Goal: Task Accomplishment & Management: Manage account settings

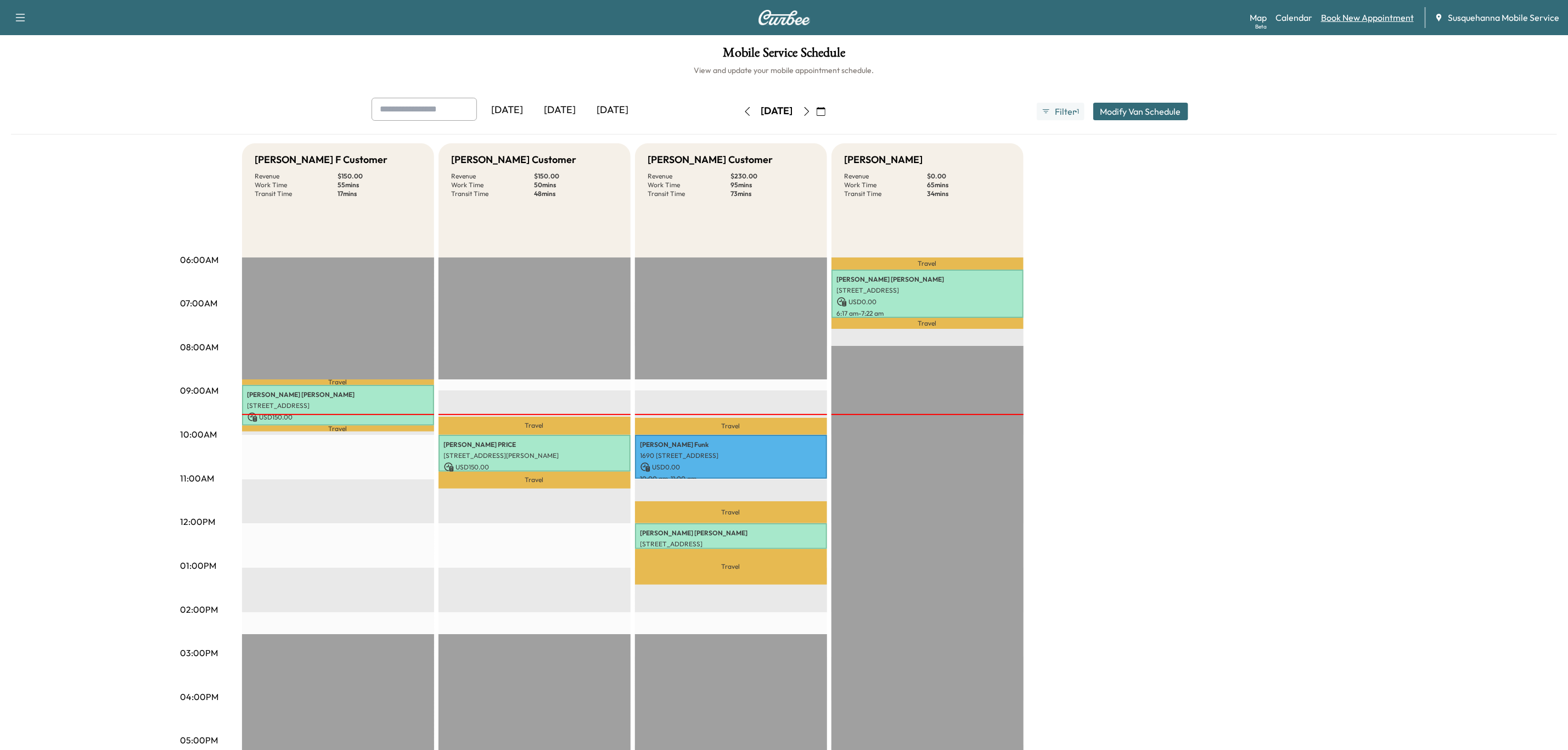
click at [1379, 15] on link "Book New Appointment" at bounding box center [1367, 17] width 93 height 13
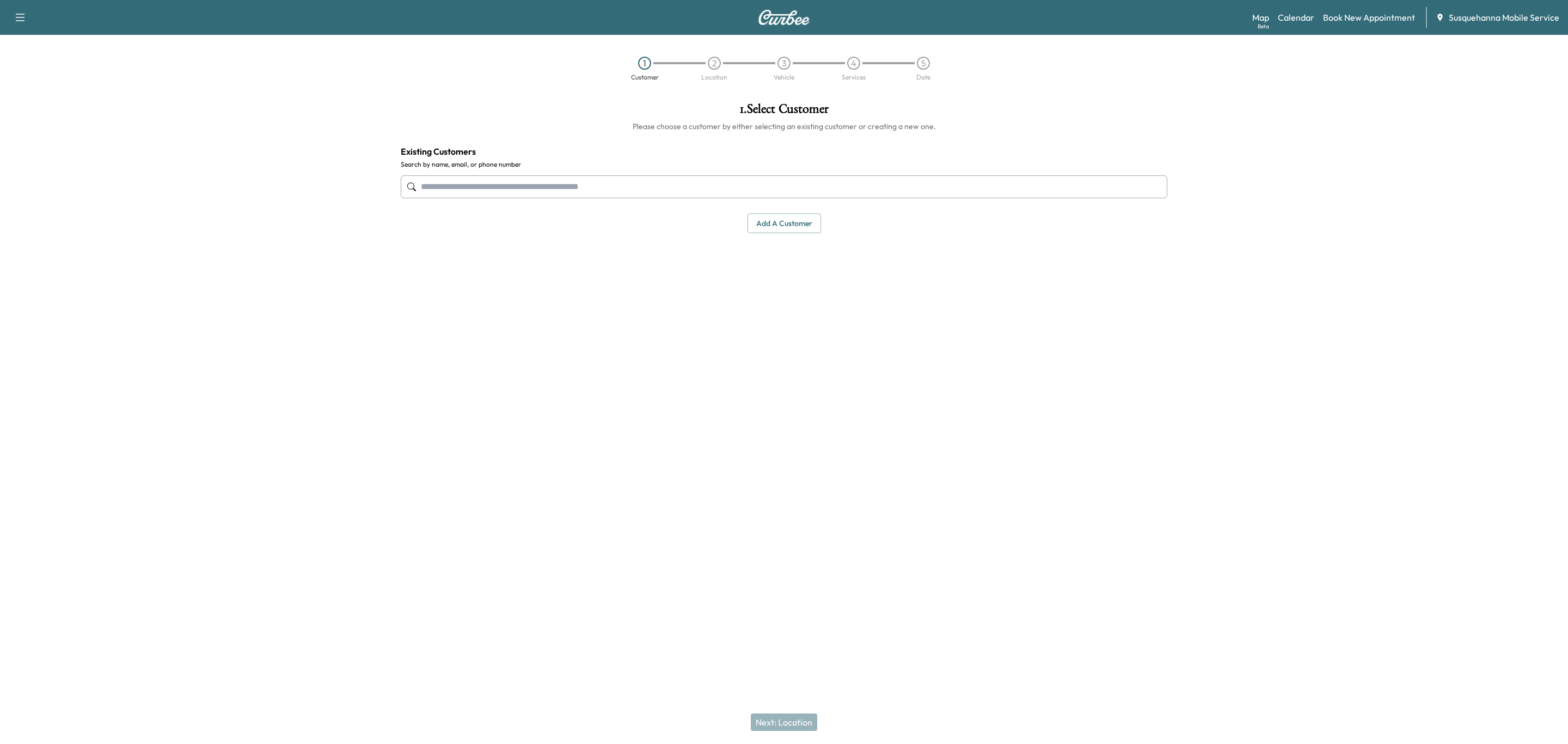
click at [583, 182] on input "text" at bounding box center [784, 186] width 767 height 23
click at [1131, 261] on button "Select" at bounding box center [1131, 261] width 38 height 20
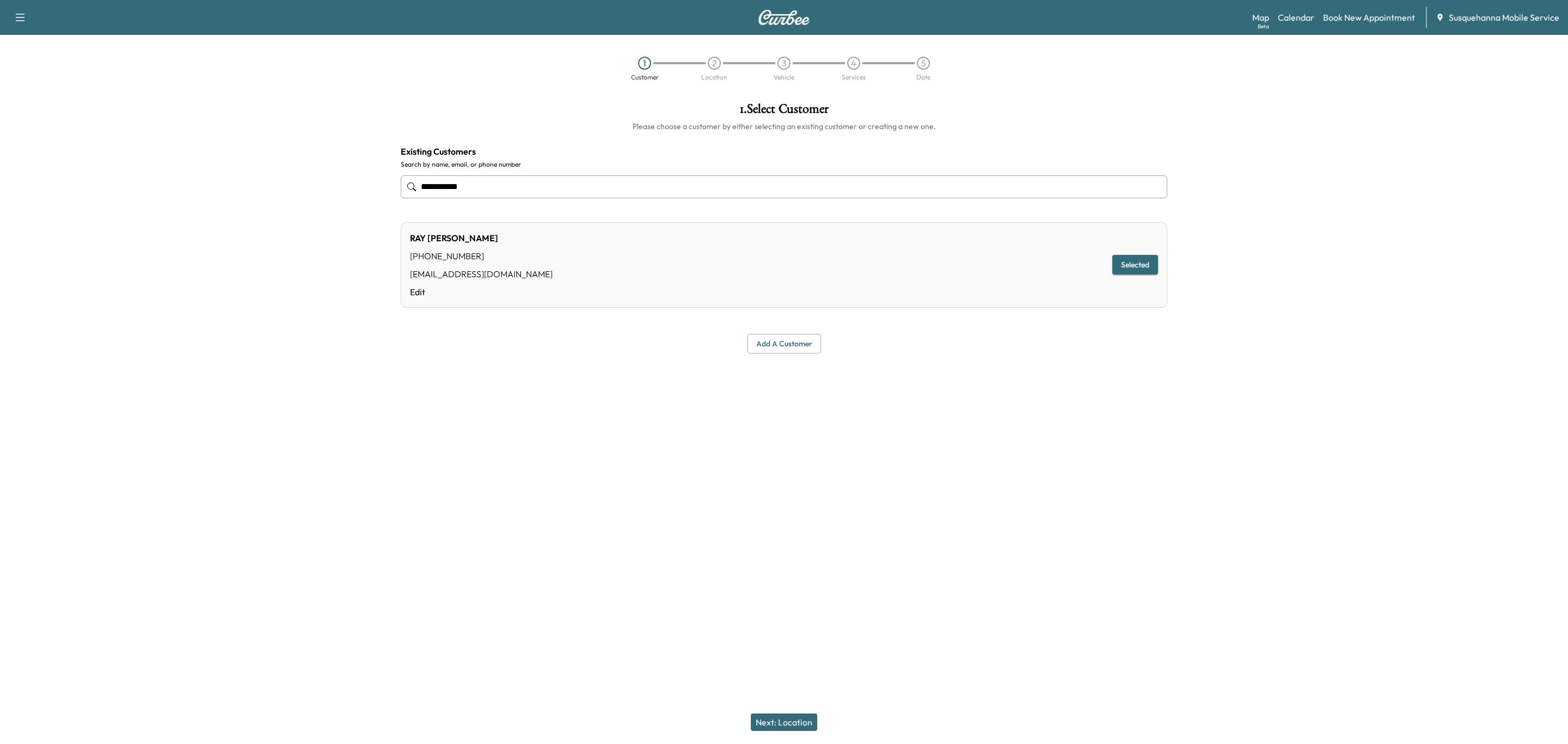
type input "**********"
click at [814, 722] on button "Next: Location" at bounding box center [784, 722] width 66 height 18
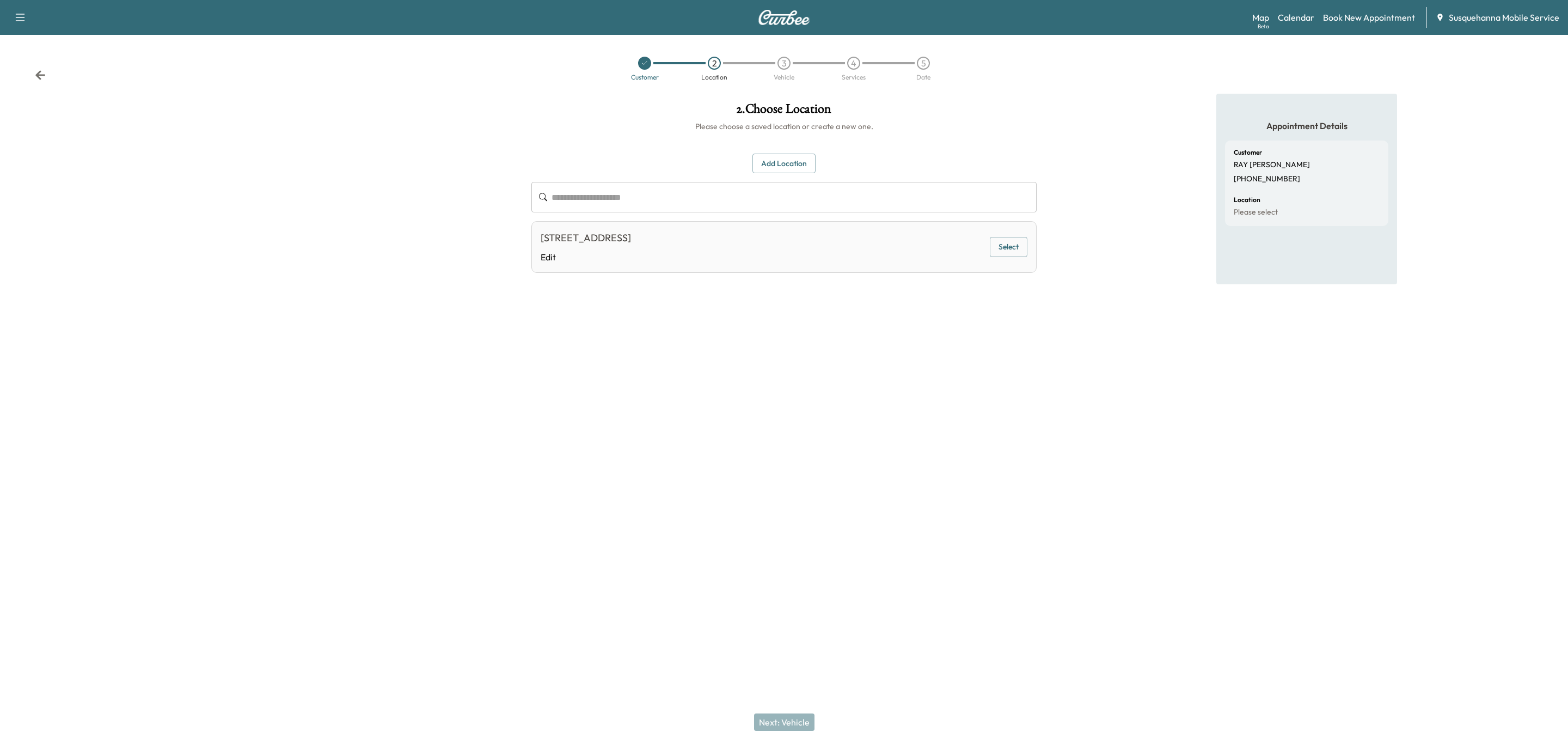
click at [995, 249] on button "Select" at bounding box center [1009, 247] width 38 height 20
click at [813, 719] on button "Next: Vehicle" at bounding box center [784, 722] width 61 height 18
click at [1003, 249] on button "Select" at bounding box center [1009, 249] width 38 height 20
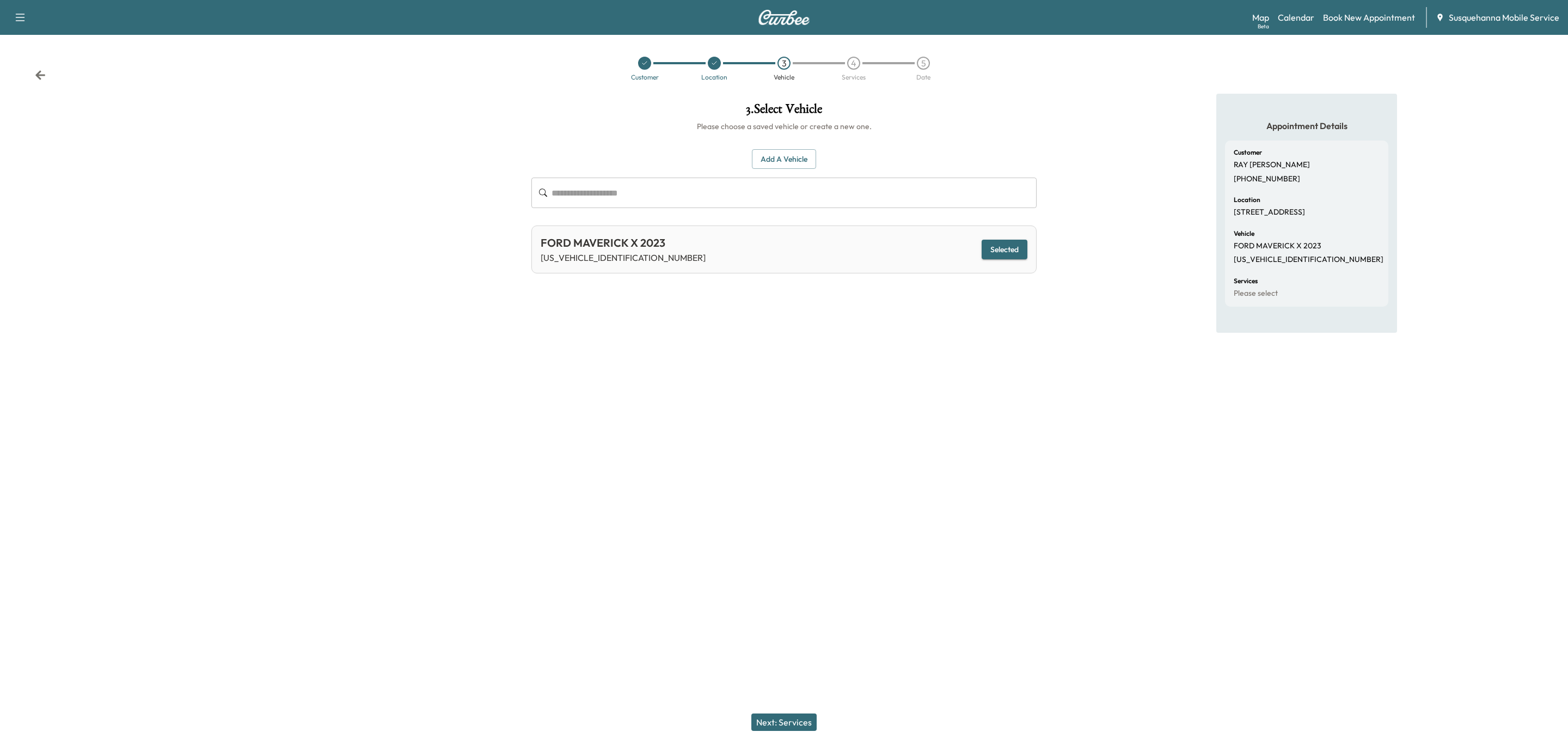
click at [801, 708] on div "Next: Services" at bounding box center [784, 722] width 1568 height 44
click at [801, 724] on button "Next: Services" at bounding box center [784, 722] width 65 height 18
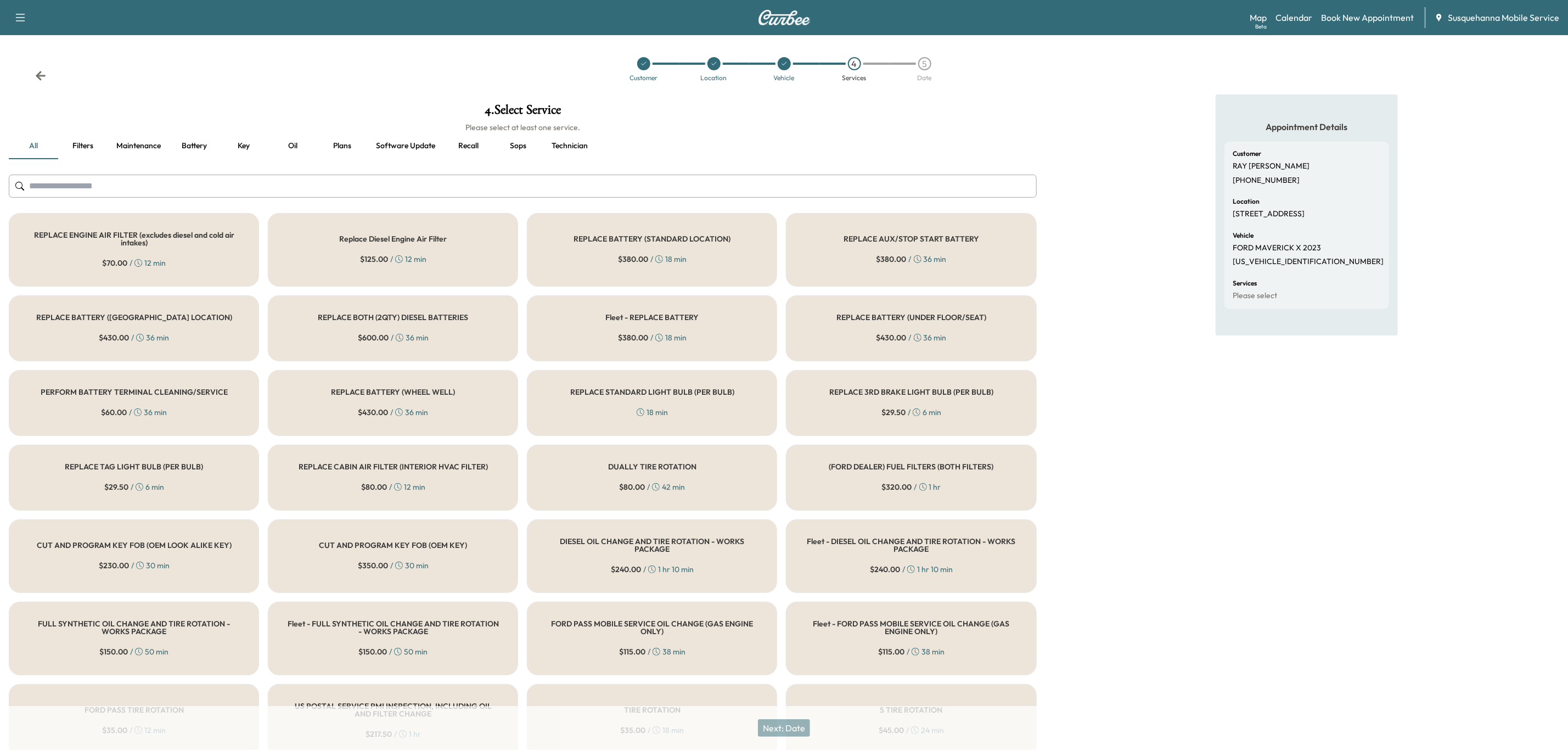
click at [580, 183] on input "text" at bounding box center [523, 186] width 1028 height 23
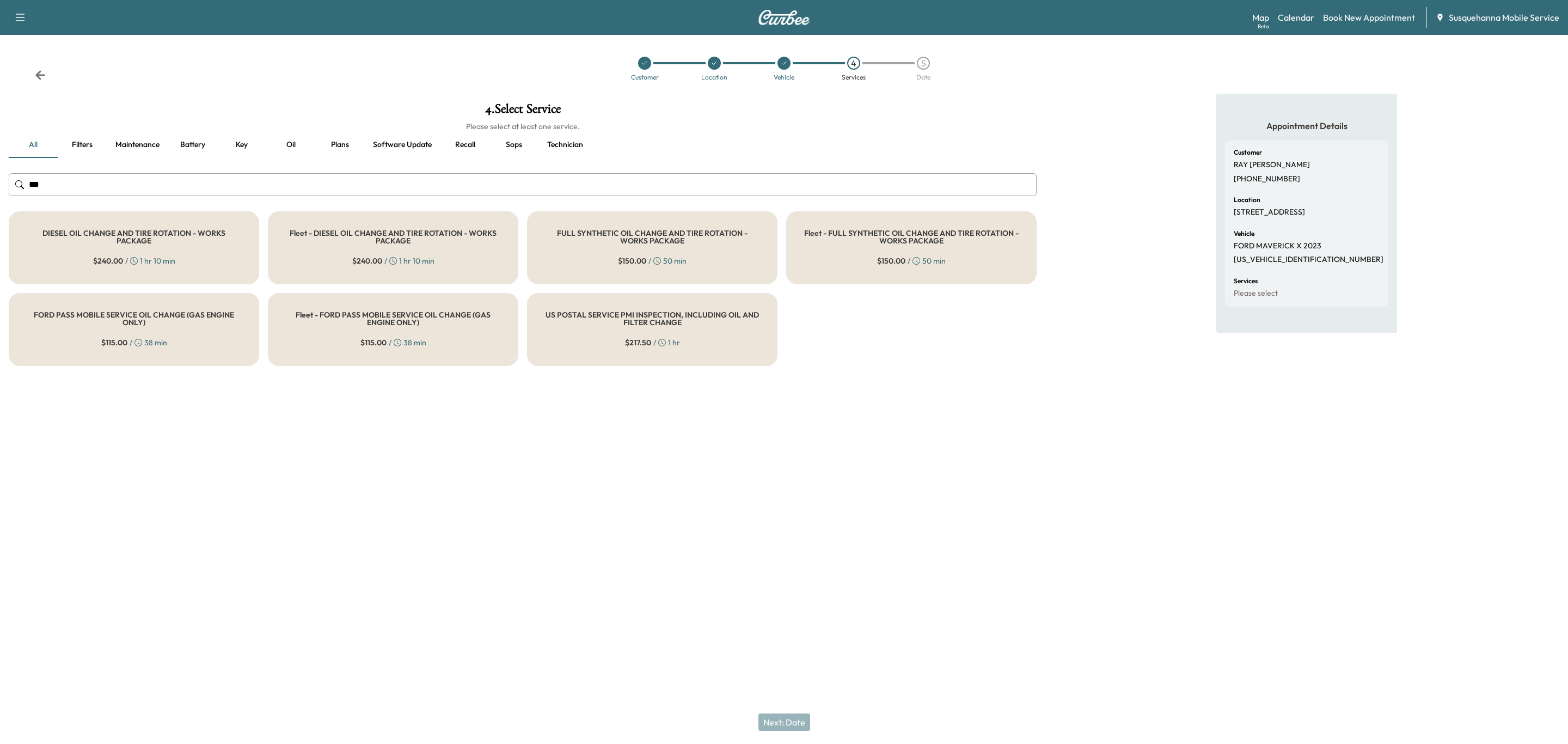
type input "***"
click at [644, 253] on div "FULL SYNTHETIC OIL CHANGE AND TIRE ROTATION - WORKS PACKAGE $ 150.00 / 50 min" at bounding box center [652, 248] width 250 height 73
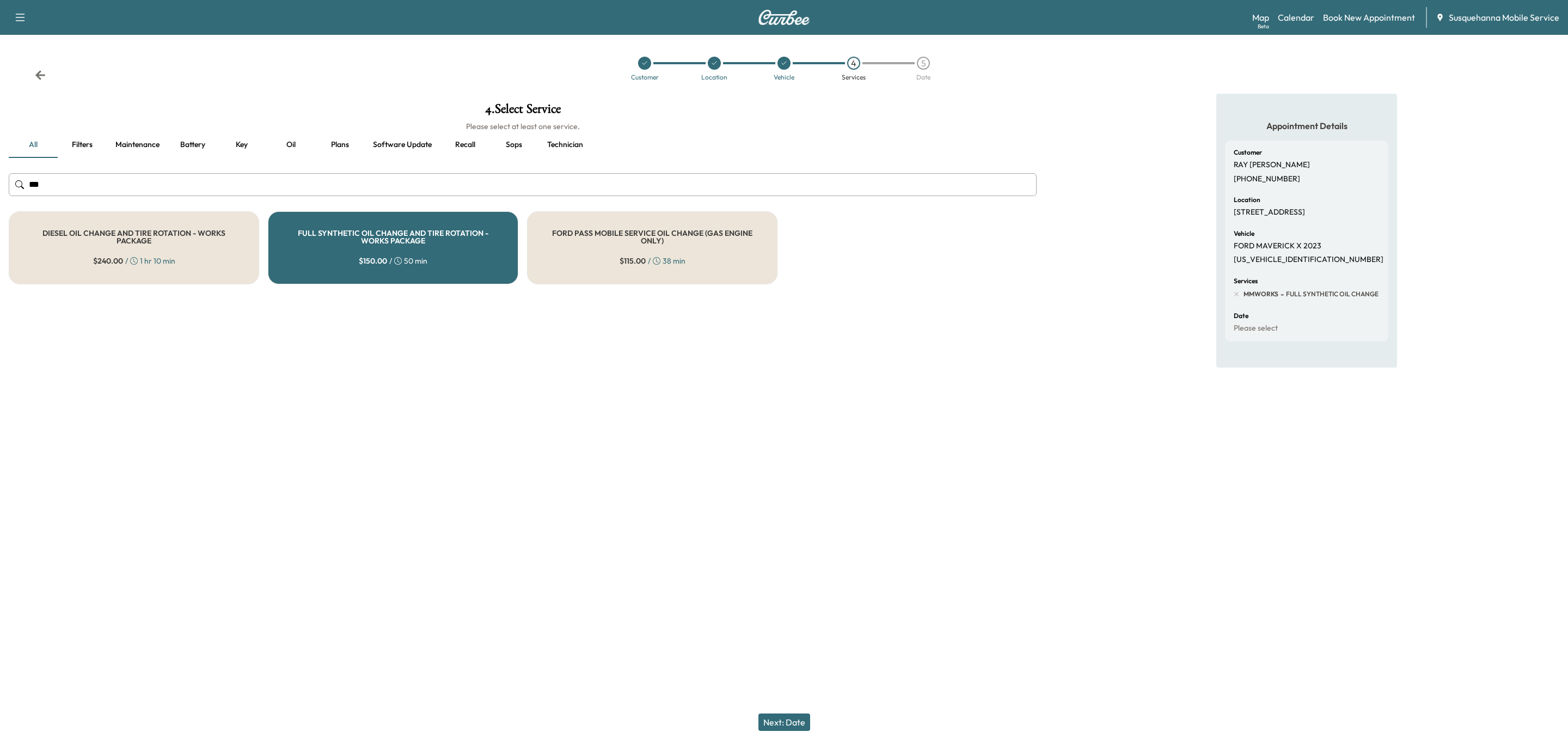
click at [776, 722] on button "Next: Date" at bounding box center [784, 722] width 52 height 18
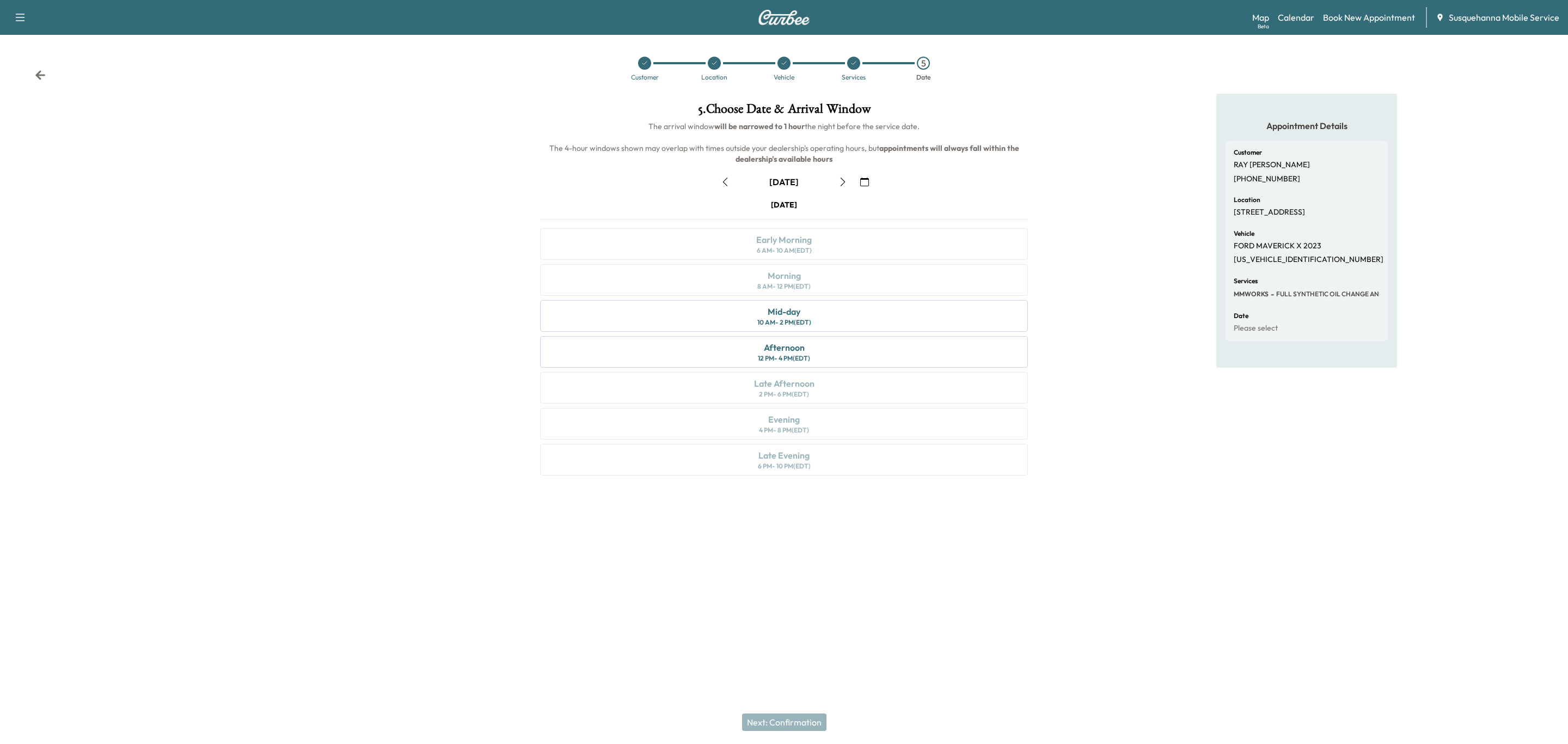
click at [868, 180] on icon "button" at bounding box center [864, 182] width 9 height 9
click at [771, 316] on span "27" at bounding box center [769, 312] width 9 height 13
click at [847, 280] on div "Morning 8 AM - 12 PM (EDT)" at bounding box center [784, 279] width 488 height 31
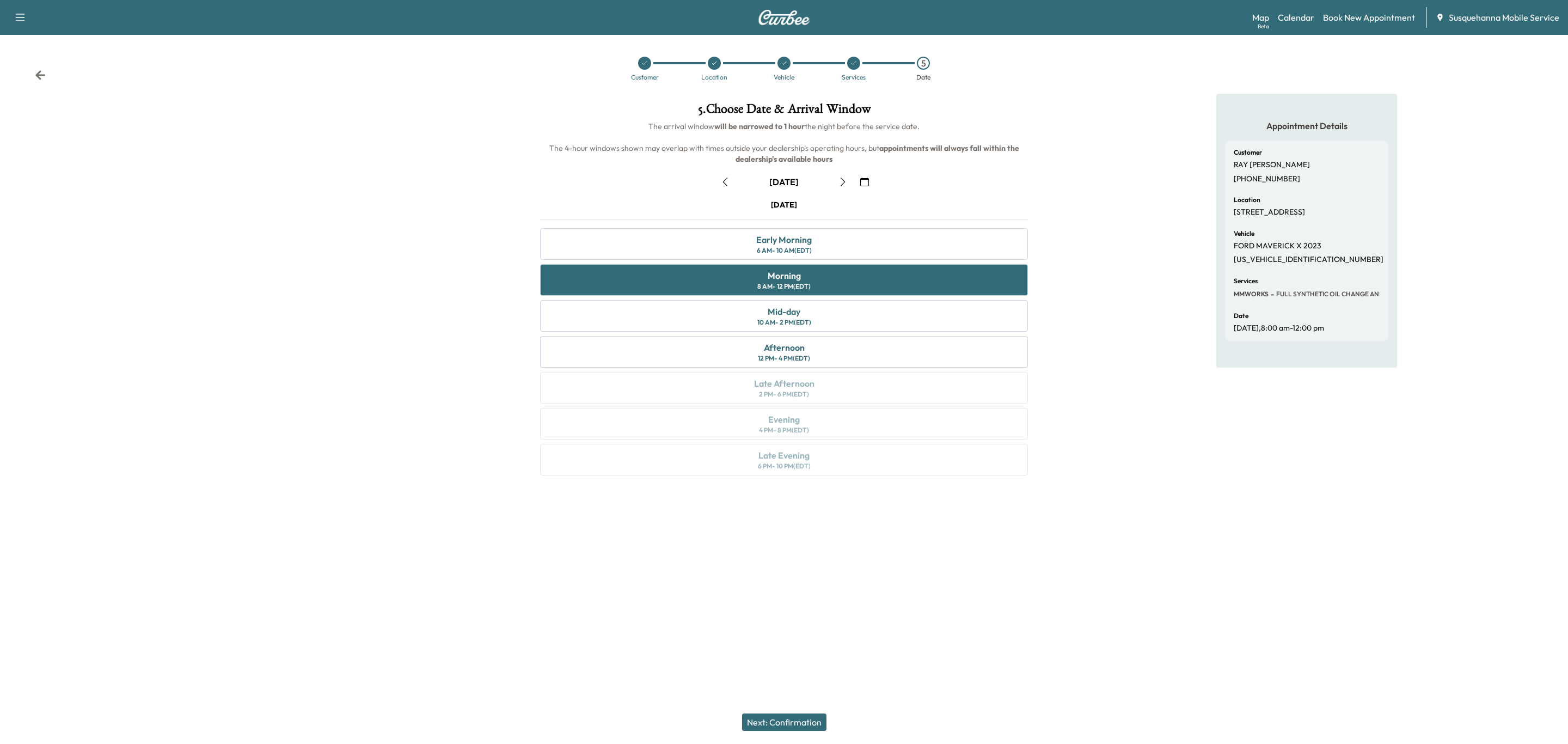
click at [803, 721] on button "Next: Confirmation" at bounding box center [784, 722] width 85 height 18
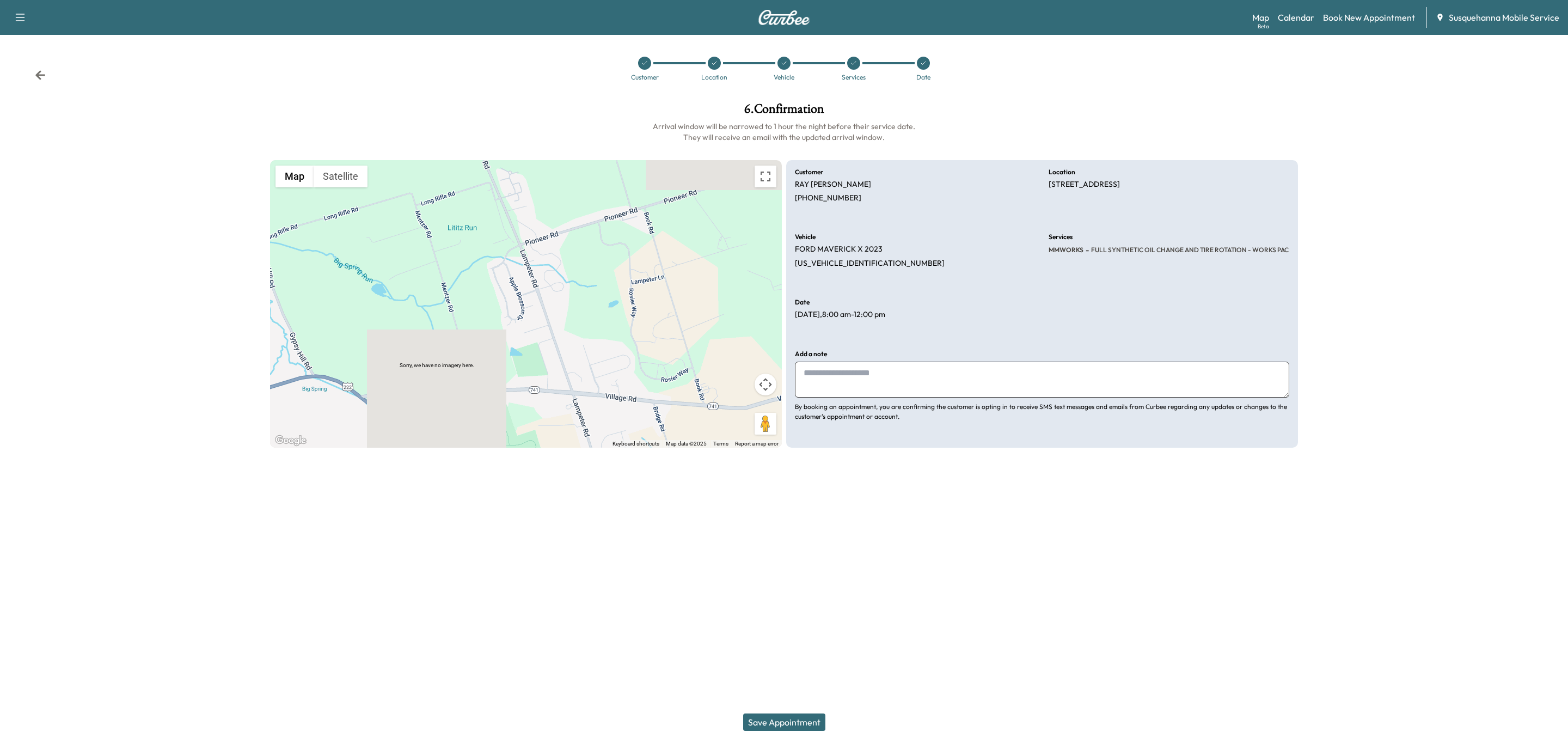
click at [38, 75] on icon at bounding box center [40, 74] width 10 height 9
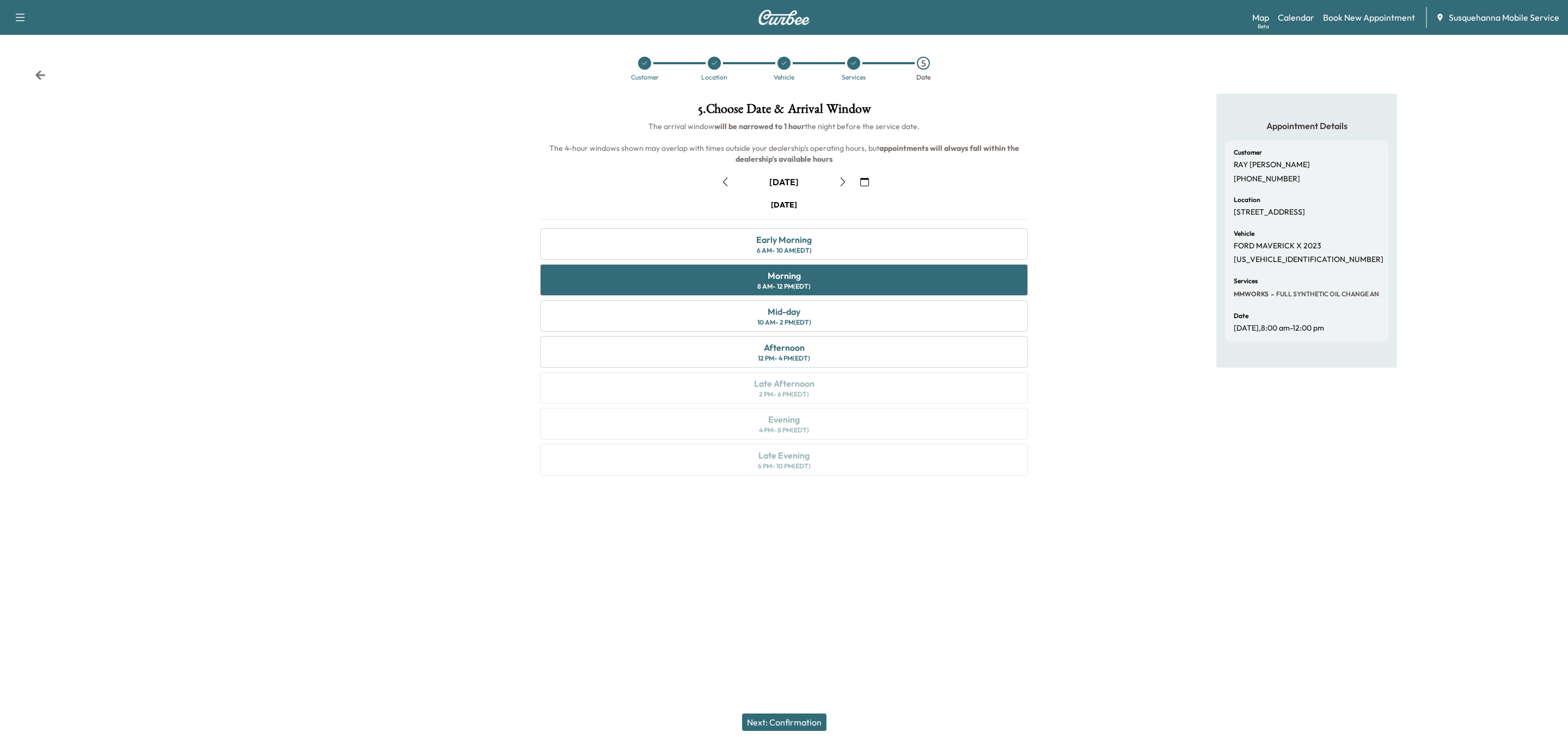
click at [40, 73] on icon at bounding box center [40, 74] width 10 height 10
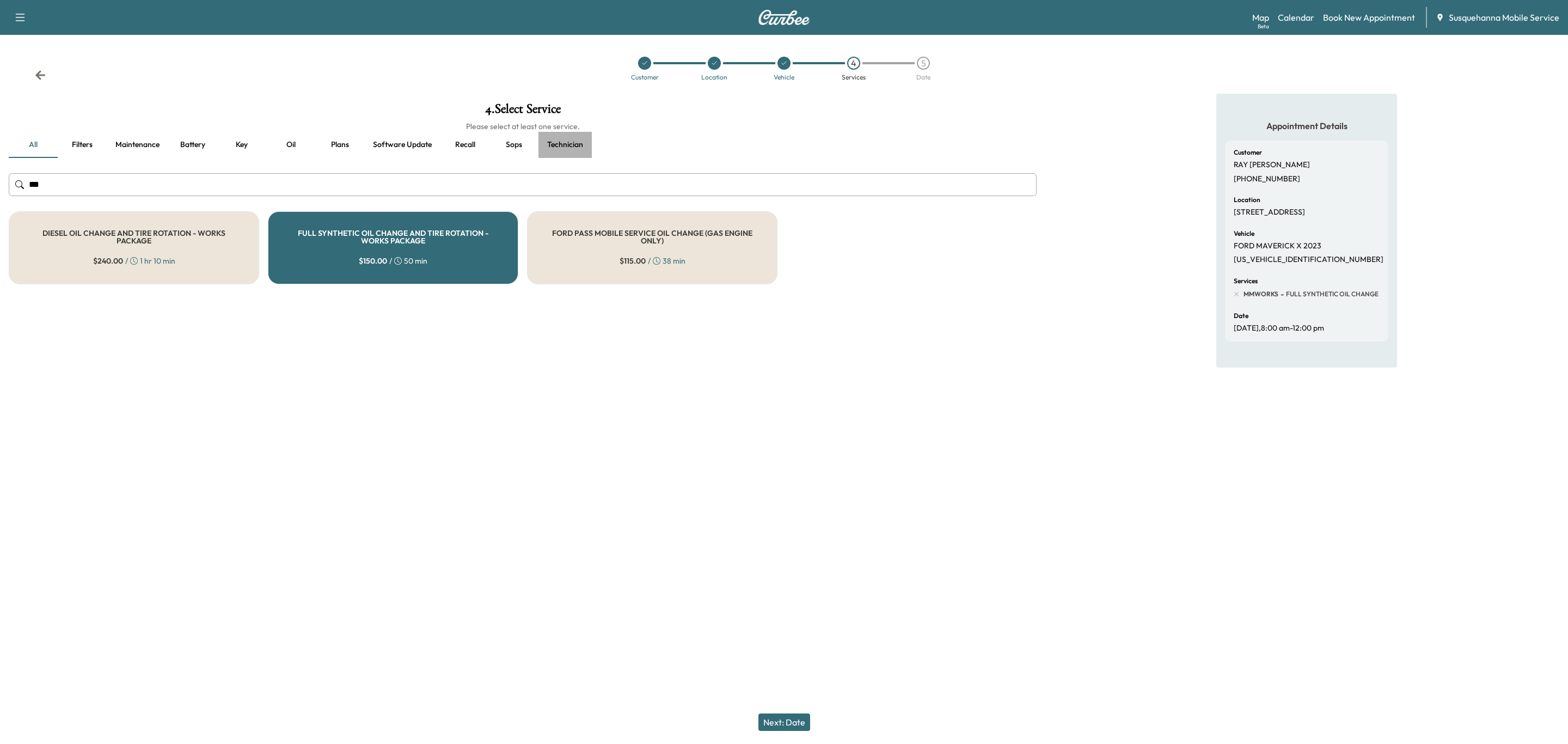
click at [562, 140] on button "Technician" at bounding box center [565, 144] width 53 height 26
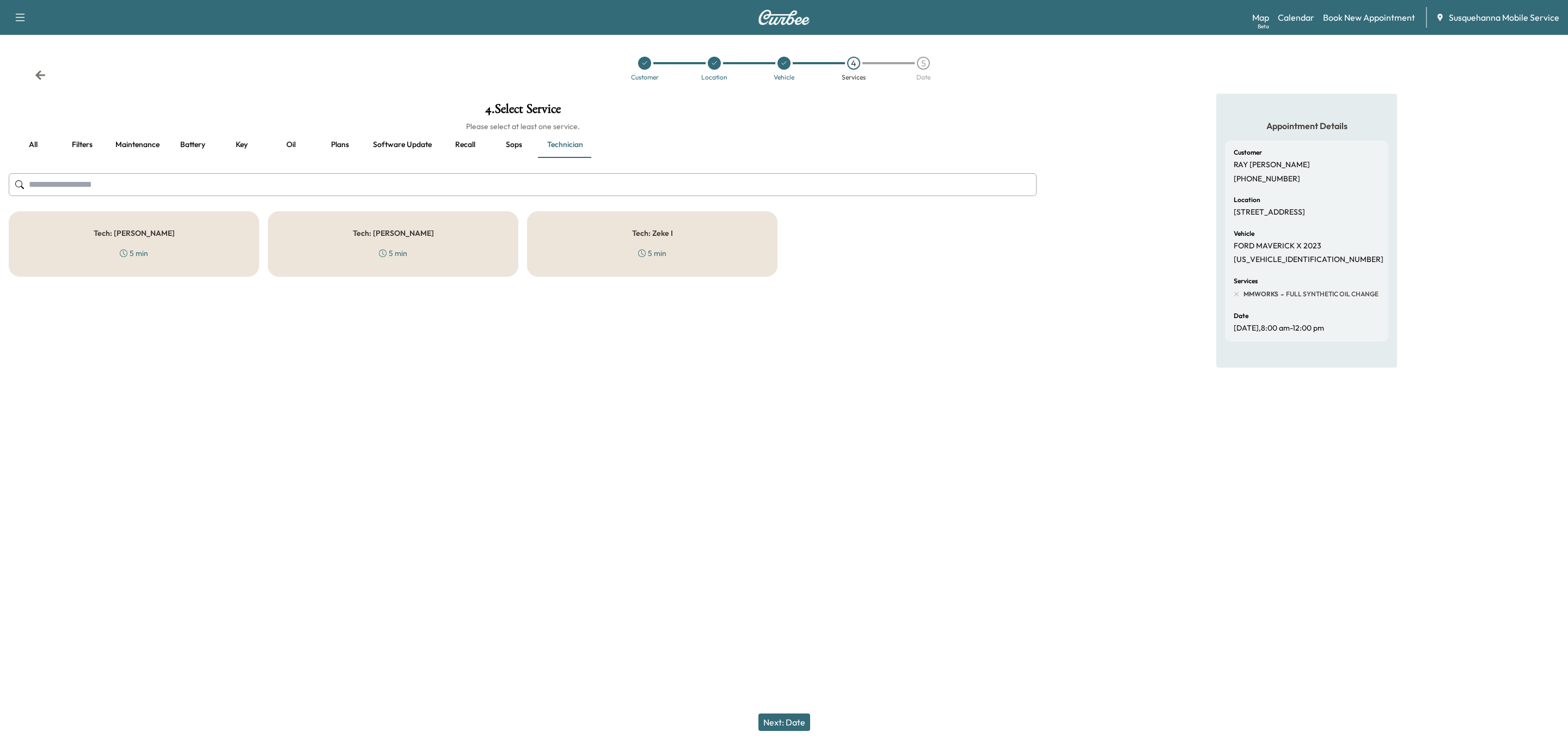
click at [470, 234] on div "Tech: [PERSON_NAME] 5 min" at bounding box center [393, 244] width 250 height 65
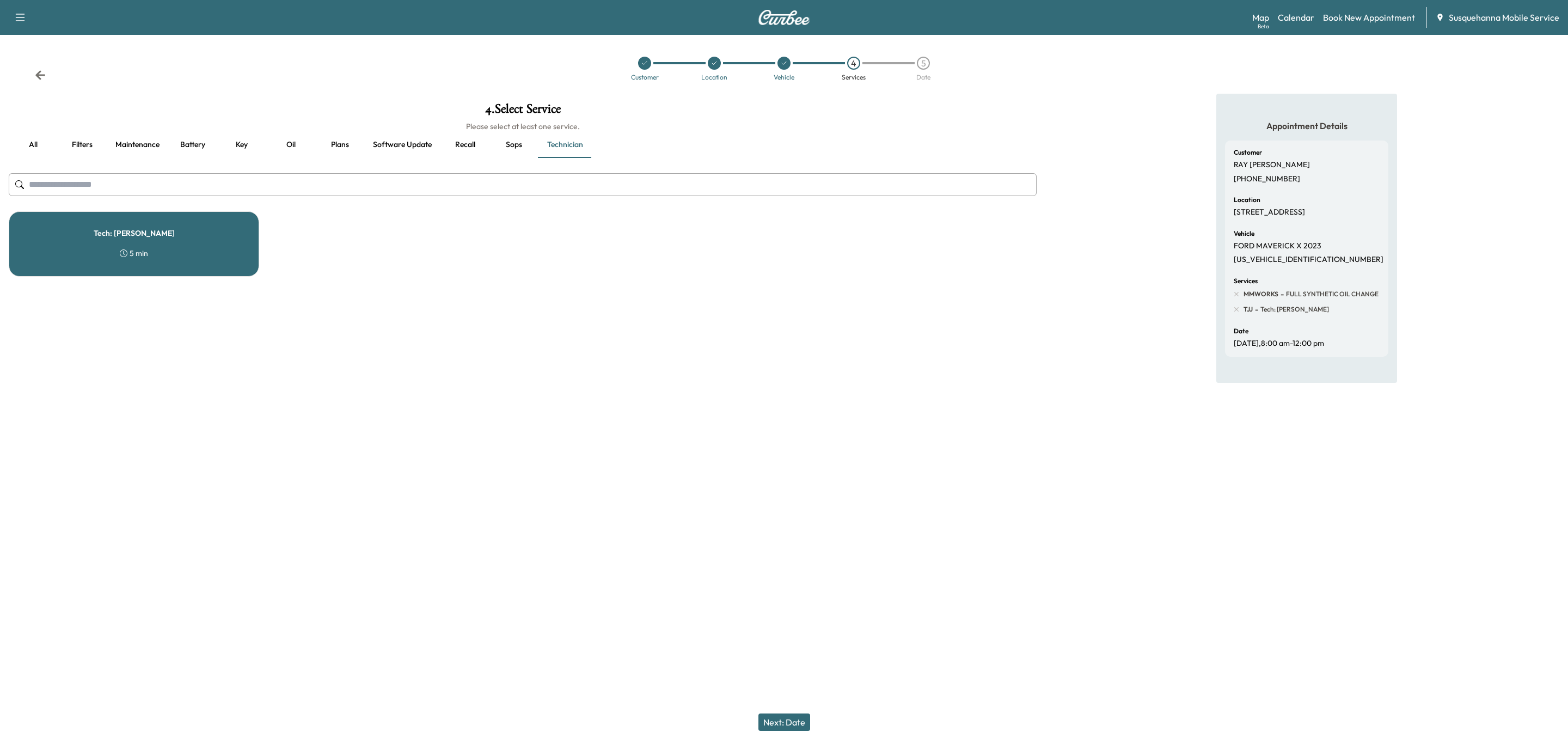
click at [778, 722] on button "Next: Date" at bounding box center [784, 722] width 52 height 18
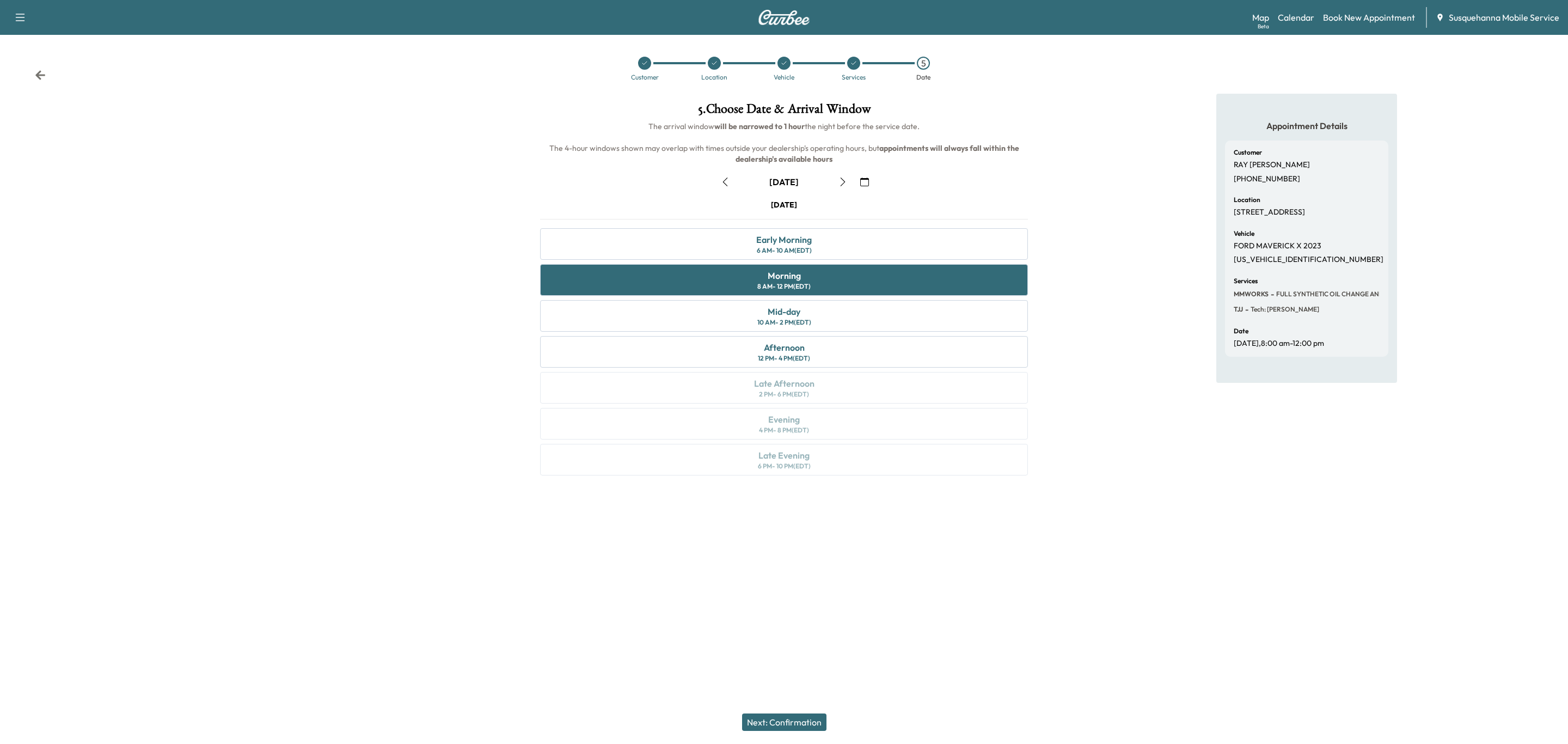
click at [38, 74] on icon at bounding box center [40, 74] width 10 height 9
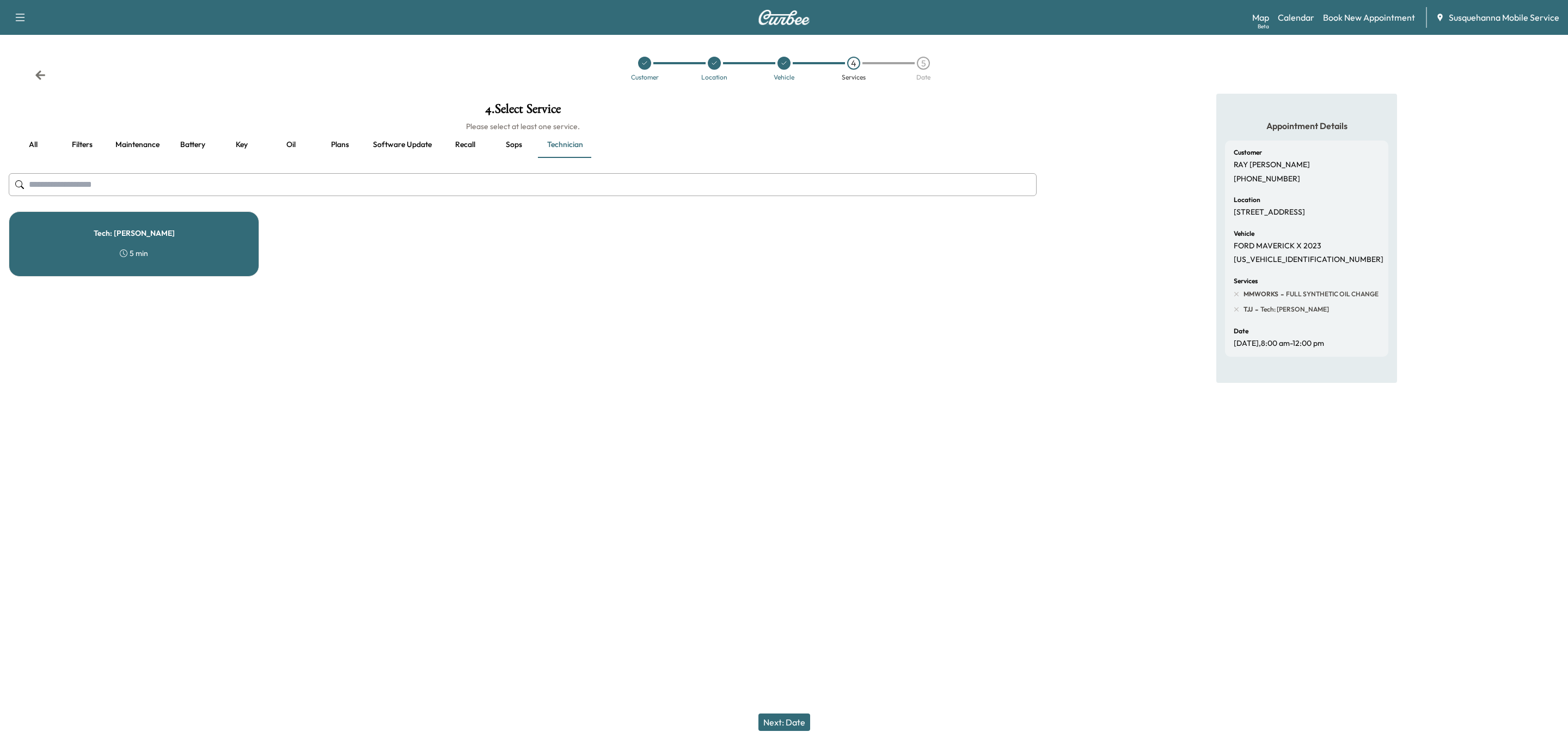
click at [101, 260] on div "Tech: [PERSON_NAME] 5 min" at bounding box center [134, 244] width 250 height 65
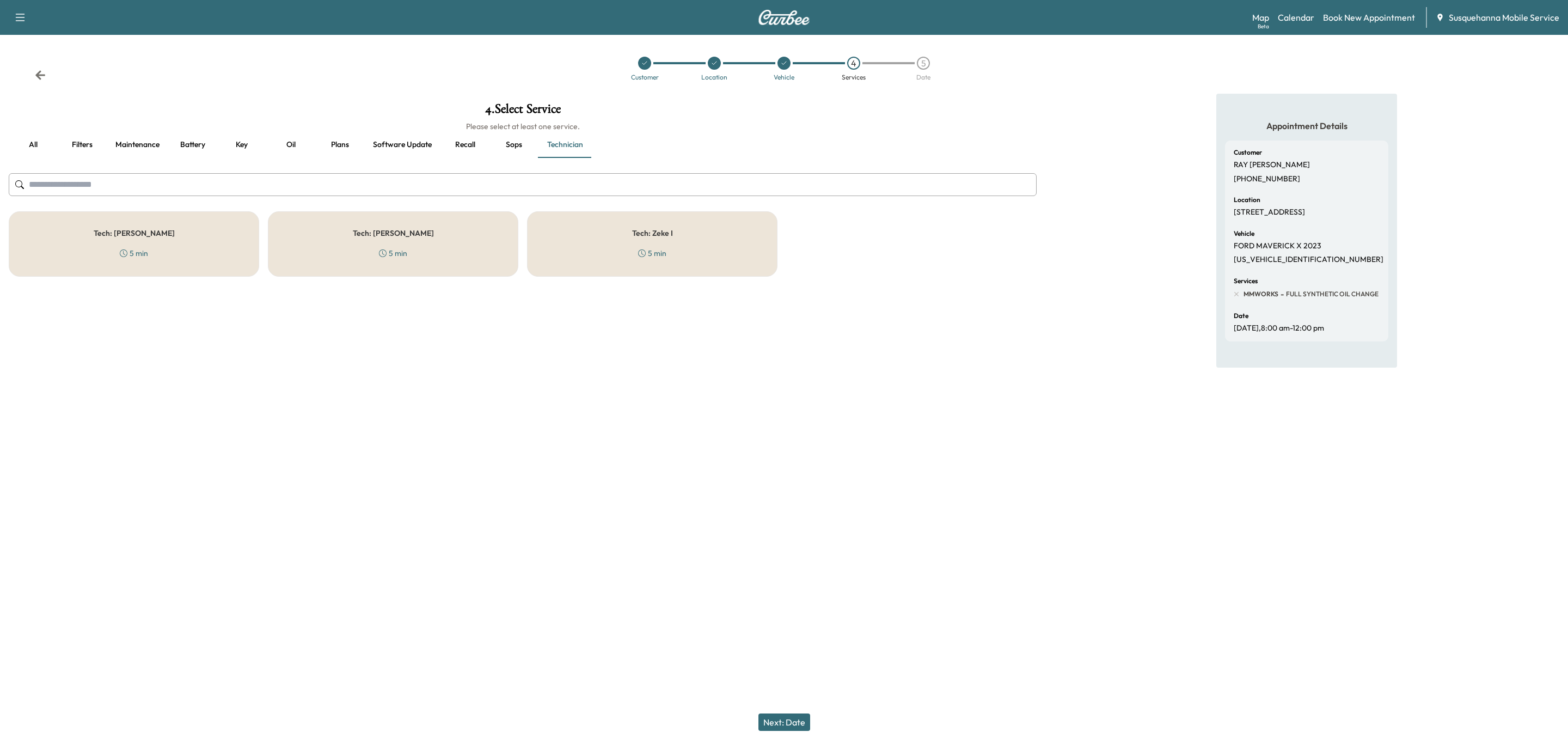
click at [206, 244] on div "Tech: [PERSON_NAME] F 5 min" at bounding box center [134, 244] width 250 height 65
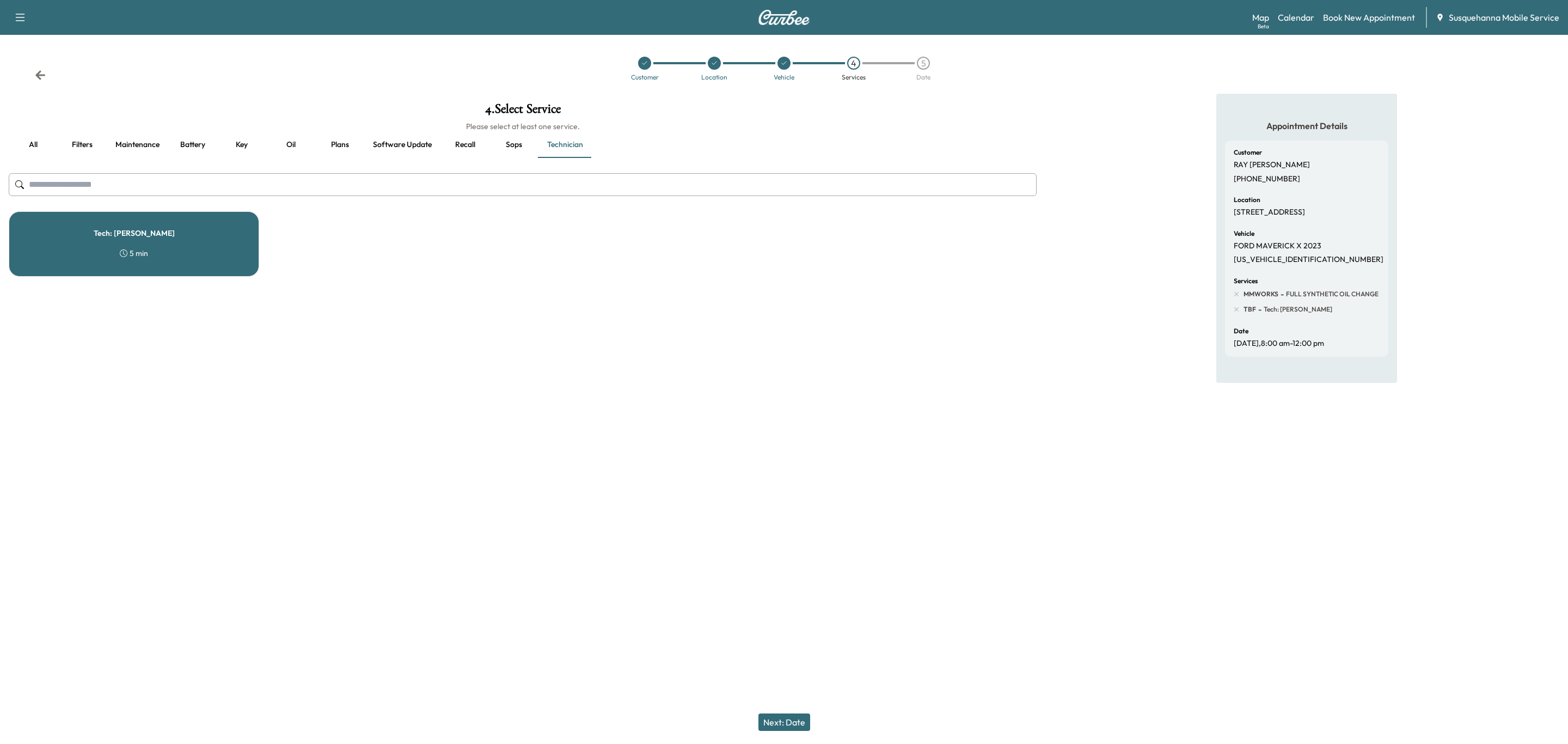
click at [772, 725] on button "Next: Date" at bounding box center [784, 722] width 52 height 18
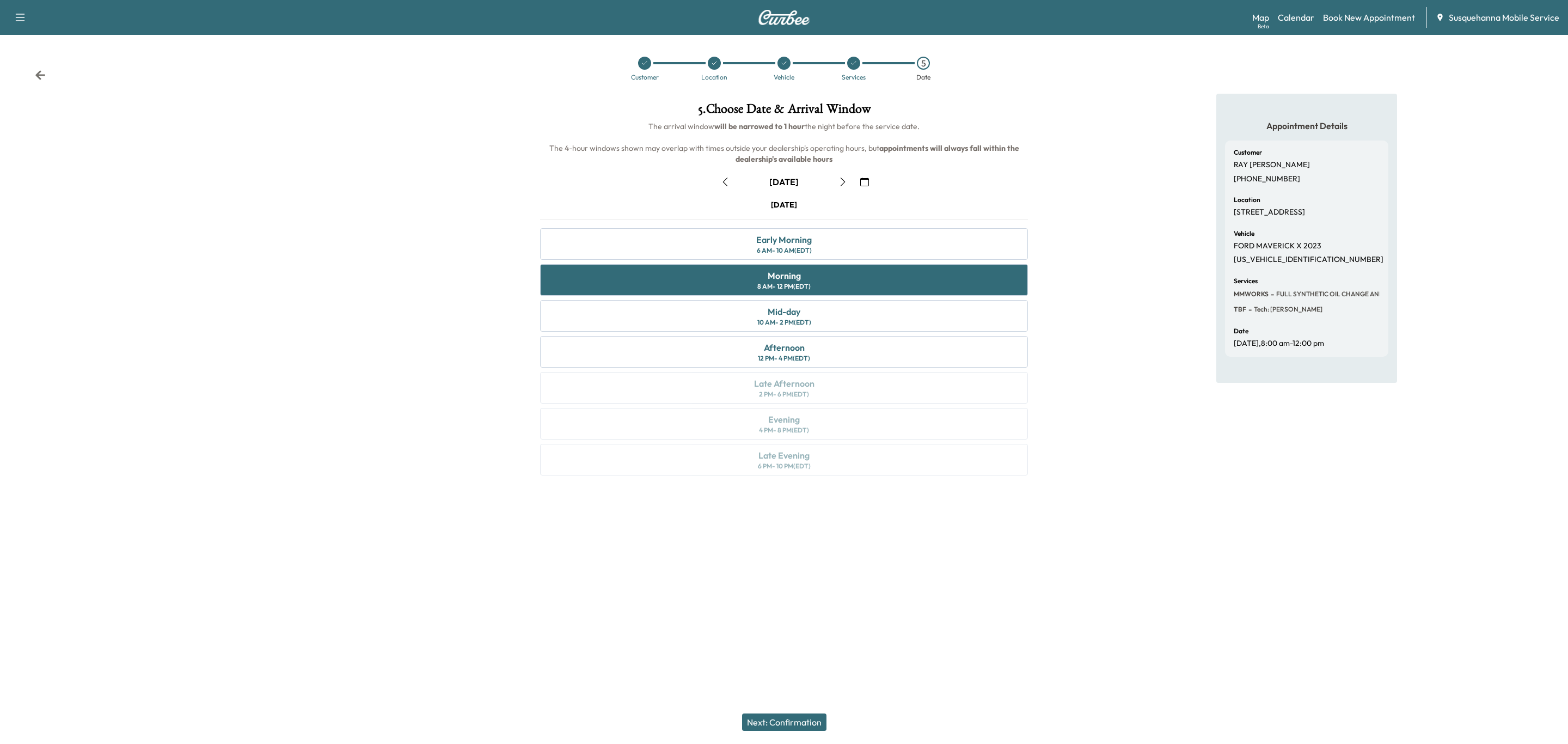
click at [799, 724] on button "Next: Confirmation" at bounding box center [784, 722] width 85 height 18
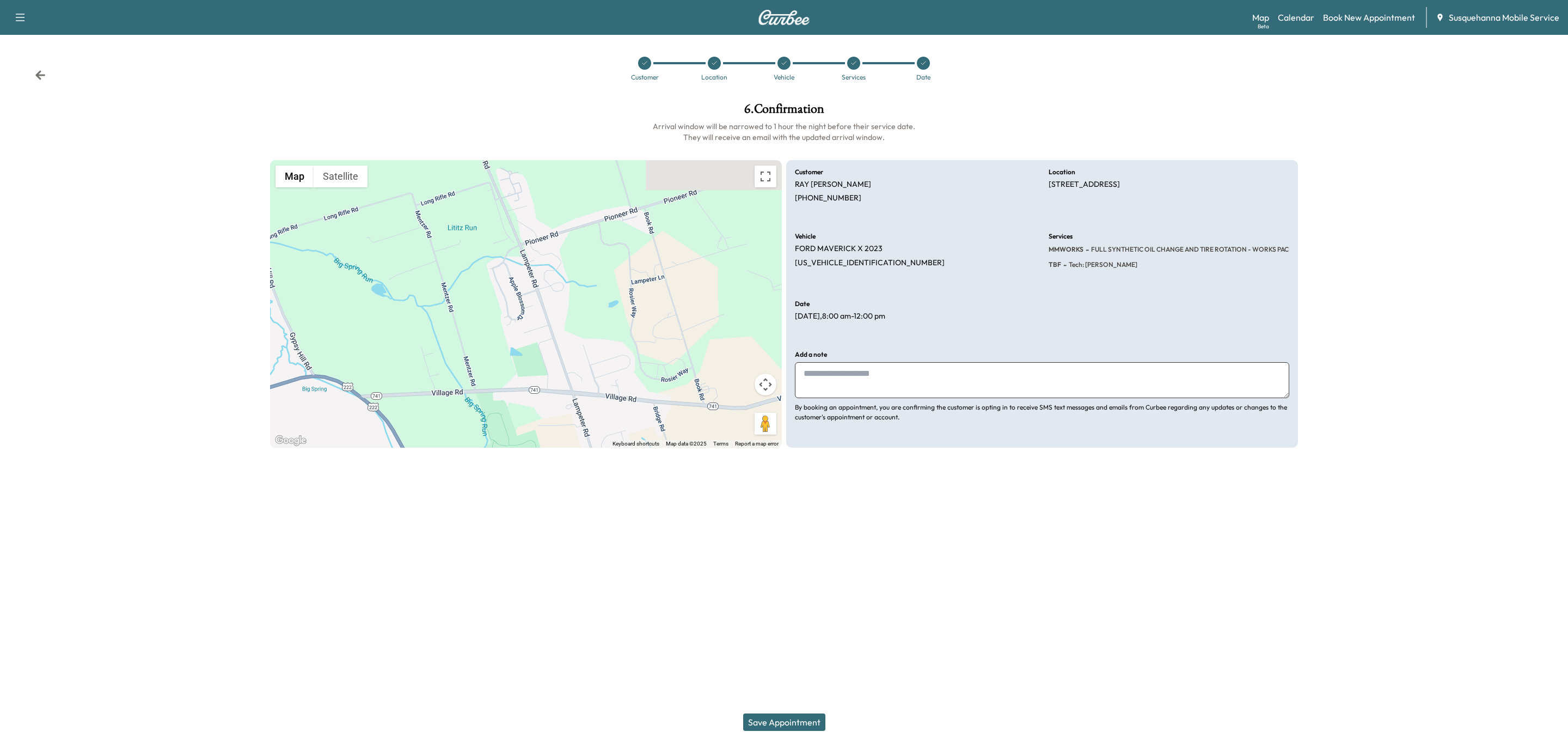
click at [906, 397] on textarea at bounding box center [1042, 380] width 495 height 36
type textarea "**********"
click at [783, 725] on button "Save Appointment" at bounding box center [784, 722] width 82 height 18
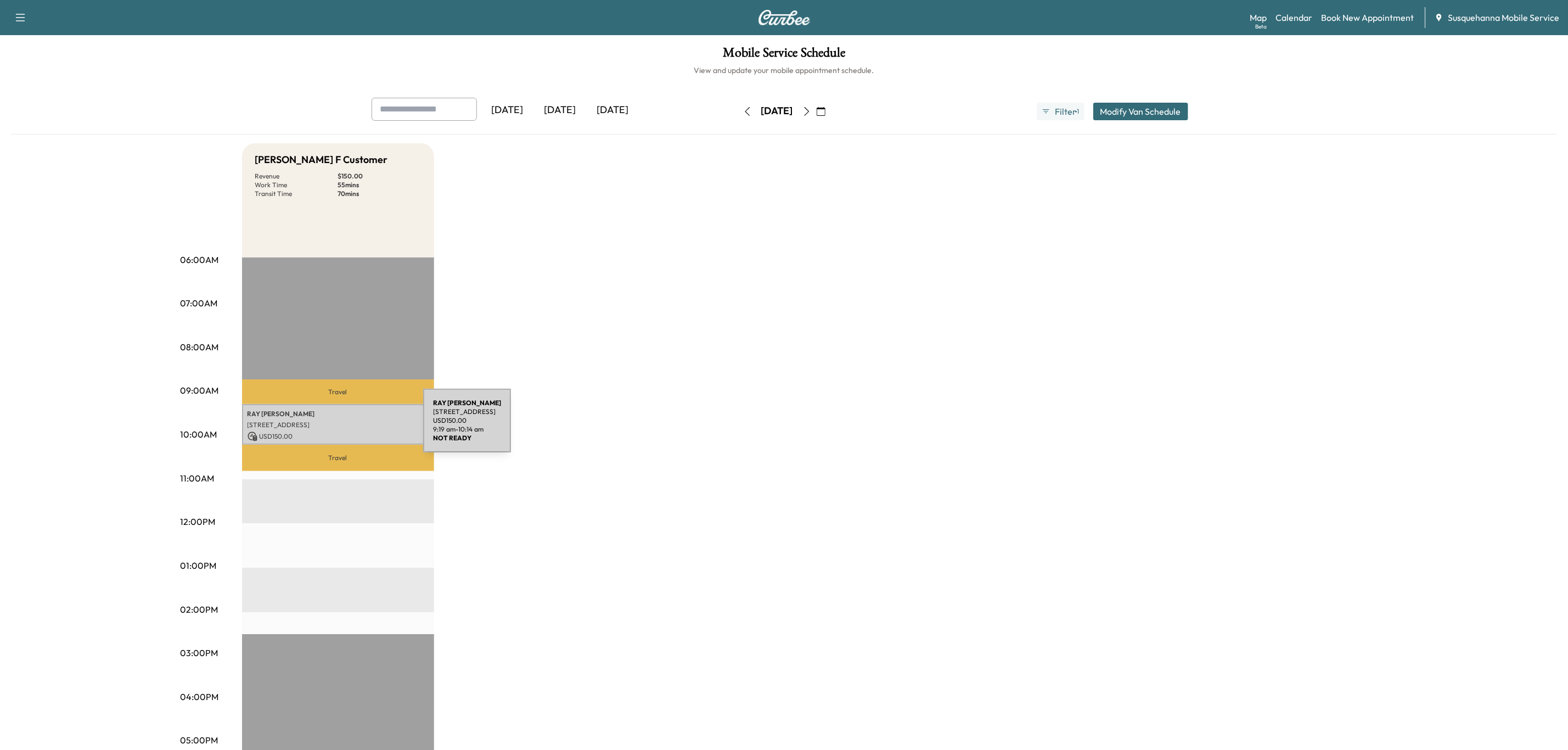
click at [341, 427] on p "[STREET_ADDRESS]" at bounding box center [338, 425] width 181 height 9
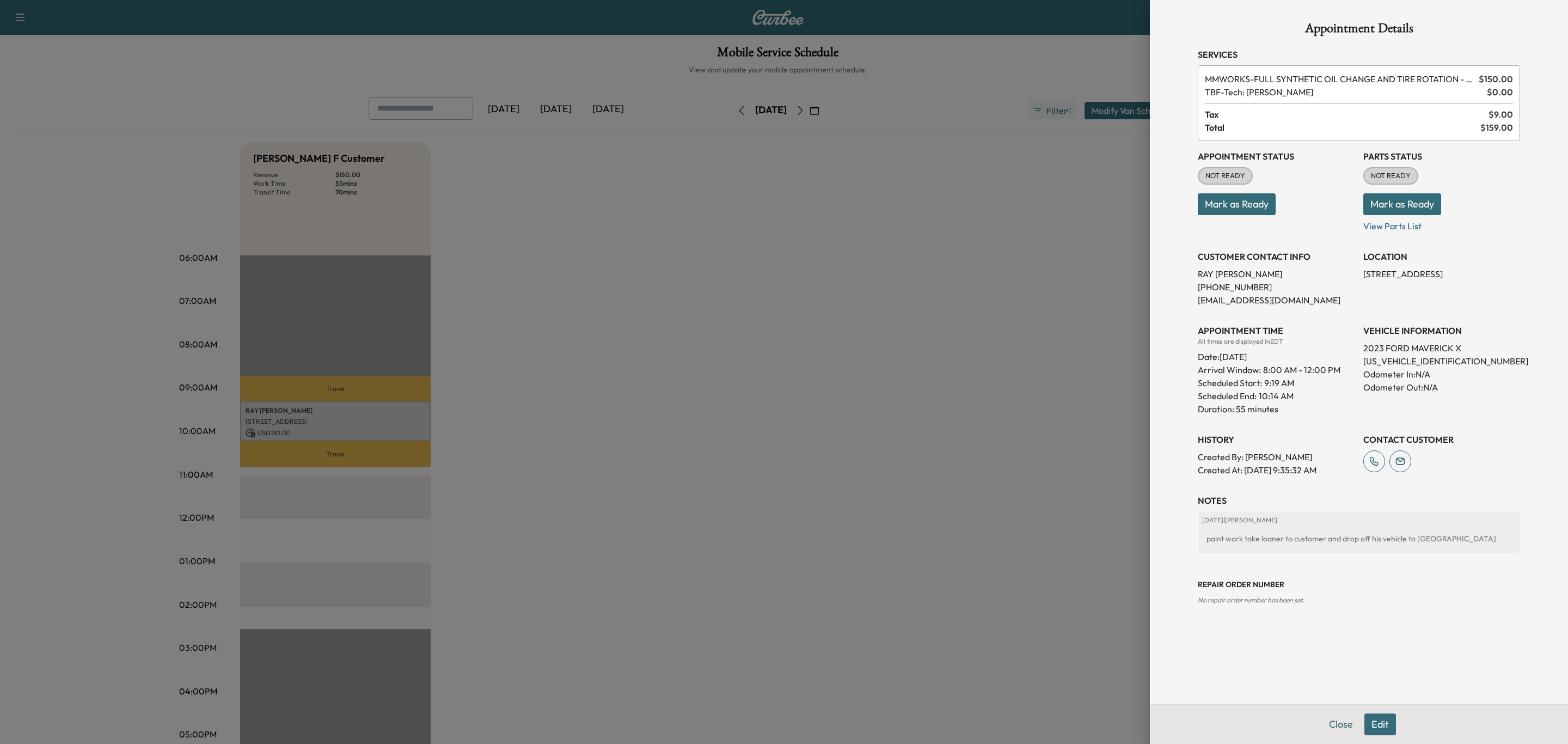
drag, startPoint x: 1394, startPoint y: 205, endPoint x: 1269, endPoint y: 200, distance: 125.1
click at [1392, 205] on button "Mark as Ready" at bounding box center [1403, 204] width 77 height 22
click at [1256, 200] on button "Mark as Ready" at bounding box center [1236, 204] width 77 height 22
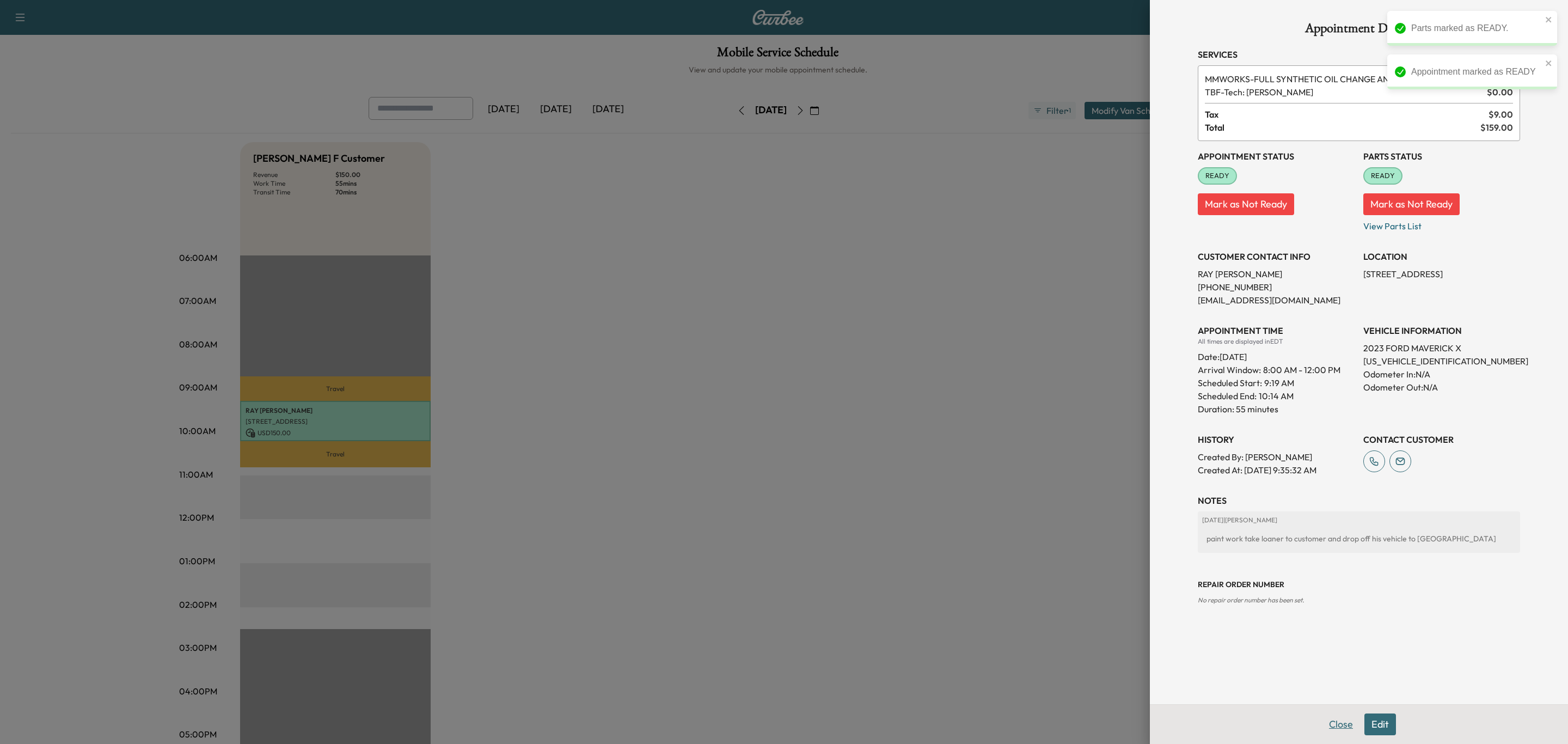
click at [1335, 727] on button "Close" at bounding box center [1340, 724] width 38 height 22
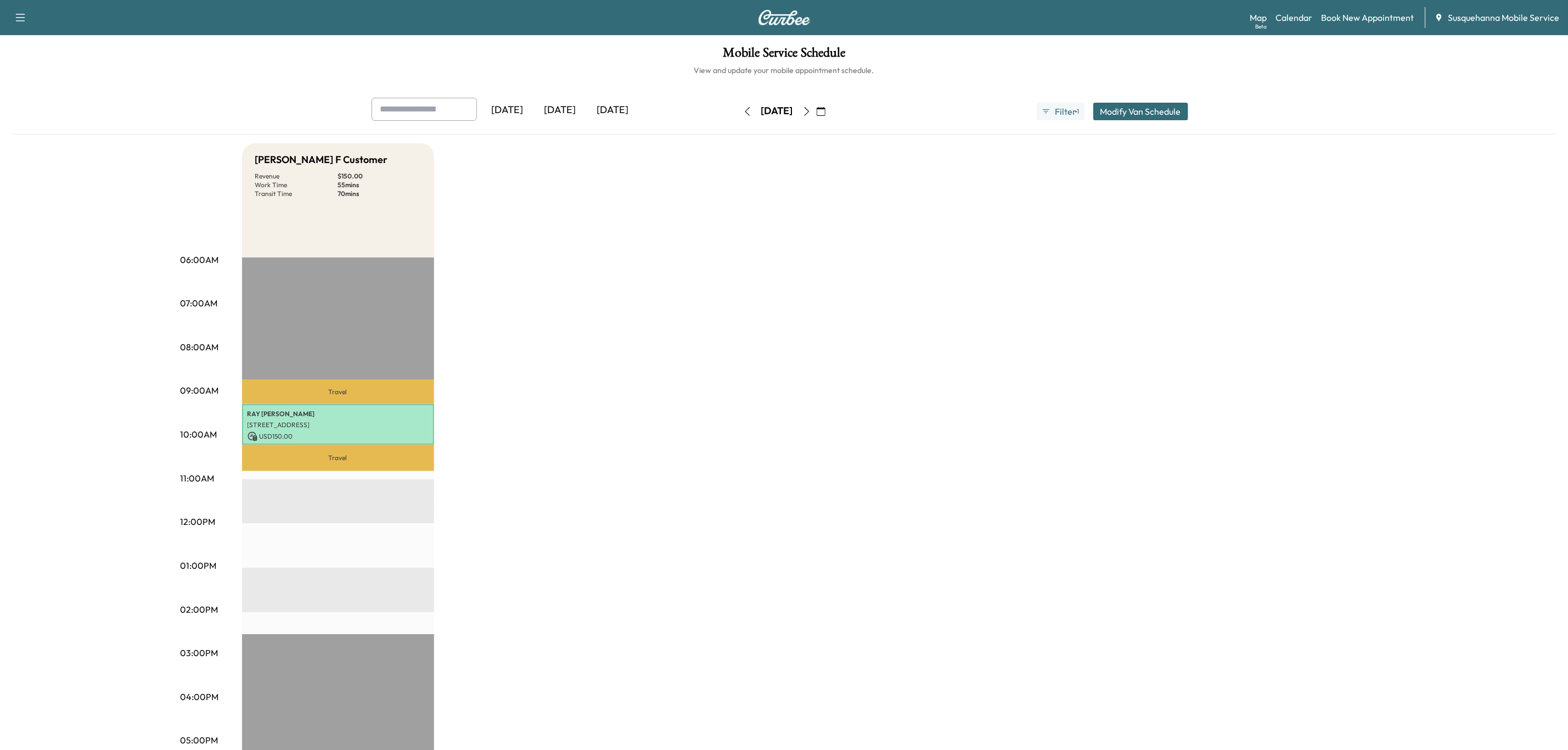
click at [825, 112] on icon "button" at bounding box center [821, 111] width 9 height 9
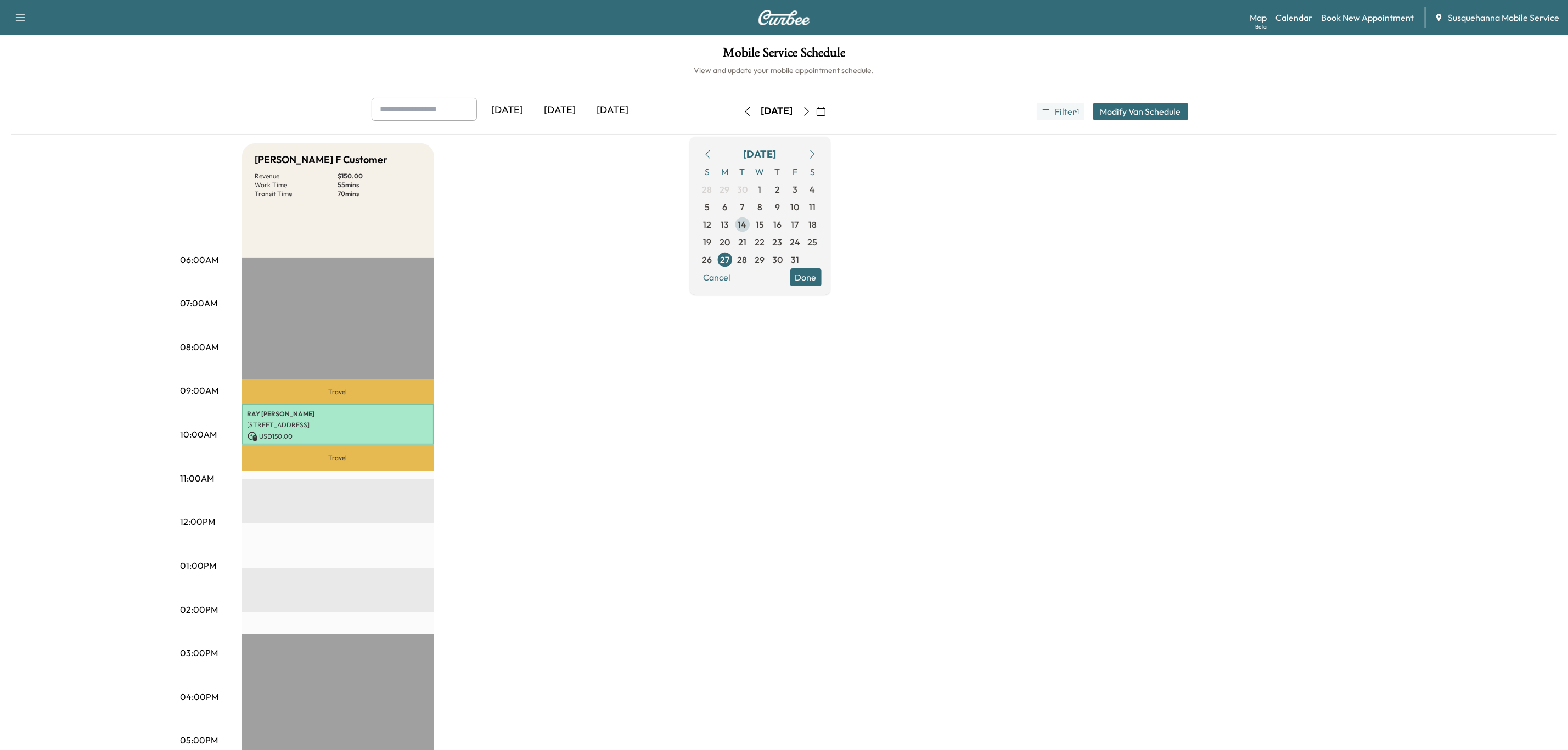
click at [747, 226] on span "14" at bounding box center [743, 225] width 9 height 13
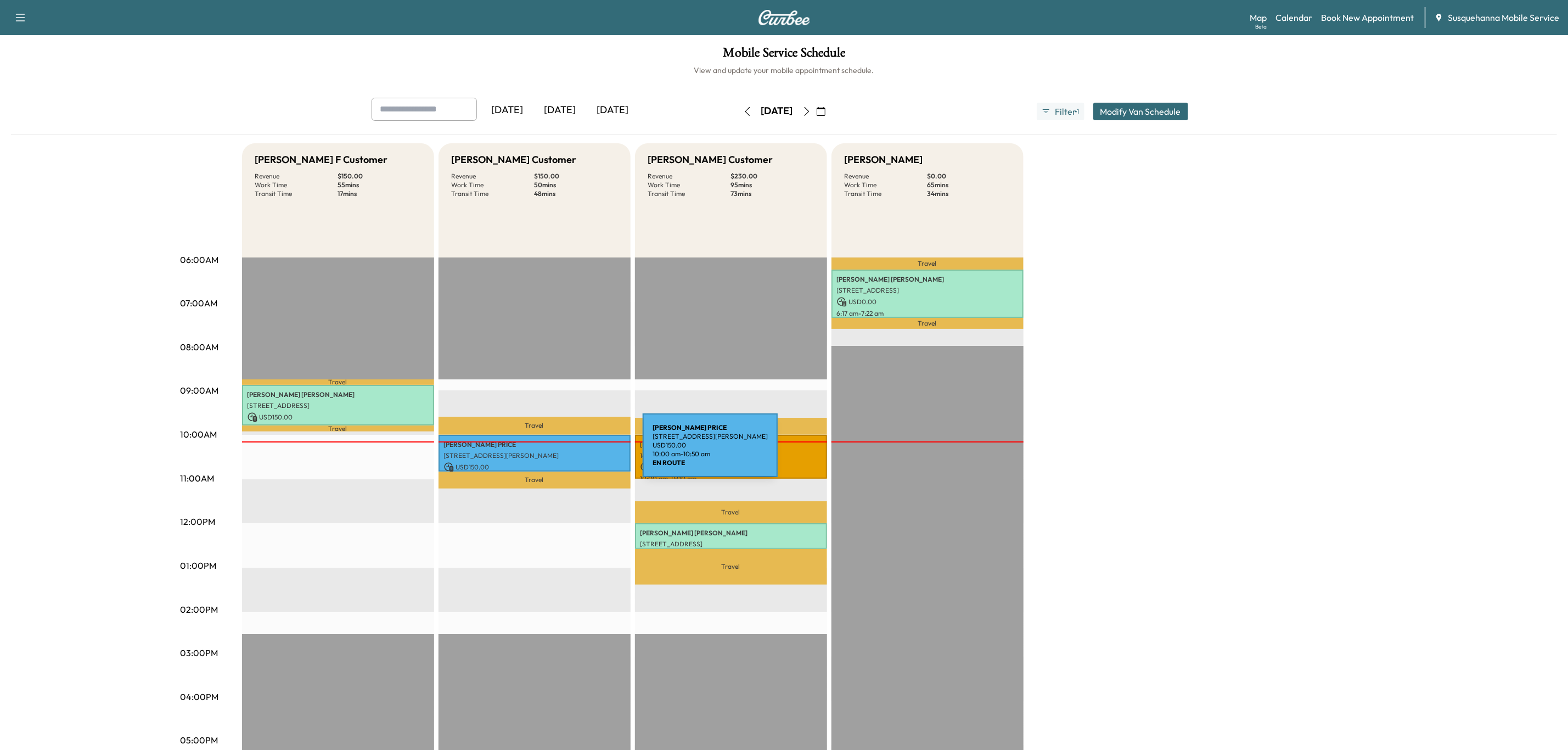
click at [560, 451] on p "[STREET_ADDRESS][PERSON_NAME]" at bounding box center [534, 456] width 181 height 9
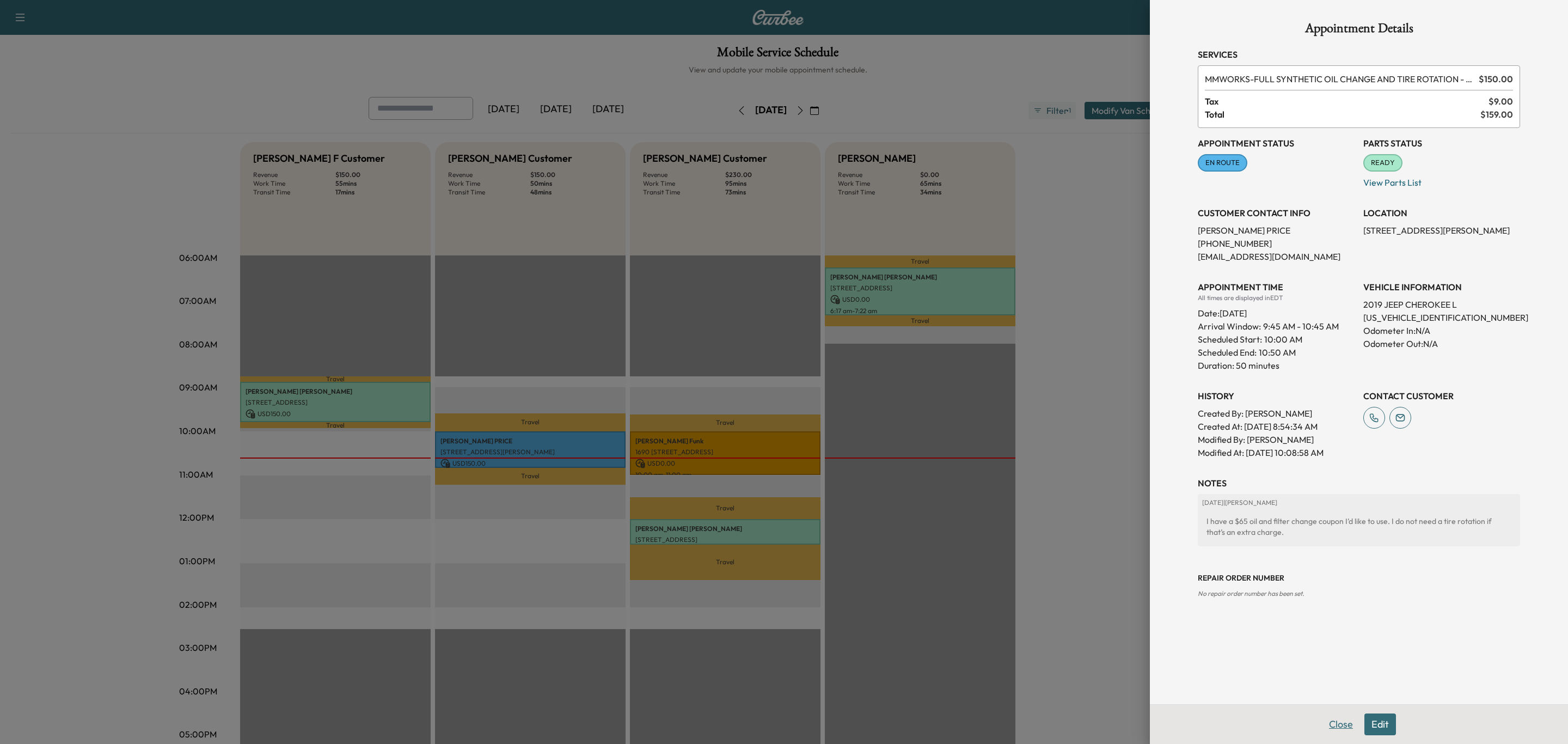
click at [1342, 730] on button "Close" at bounding box center [1340, 724] width 38 height 22
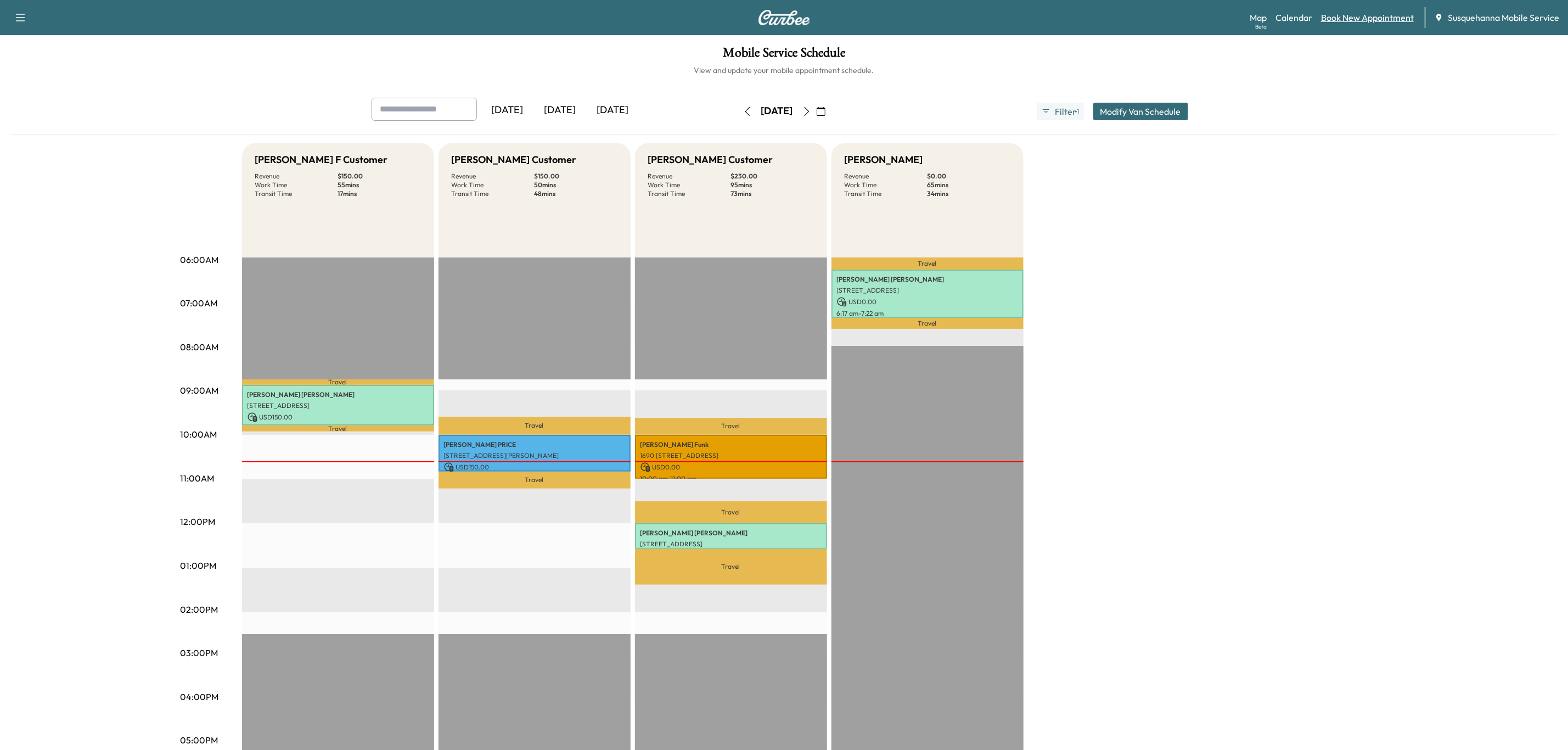
click at [1335, 11] on link "Book New Appointment" at bounding box center [1367, 17] width 93 height 13
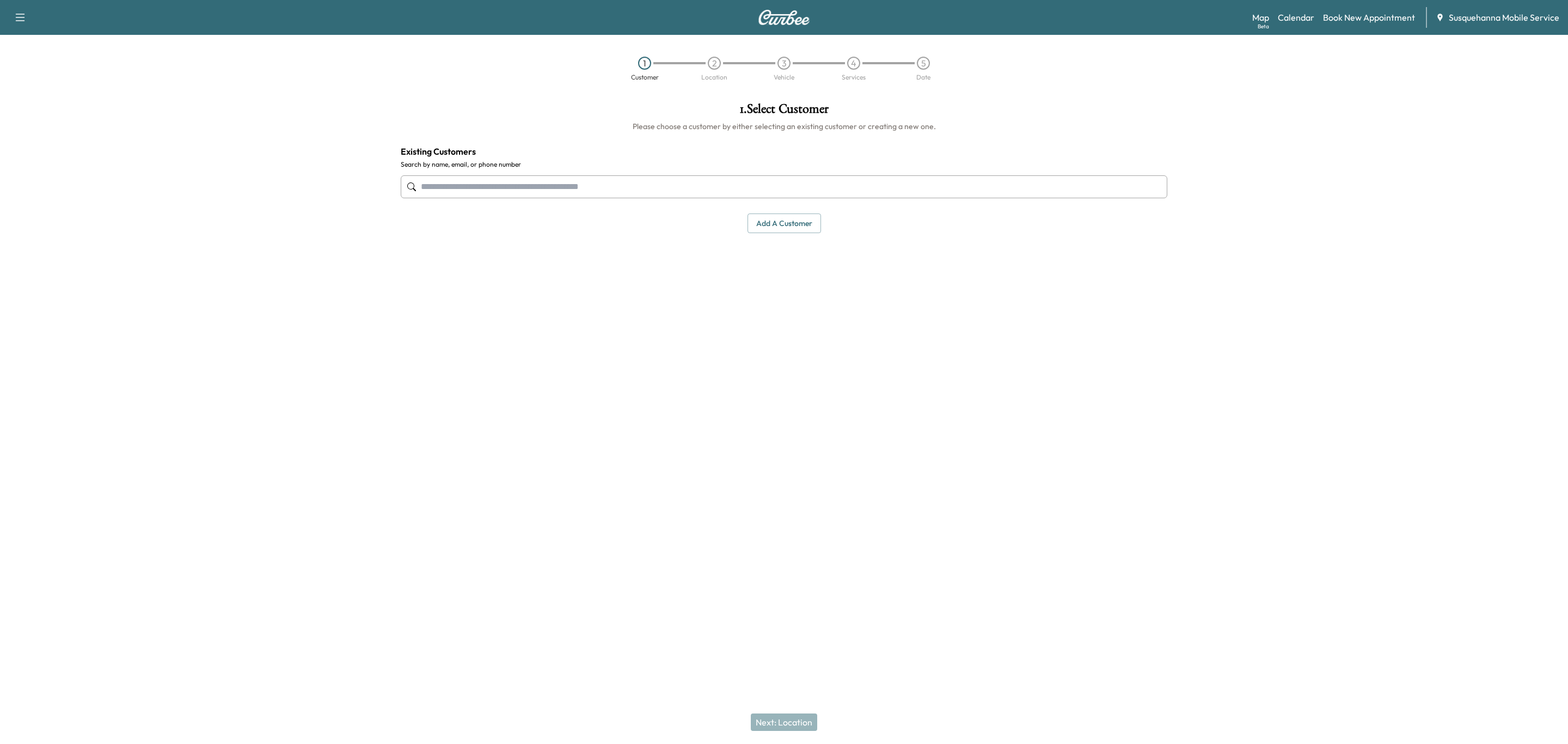
click at [595, 190] on input "text" at bounding box center [784, 186] width 767 height 23
type input "*"
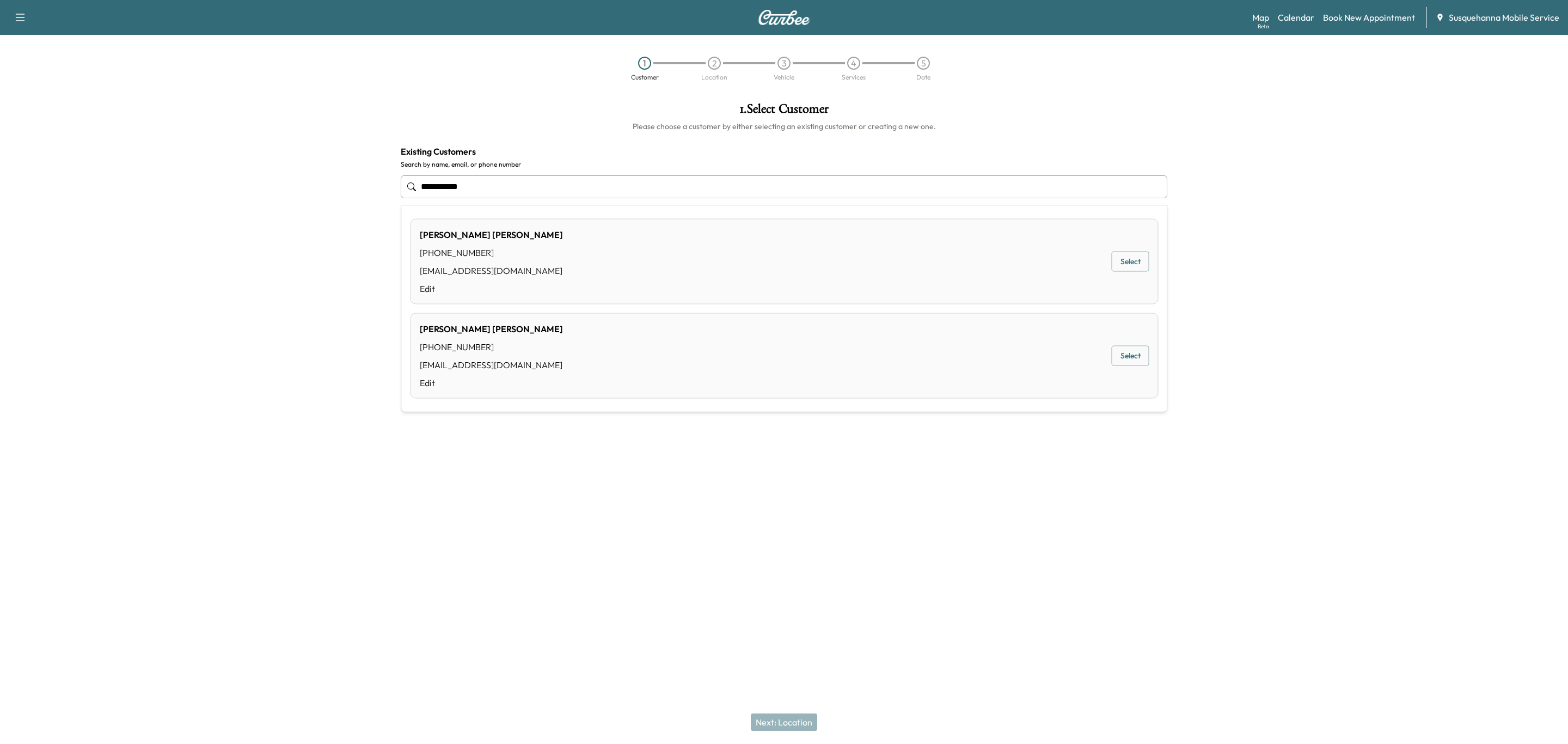
click at [1018, 273] on div "[PERSON_NAME] [PHONE_NUMBER] [EMAIL_ADDRESS][DOMAIN_NAME] Edit Select" at bounding box center [784, 261] width 748 height 86
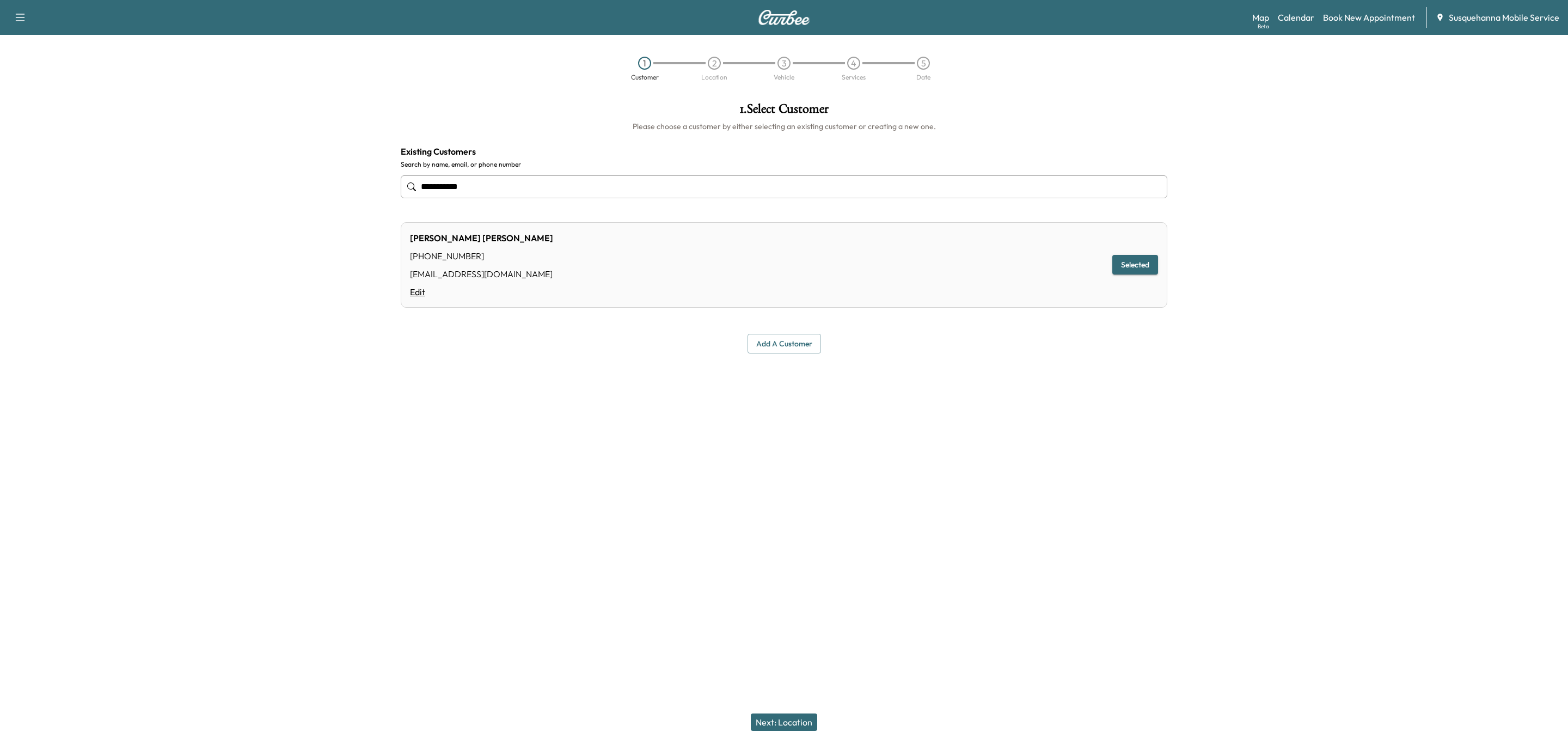
type input "**********"
click at [419, 293] on link "Edit" at bounding box center [481, 292] width 143 height 13
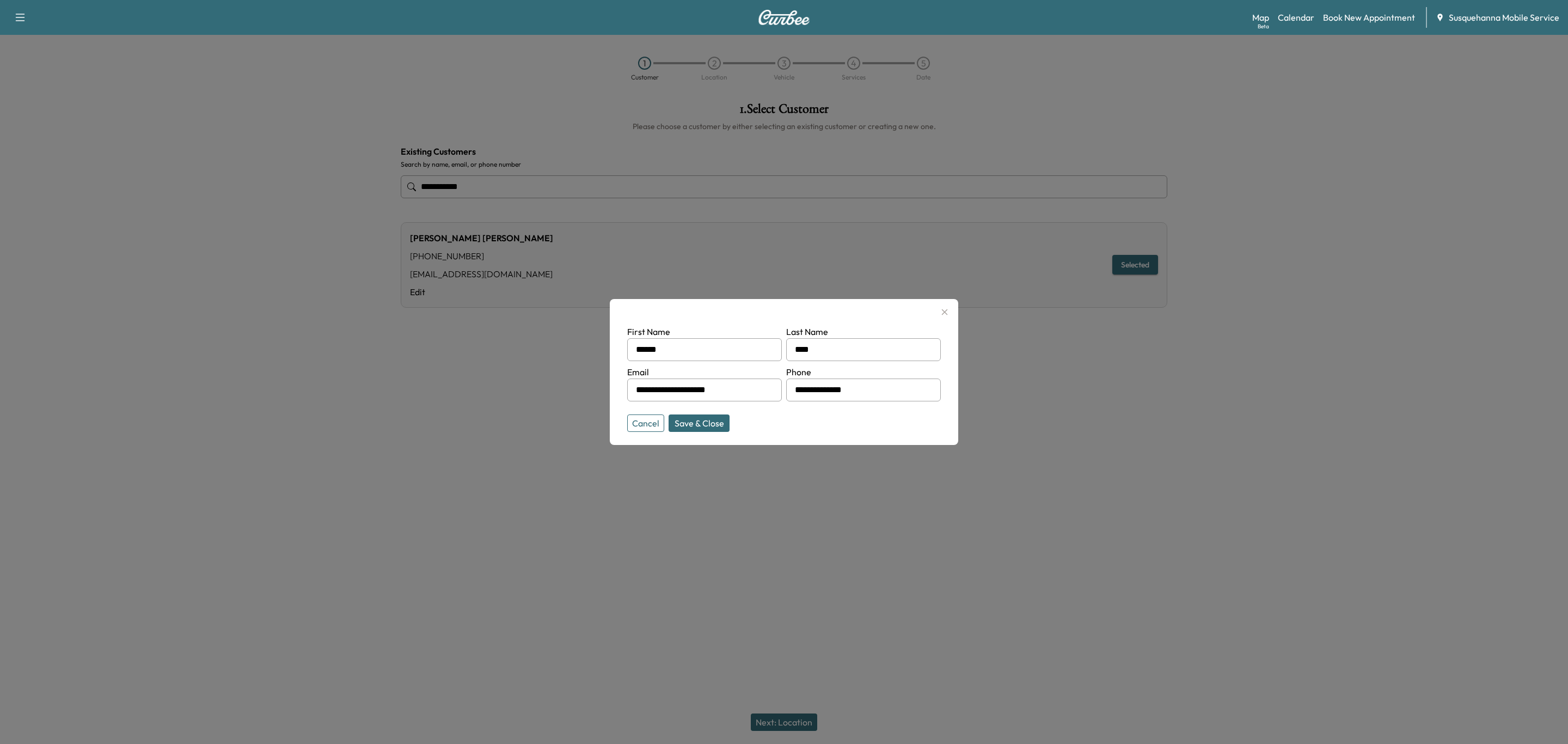
drag, startPoint x: 886, startPoint y: 398, endPoint x: 814, endPoint y: 392, distance: 72.2
click at [814, 392] on input "**********" at bounding box center [863, 390] width 155 height 23
type input "**********"
click at [693, 426] on button "Save & Close" at bounding box center [700, 423] width 61 height 18
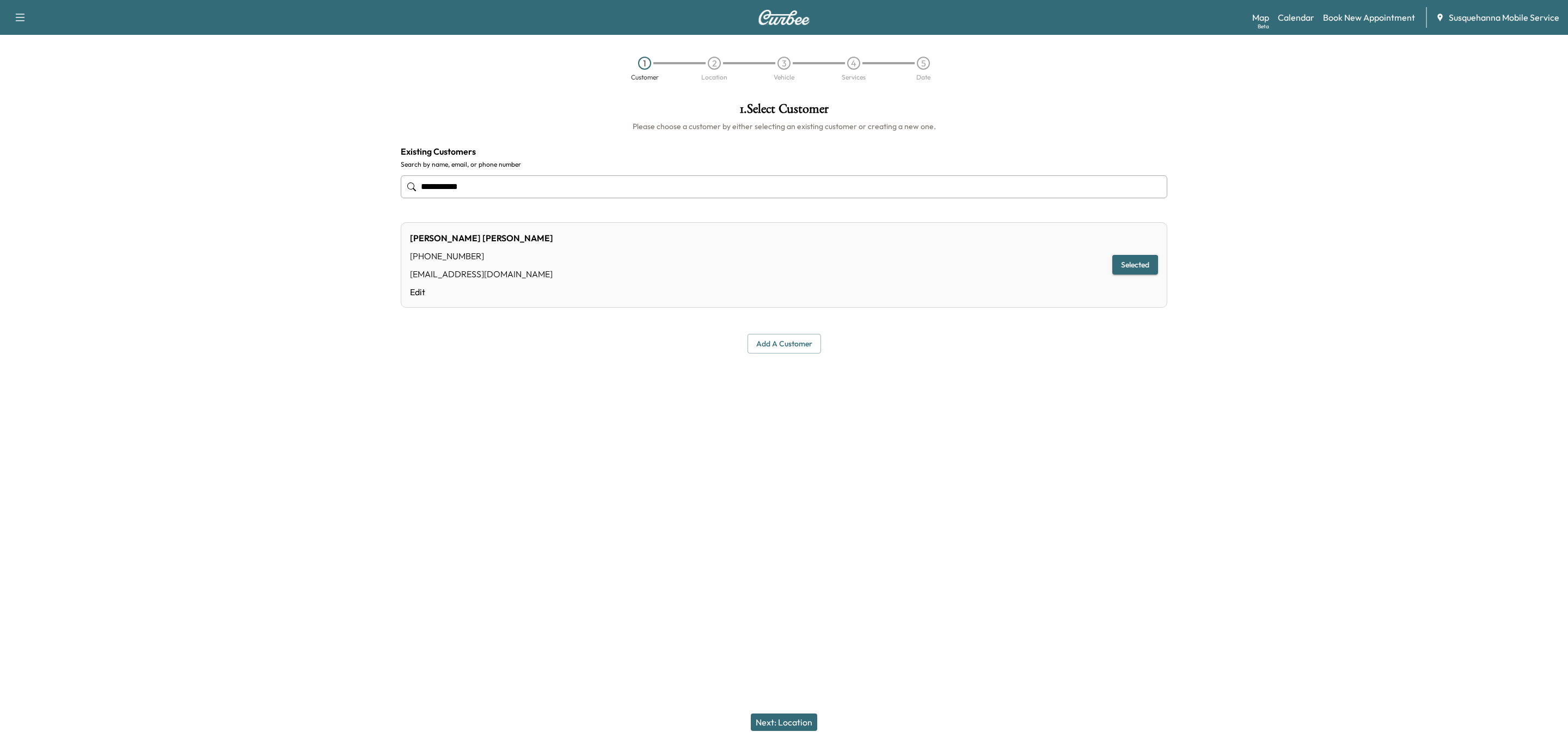
click at [809, 719] on button "Next: Location" at bounding box center [784, 722] width 66 height 18
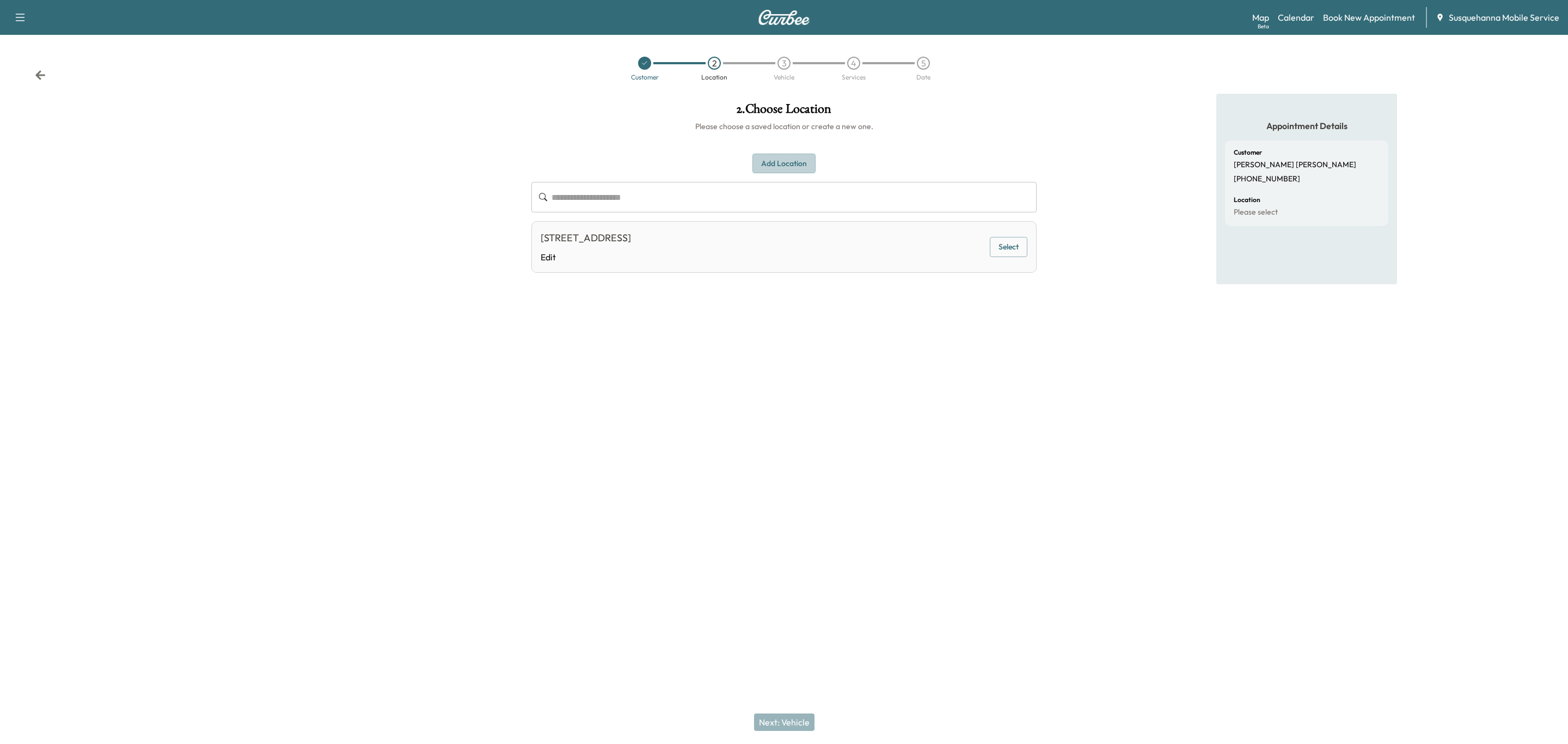
click at [808, 163] on button "Add Location" at bounding box center [784, 163] width 63 height 20
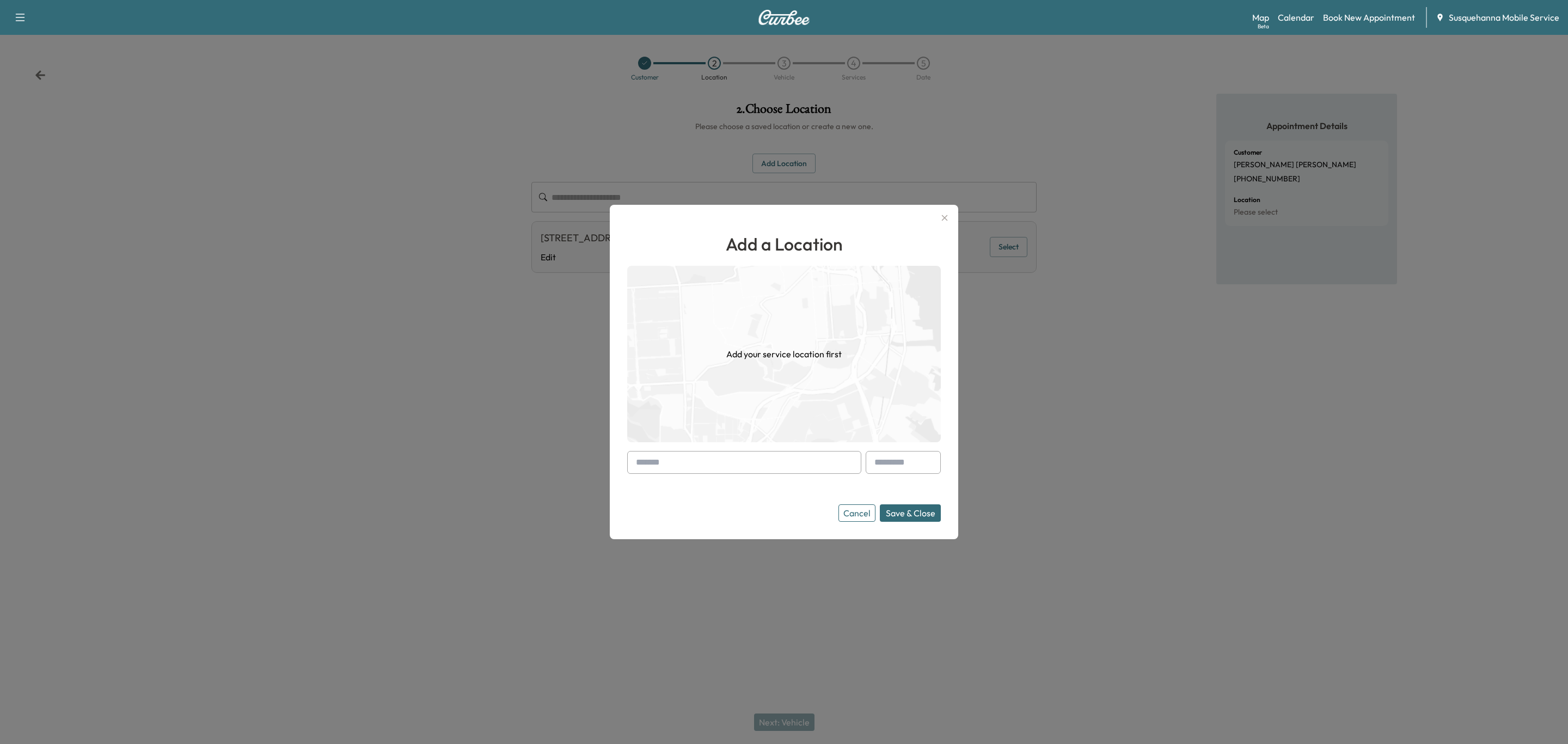
click at [746, 456] on input "text" at bounding box center [744, 462] width 234 height 23
type input "*"
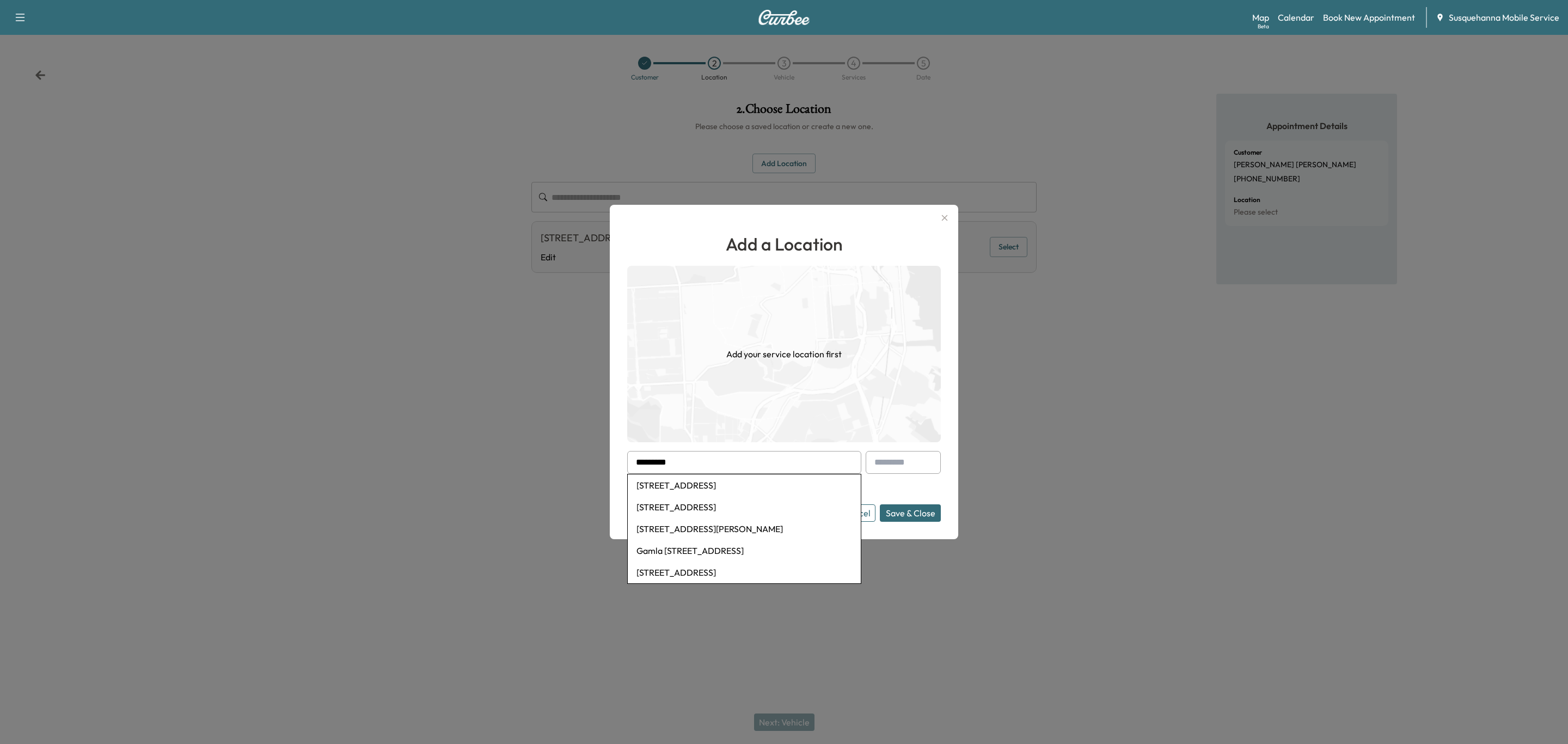
click at [702, 485] on li "[STREET_ADDRESS]" at bounding box center [744, 485] width 233 height 22
type input "**********"
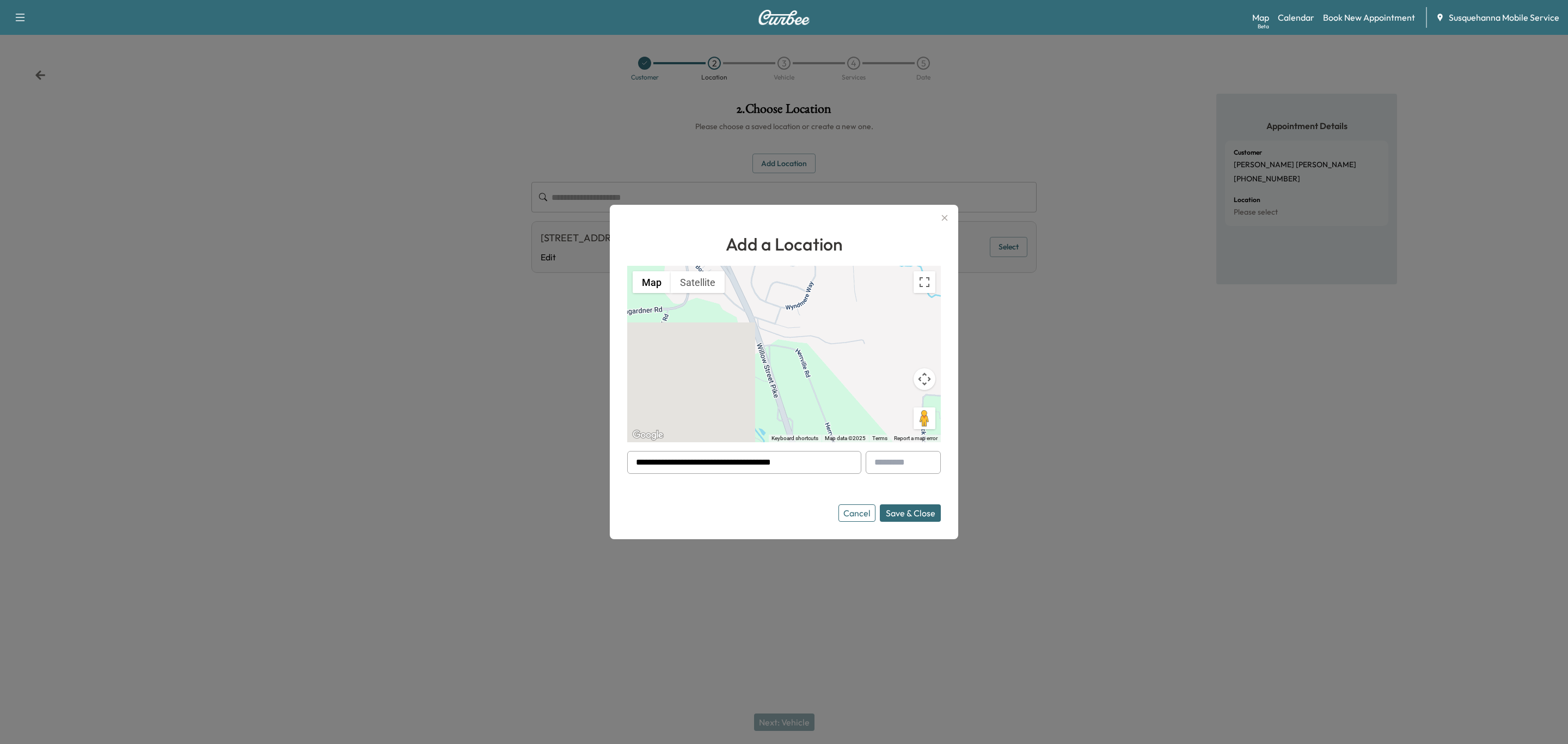
click at [903, 508] on button "Save & Close" at bounding box center [910, 513] width 61 height 18
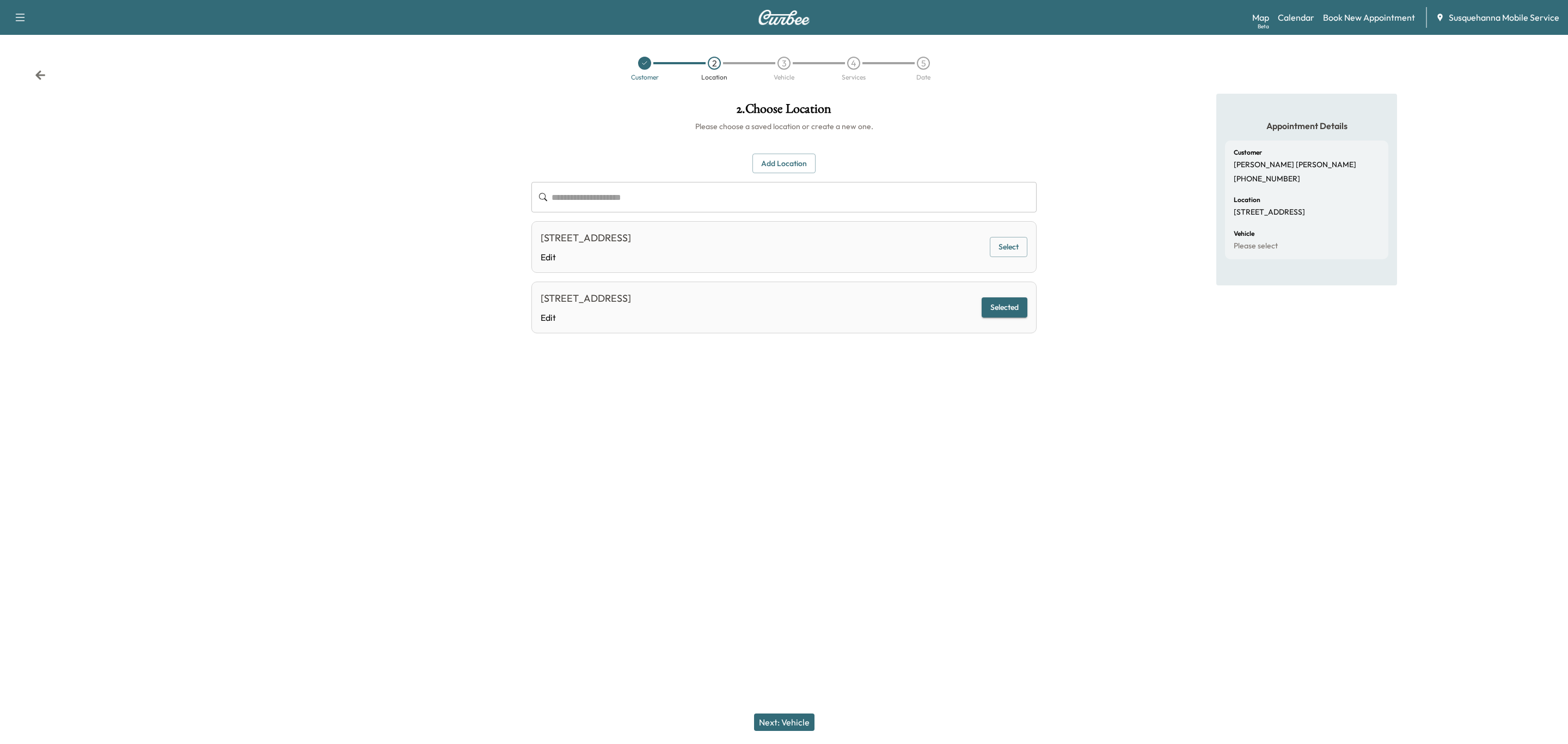
click at [775, 713] on button "Next: Vehicle" at bounding box center [784, 722] width 61 height 18
click at [737, 240] on div "FORD F150 XL/XL 2019 [US_VEHICLE_IDENTIFICATION_NUMBER] Select" at bounding box center [784, 249] width 505 height 48
click at [1003, 250] on button "Select" at bounding box center [1009, 249] width 38 height 20
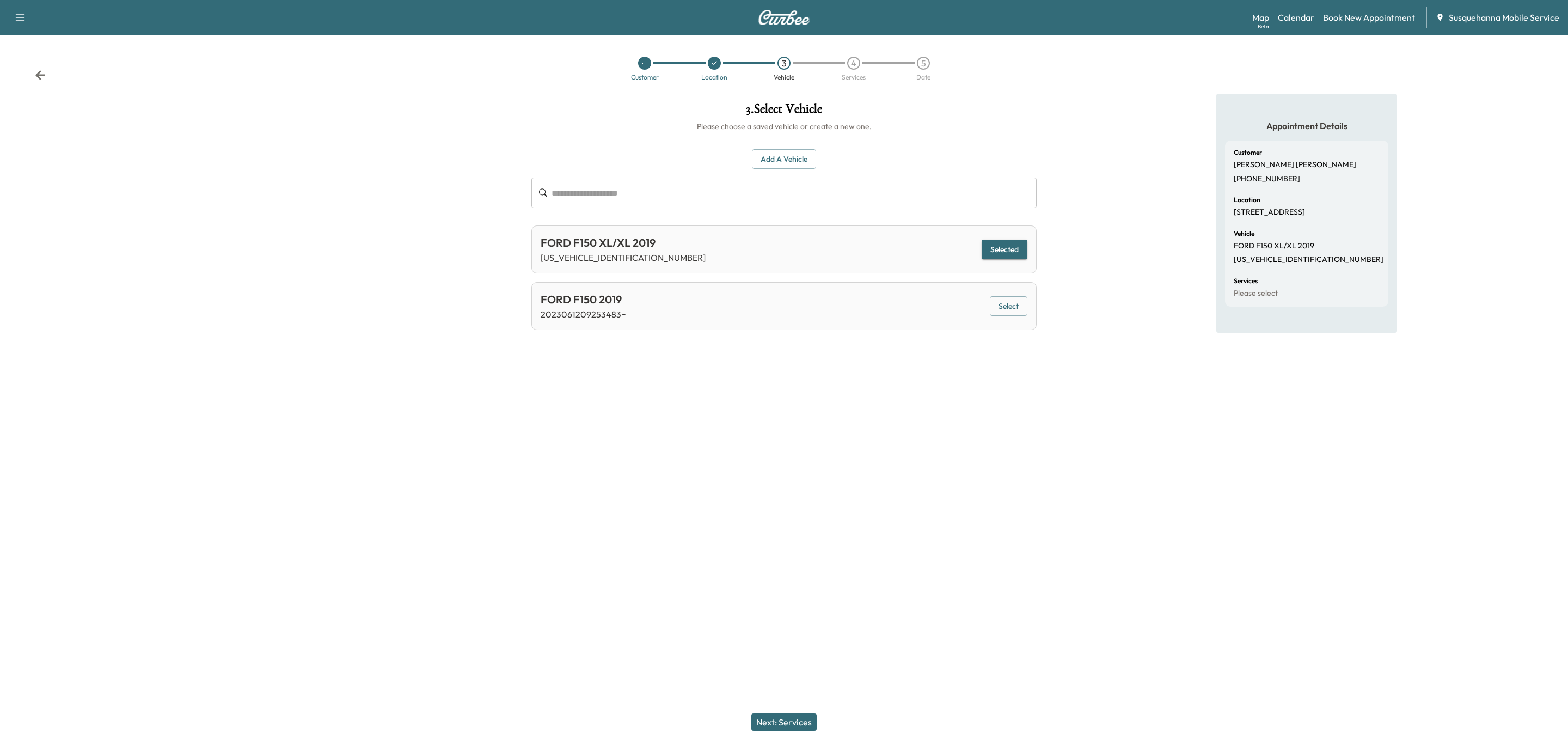
click at [791, 722] on button "Next: Services" at bounding box center [784, 722] width 65 height 18
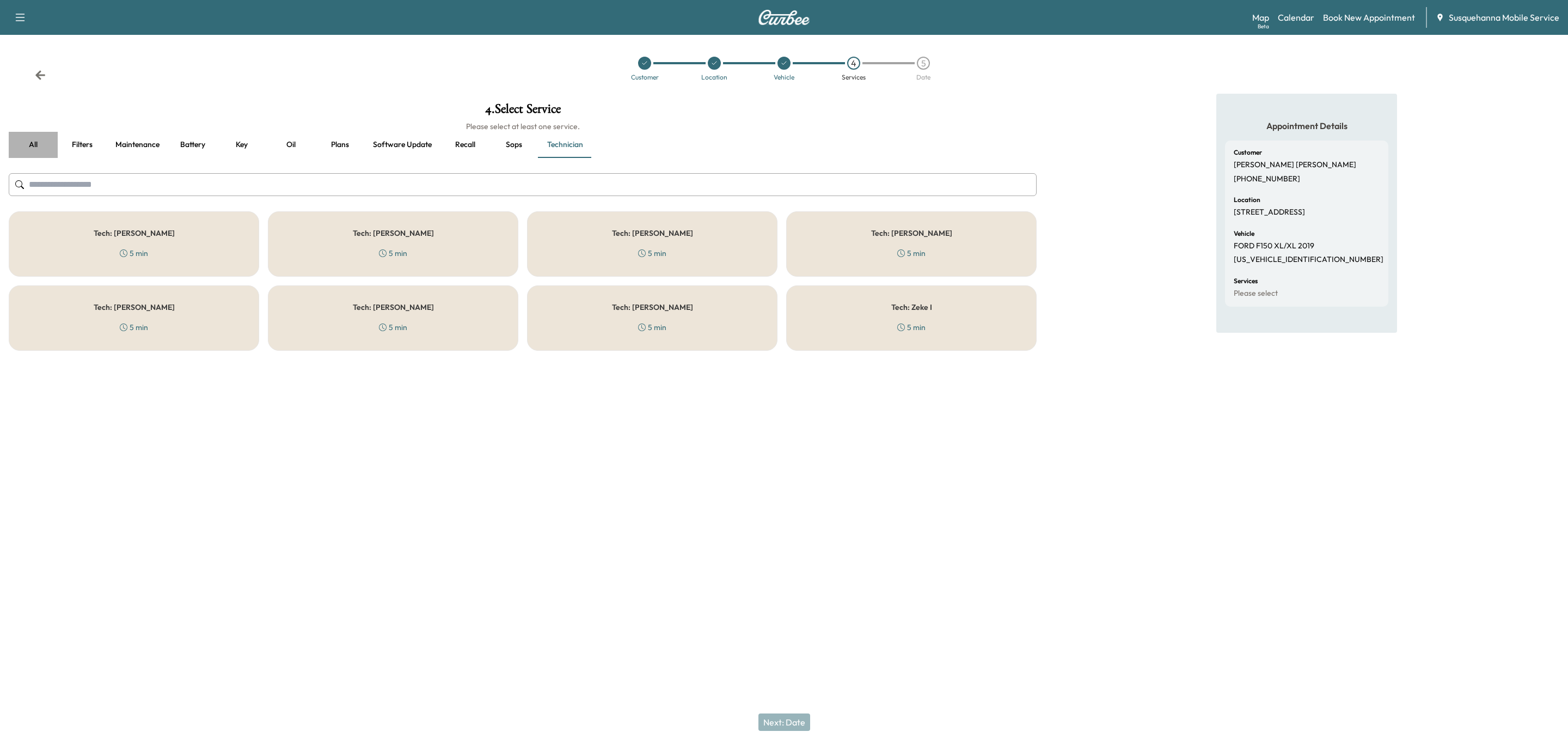
click at [32, 142] on button "all" at bounding box center [33, 144] width 49 height 26
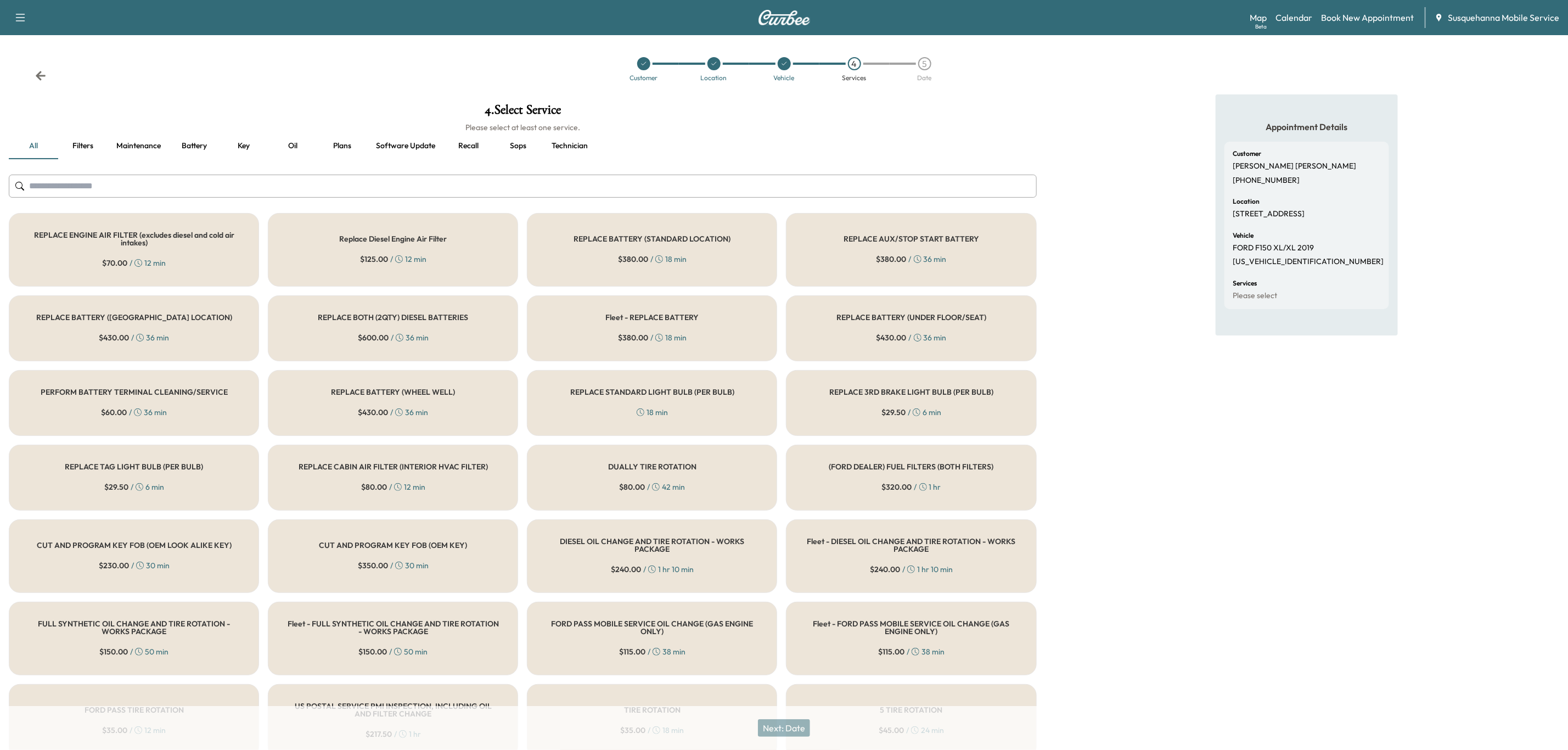
click at [283, 183] on input "text" at bounding box center [523, 186] width 1028 height 23
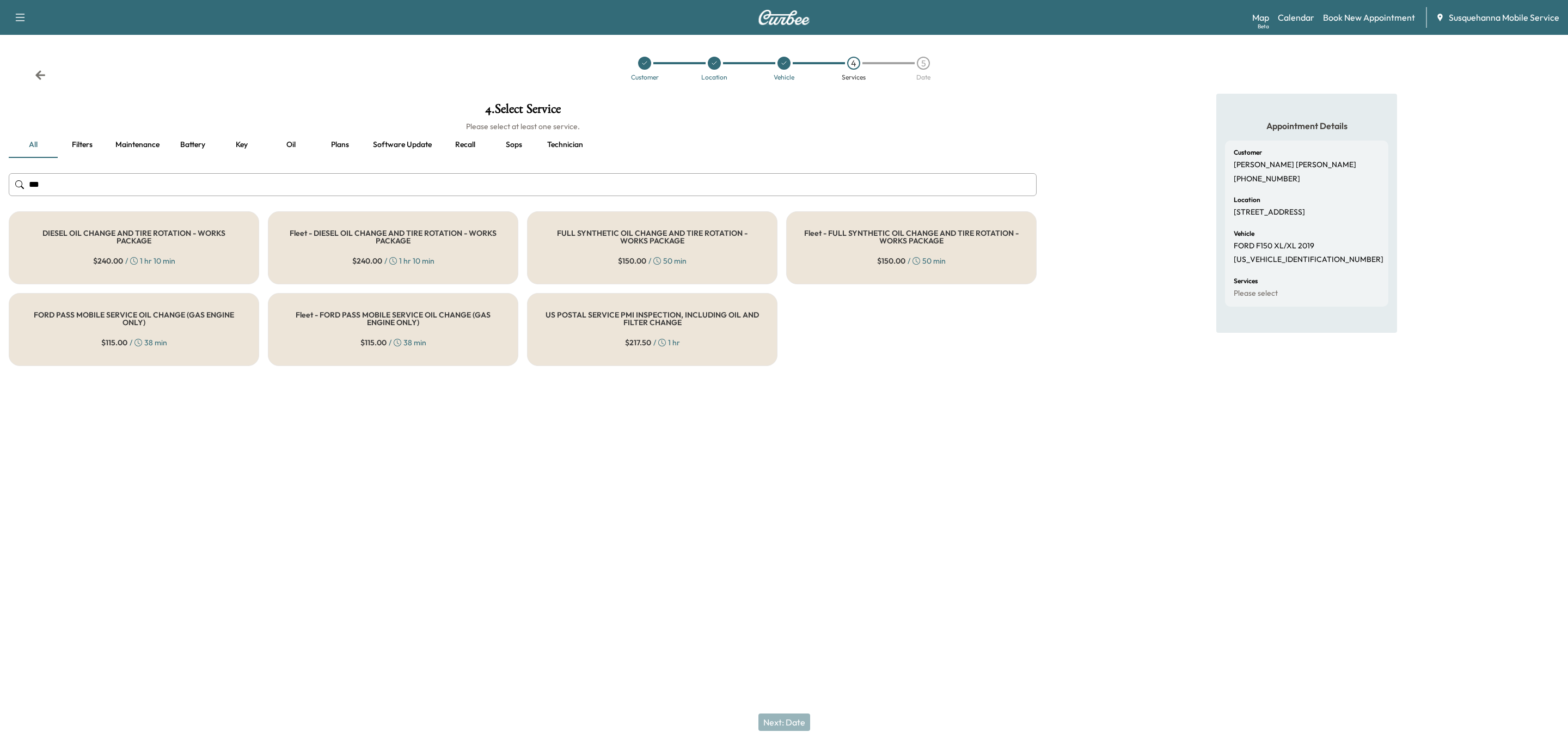
type input "***"
click at [603, 244] on h5 "FULL SYNTHETIC OIL CHANGE AND TIRE ROTATION - WORKS PACKAGE" at bounding box center [652, 236] width 215 height 15
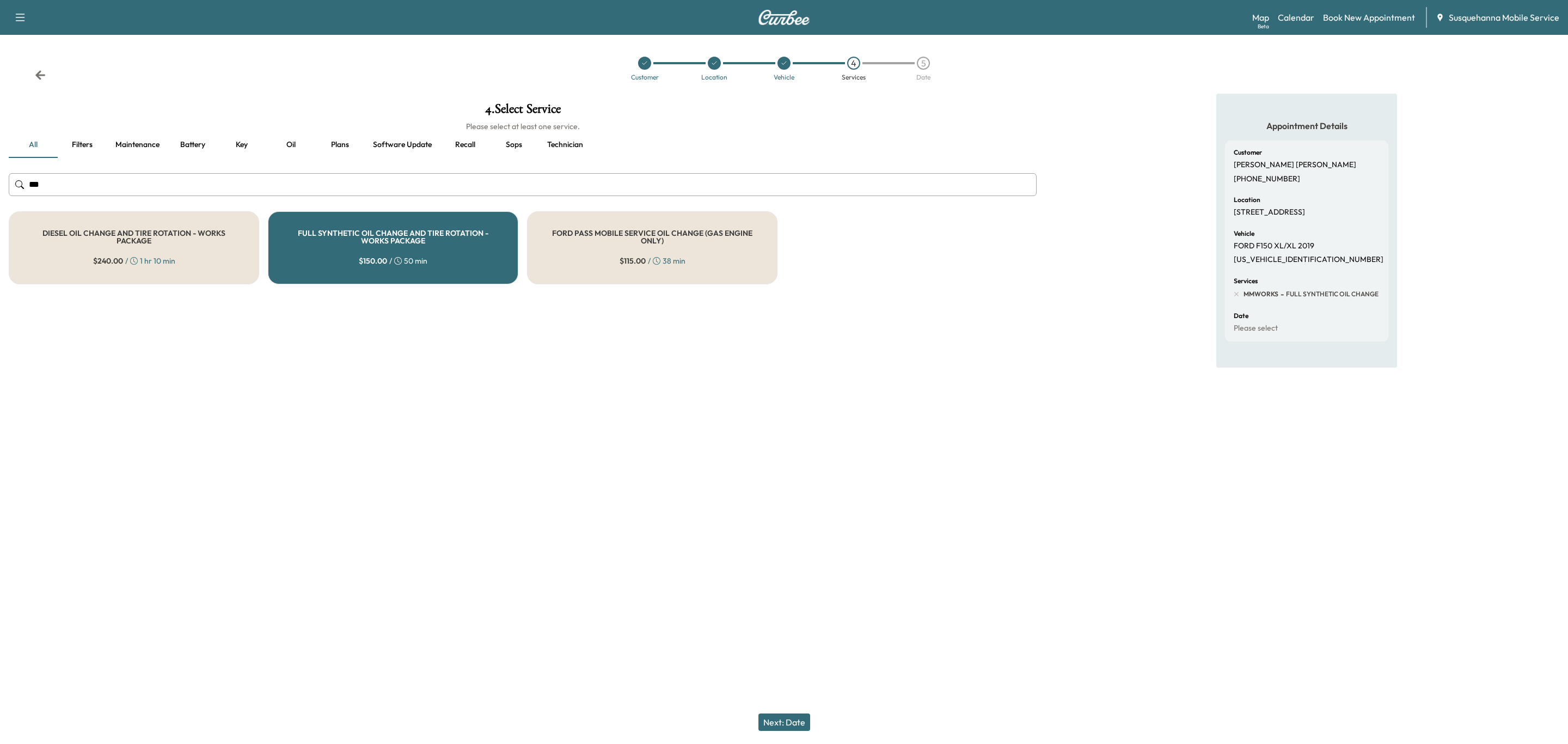
click at [781, 716] on button "Next: Date" at bounding box center [784, 722] width 52 height 18
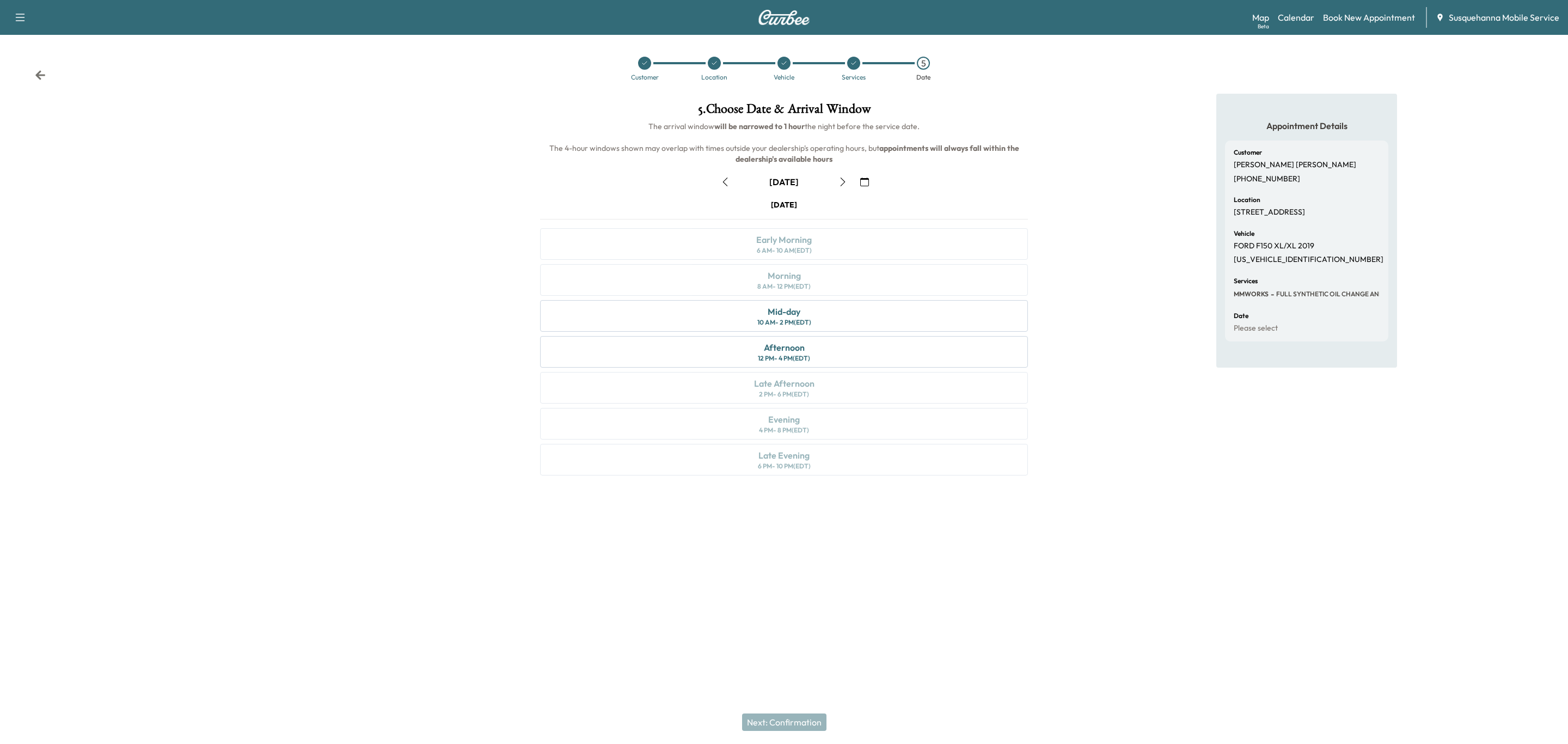
click at [843, 185] on icon "button" at bounding box center [843, 182] width 9 height 9
click at [803, 278] on div "Morning 8 AM - 12 PM (EDT)" at bounding box center [784, 279] width 488 height 31
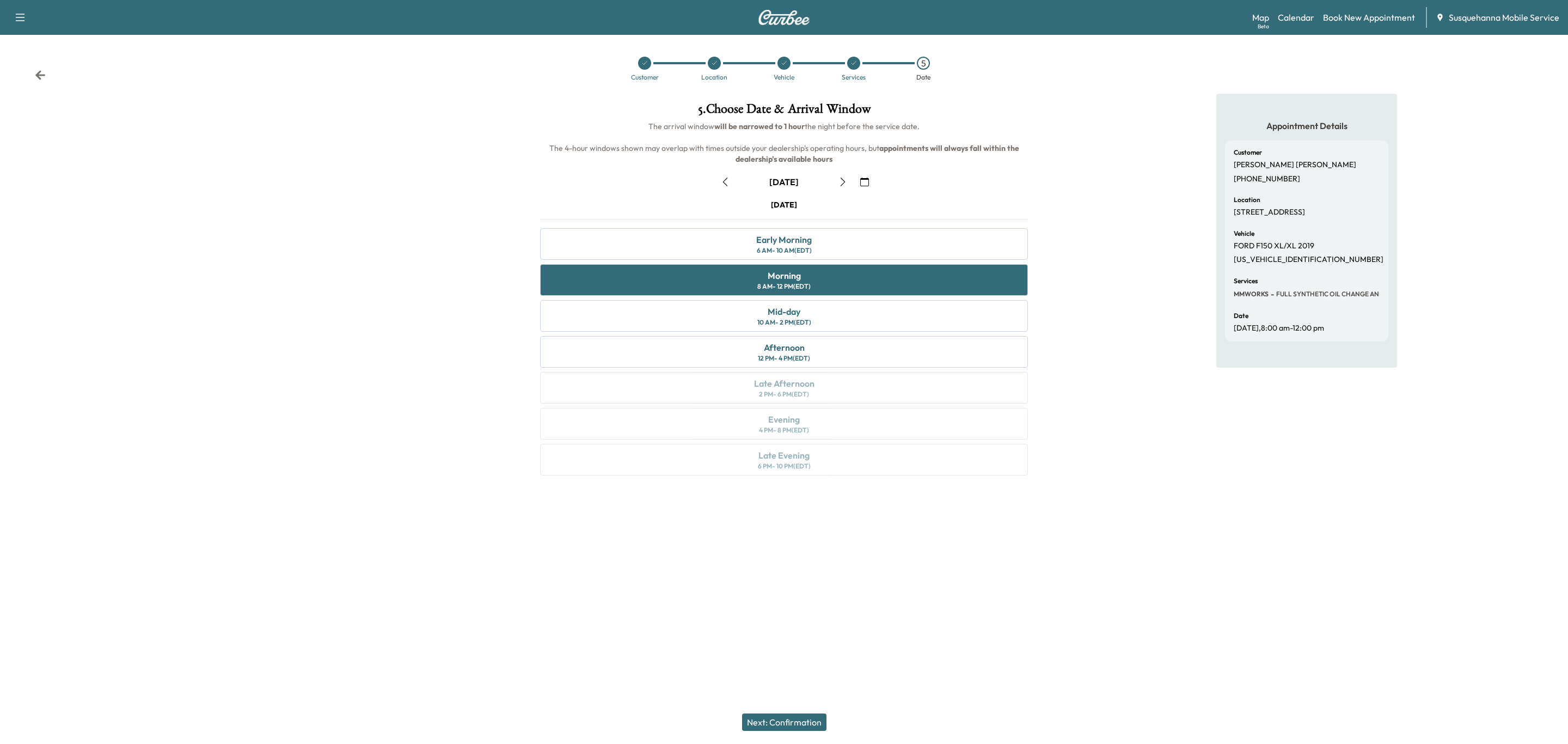
click at [794, 722] on button "Next: Confirmation" at bounding box center [784, 722] width 85 height 18
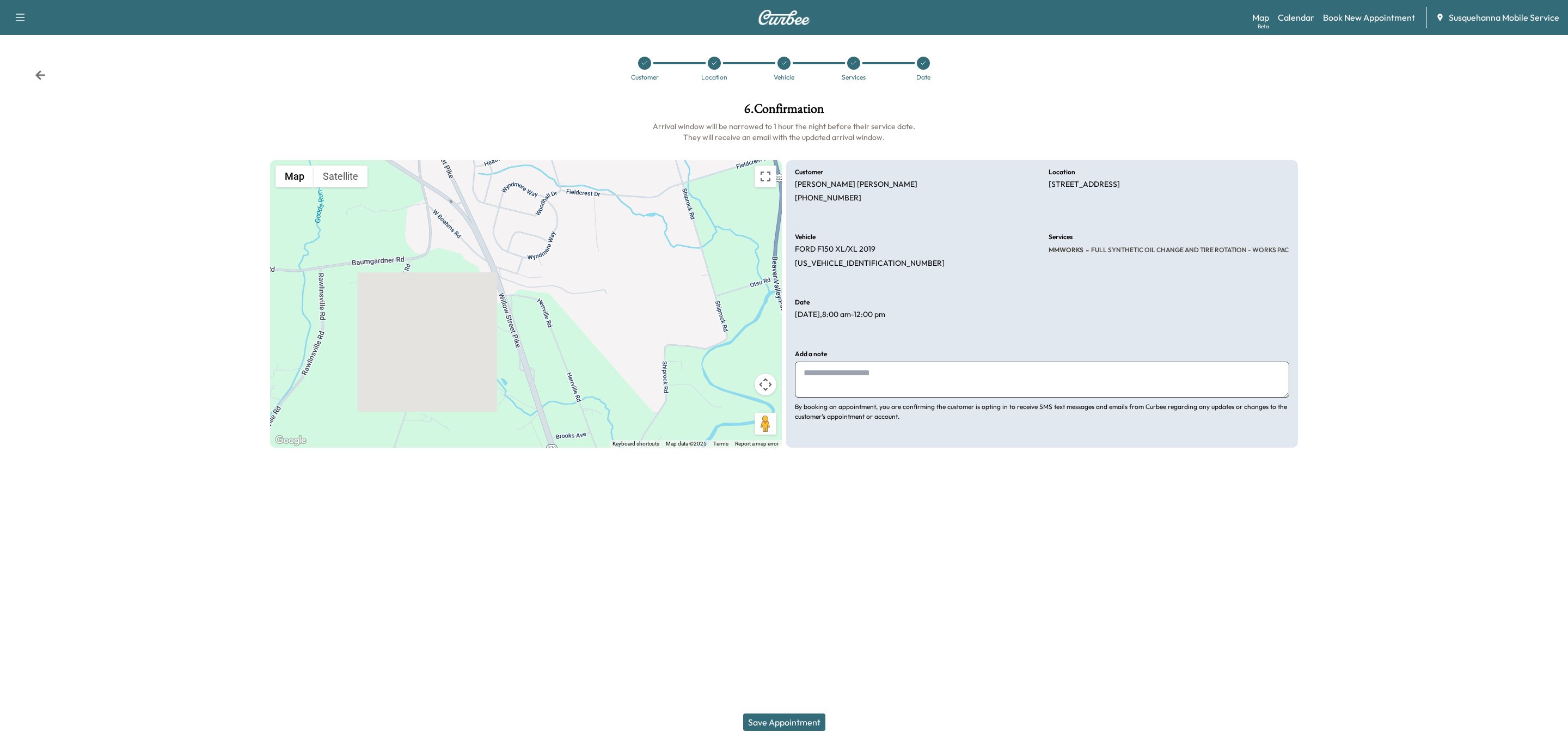
click at [899, 369] on textarea at bounding box center [1042, 379] width 495 height 36
type textarea "**********"
click at [753, 716] on button "Save Appointment" at bounding box center [784, 722] width 82 height 18
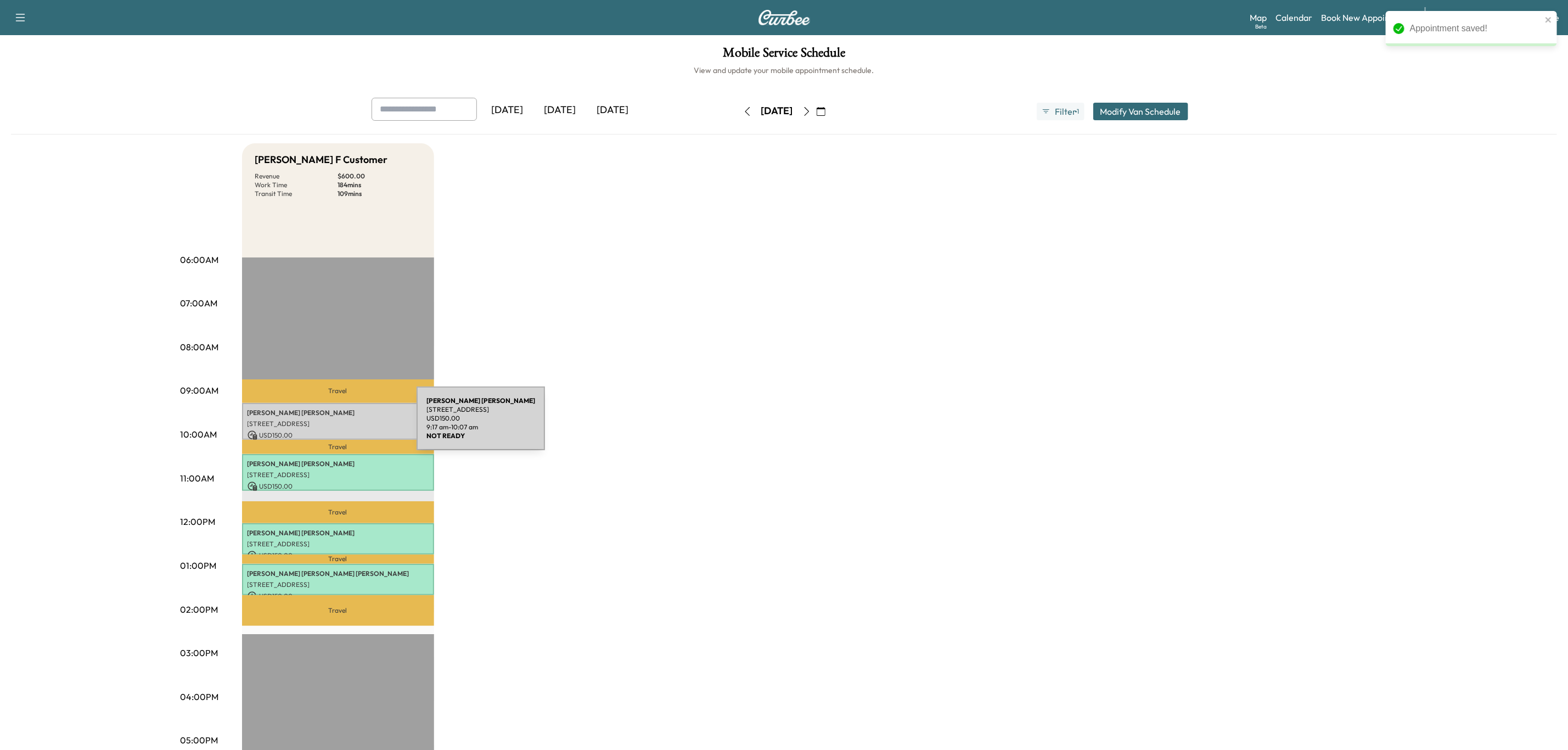
click at [334, 425] on p "[STREET_ADDRESS]" at bounding box center [338, 423] width 181 height 9
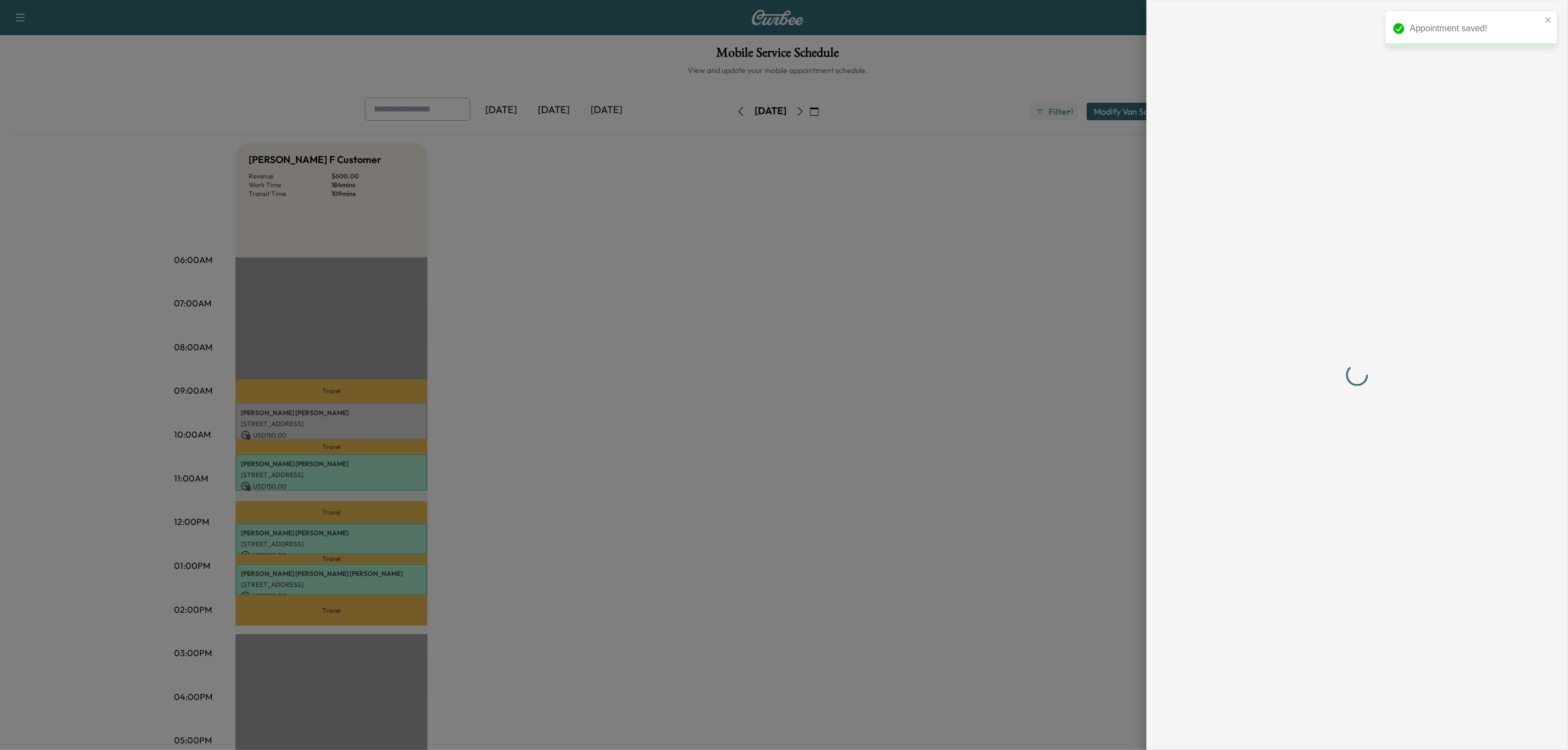
click at [334, 425] on div at bounding box center [784, 375] width 1568 height 750
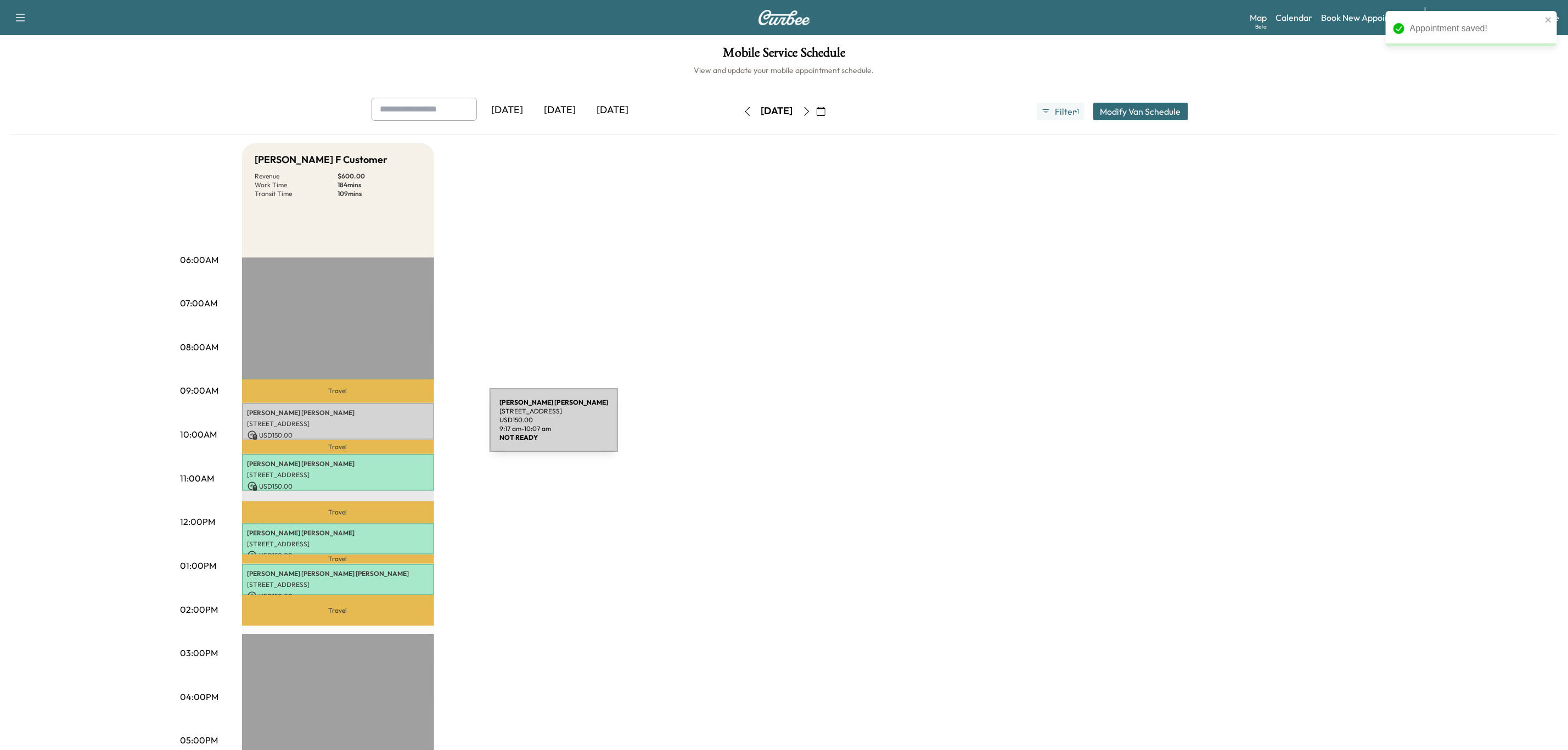
click at [407, 426] on div "[PERSON_NAME] [STREET_ADDRESS] USD 150.00 9:17 am - 10:07 am" at bounding box center [338, 421] width 192 height 37
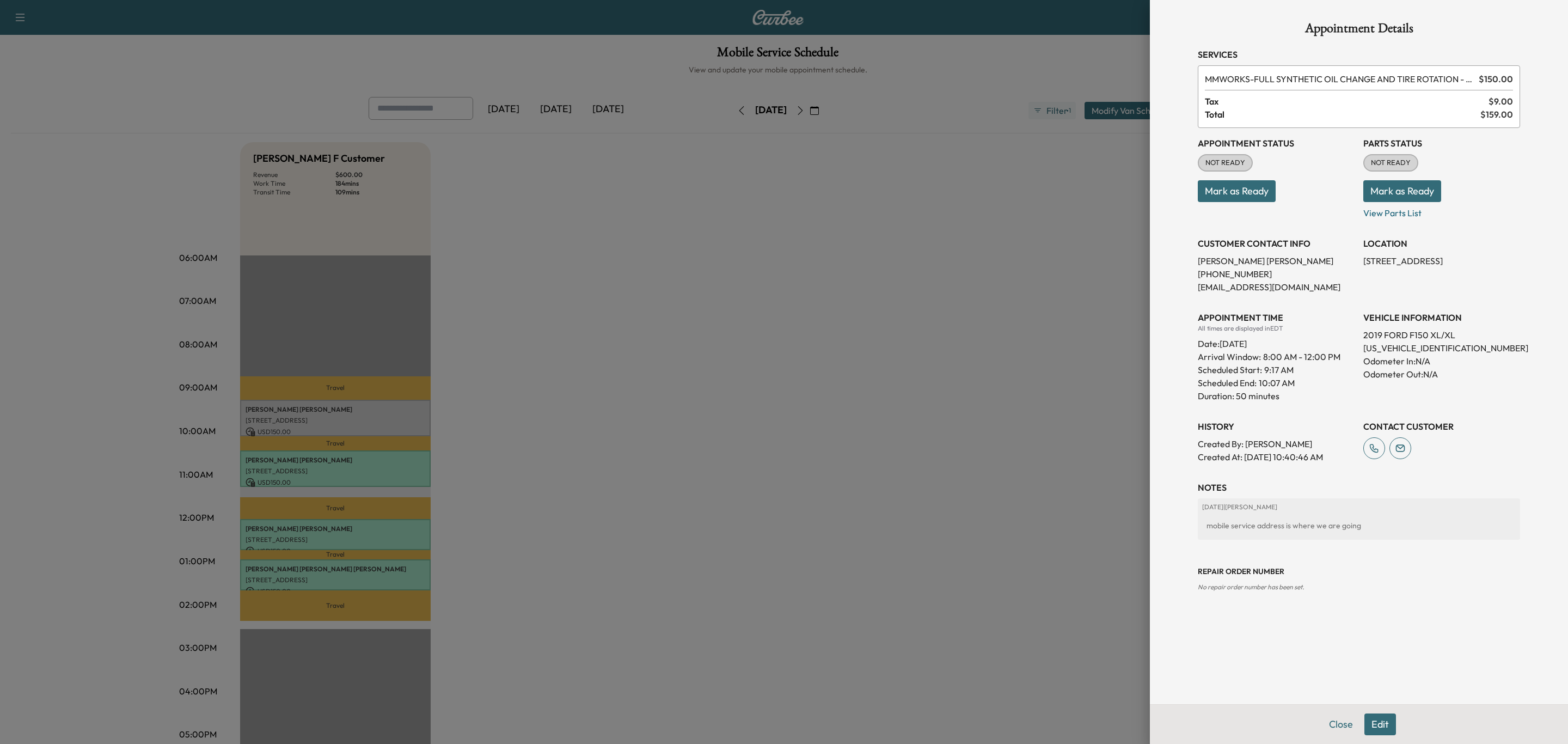
drag, startPoint x: 1362, startPoint y: 265, endPoint x: 1519, endPoint y: 261, distance: 157.1
click at [1519, 261] on div "Appointment Status NOT READY Mark as Ready Parts Status NOT READY Mark as Ready…" at bounding box center [1358, 296] width 322 height 336
copy p "[STREET_ADDRESS],"
click at [1389, 194] on button "Mark as Ready" at bounding box center [1403, 190] width 77 height 22
click at [1255, 196] on button "Mark as Ready" at bounding box center [1236, 190] width 77 height 22
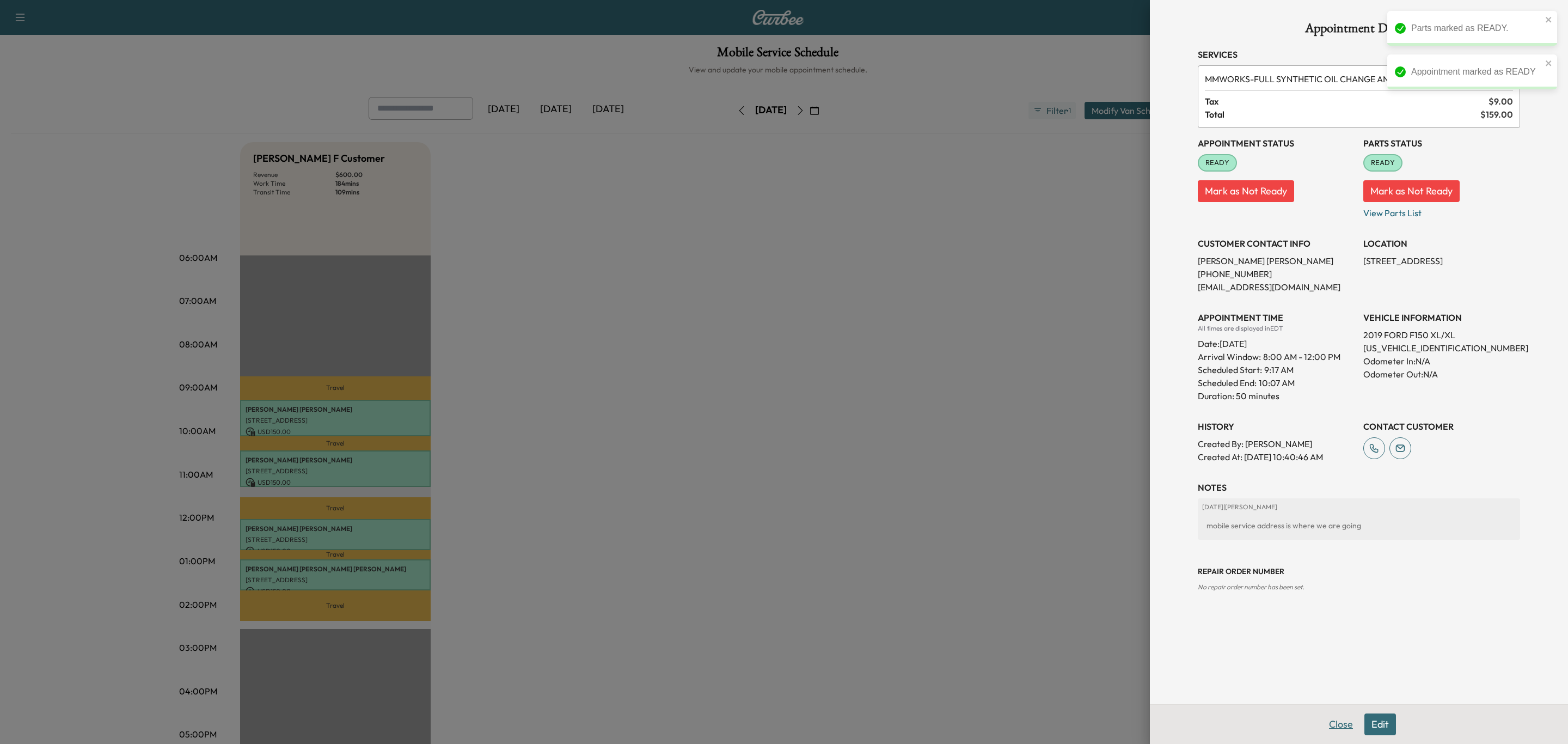
click at [1333, 724] on button "Close" at bounding box center [1340, 724] width 38 height 22
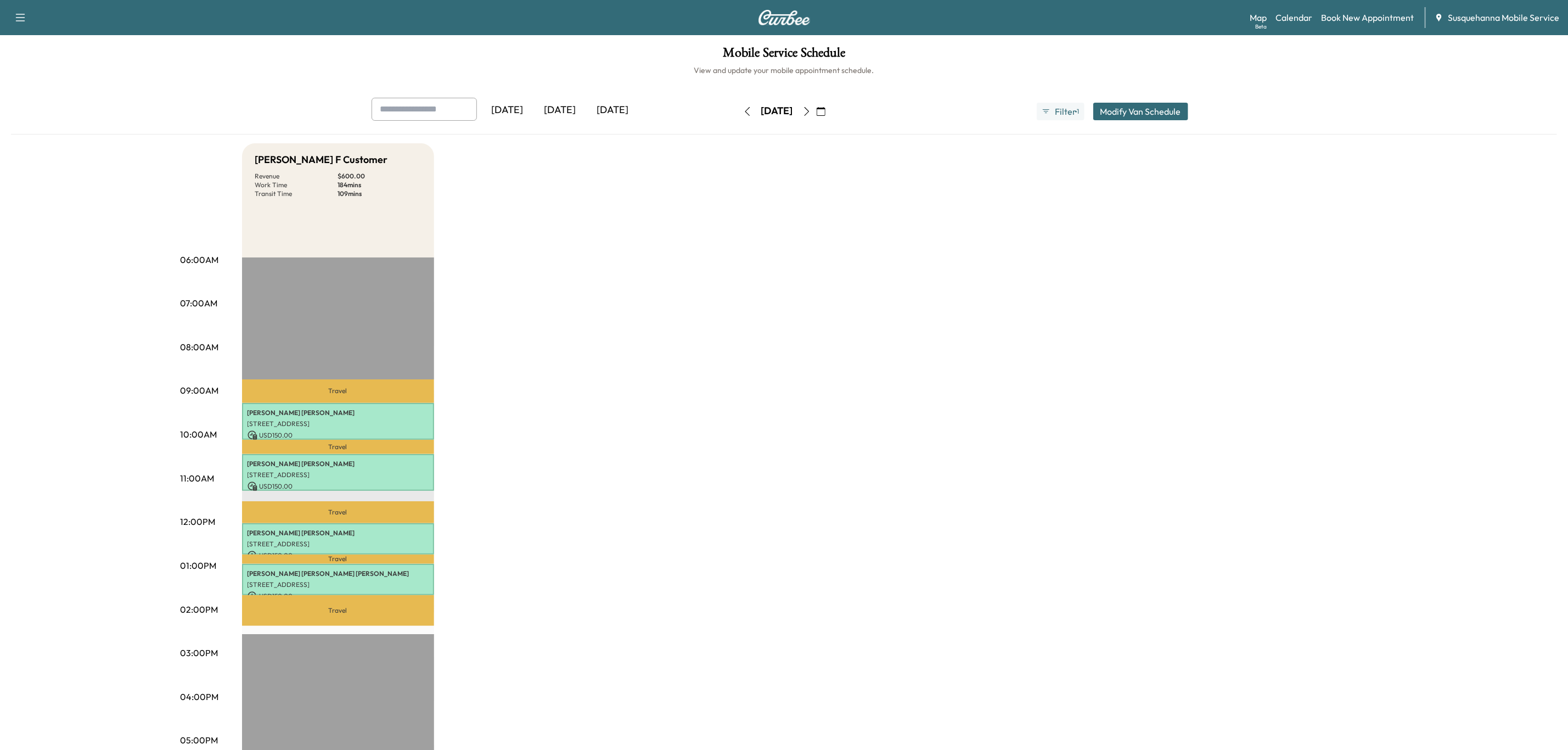
click at [738, 117] on button "button" at bounding box center [747, 111] width 19 height 18
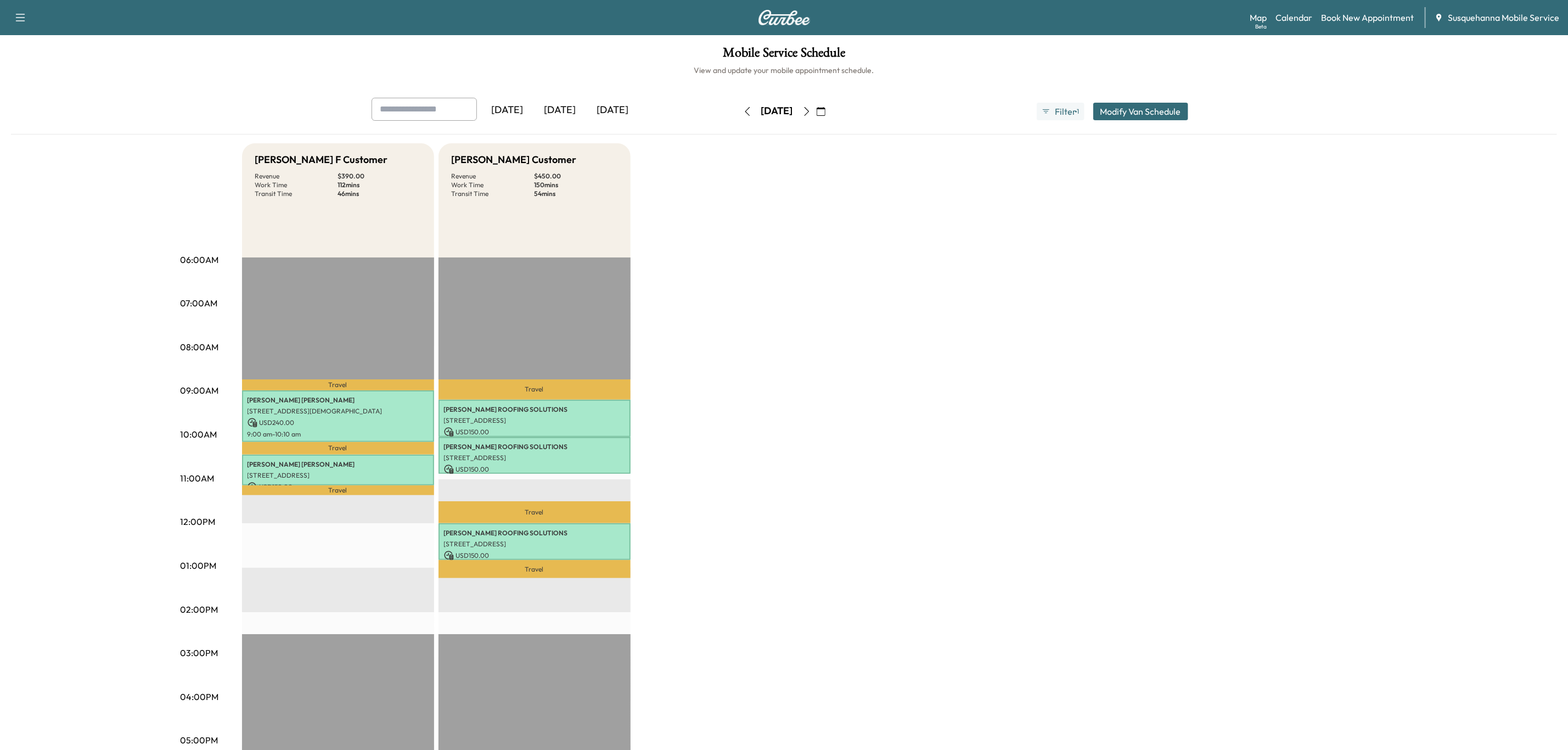
click at [738, 117] on button "button" at bounding box center [747, 111] width 19 height 18
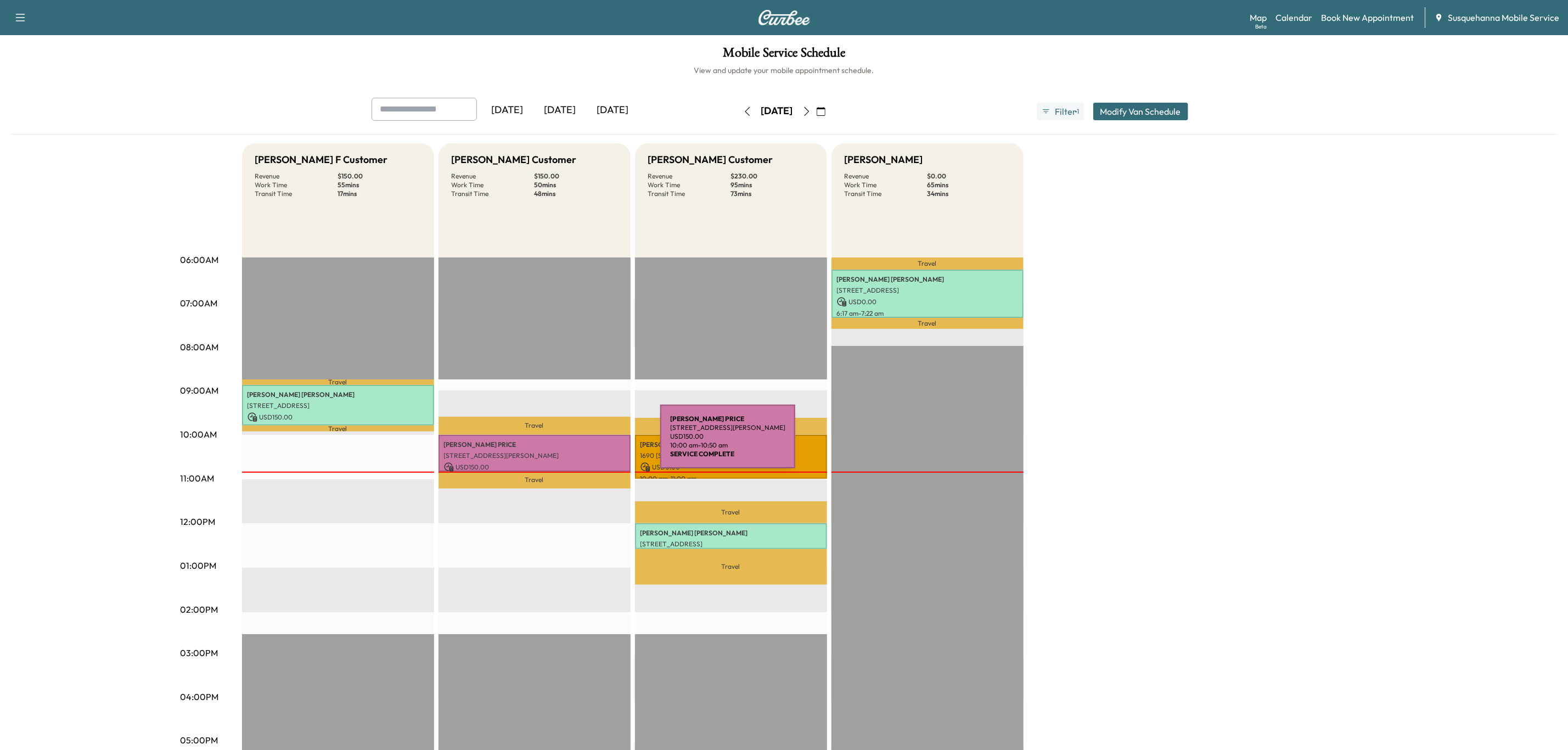
click at [577, 443] on p "[PERSON_NAME]" at bounding box center [534, 444] width 181 height 9
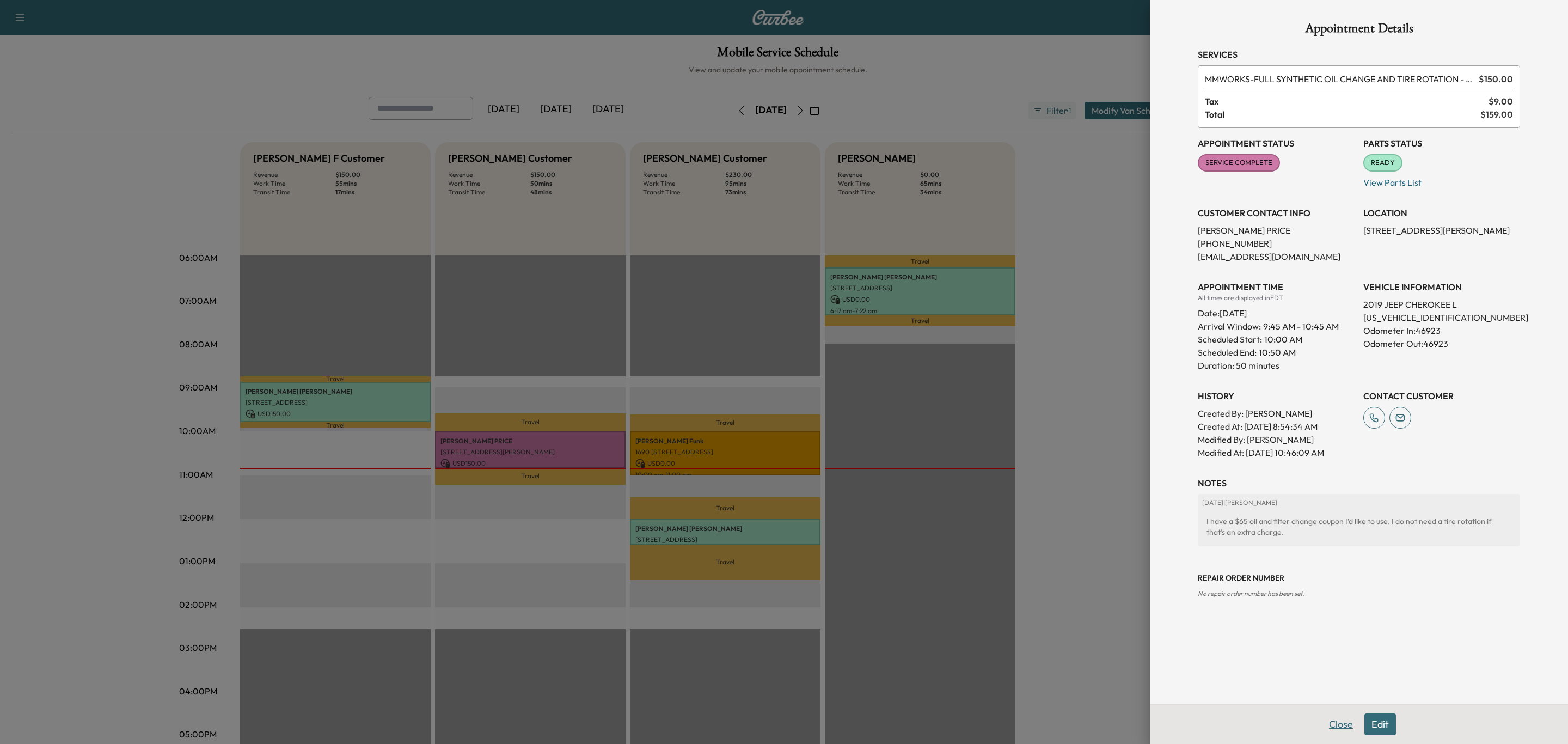
click at [1343, 721] on button "Close" at bounding box center [1340, 724] width 38 height 22
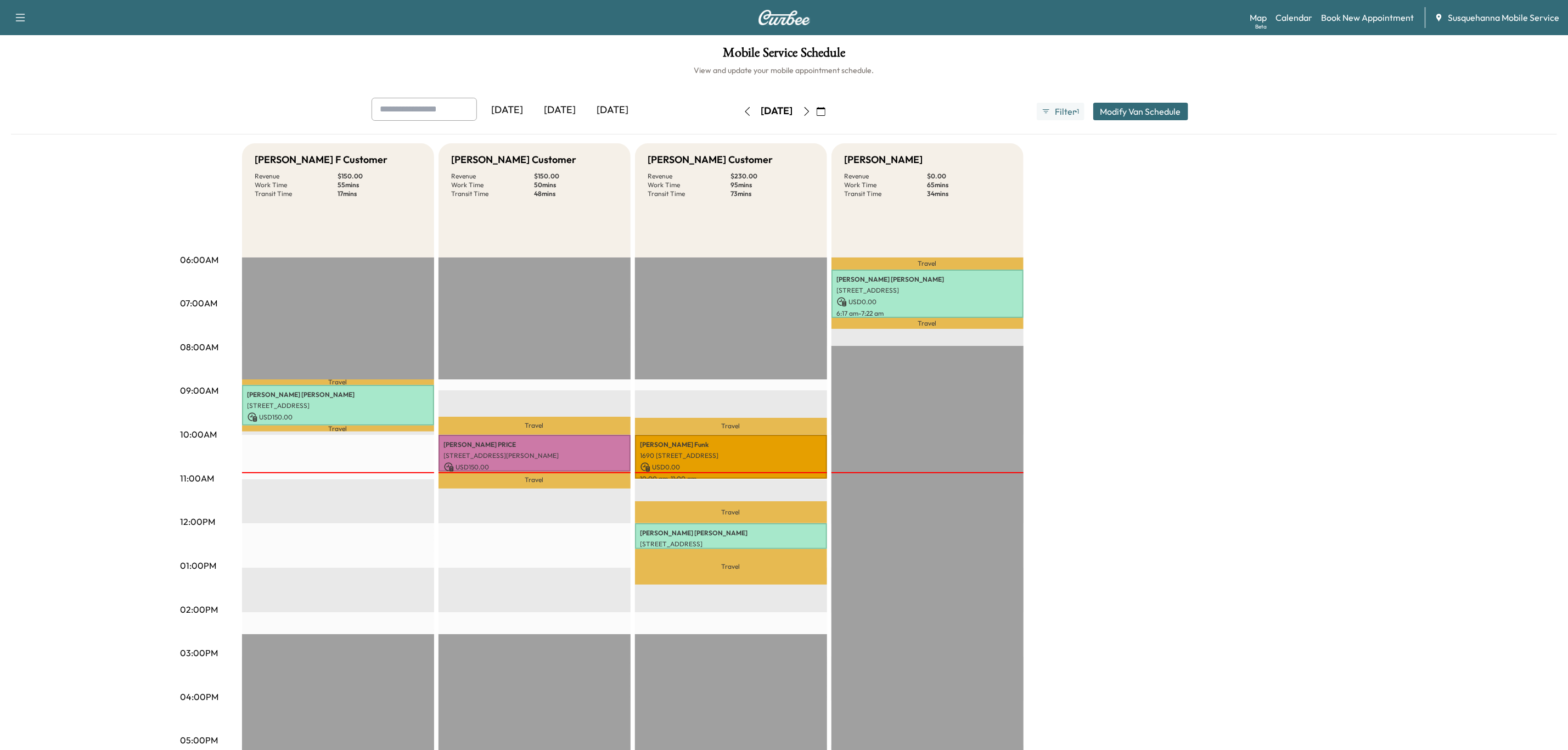
click at [811, 107] on icon "button" at bounding box center [806, 111] width 9 height 9
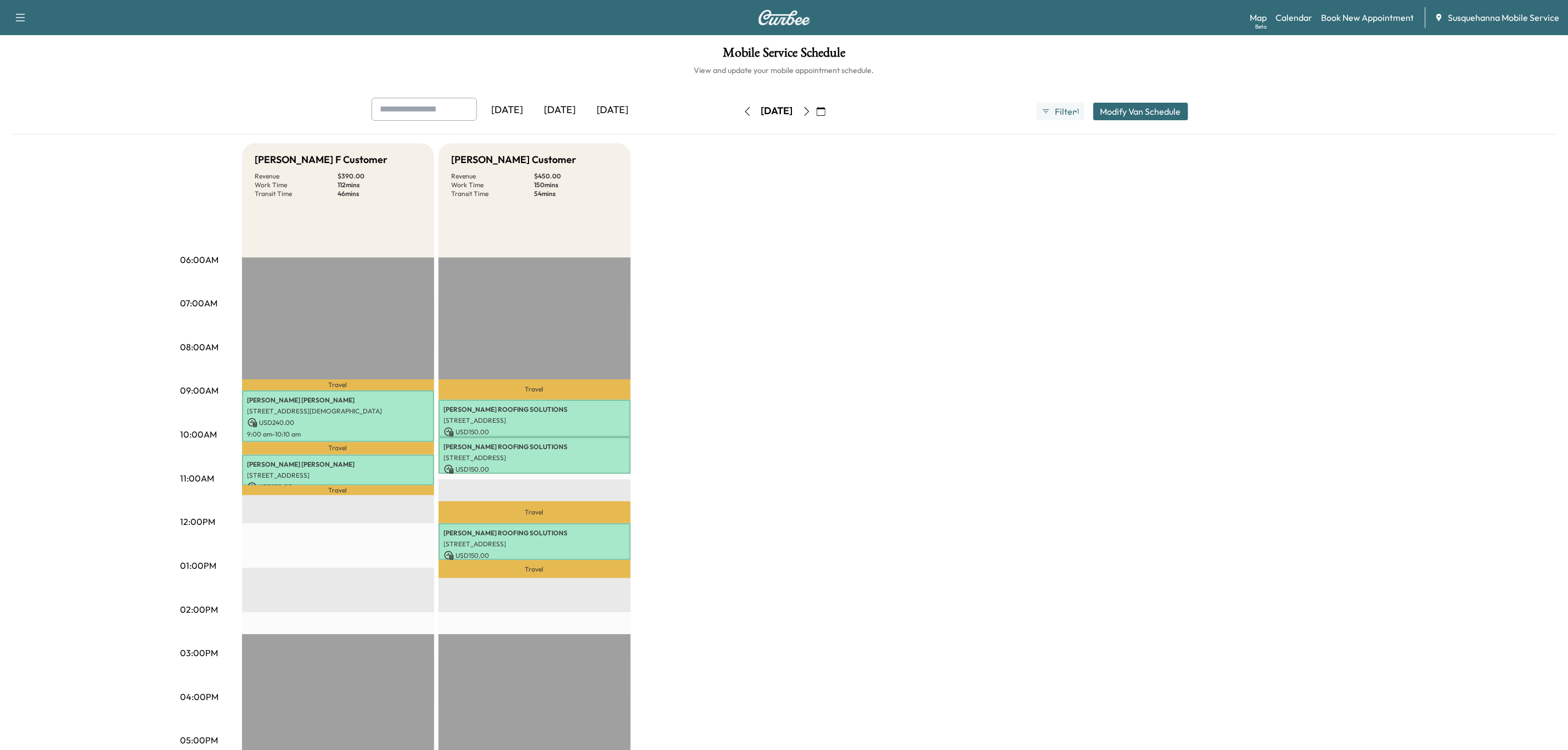
click at [811, 114] on icon "button" at bounding box center [806, 111] width 9 height 9
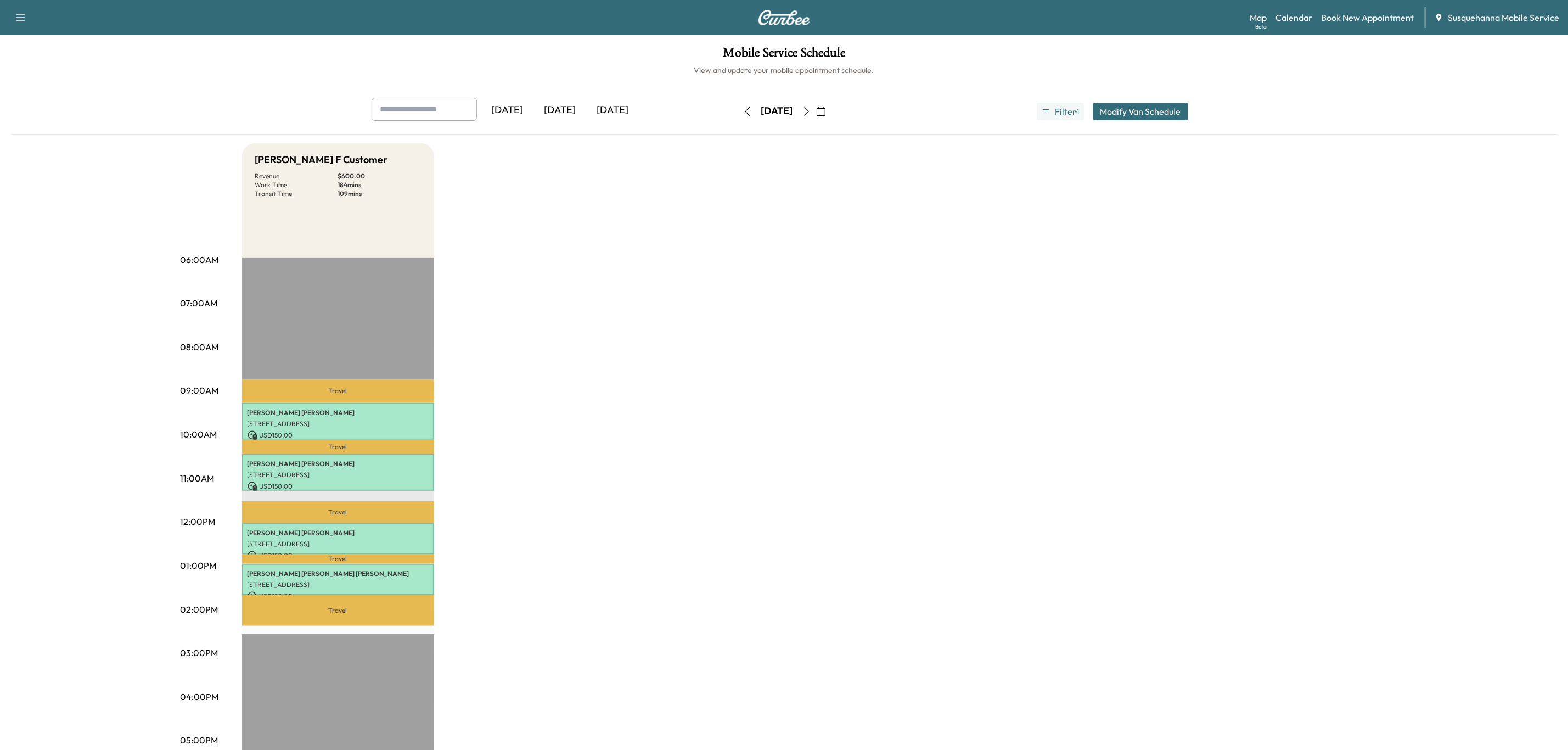
click at [816, 117] on button "button" at bounding box center [806, 111] width 19 height 18
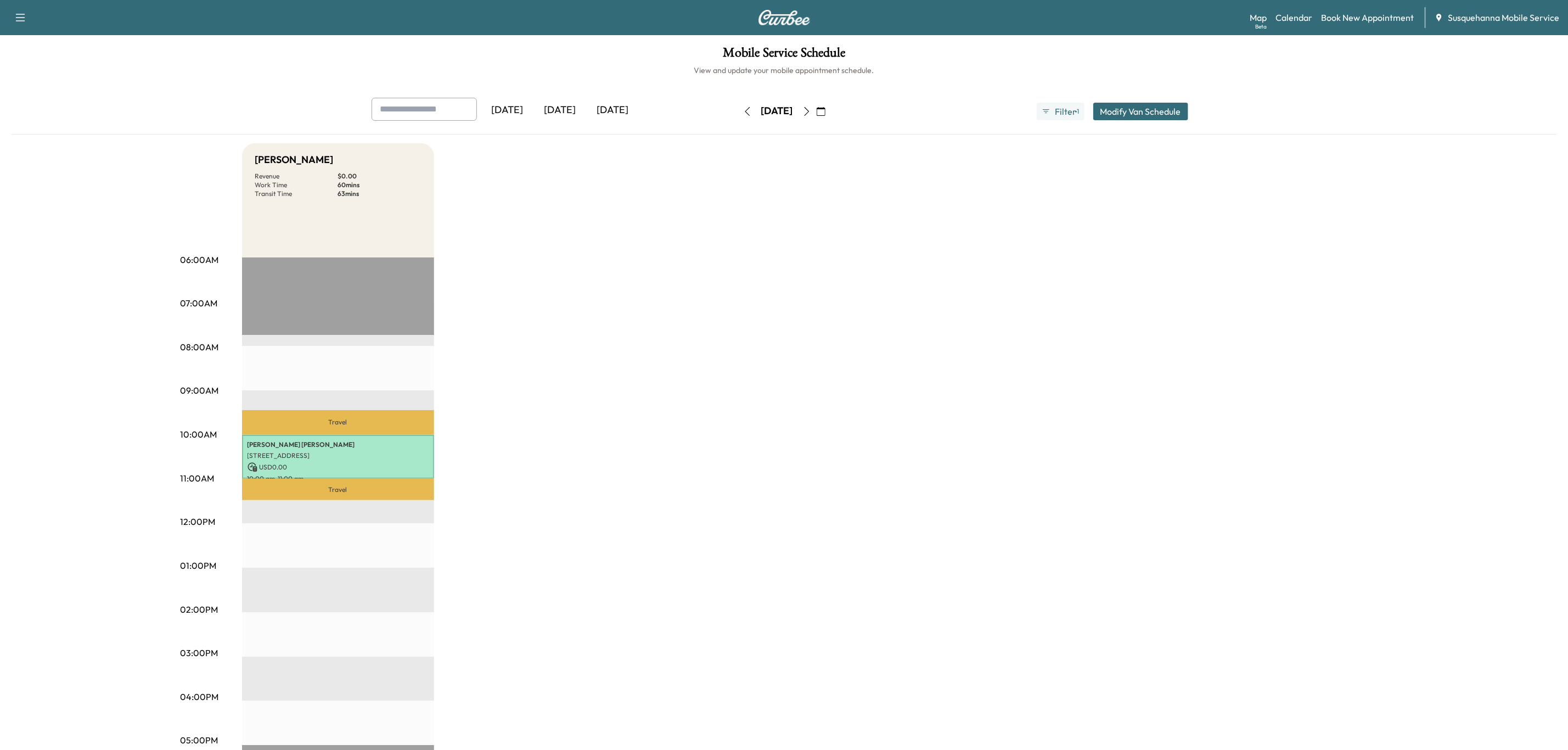
click at [738, 116] on button "button" at bounding box center [747, 111] width 19 height 18
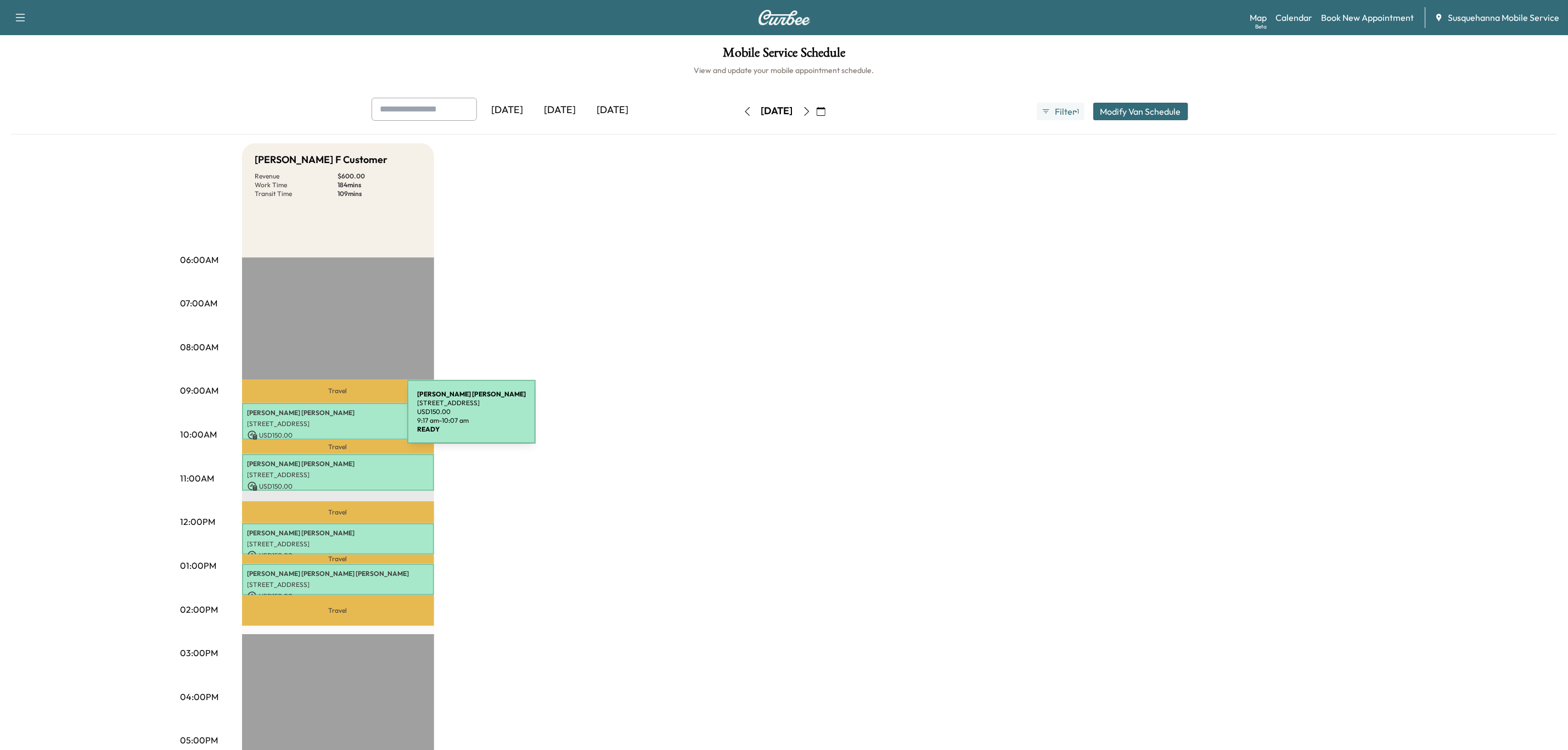
click at [324, 419] on p "[STREET_ADDRESS]" at bounding box center [338, 423] width 181 height 9
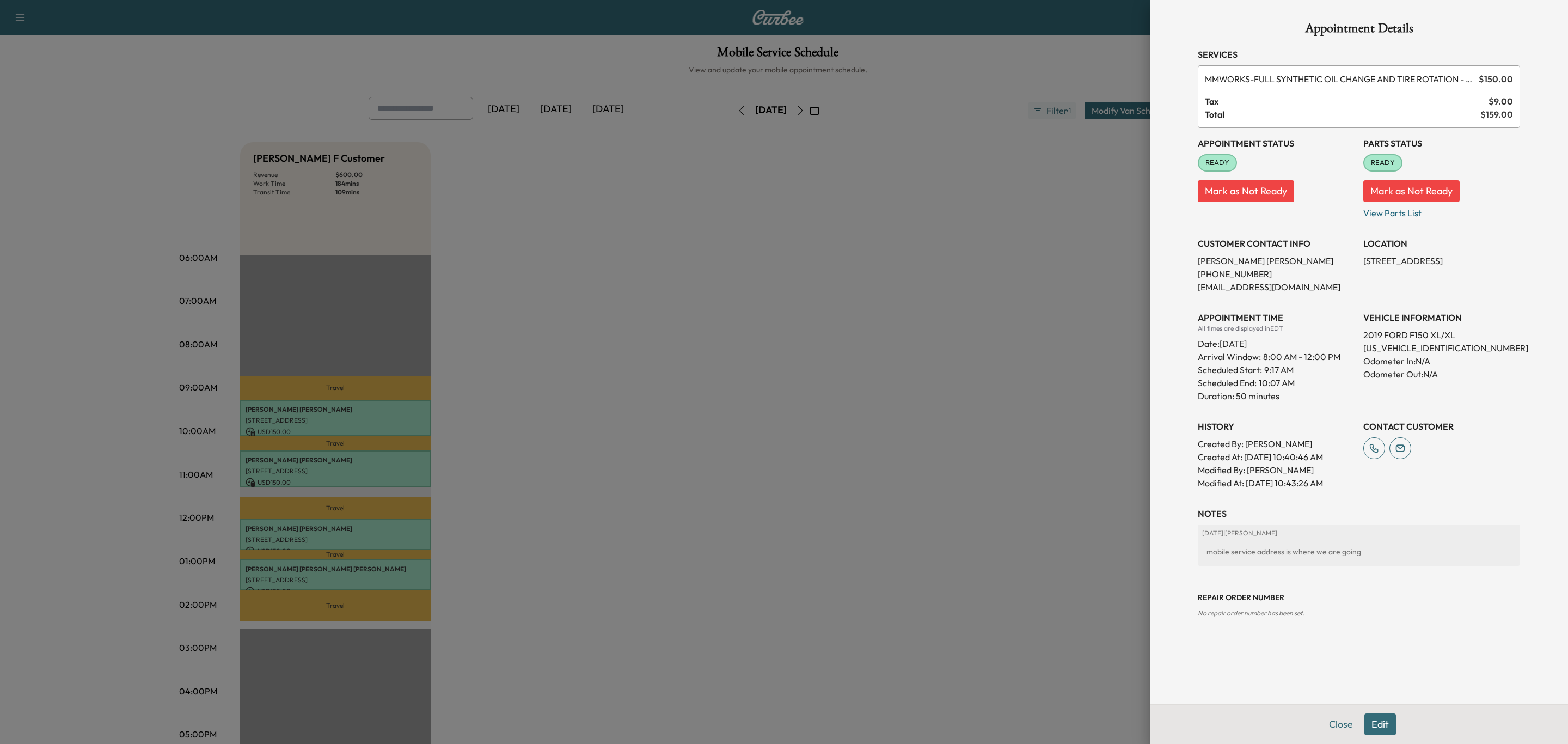
drag, startPoint x: 1361, startPoint y: 261, endPoint x: 1521, endPoint y: 265, distance: 160.0
click at [1521, 265] on div "Appointment Details Services MMWORKS - FULL SYNTHETIC OIL CHANGE AND TIRE ROTAT…" at bounding box center [1359, 352] width 349 height 704
copy p "[STREET_ADDRESS],"
click at [1338, 725] on button "Close" at bounding box center [1340, 724] width 38 height 22
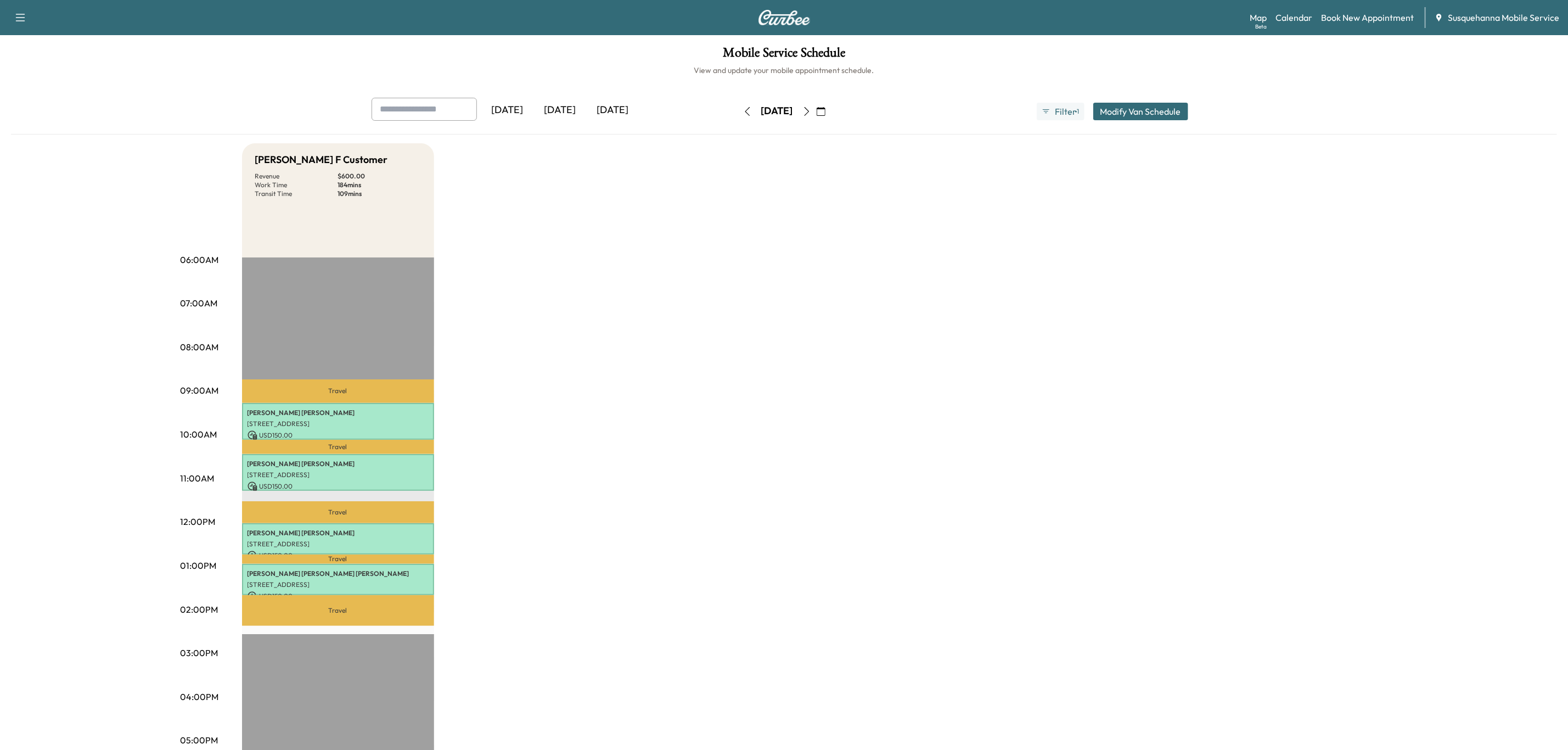
click at [811, 114] on icon "button" at bounding box center [806, 111] width 9 height 9
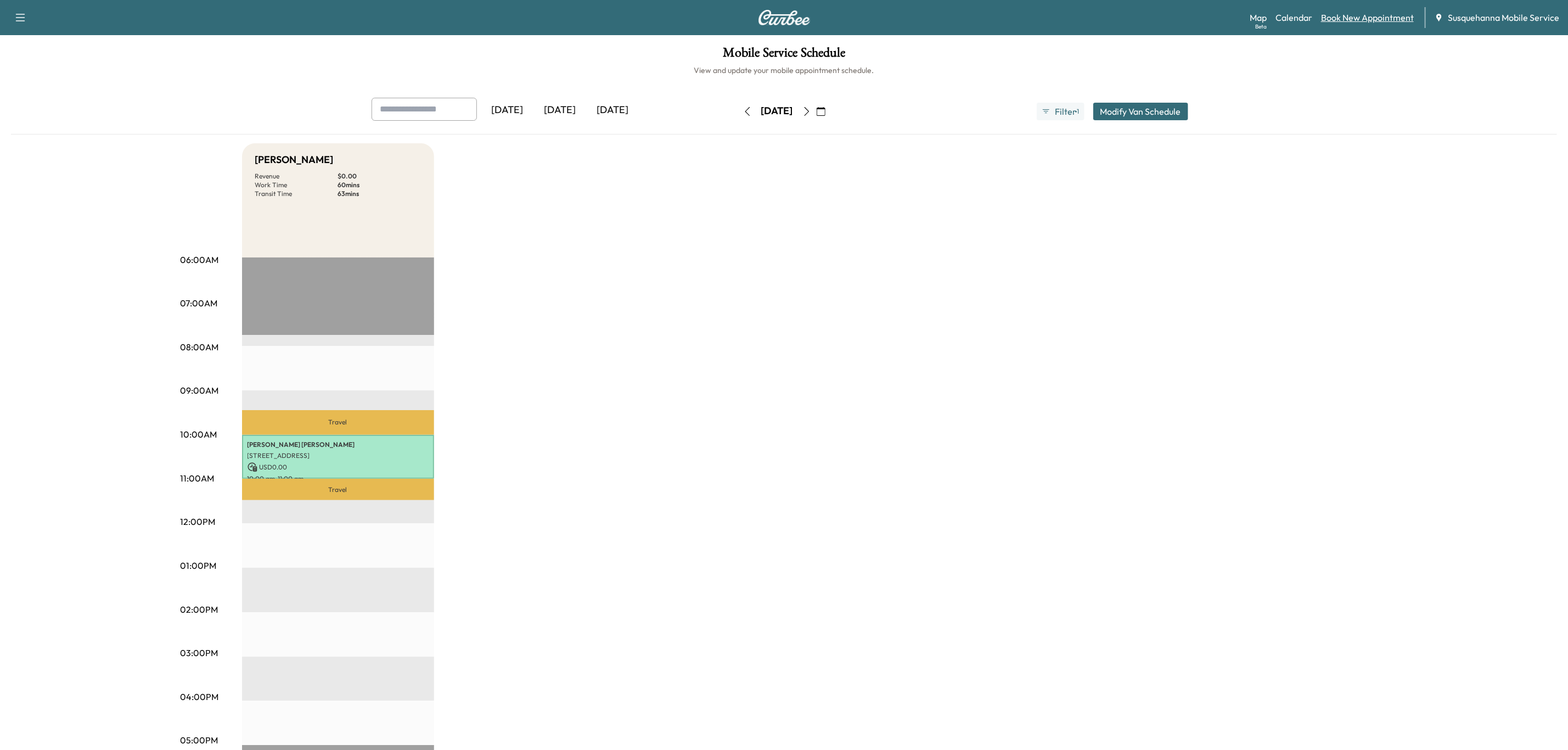
click at [1352, 15] on link "Book New Appointment" at bounding box center [1367, 17] width 93 height 13
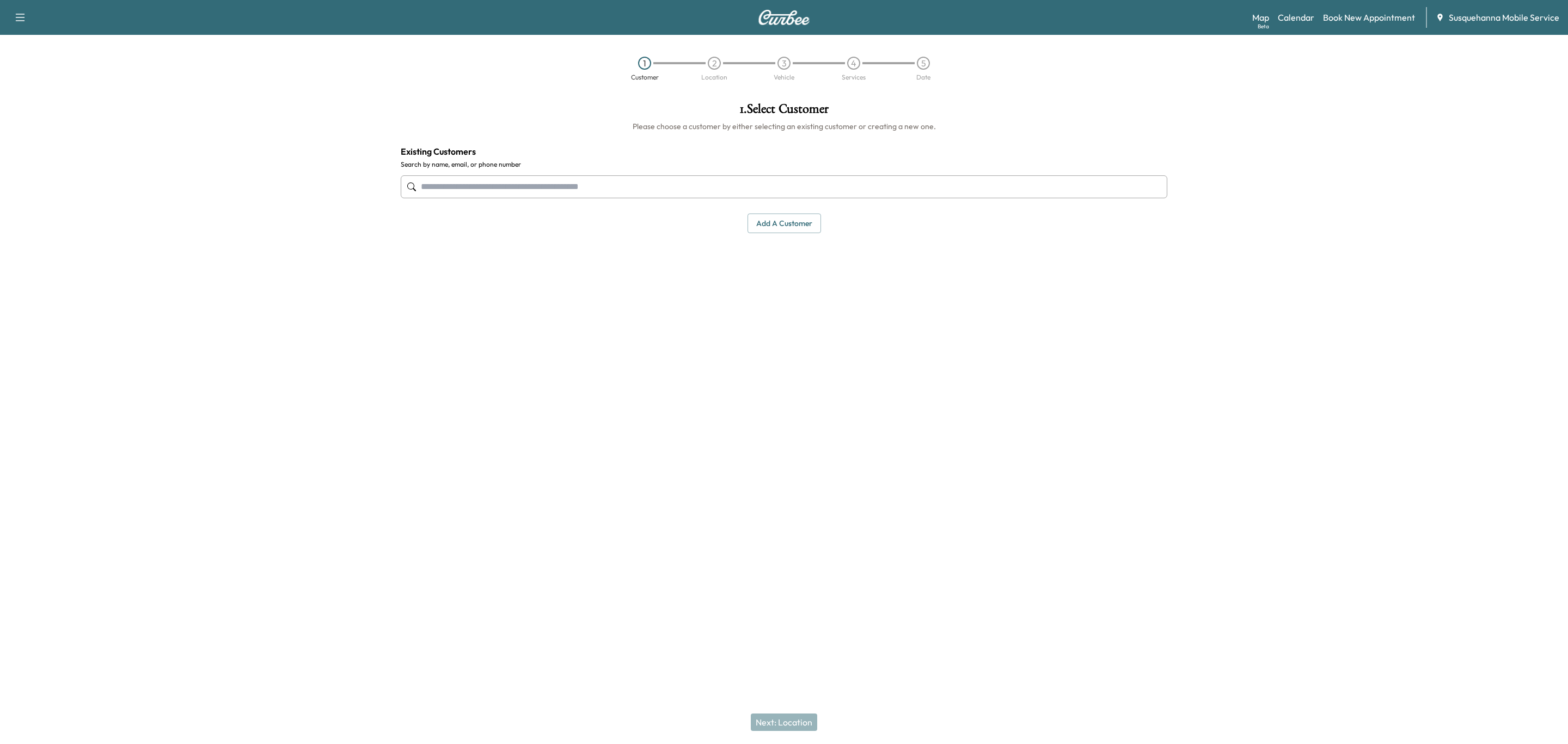
click at [644, 190] on input "text" at bounding box center [784, 186] width 767 height 23
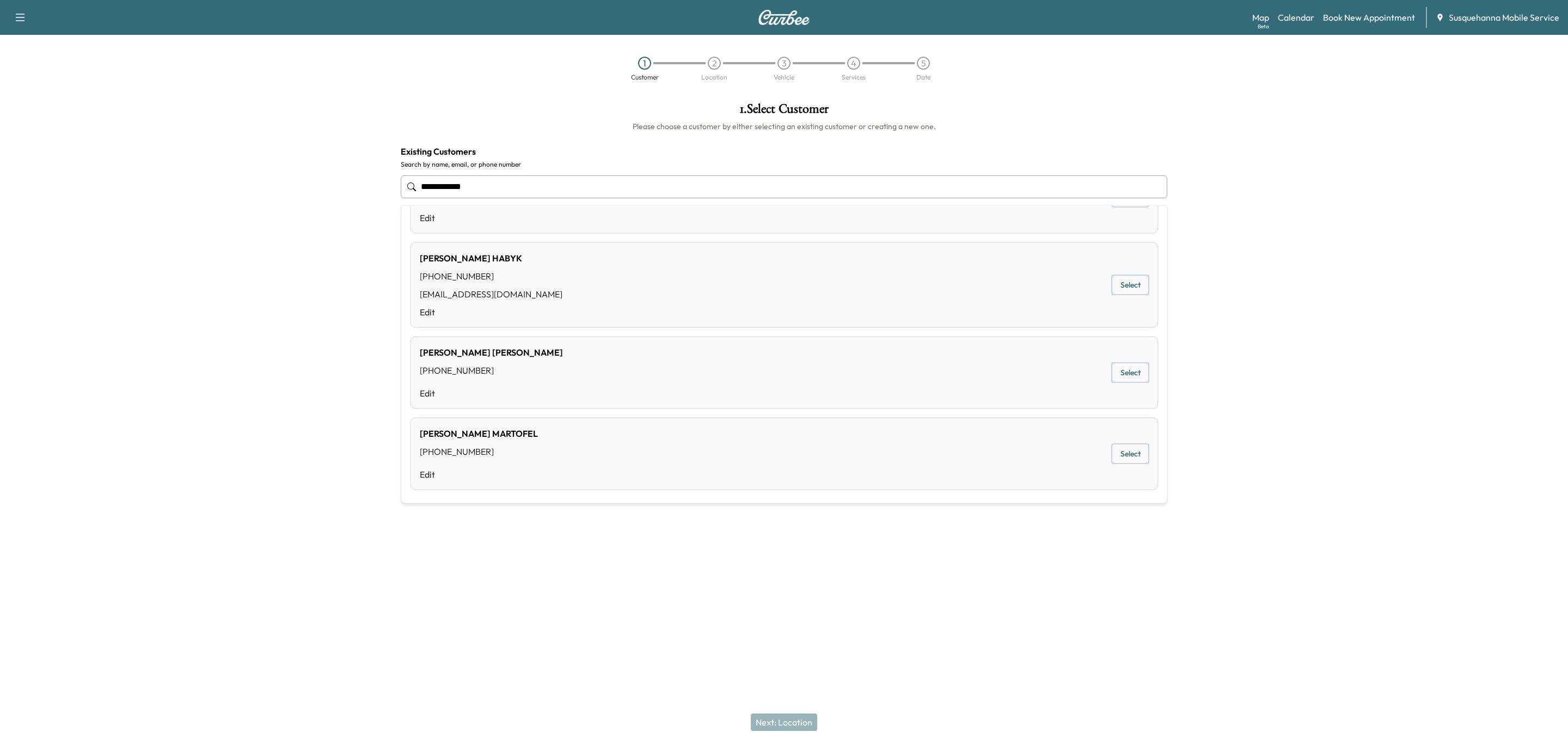
scroll to position [501, 0]
drag, startPoint x: 482, startPoint y: 185, endPoint x: 381, endPoint y: 173, distance: 101.7
click at [381, 173] on div "**********" at bounding box center [784, 279] width 1568 height 372
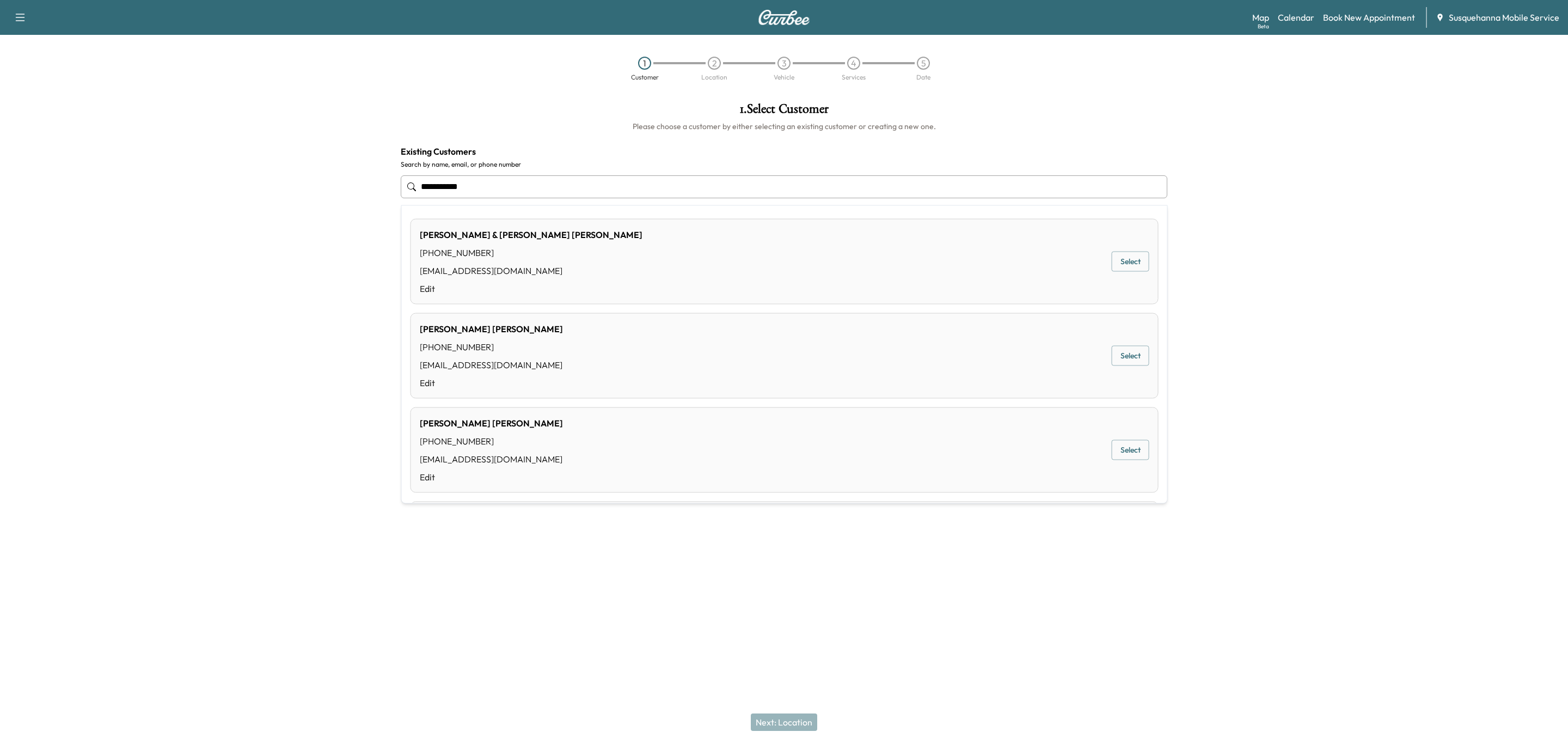
type input "**********"
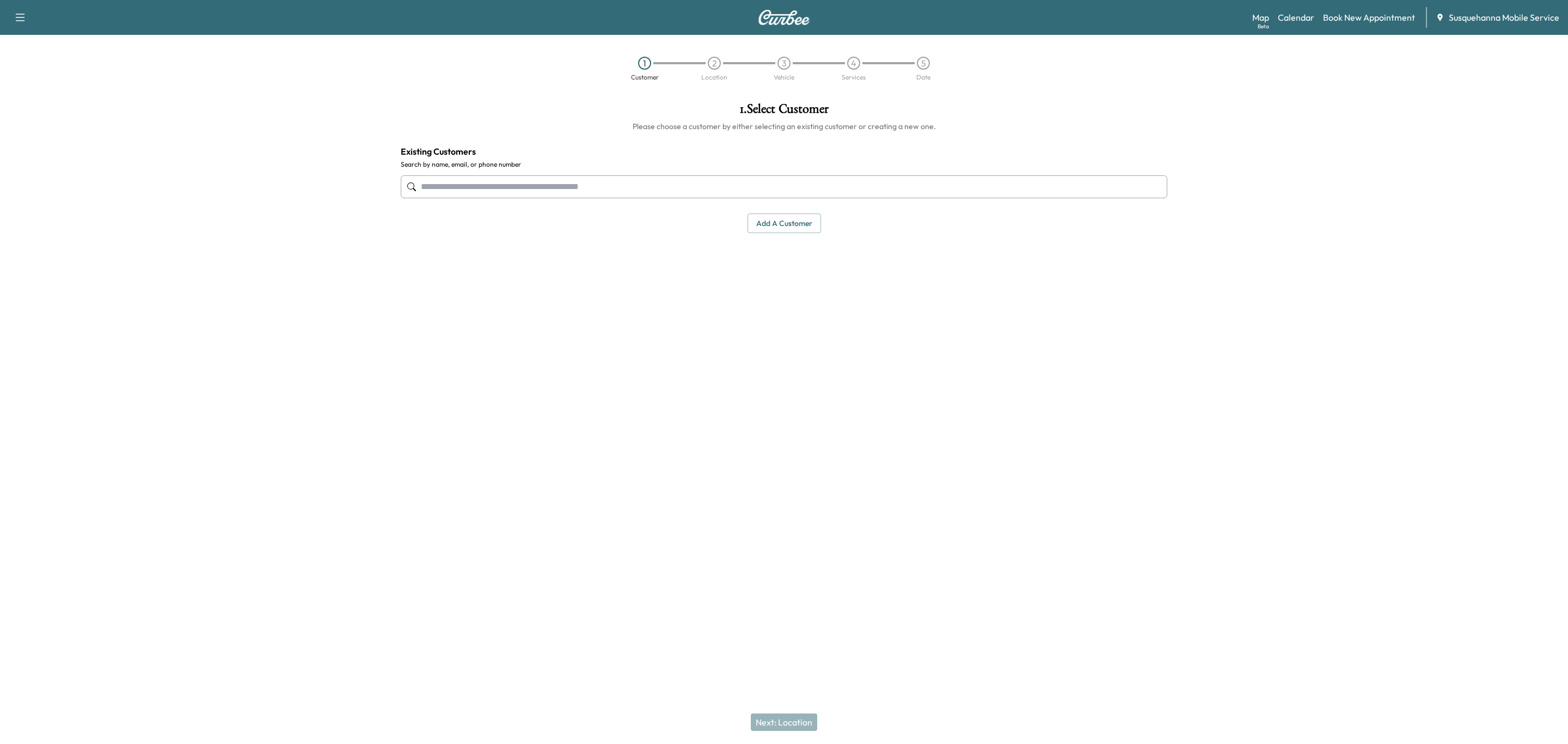
click at [729, 195] on input "text" at bounding box center [784, 186] width 767 height 23
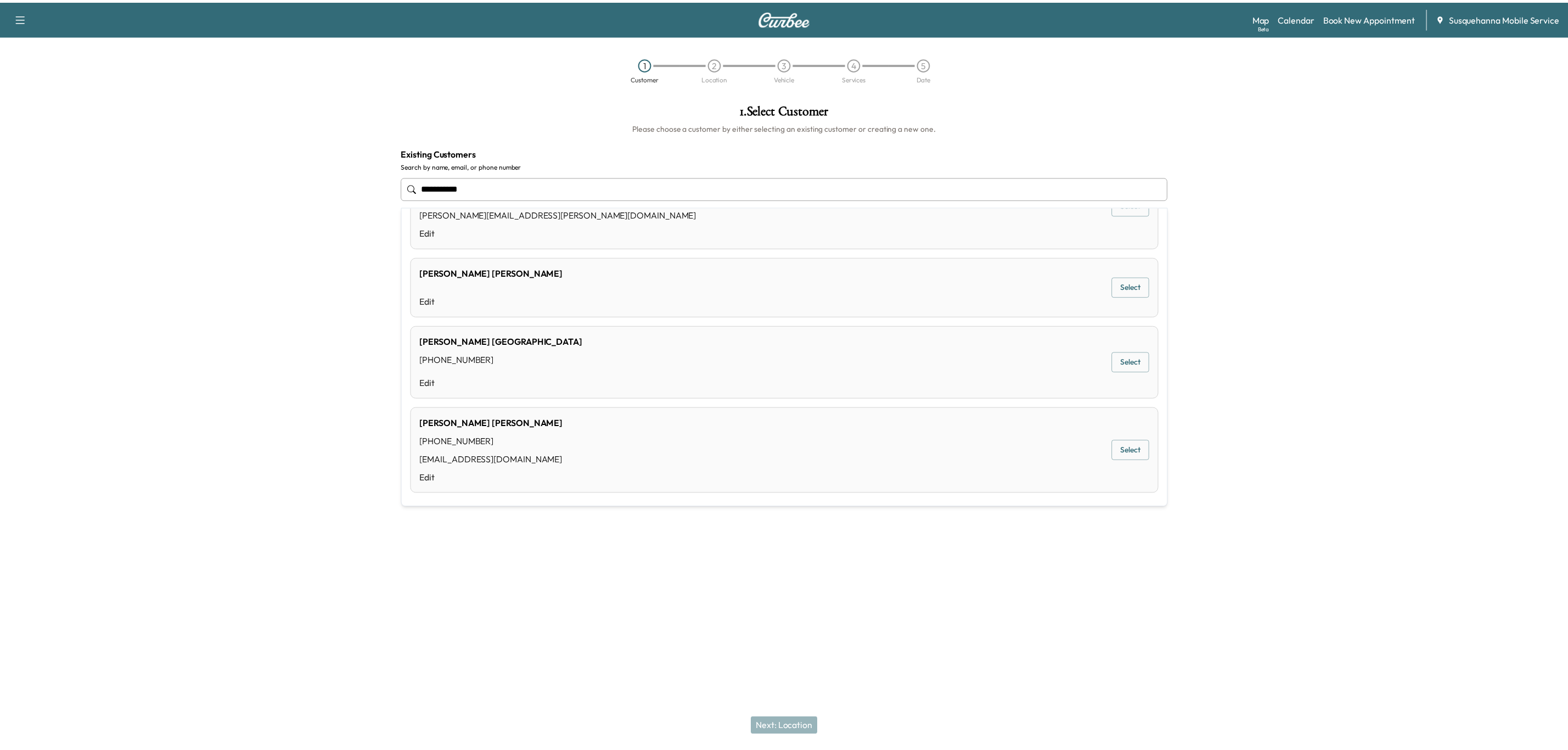
scroll to position [106, 0]
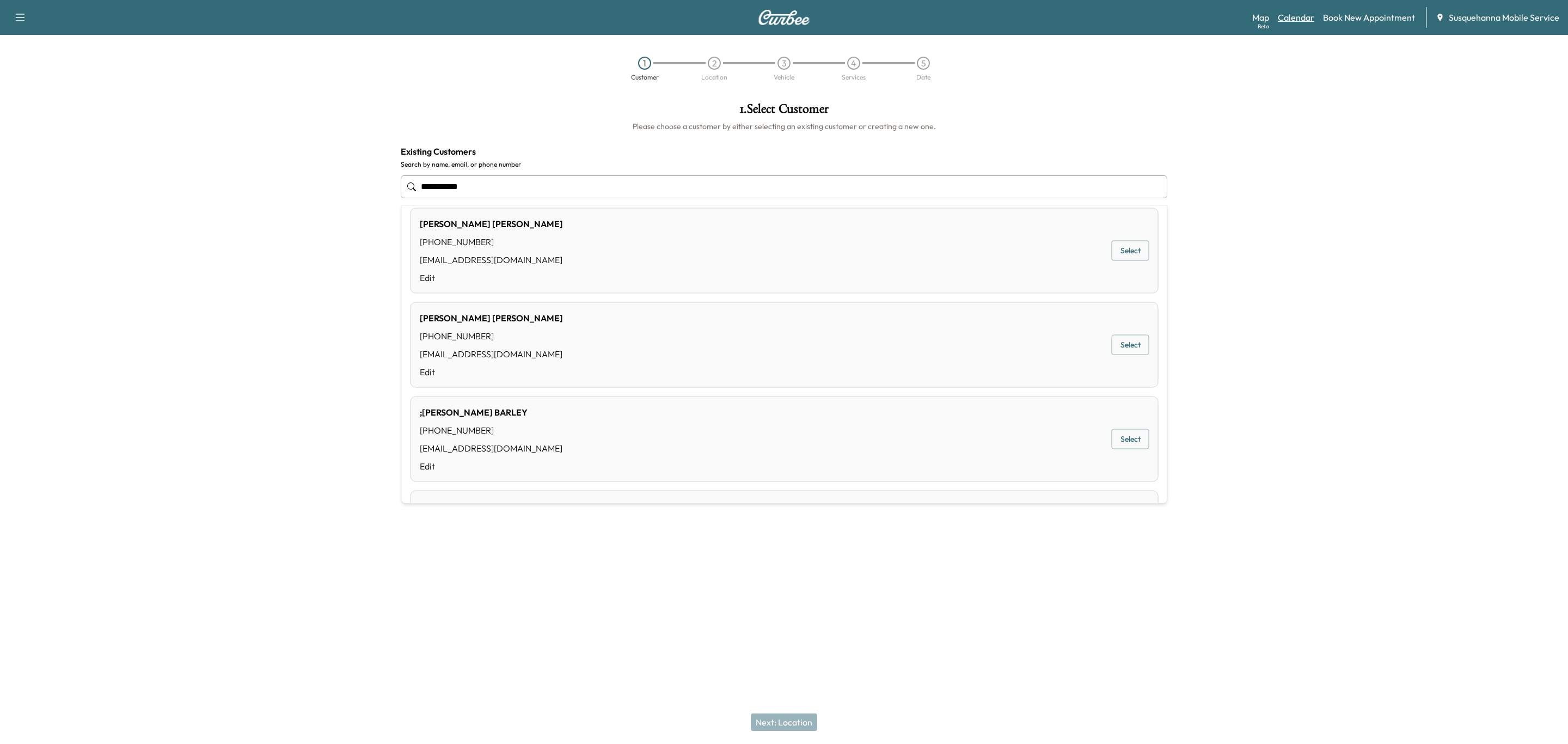
type input "**********"
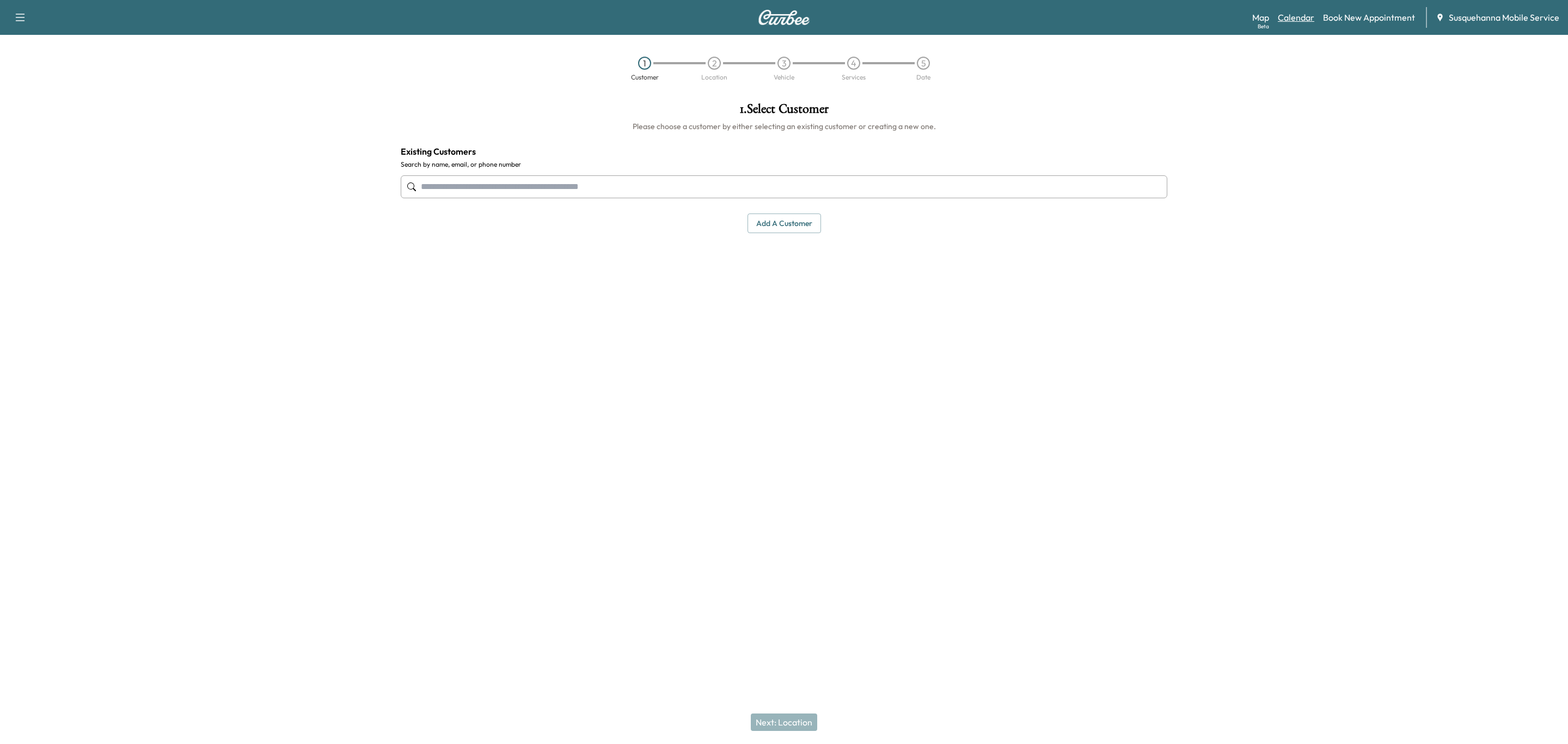
click at [1298, 19] on link "Calendar" at bounding box center [1296, 17] width 36 height 13
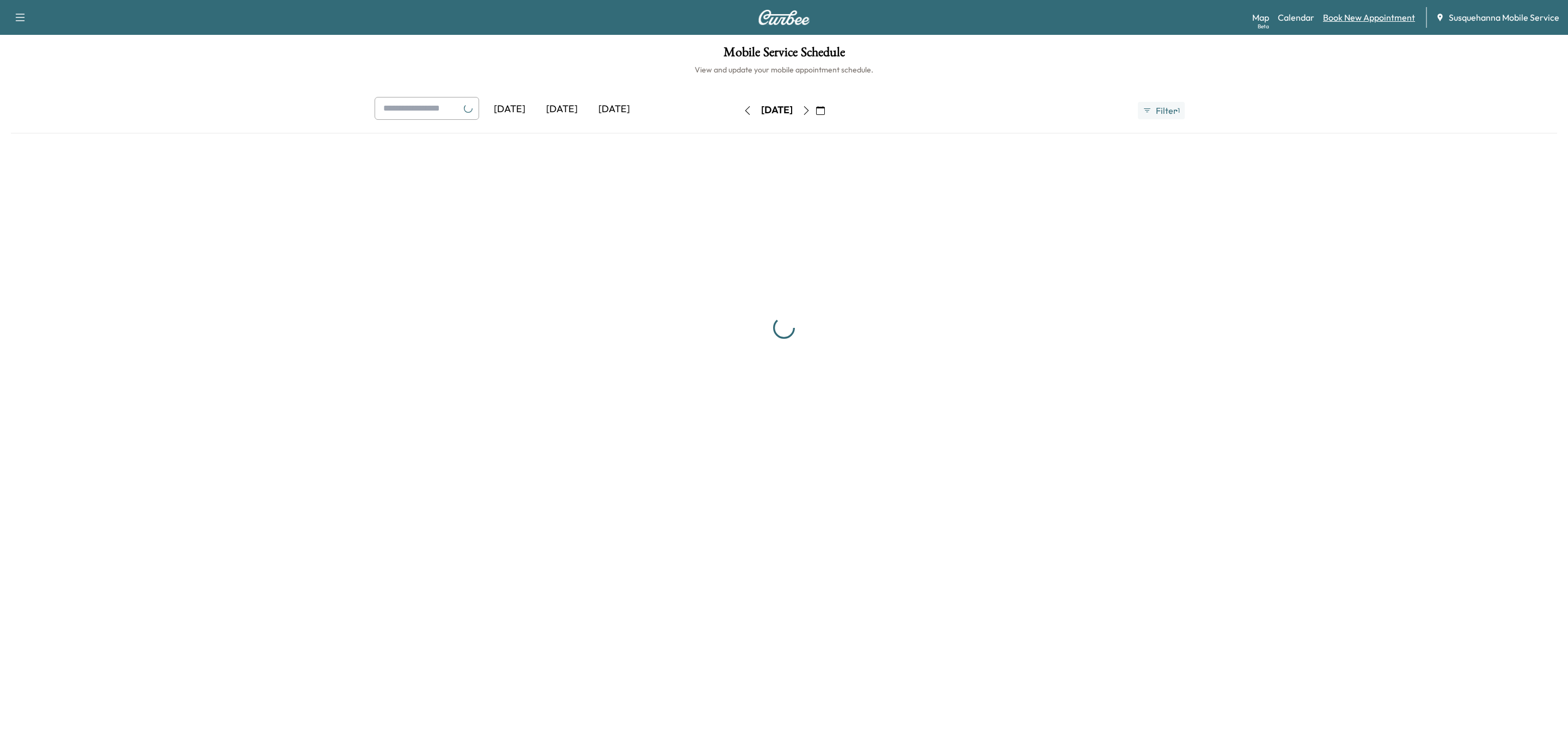
click at [1330, 17] on link "Book New Appointment" at bounding box center [1369, 17] width 92 height 13
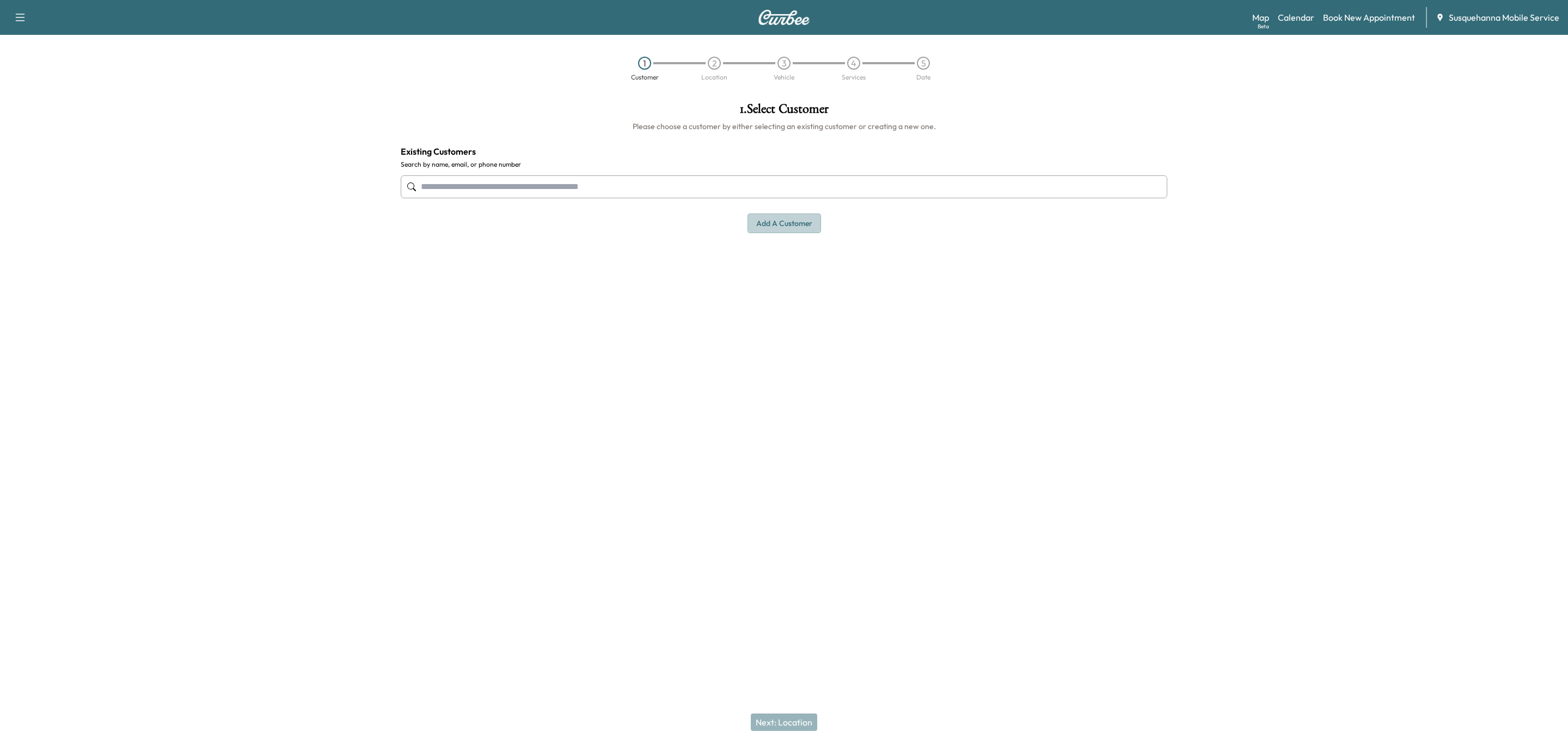
click at [788, 231] on button "Add a customer" at bounding box center [784, 223] width 73 height 20
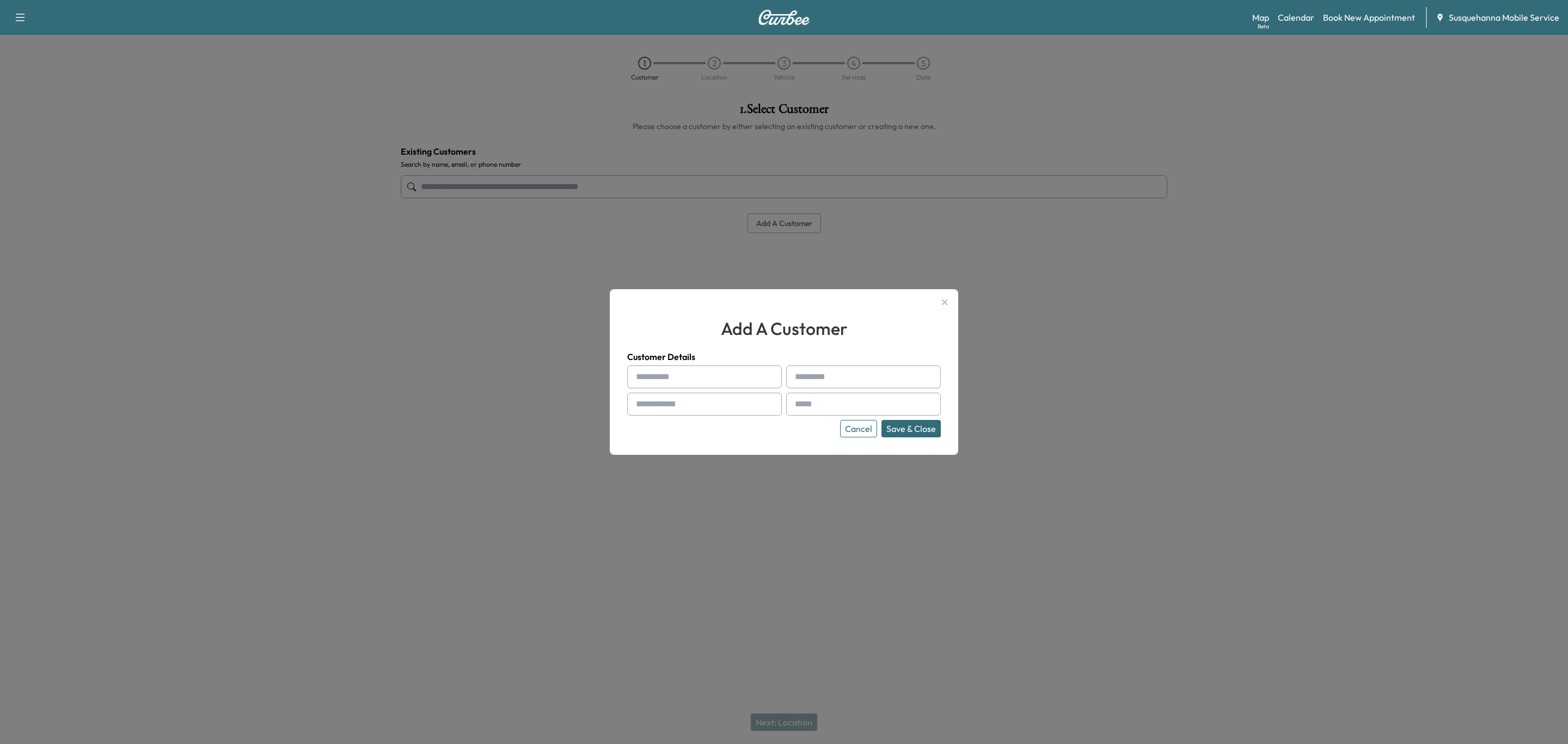
click at [734, 378] on input "text" at bounding box center [705, 377] width 155 height 23
click at [654, 367] on input "text" at bounding box center [705, 377] width 155 height 23
type input "*******"
type input "*"
type input "****"
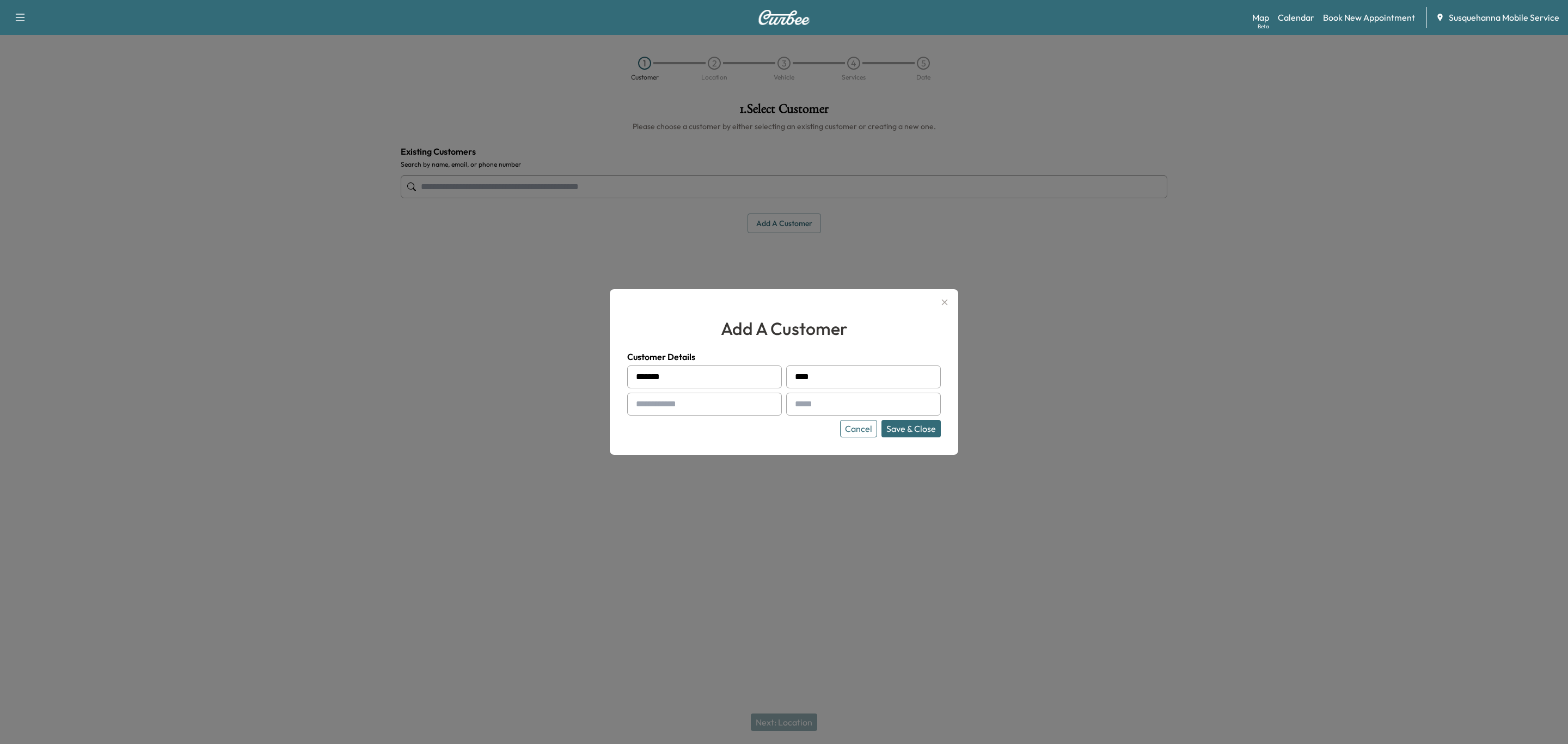
click at [642, 371] on div at bounding box center [638, 377] width 13 height 13
click at [641, 376] on div at bounding box center [638, 377] width 13 height 13
click at [641, 381] on div at bounding box center [638, 377] width 13 height 13
click at [641, 379] on div at bounding box center [638, 377] width 13 height 13
click at [641, 378] on div at bounding box center [638, 377] width 13 height 13
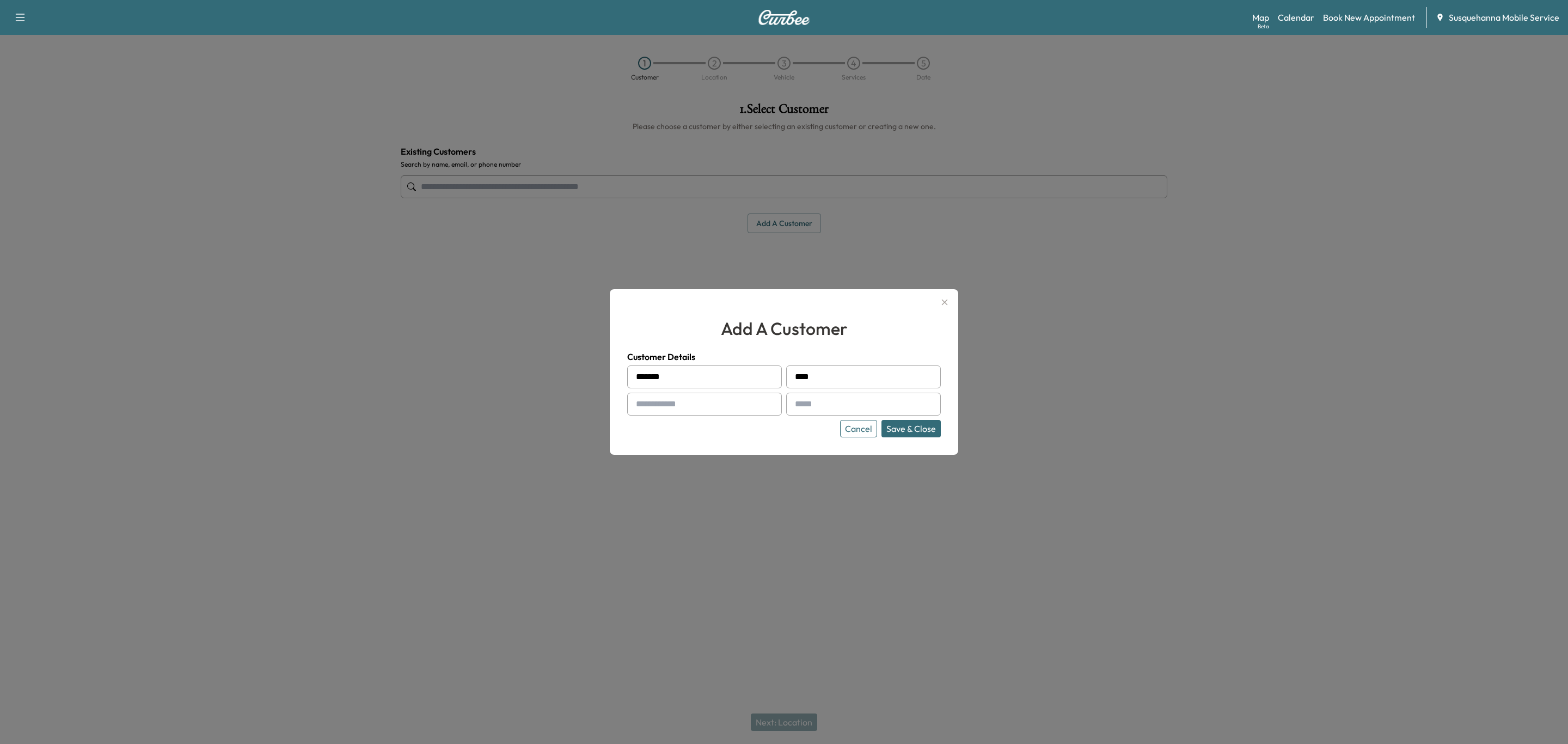
click at [641, 378] on div at bounding box center [638, 377] width 13 height 13
click at [642, 376] on div at bounding box center [638, 377] width 13 height 13
click at [699, 358] on h4 "Customer Details" at bounding box center [784, 357] width 314 height 13
click at [730, 403] on input "text" at bounding box center [705, 403] width 155 height 23
click at [642, 378] on div at bounding box center [638, 377] width 13 height 13
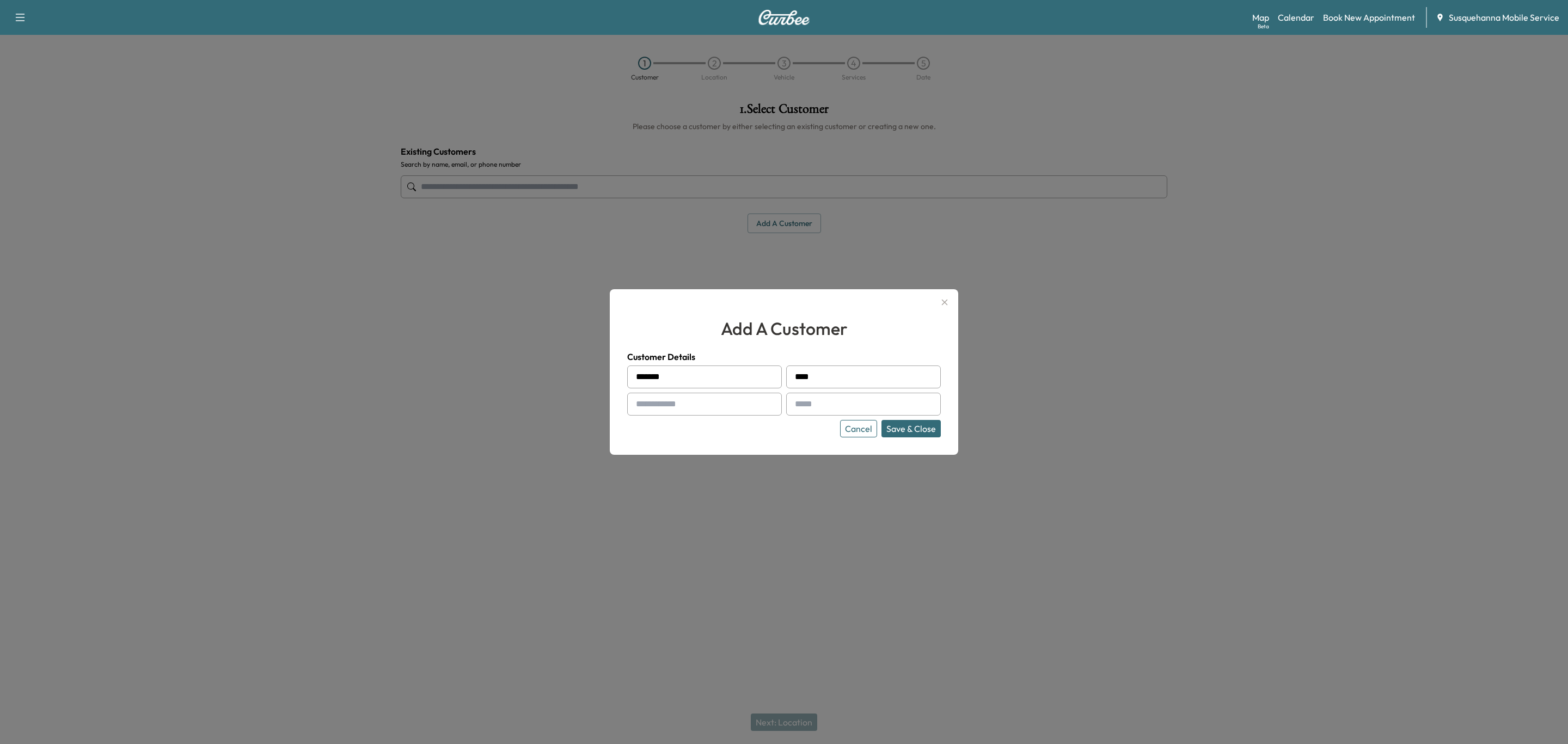
click at [692, 373] on input "*******" at bounding box center [705, 377] width 155 height 23
type input "*******"
click at [682, 404] on input "text" at bounding box center [705, 403] width 155 height 23
type input "**********"
click at [820, 403] on input "text" at bounding box center [863, 403] width 155 height 23
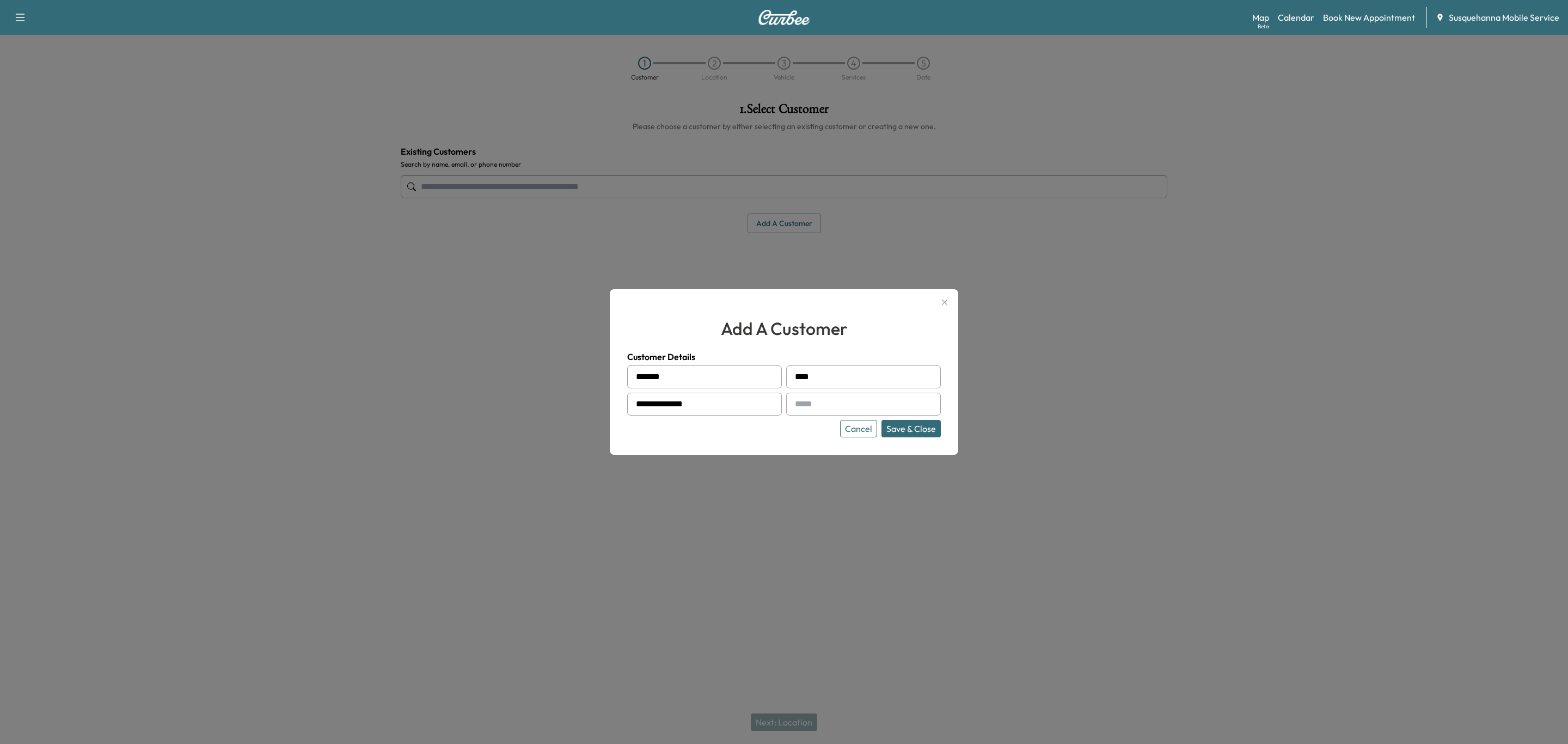
paste input "**********"
type input "**********"
click at [926, 429] on button "Save & Close" at bounding box center [911, 428] width 60 height 18
type input "**********"
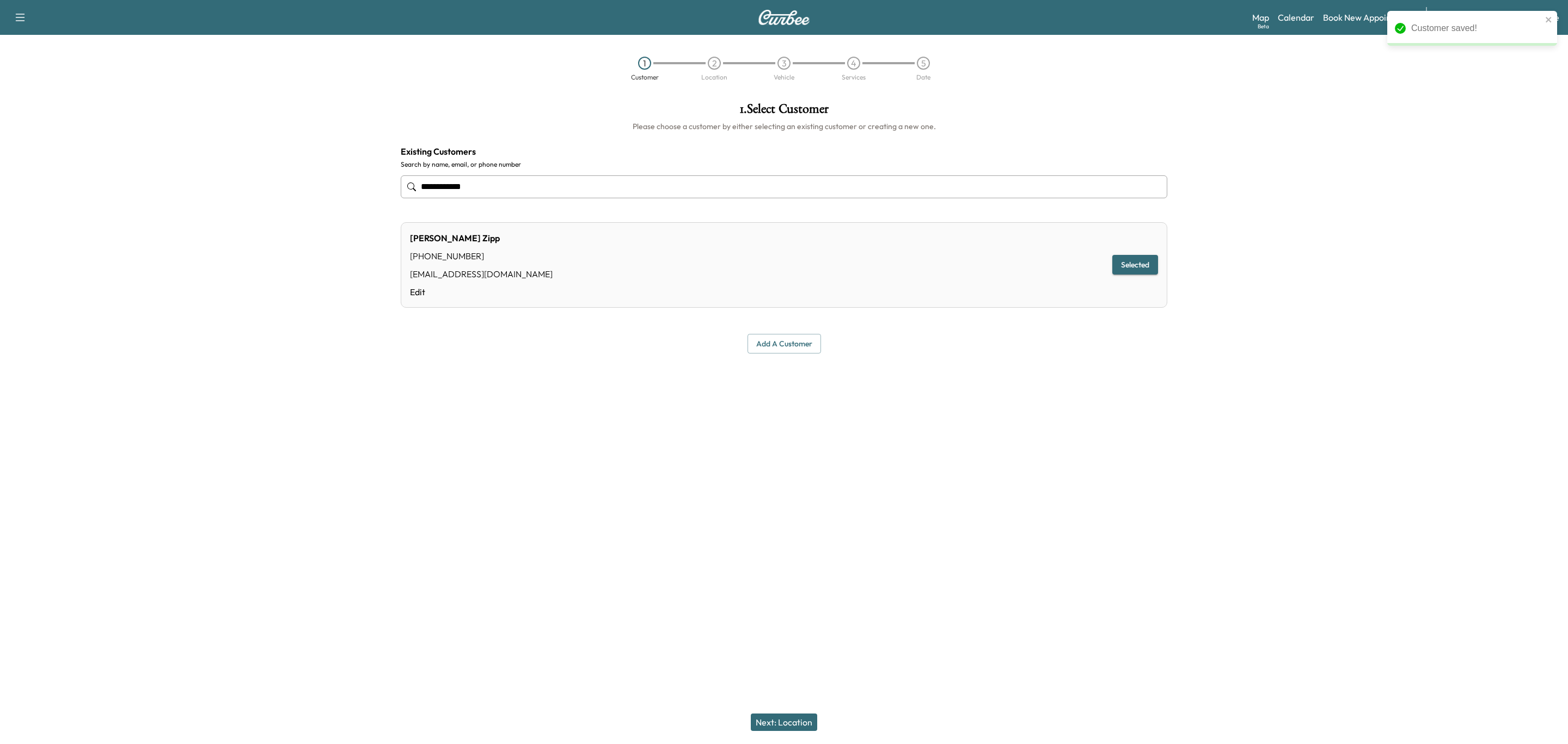
click at [783, 717] on button "Next: Location" at bounding box center [784, 722] width 66 height 18
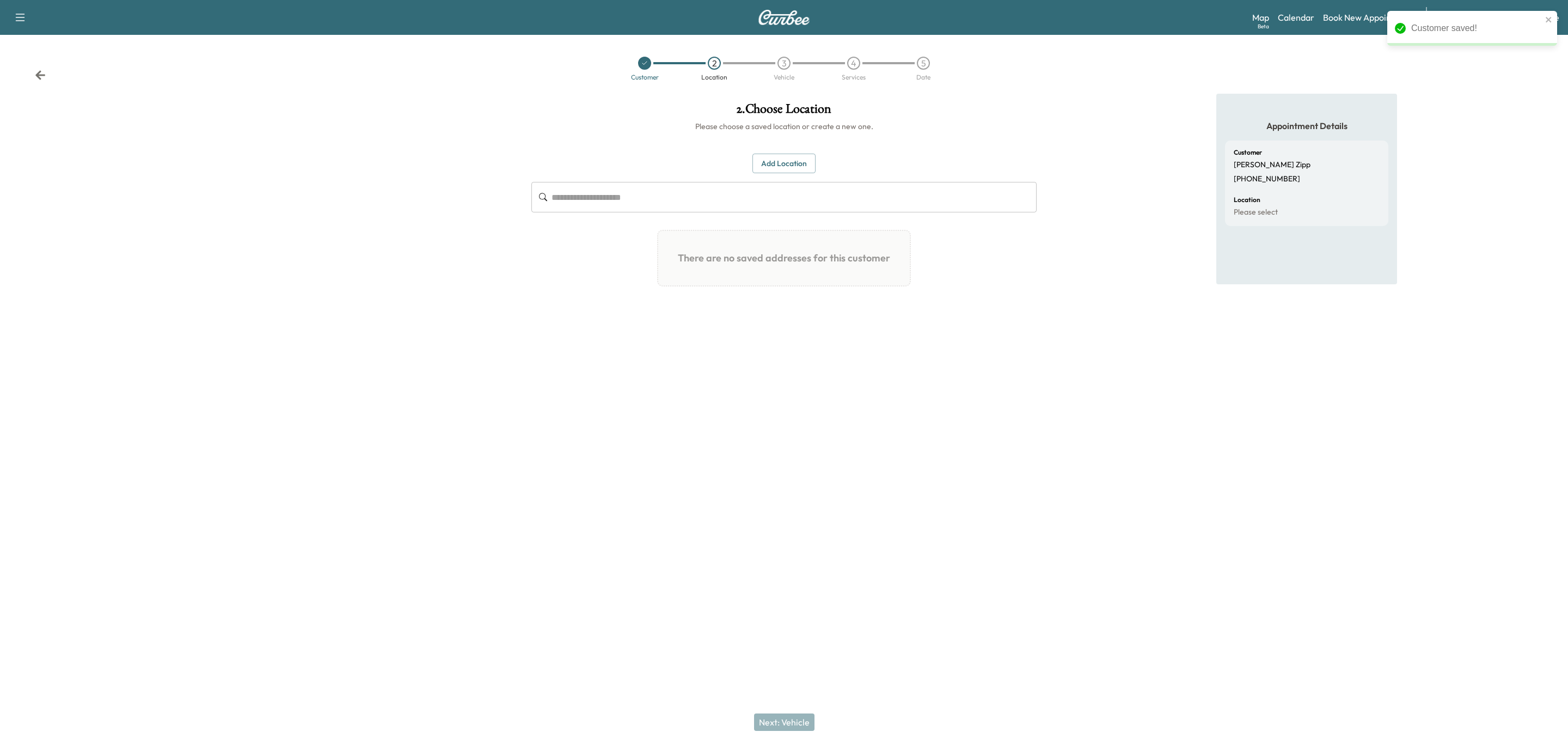
click at [792, 157] on button "Add Location" at bounding box center [784, 163] width 63 height 20
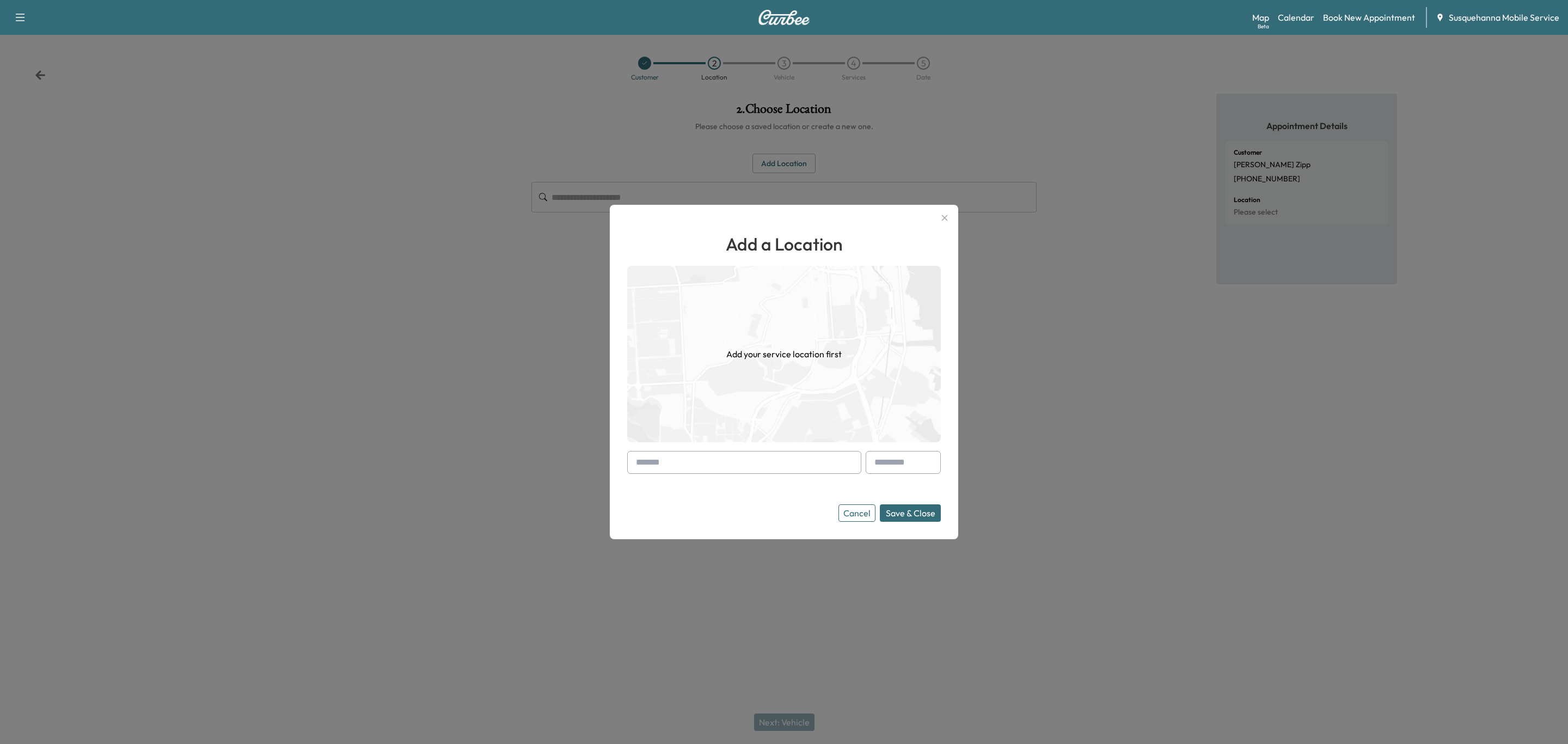
click at [700, 462] on input "text" at bounding box center [744, 462] width 234 height 23
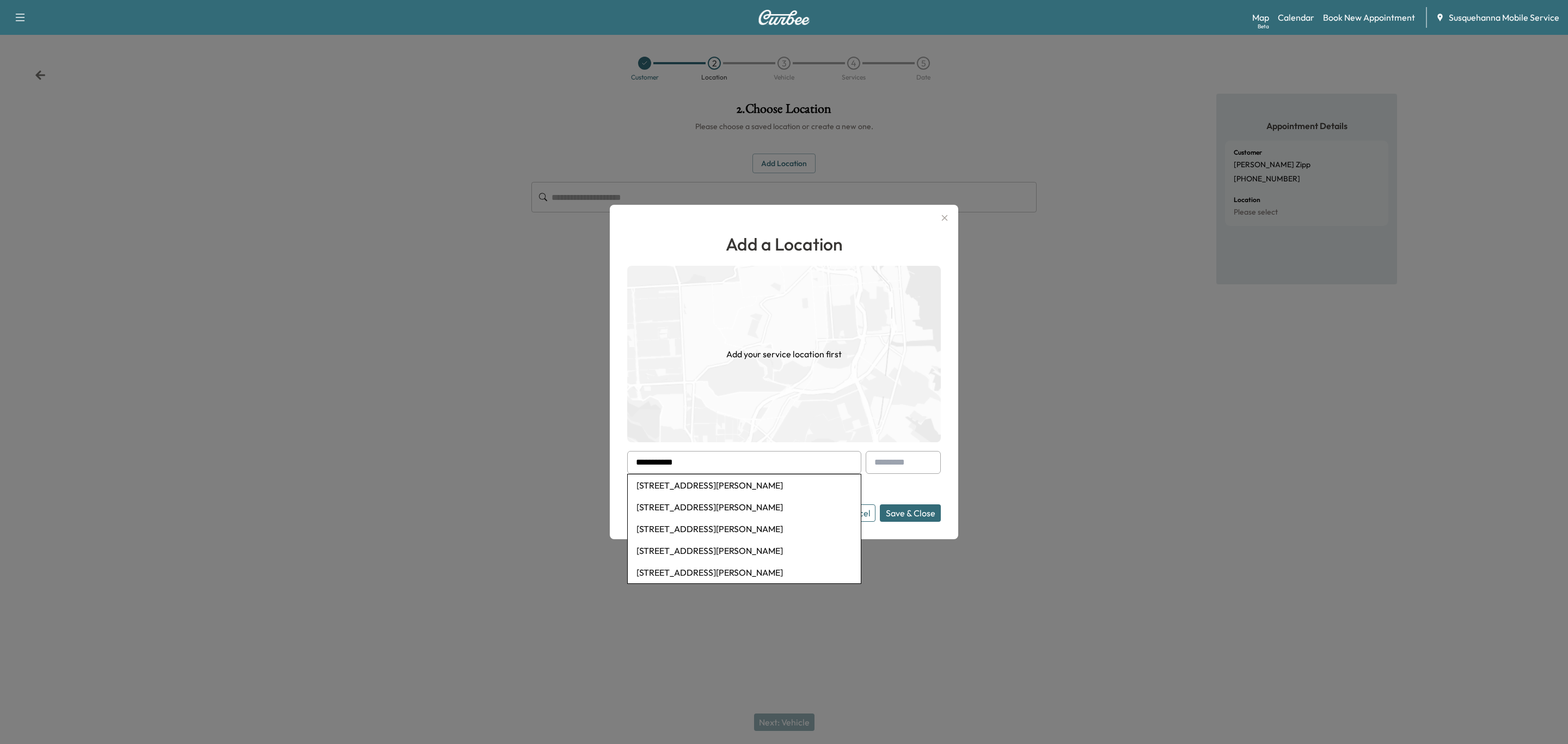
click at [707, 487] on li "[STREET_ADDRESS][PERSON_NAME]" at bounding box center [744, 485] width 233 height 22
type input "**********"
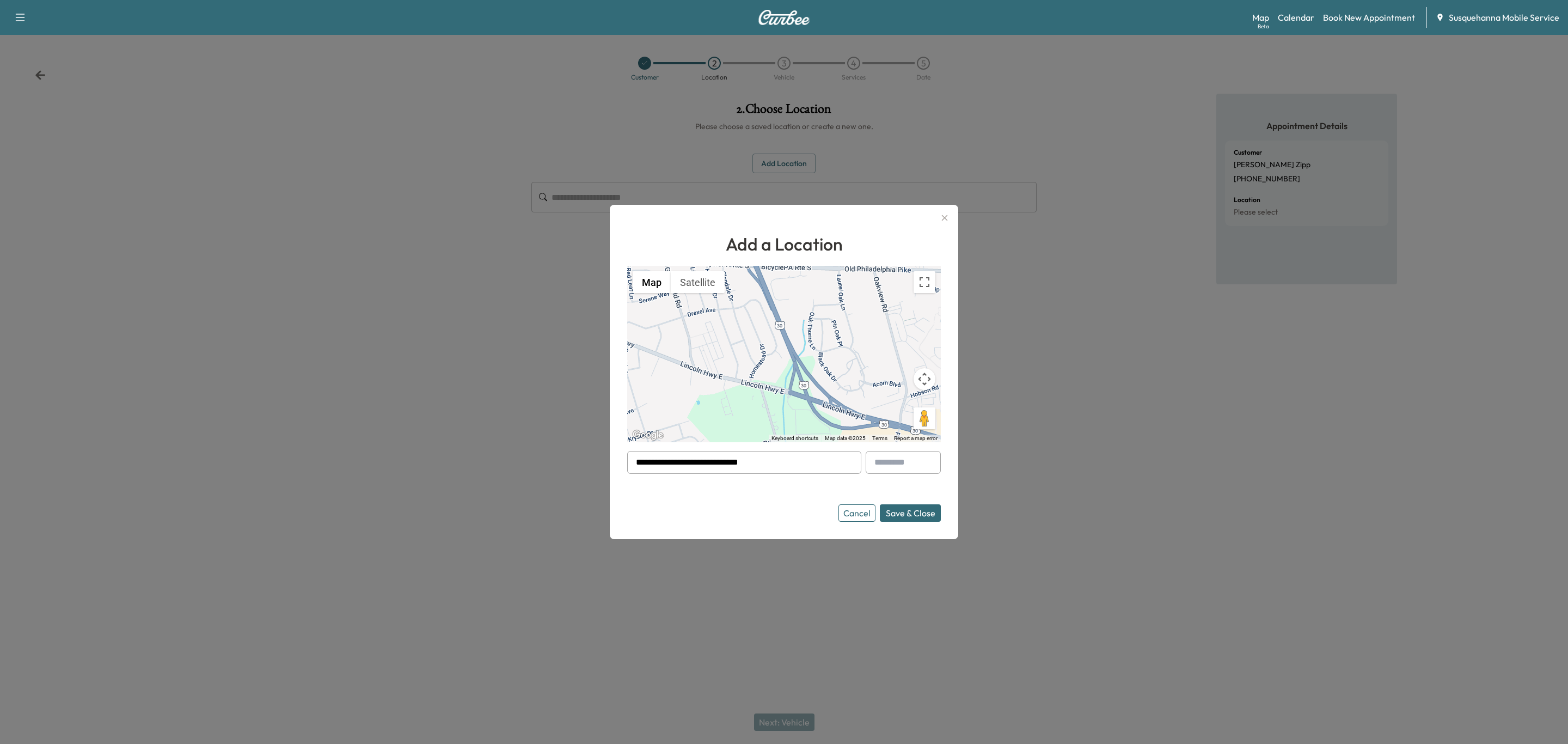
click at [885, 513] on button "Save & Close" at bounding box center [910, 513] width 61 height 18
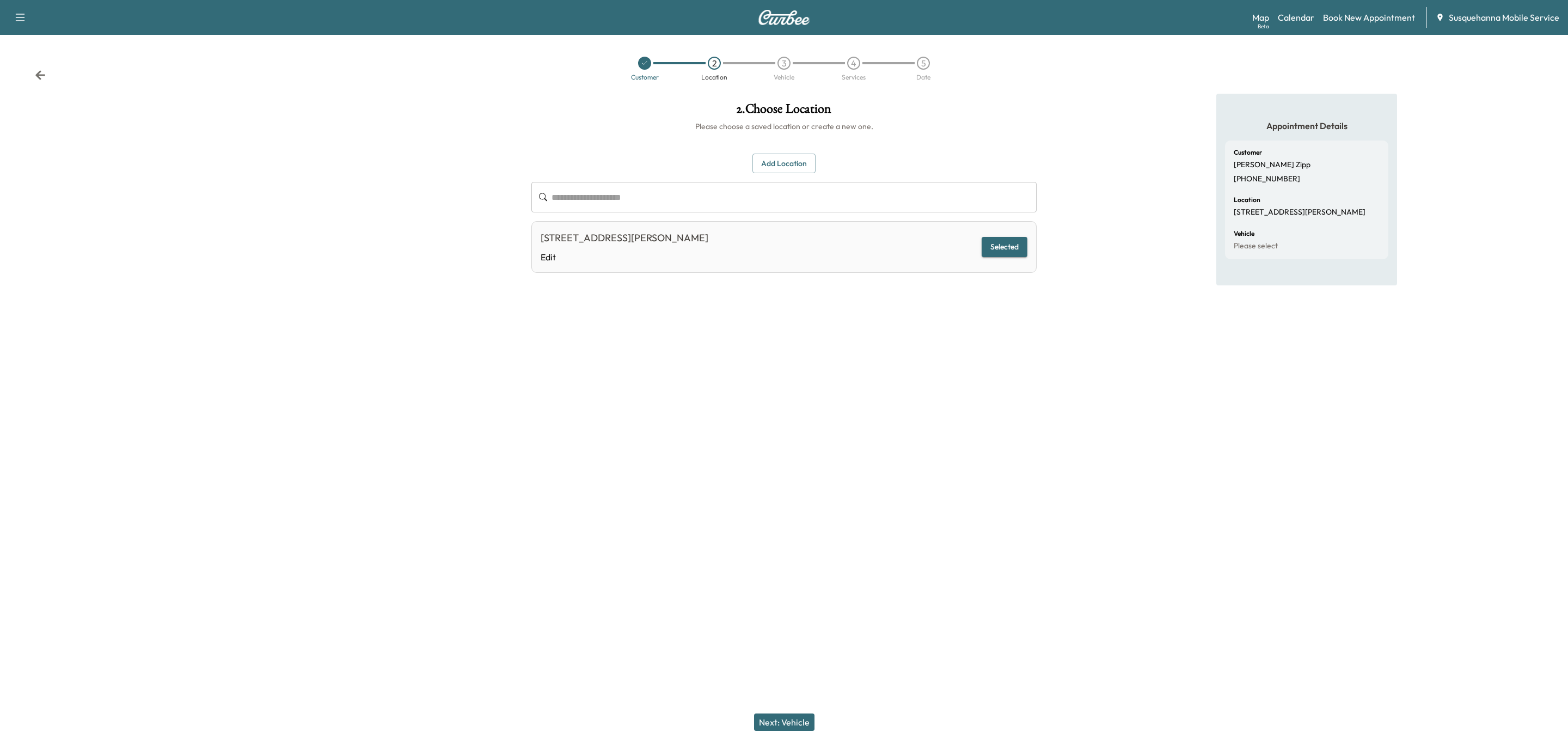
click at [788, 724] on button "Next: Vehicle" at bounding box center [784, 722] width 61 height 18
click at [804, 160] on button "Add a Vehicle" at bounding box center [784, 159] width 65 height 20
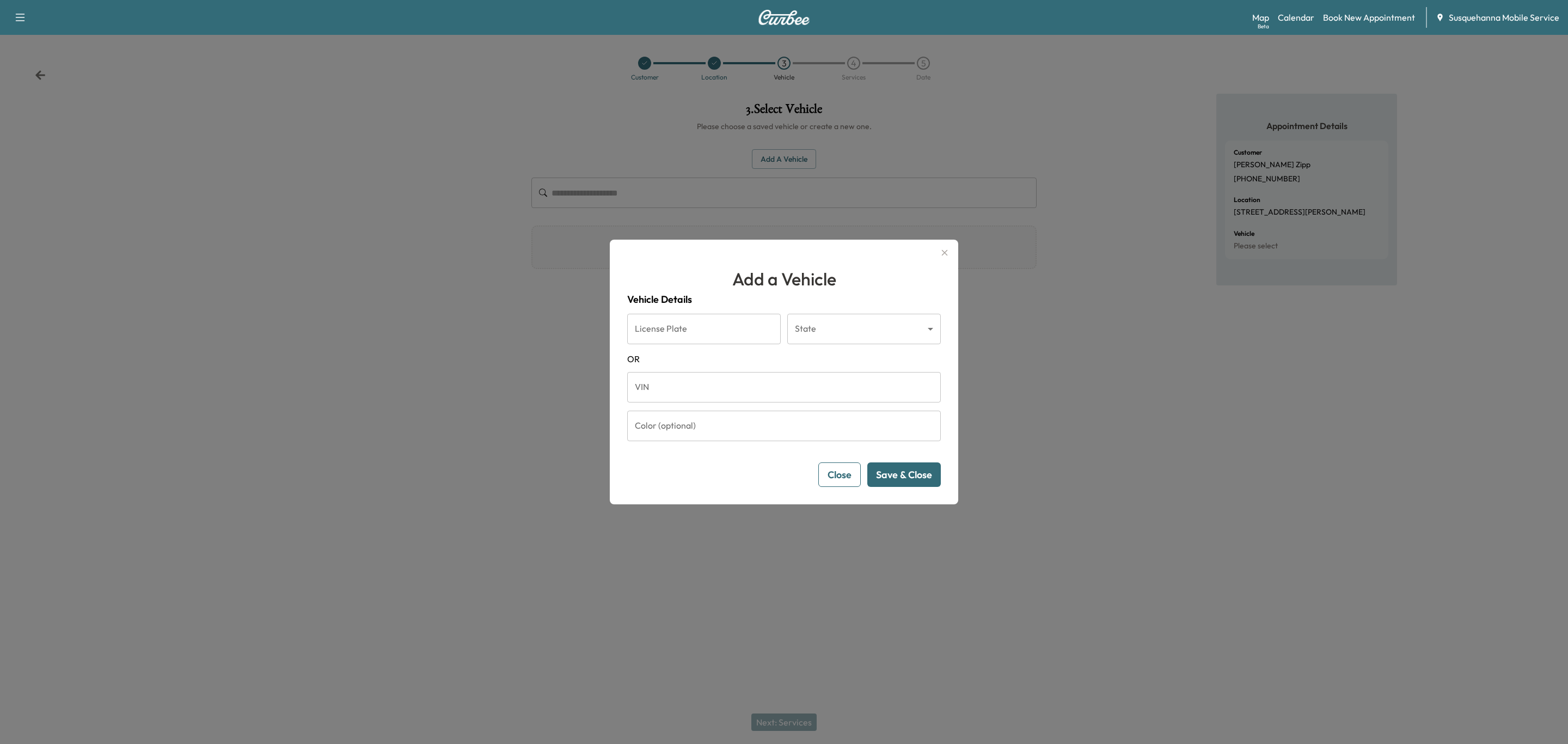
click at [743, 379] on input "VIN" at bounding box center [784, 387] width 314 height 31
paste input "**********"
type input "**********"
click at [889, 479] on button "Save & Close" at bounding box center [904, 474] width 73 height 24
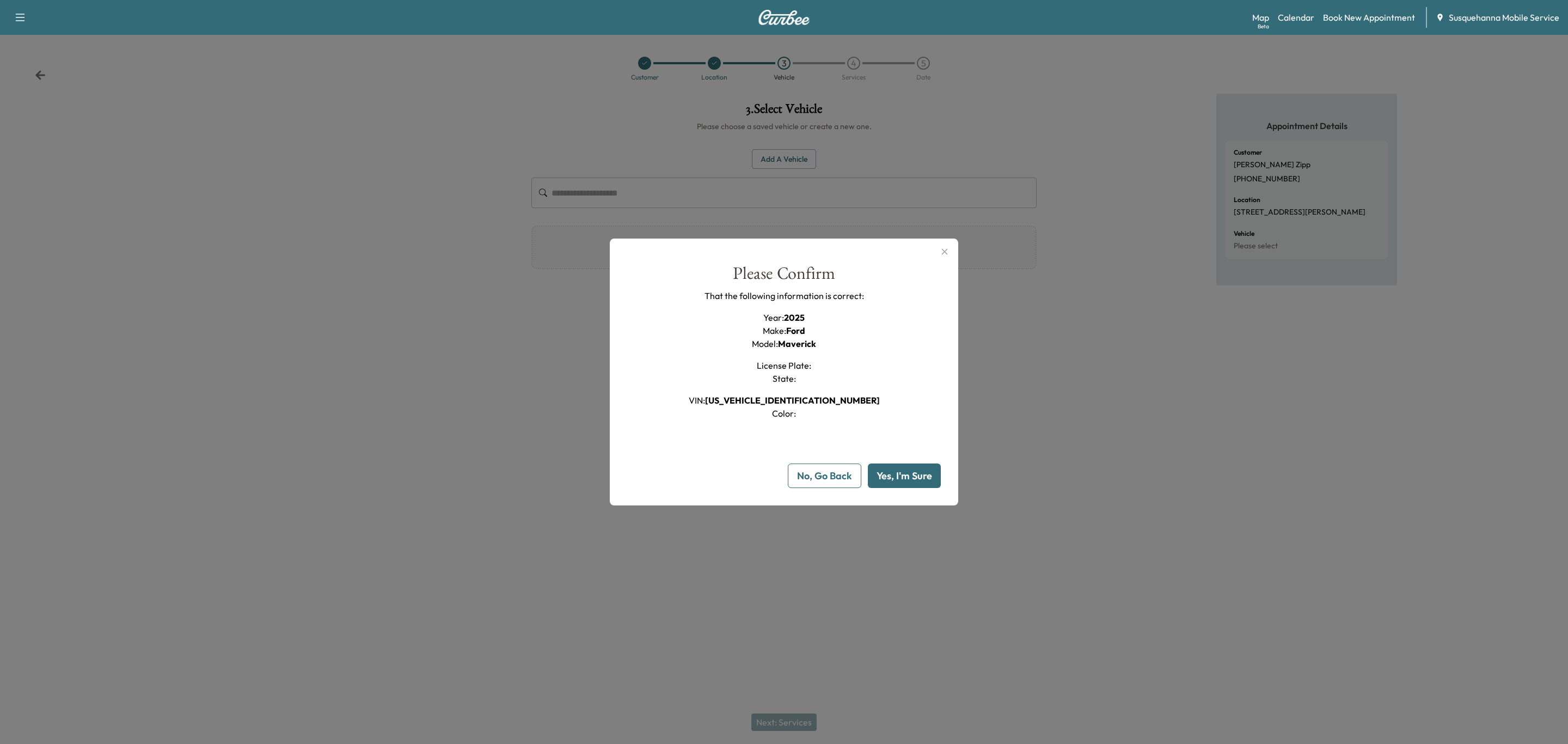
click at [889, 479] on button "Yes, I'm Sure" at bounding box center [905, 475] width 73 height 24
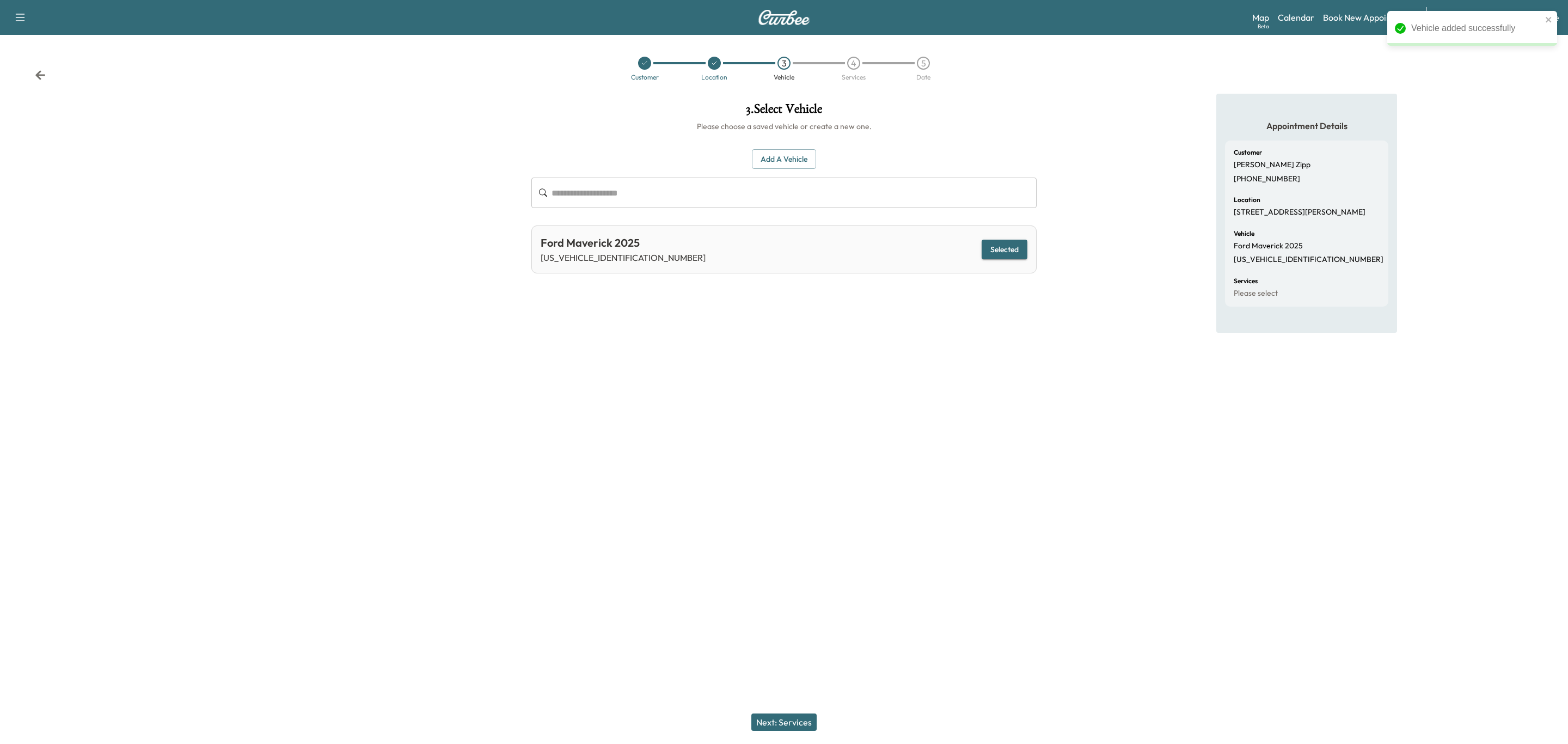
click at [799, 725] on button "Next: Services" at bounding box center [784, 722] width 65 height 18
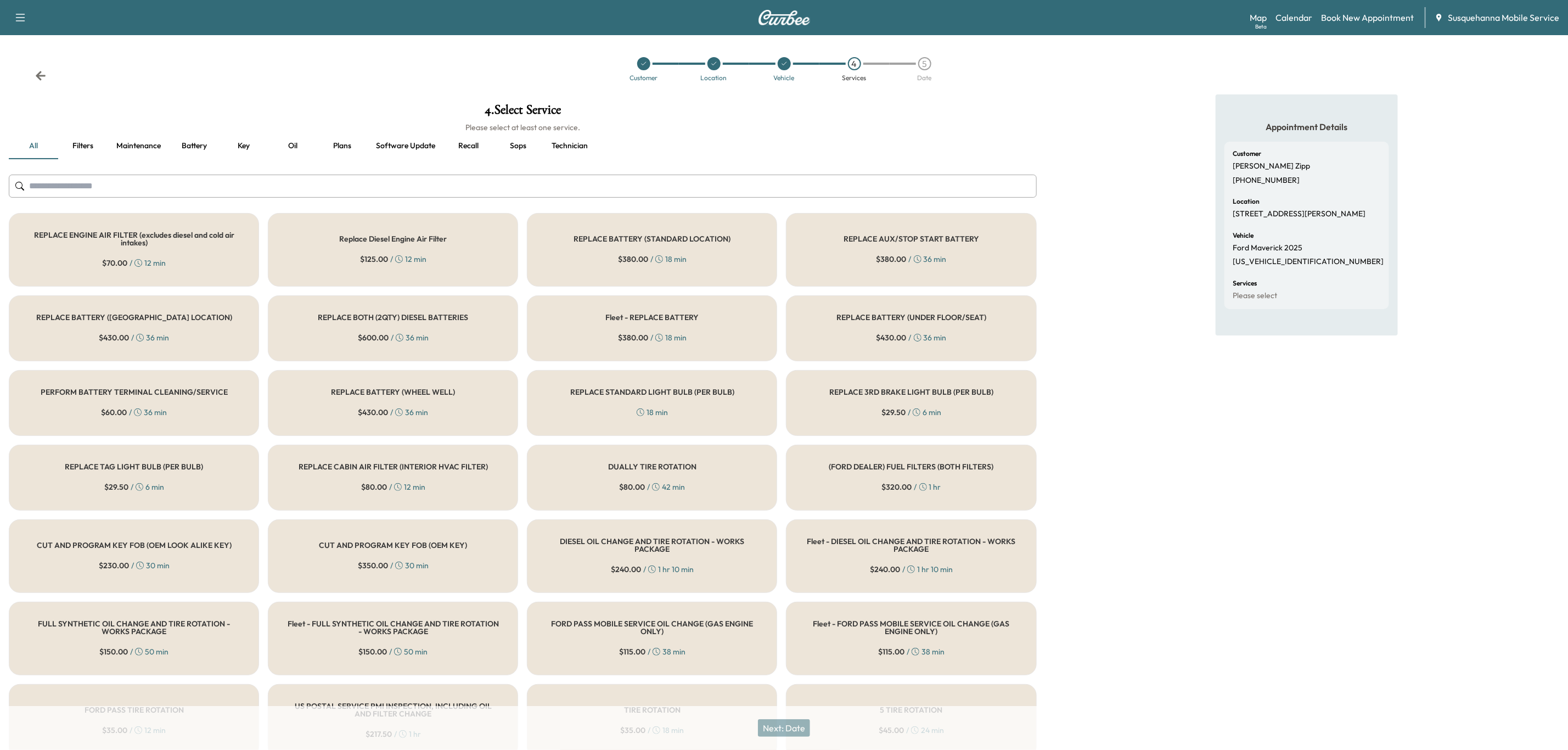
click at [460, 149] on button "Recall" at bounding box center [468, 146] width 50 height 26
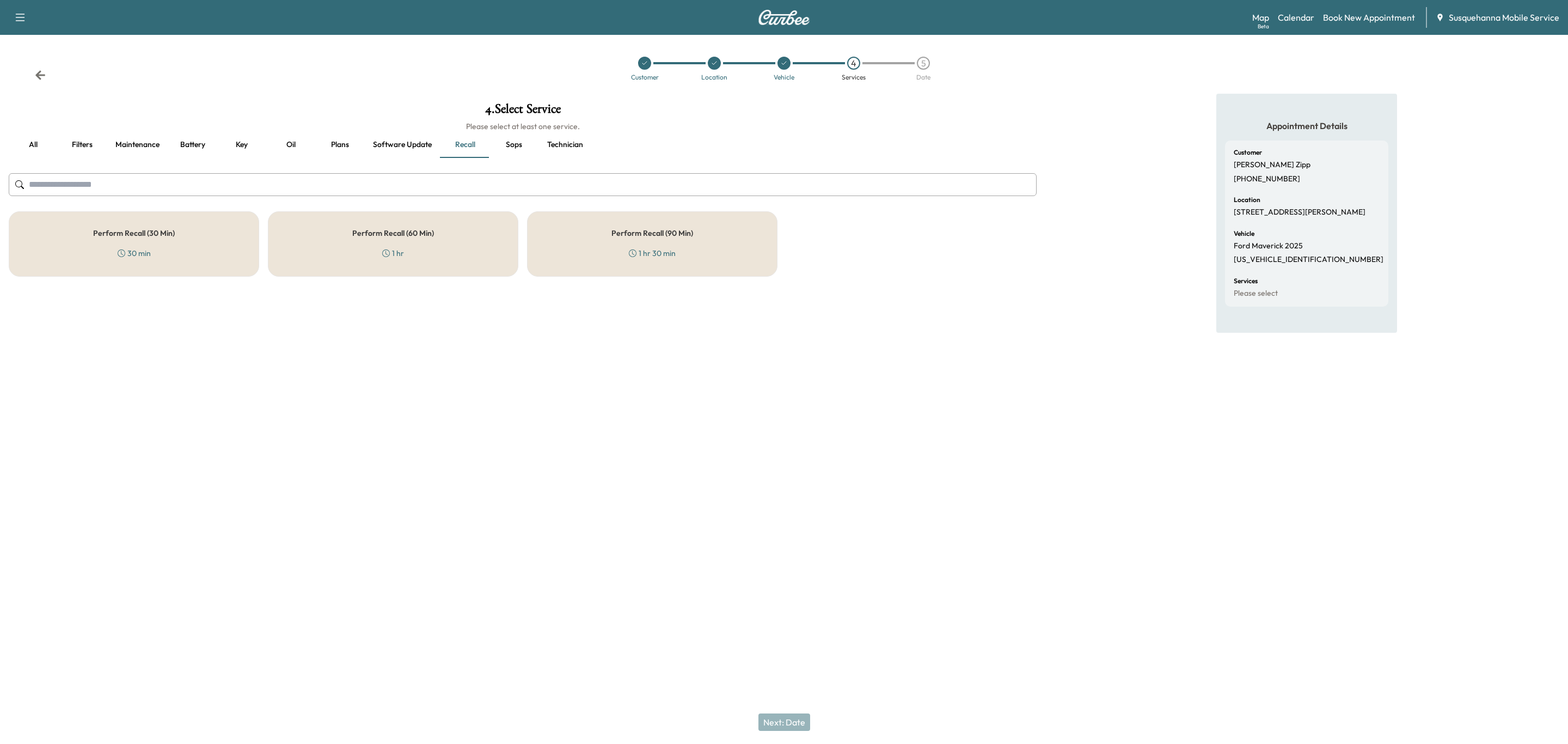
click at [207, 253] on div "Perform Recall (30 Min) 30 min" at bounding box center [134, 244] width 250 height 65
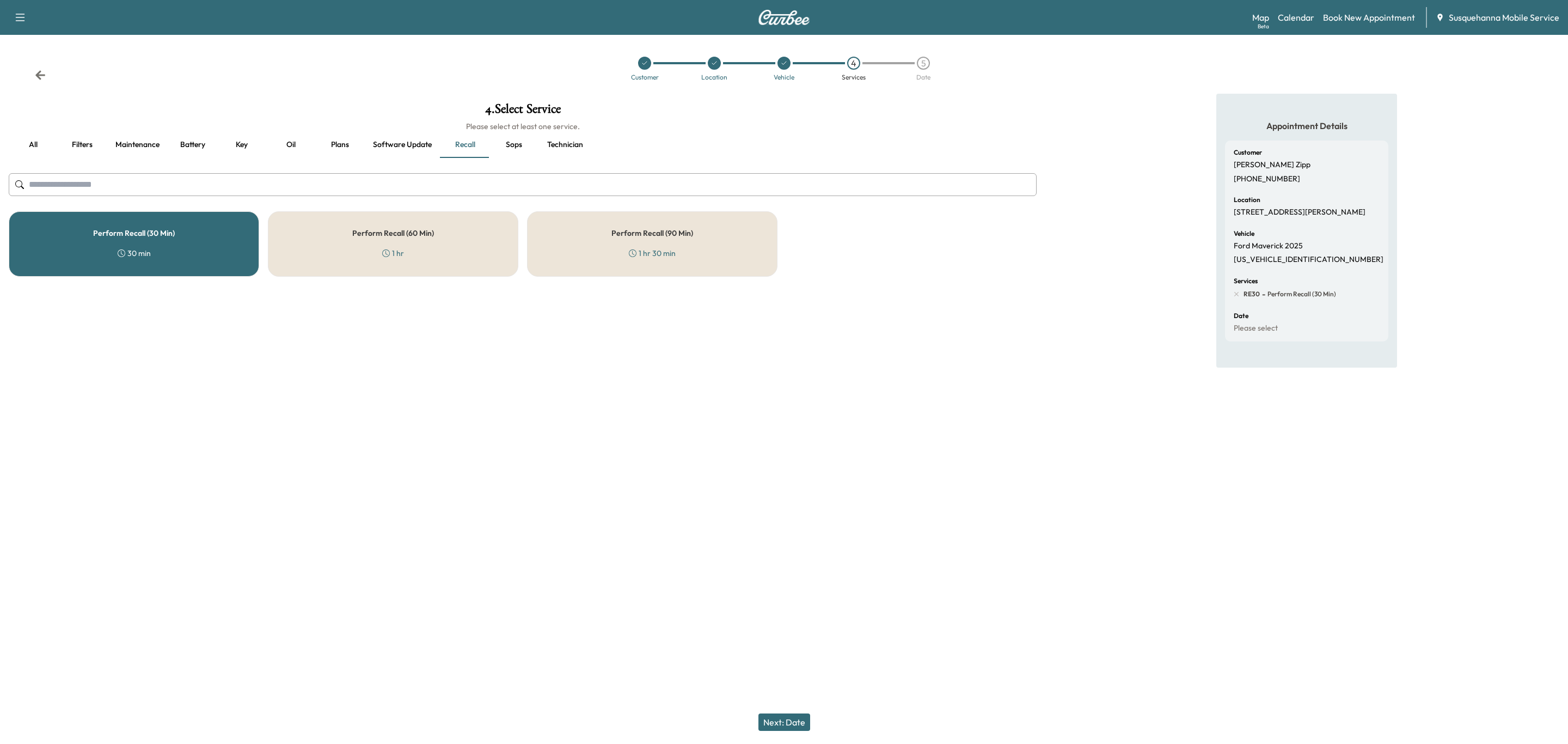
click at [583, 148] on button "Technician" at bounding box center [565, 144] width 53 height 26
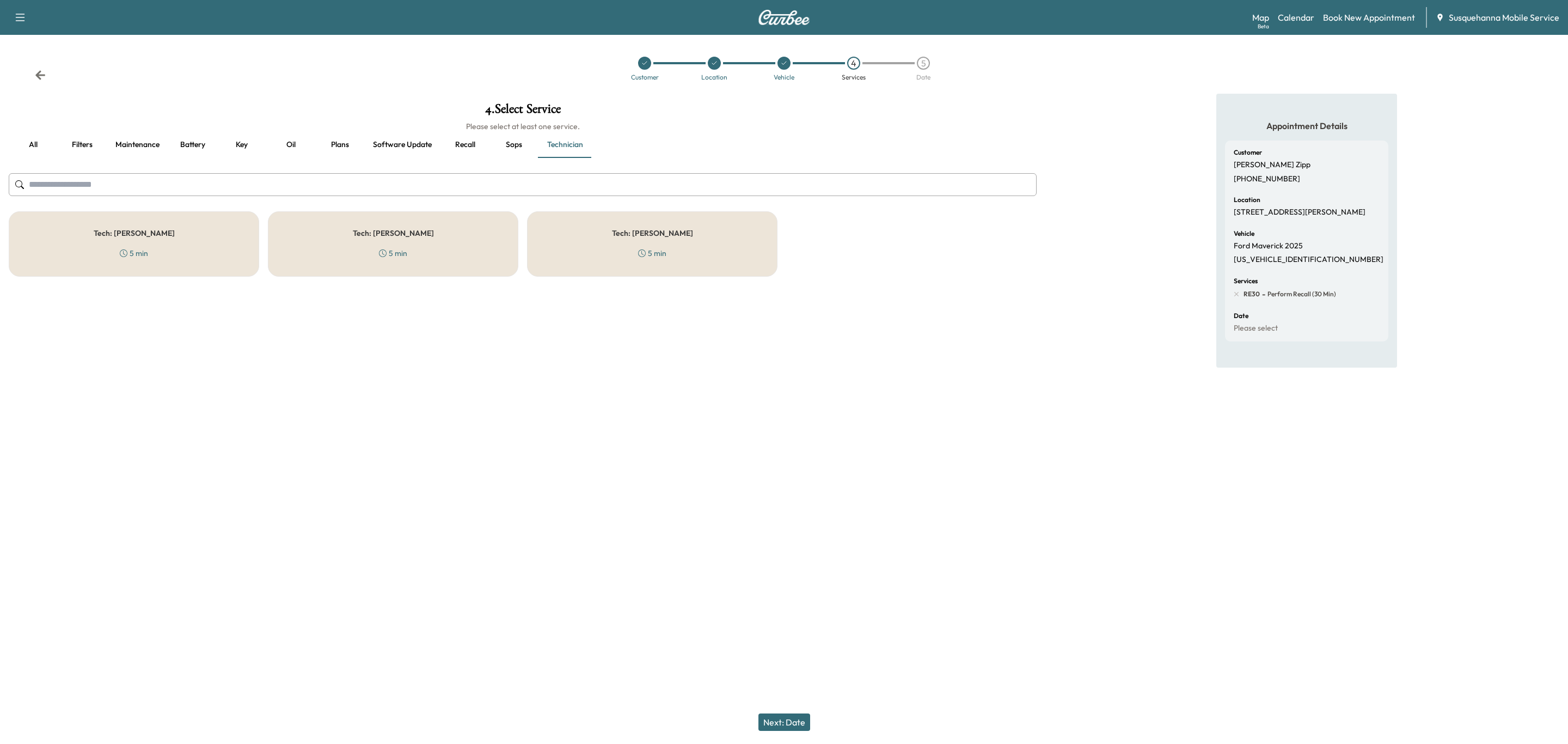
click at [573, 247] on div "Tech: [PERSON_NAME] 5 min" at bounding box center [652, 244] width 250 height 65
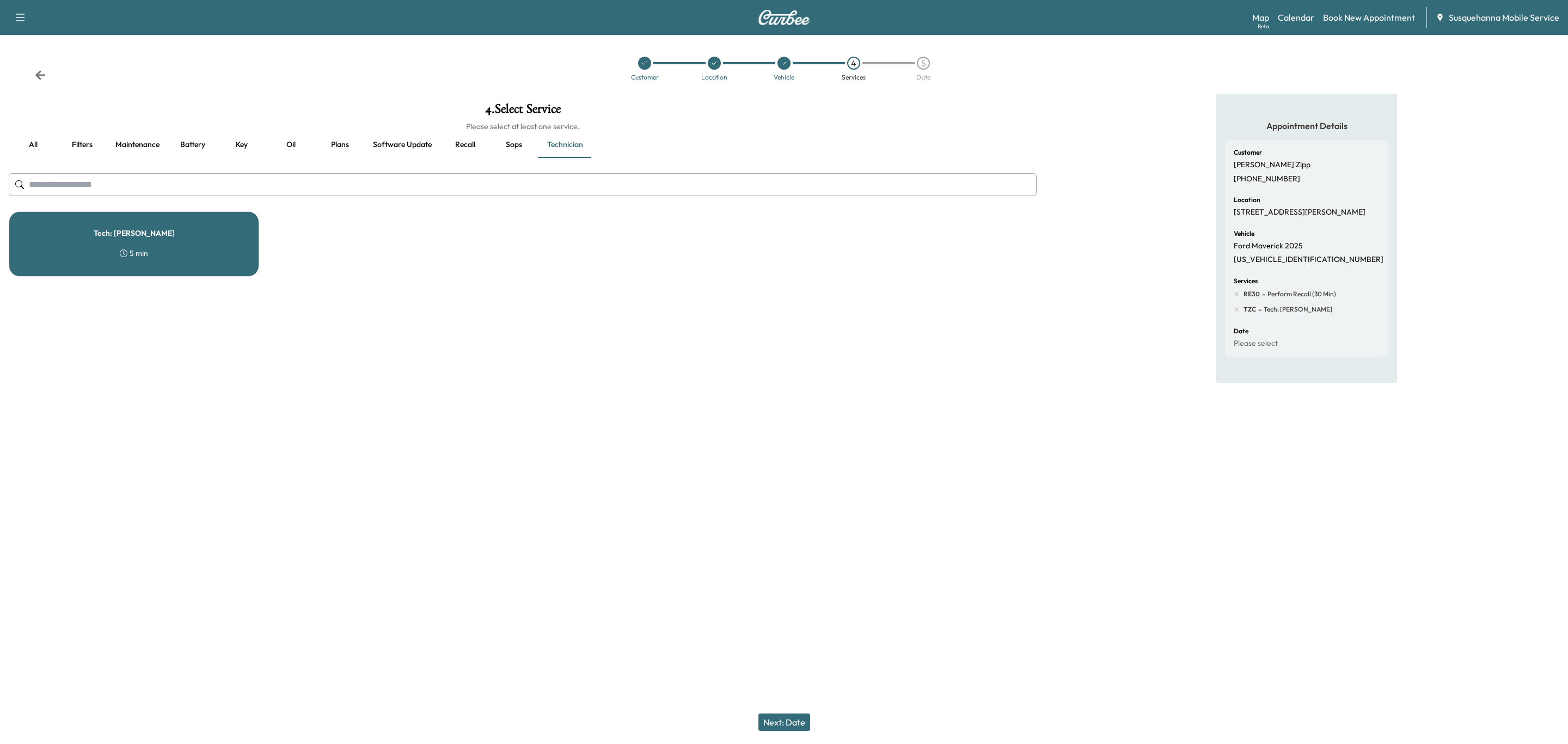
click at [789, 722] on button "Next: Date" at bounding box center [784, 722] width 52 height 18
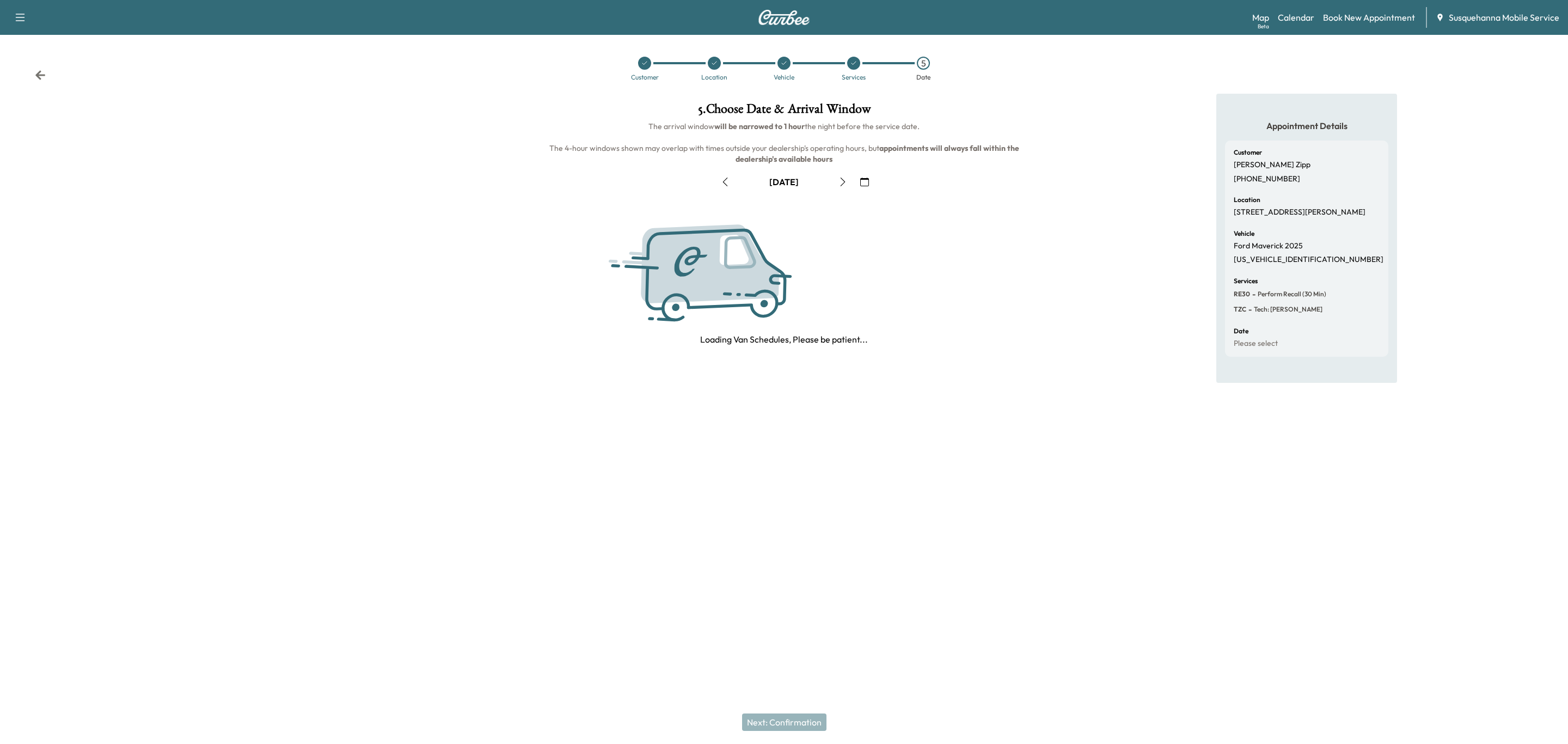
click at [842, 180] on icon "button" at bounding box center [843, 182] width 9 height 9
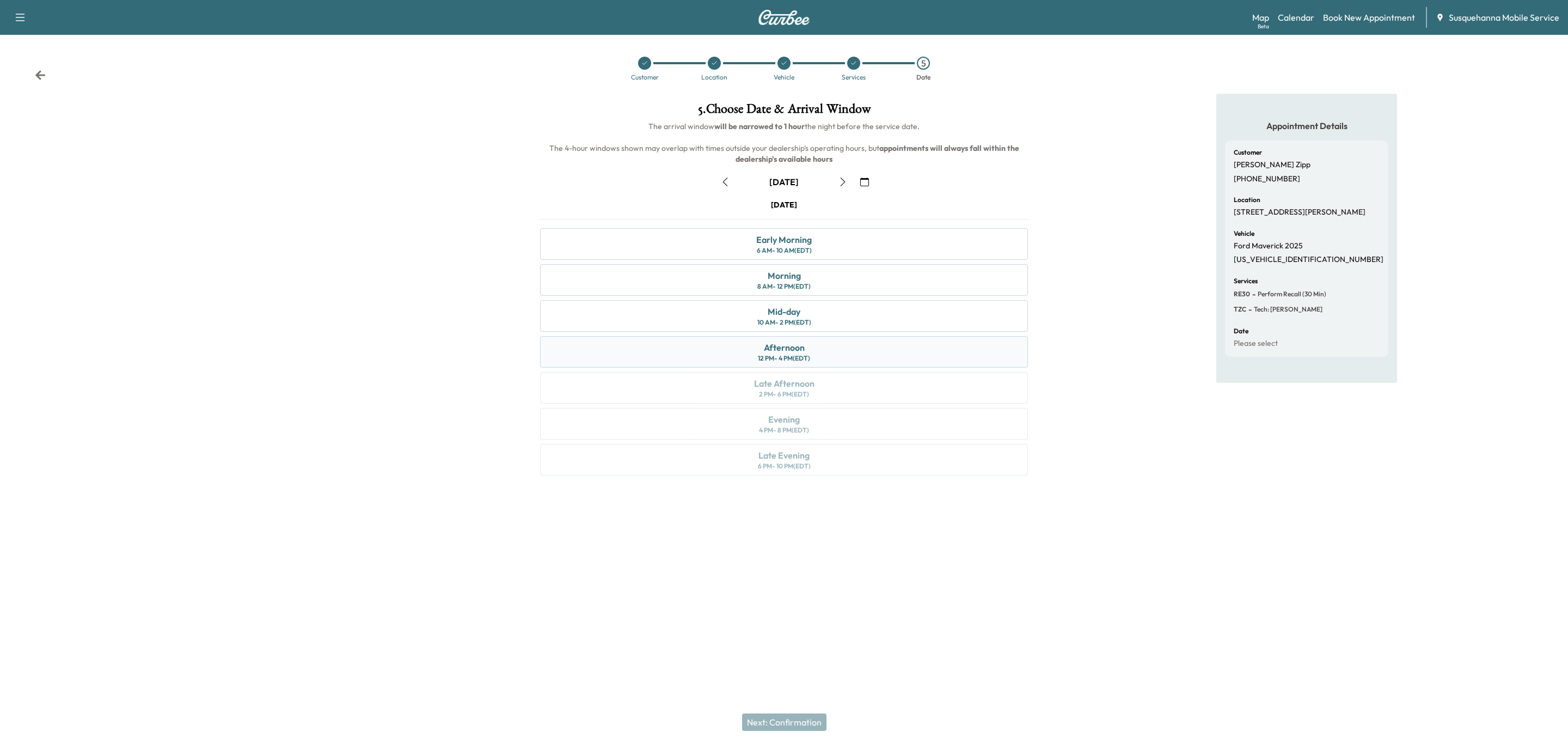
click at [830, 356] on div "Afternoon 12 PM - 4 PM (EDT)" at bounding box center [784, 351] width 488 height 31
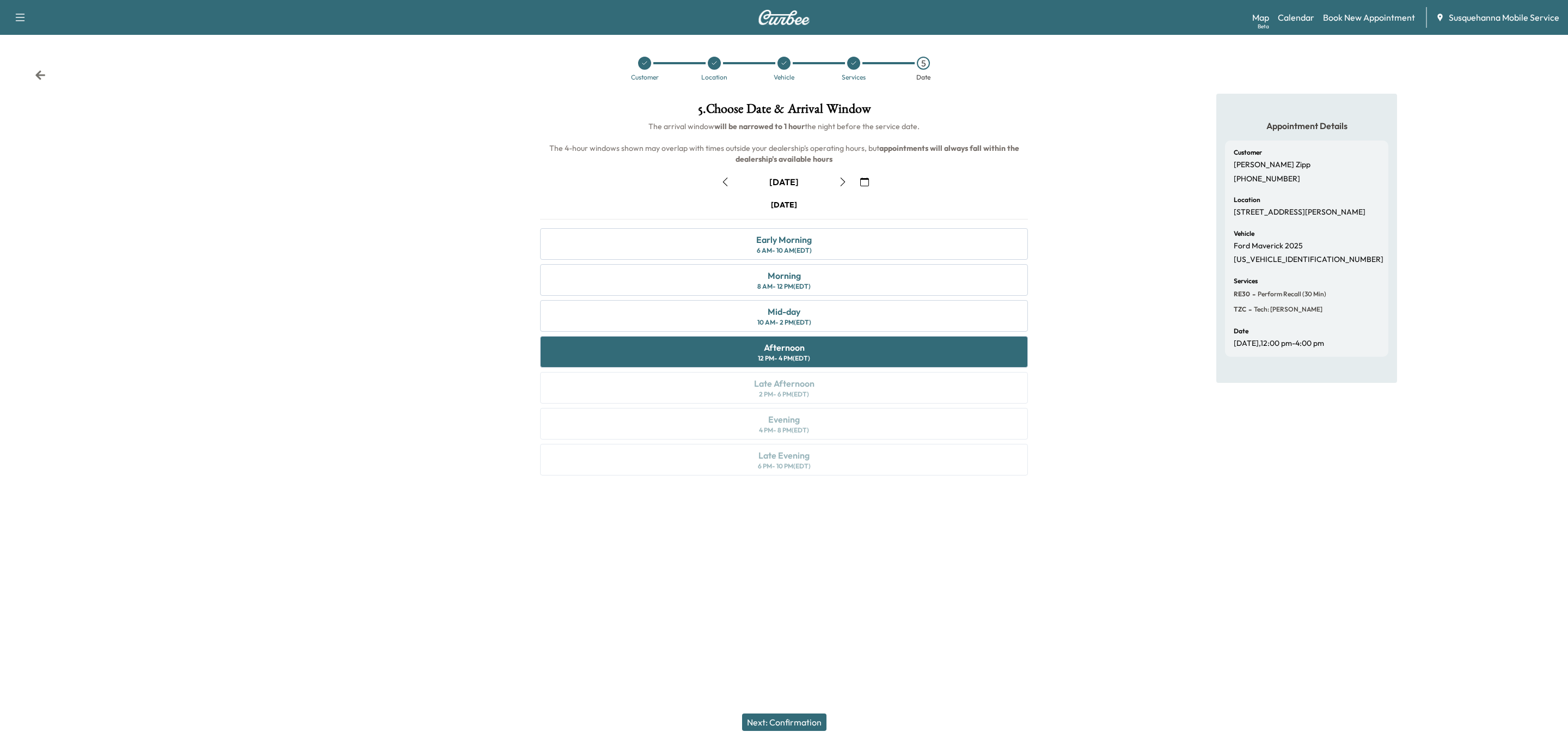
click at [801, 722] on button "Next: Confirmation" at bounding box center [784, 722] width 85 height 18
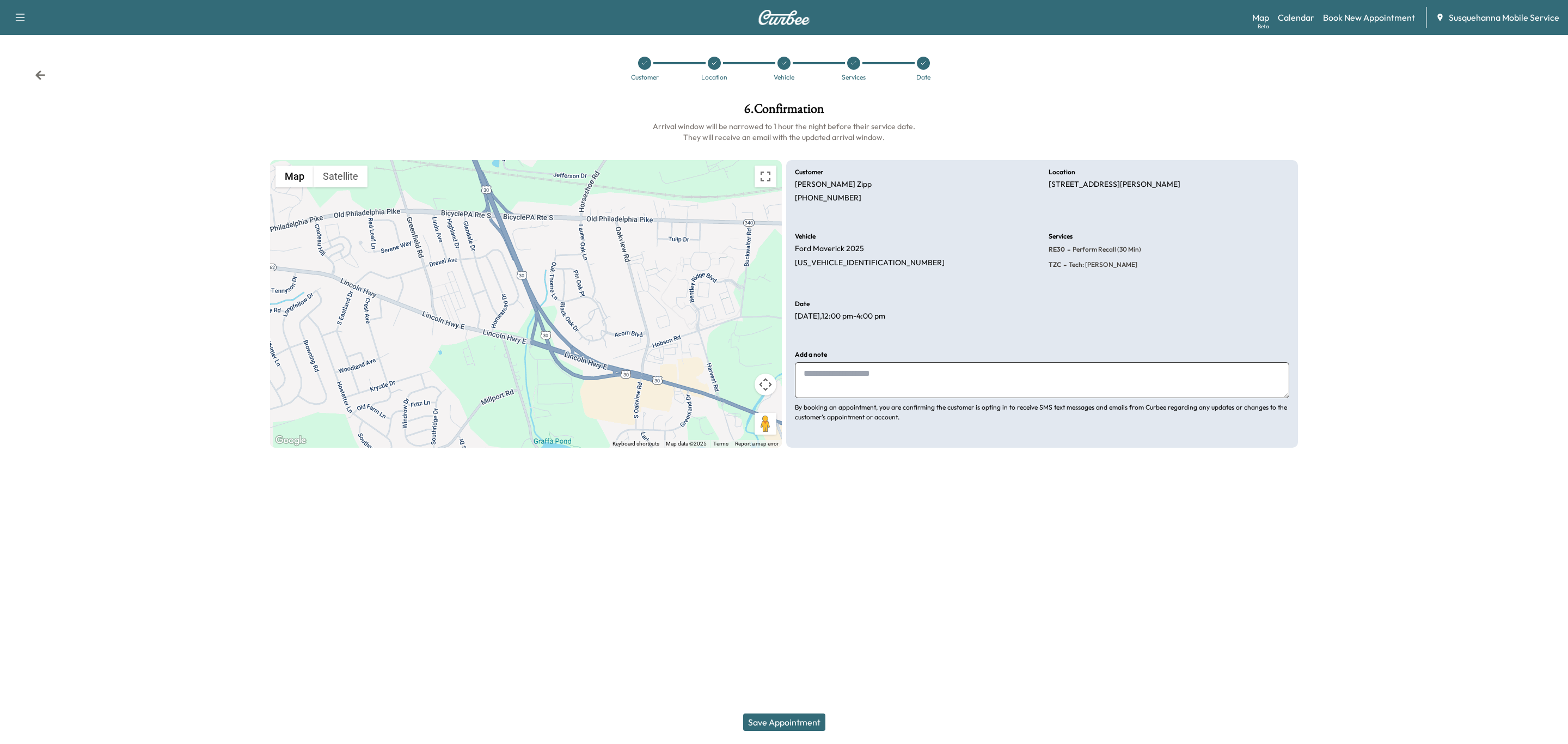
click at [909, 386] on textarea at bounding box center [1042, 380] width 495 height 36
type textarea "**********"
click at [797, 717] on button "Save Appointment" at bounding box center [784, 722] width 82 height 18
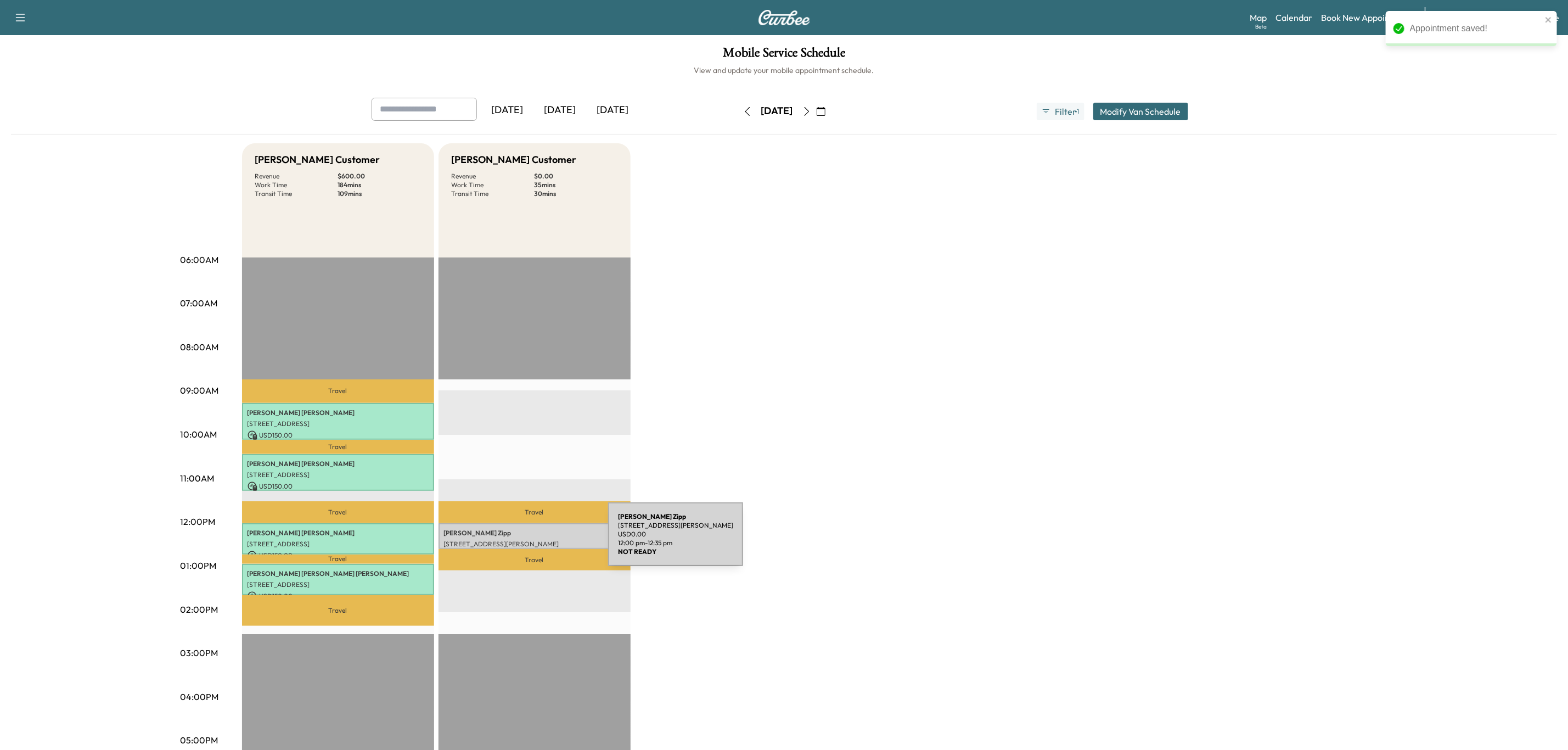
click at [525, 541] on p "[STREET_ADDRESS][PERSON_NAME]" at bounding box center [534, 543] width 181 height 9
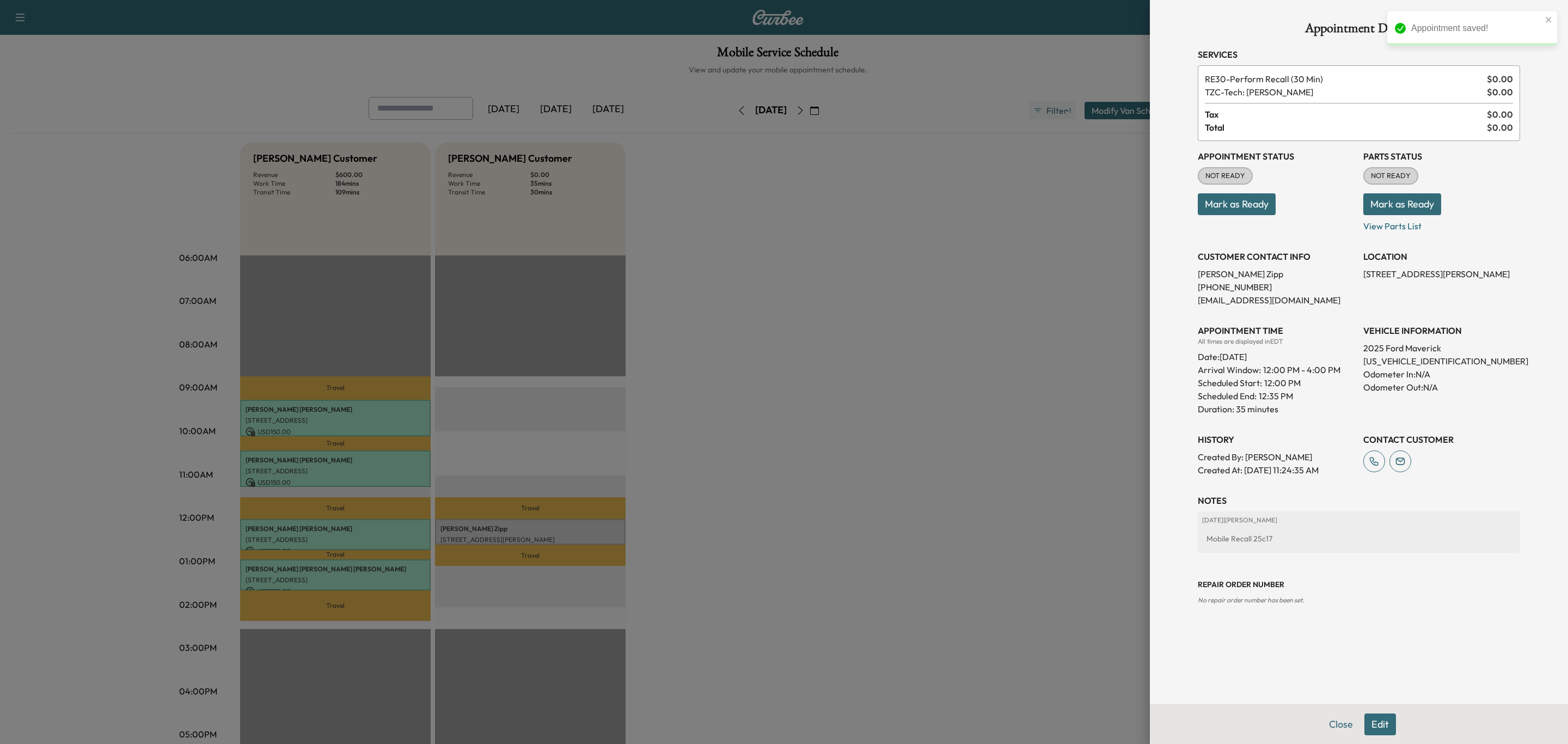
click at [1412, 211] on button "Mark as Ready" at bounding box center [1403, 204] width 77 height 22
click at [1256, 212] on button "Mark as Ready" at bounding box center [1236, 204] width 77 height 22
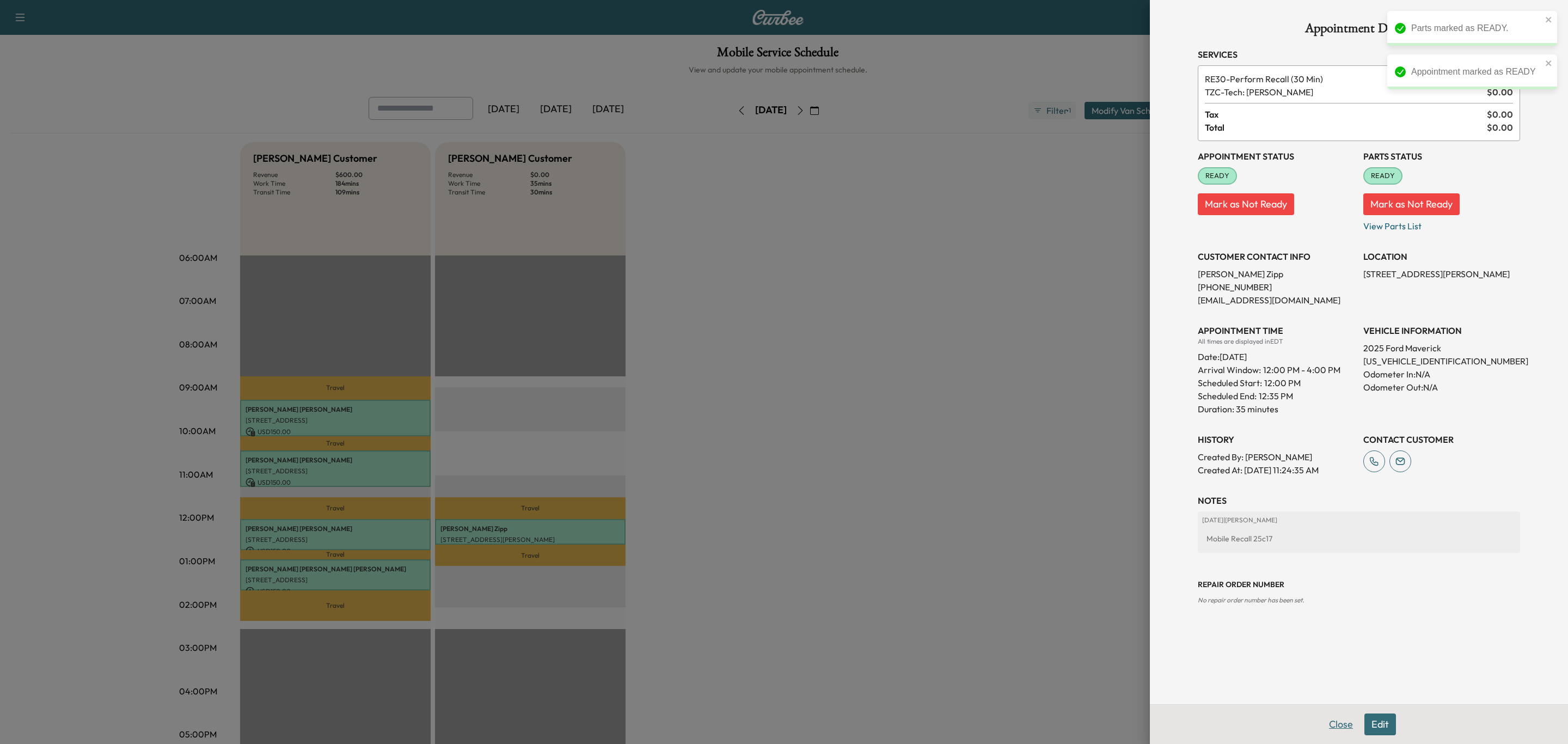
click at [1342, 724] on button "Close" at bounding box center [1340, 724] width 38 height 22
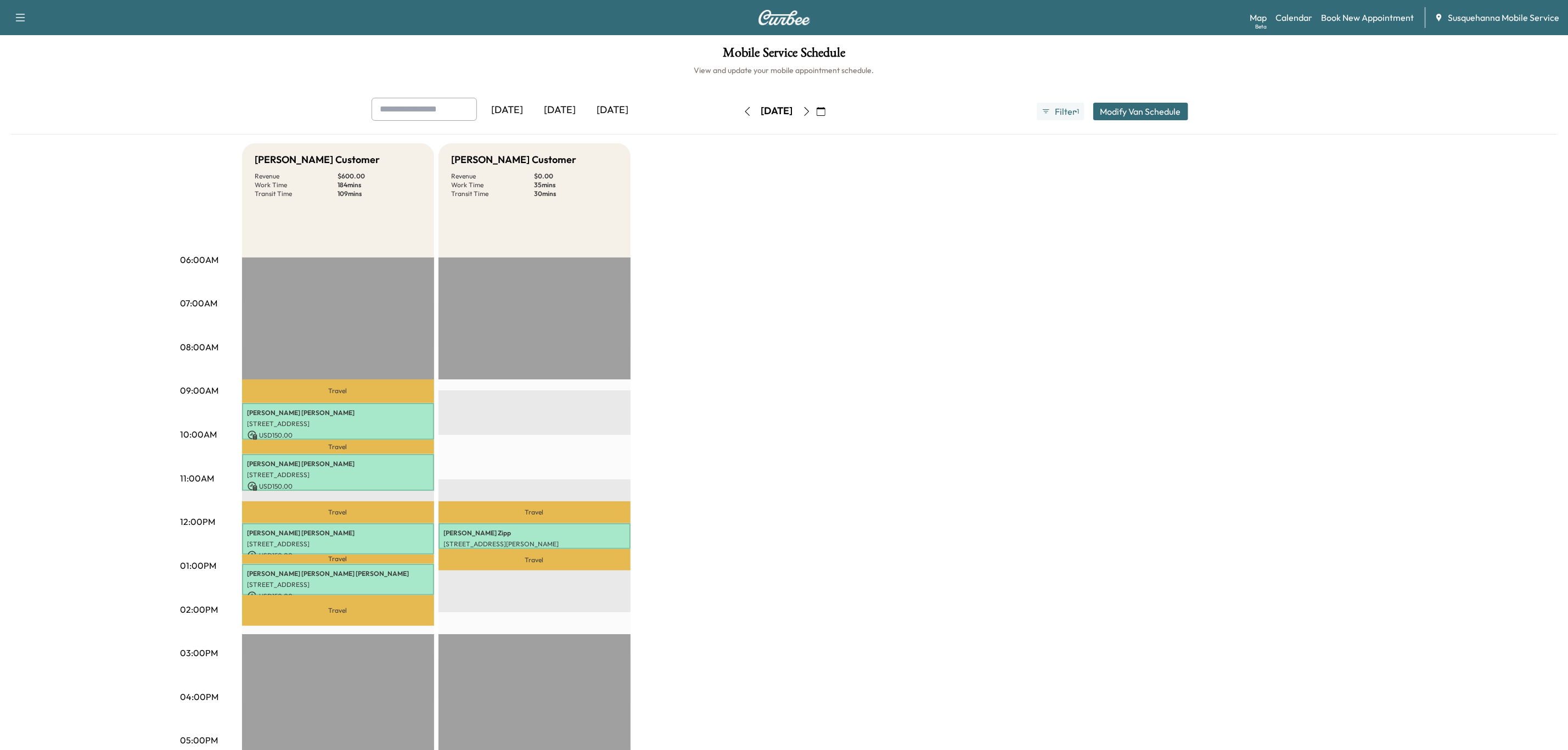
click at [743, 109] on icon "button" at bounding box center [747, 111] width 9 height 9
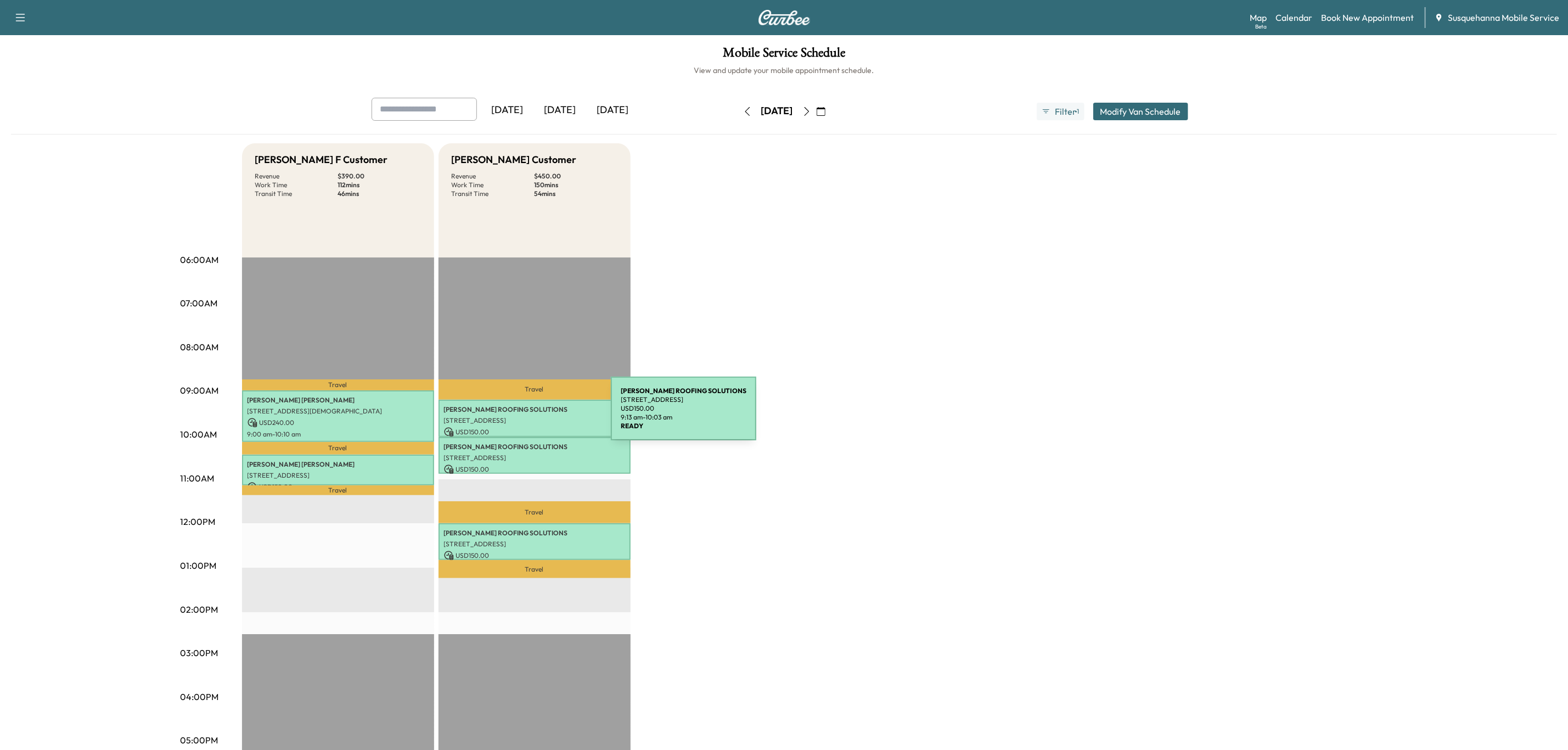
click at [529, 416] on p "[STREET_ADDRESS]" at bounding box center [534, 420] width 181 height 9
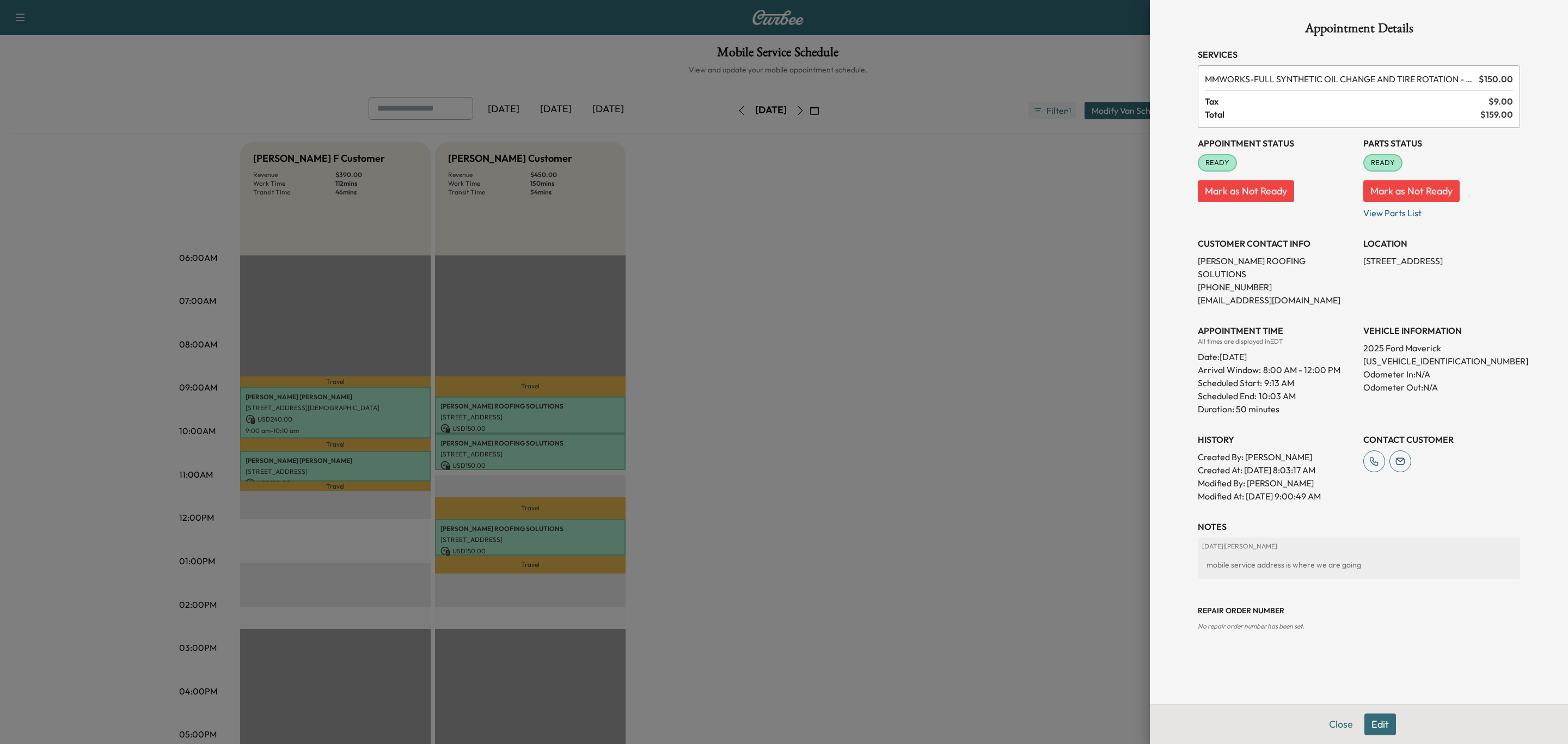
click at [536, 433] on div at bounding box center [784, 372] width 1568 height 744
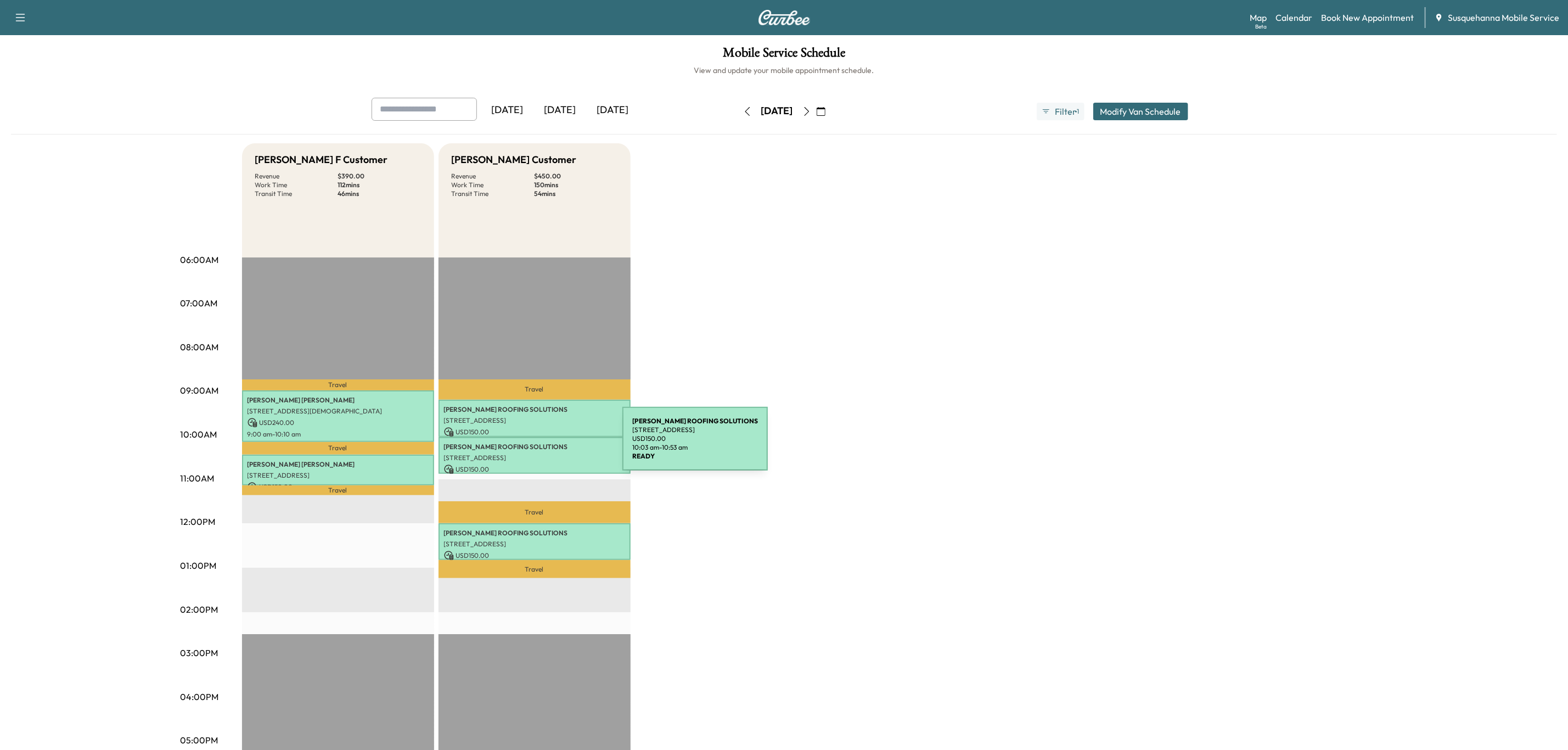
click at [540, 445] on p "[PERSON_NAME] ROOFING SOLUTIONS" at bounding box center [534, 447] width 181 height 9
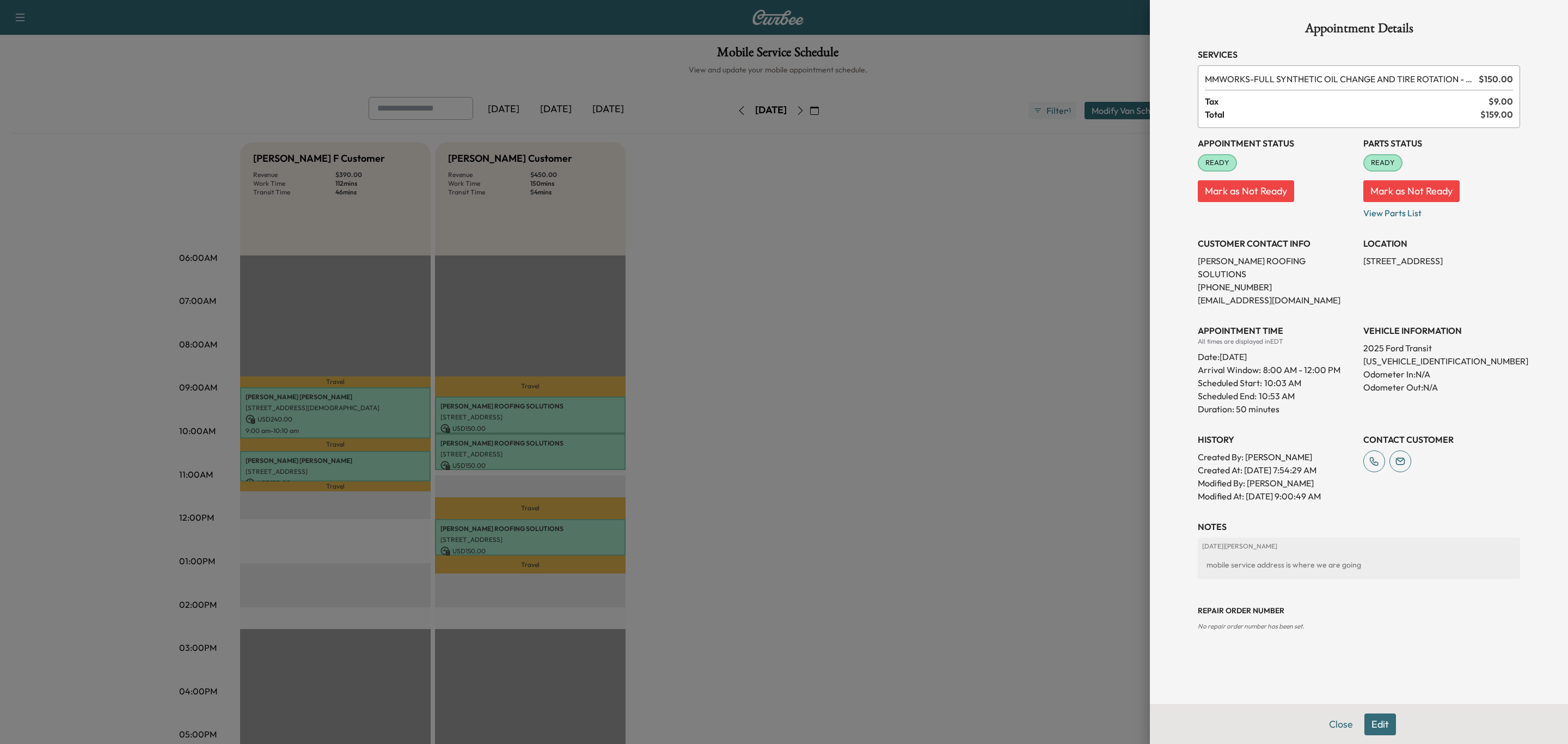
click at [523, 525] on div at bounding box center [784, 372] width 1568 height 744
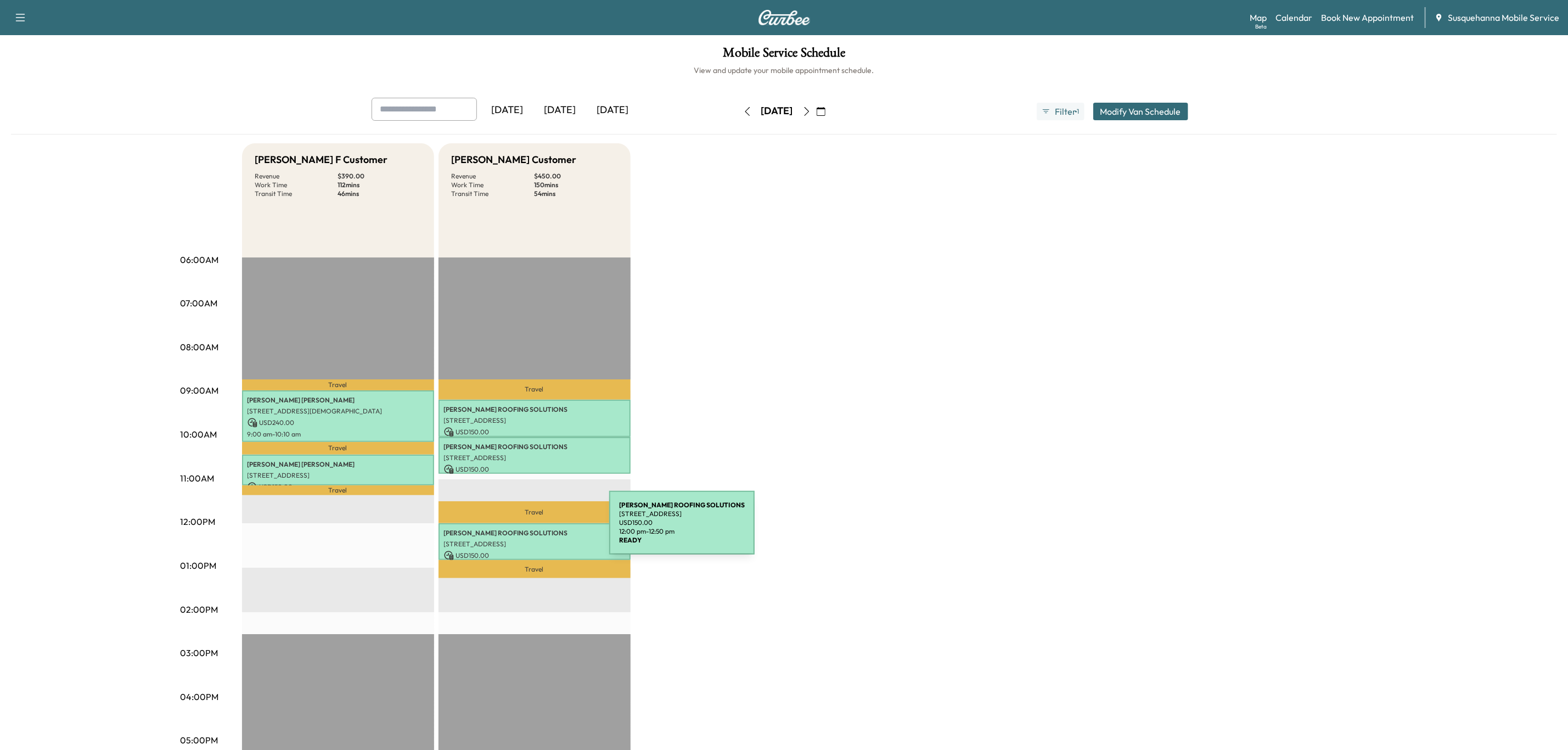
click at [527, 529] on p "[PERSON_NAME] ROOFING SOLUTIONS" at bounding box center [534, 533] width 181 height 9
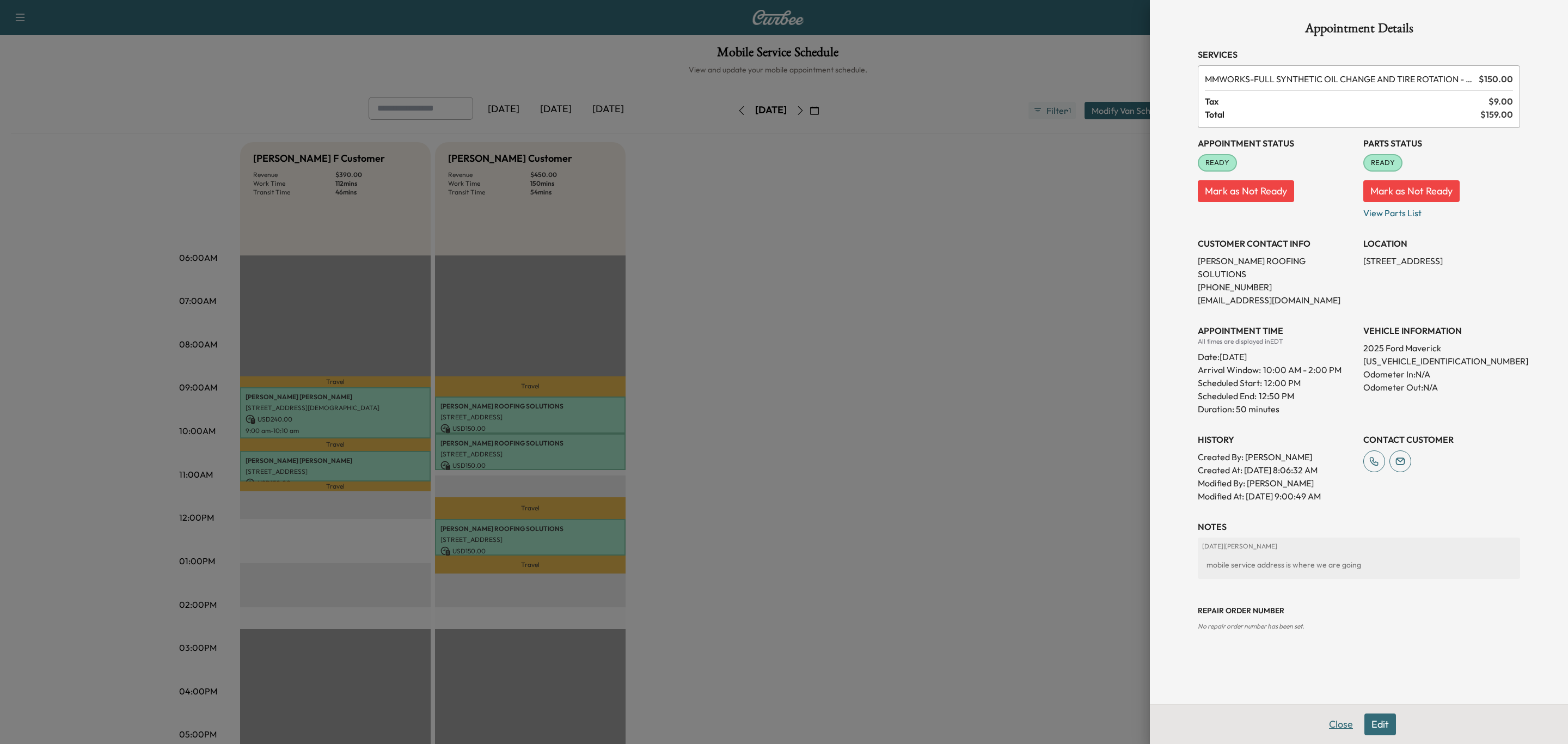
click at [1336, 727] on button "Close" at bounding box center [1340, 724] width 38 height 22
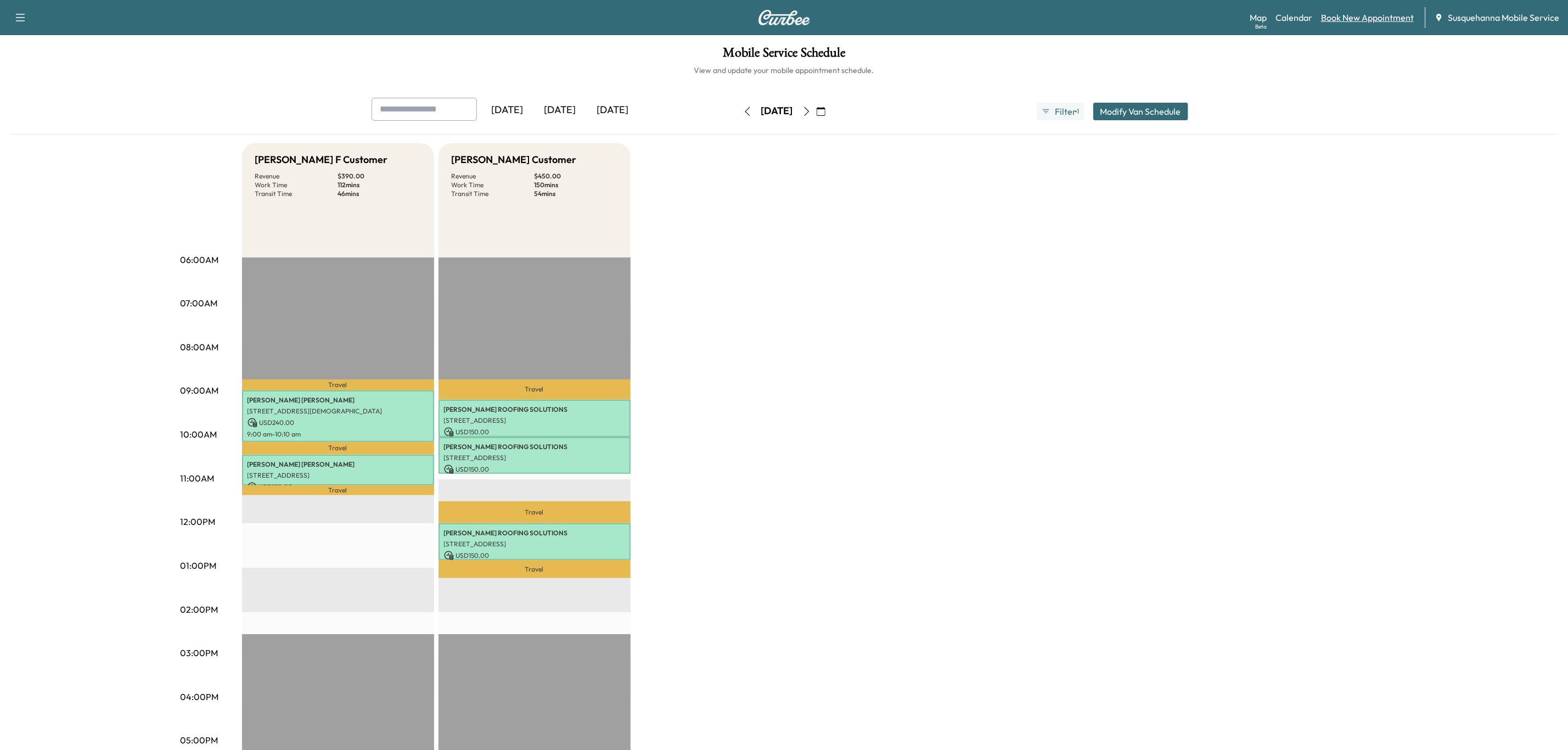
click at [1348, 20] on link "Book New Appointment" at bounding box center [1367, 17] width 93 height 13
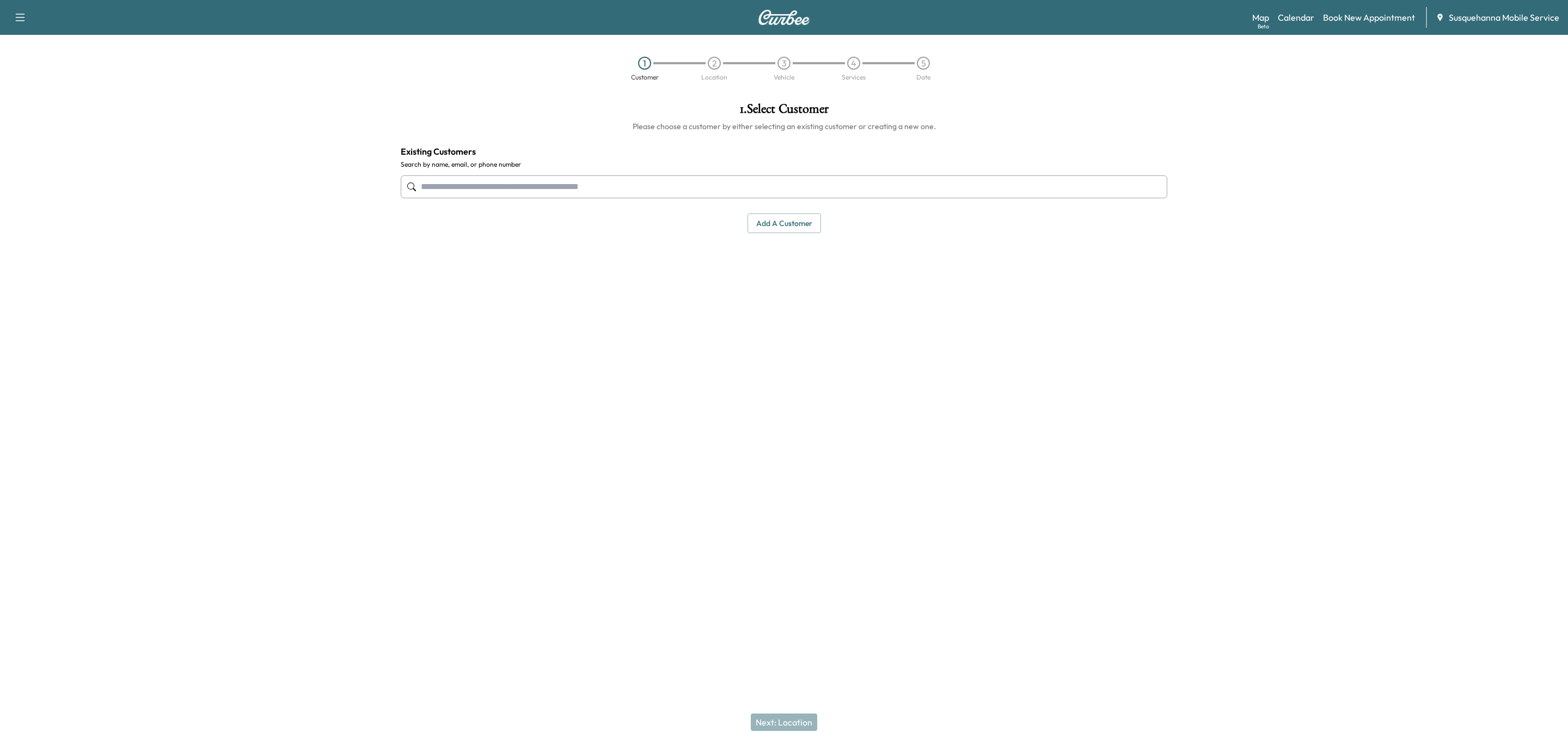
click at [761, 183] on input "text" at bounding box center [784, 186] width 767 height 23
type input "**********"
click at [550, 192] on input "text" at bounding box center [784, 186] width 767 height 23
click at [1114, 260] on button "Select" at bounding box center [1131, 261] width 38 height 20
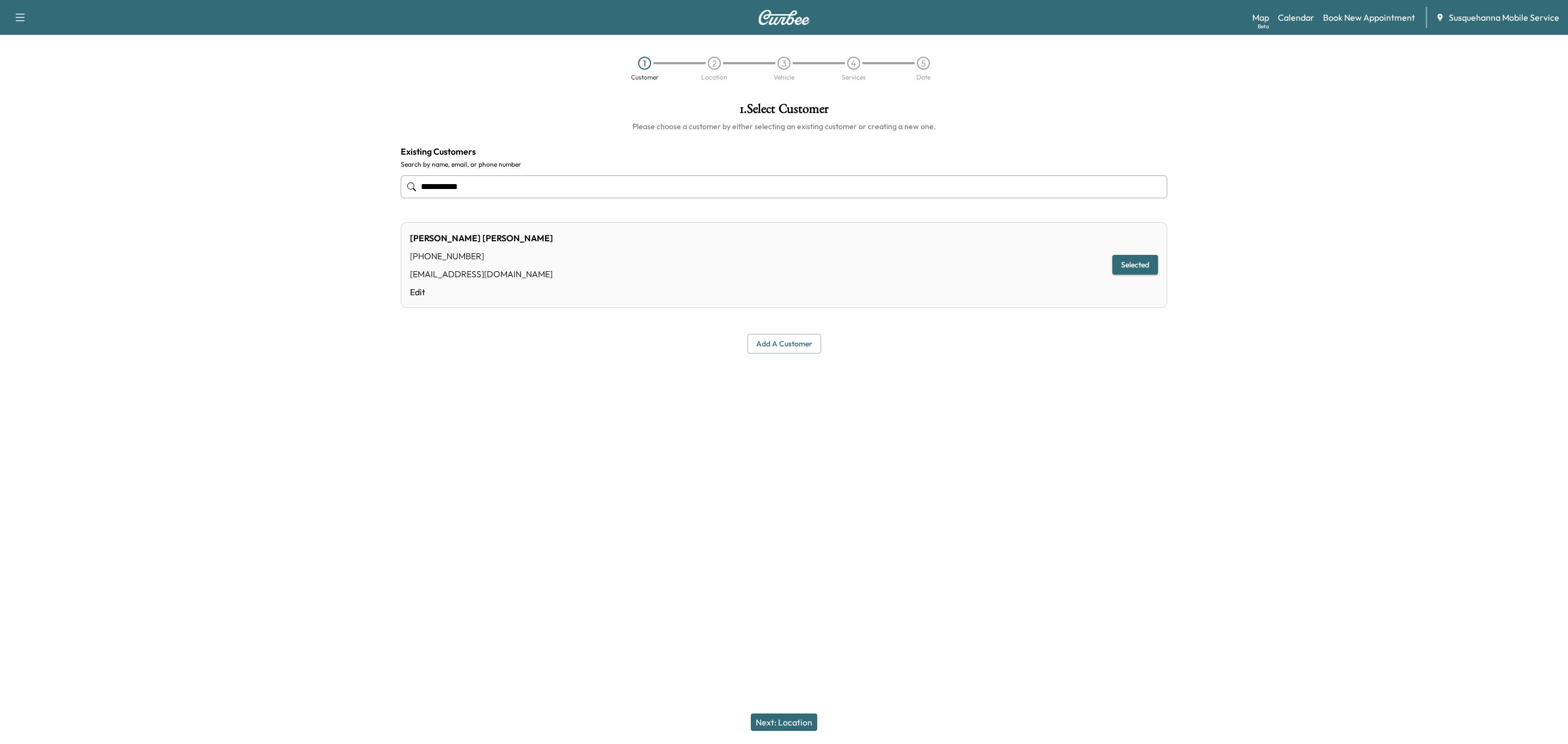
type input "**********"
click at [770, 732] on div "Next: Location" at bounding box center [784, 722] width 1568 height 44
click at [770, 727] on button "Next: Location" at bounding box center [784, 722] width 66 height 18
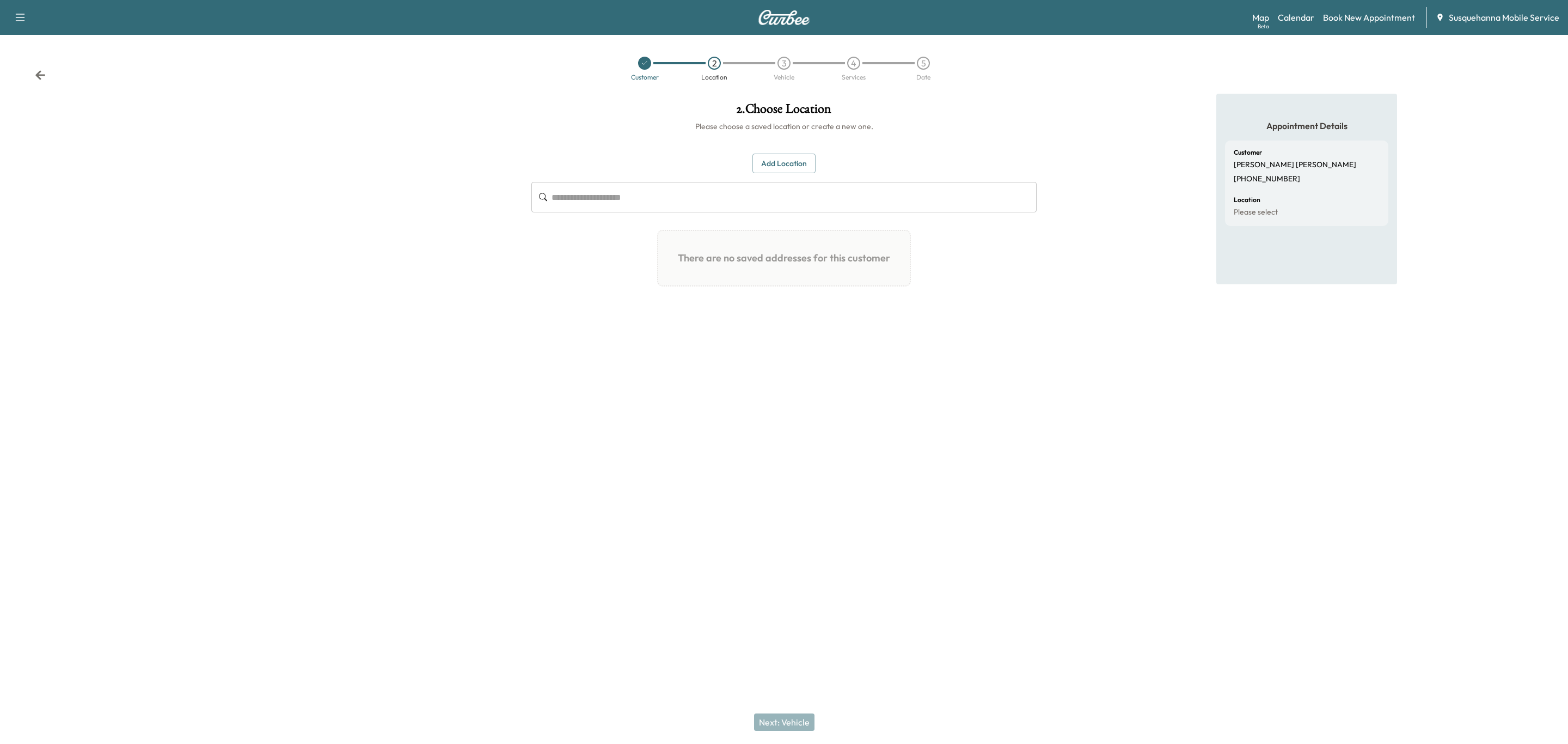
click at [801, 161] on button "Add Location" at bounding box center [784, 163] width 63 height 20
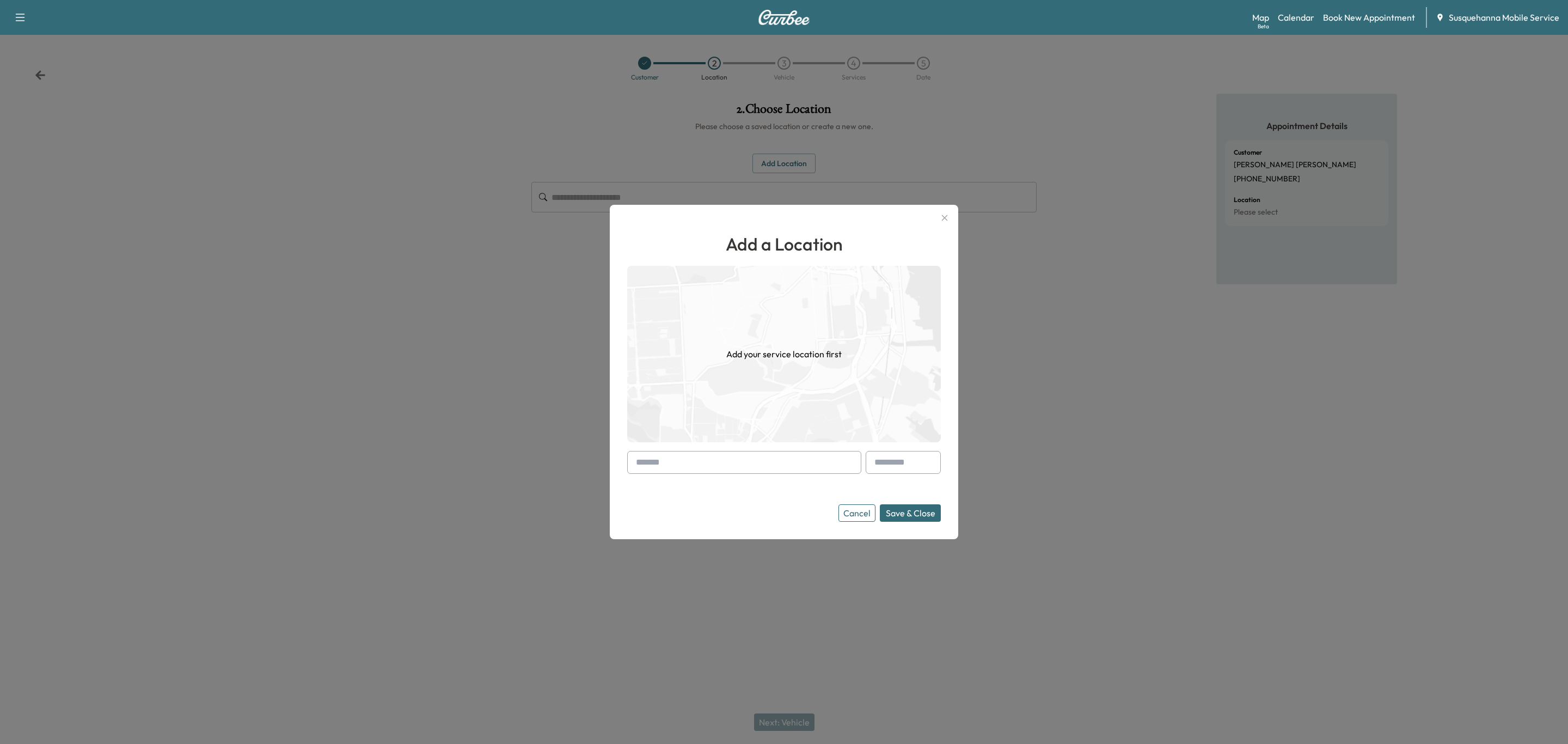
click at [699, 456] on input "text" at bounding box center [744, 462] width 234 height 23
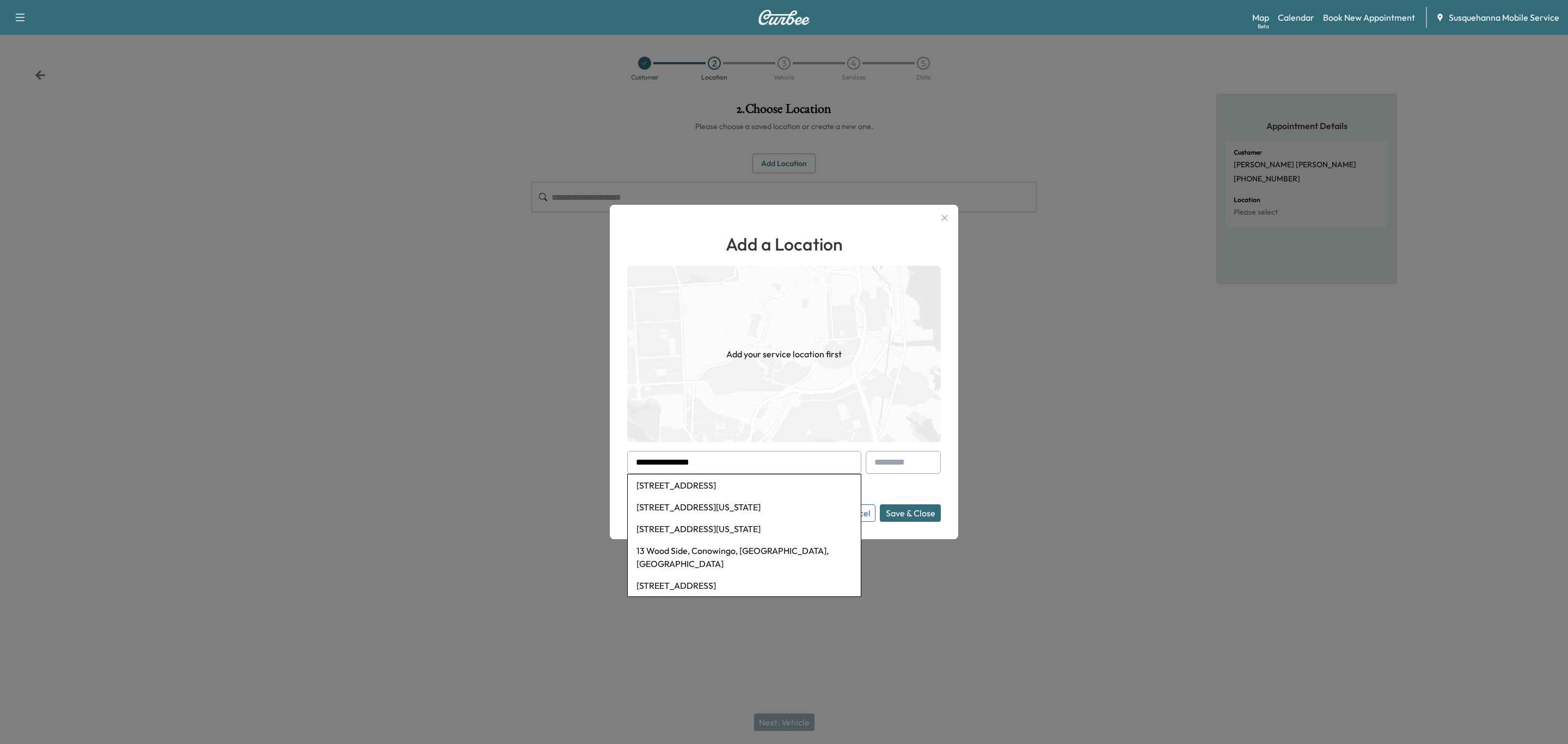
click at [709, 550] on li "13 Wood Side, Conowingo, [GEOGRAPHIC_DATA], [GEOGRAPHIC_DATA]" at bounding box center [744, 557] width 233 height 35
type input "**********"
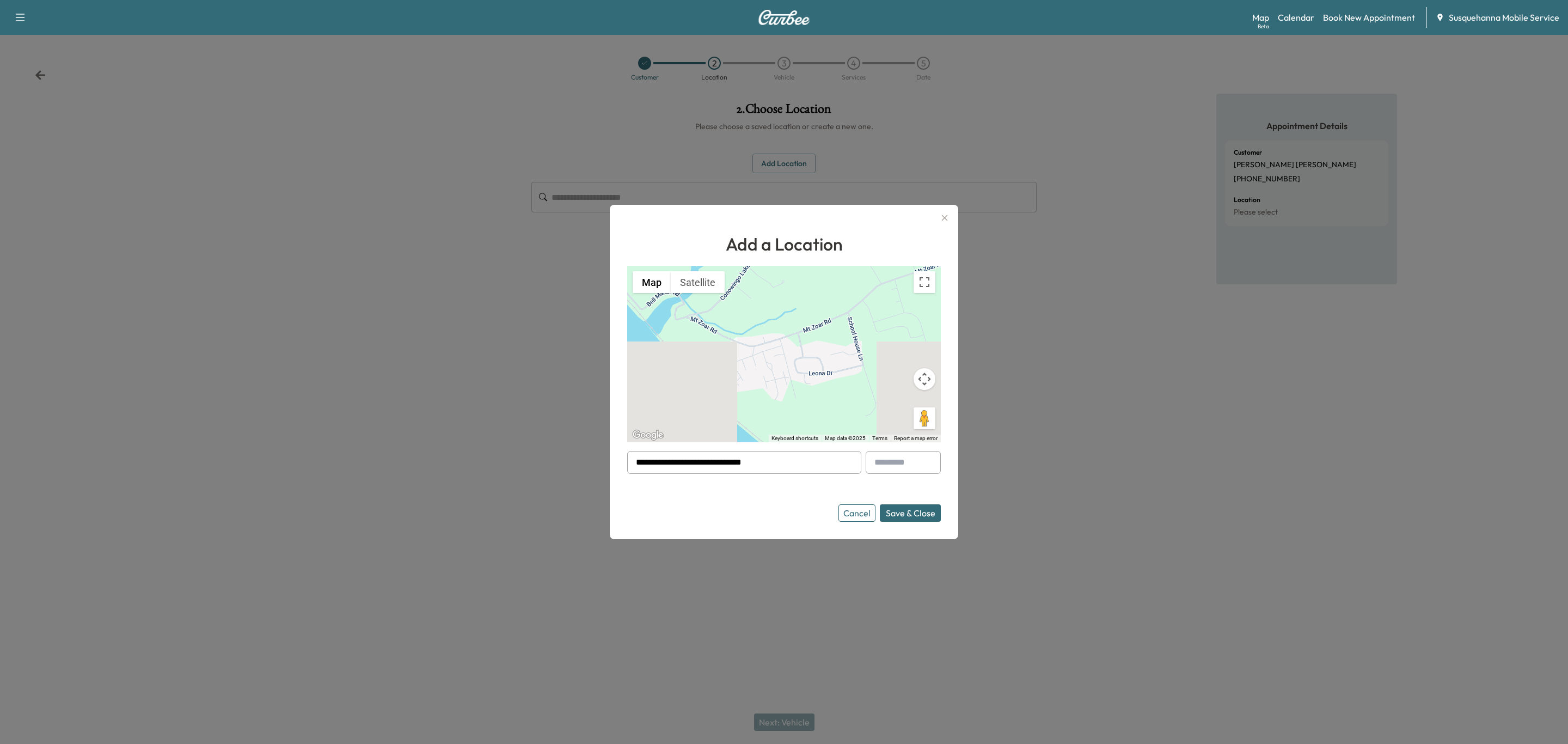
click at [915, 508] on button "Save & Close" at bounding box center [910, 513] width 61 height 18
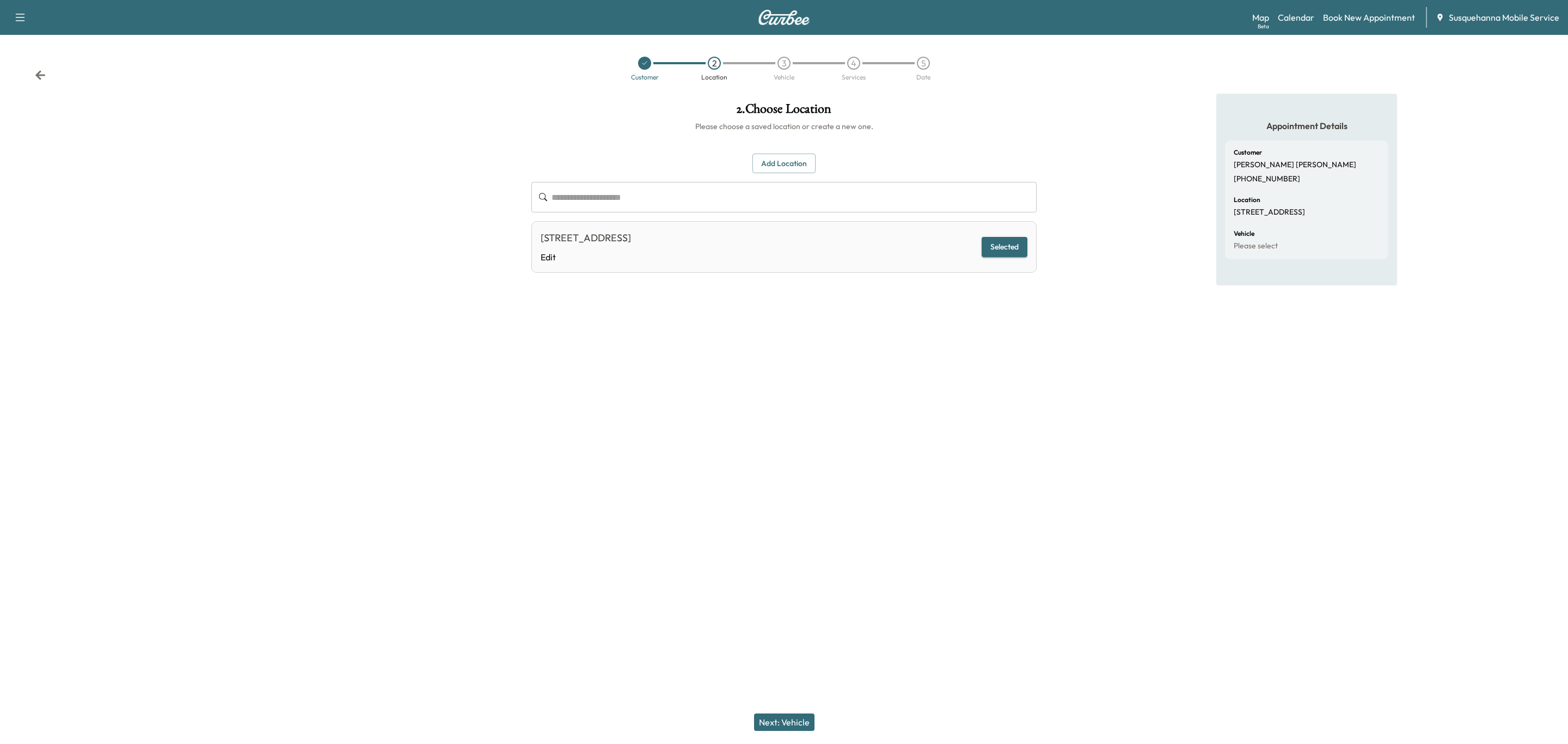
click at [781, 721] on button "Next: Vehicle" at bounding box center [784, 722] width 61 height 18
click at [1005, 245] on button "Select" at bounding box center [1009, 249] width 38 height 20
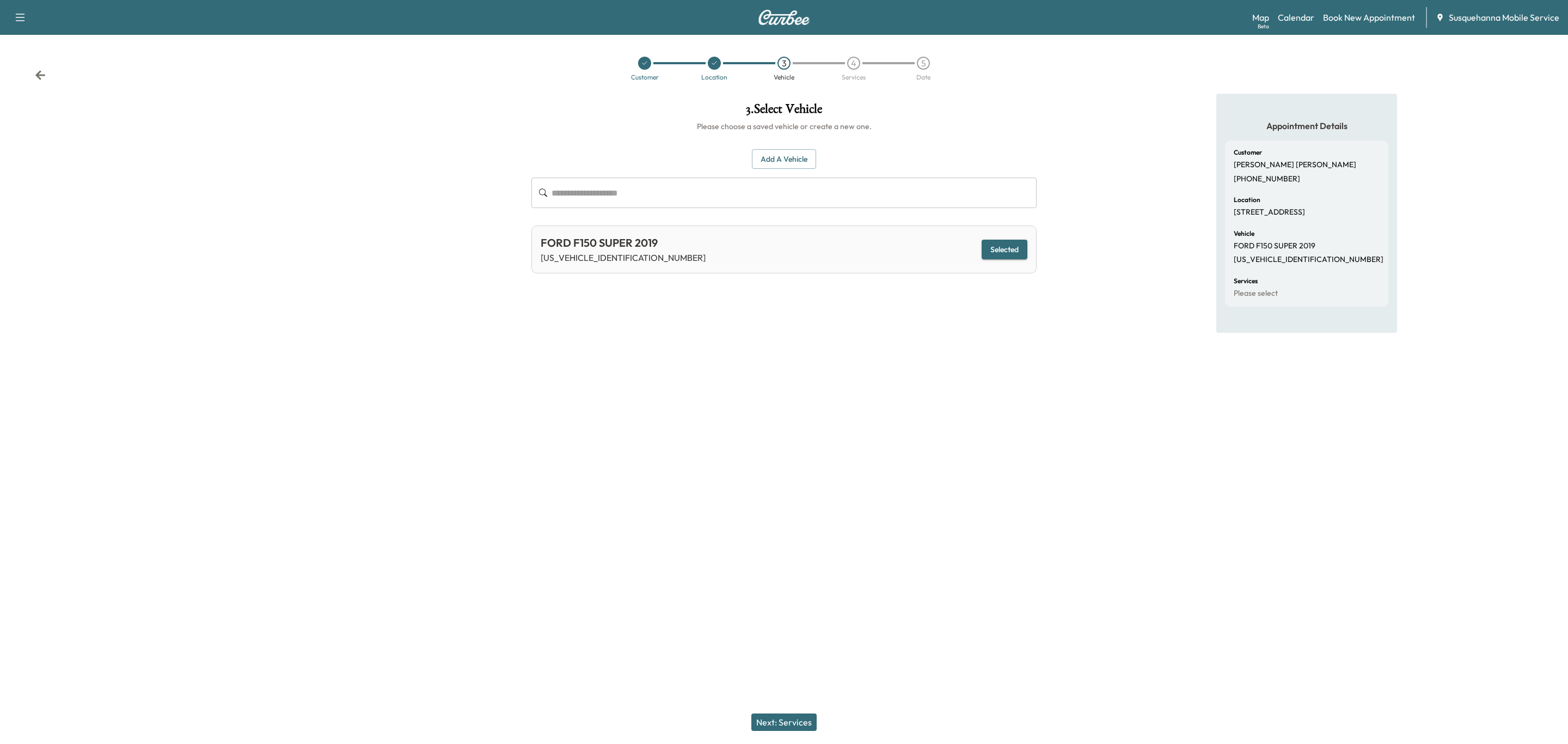
click at [791, 722] on button "Next: Services" at bounding box center [784, 722] width 65 height 18
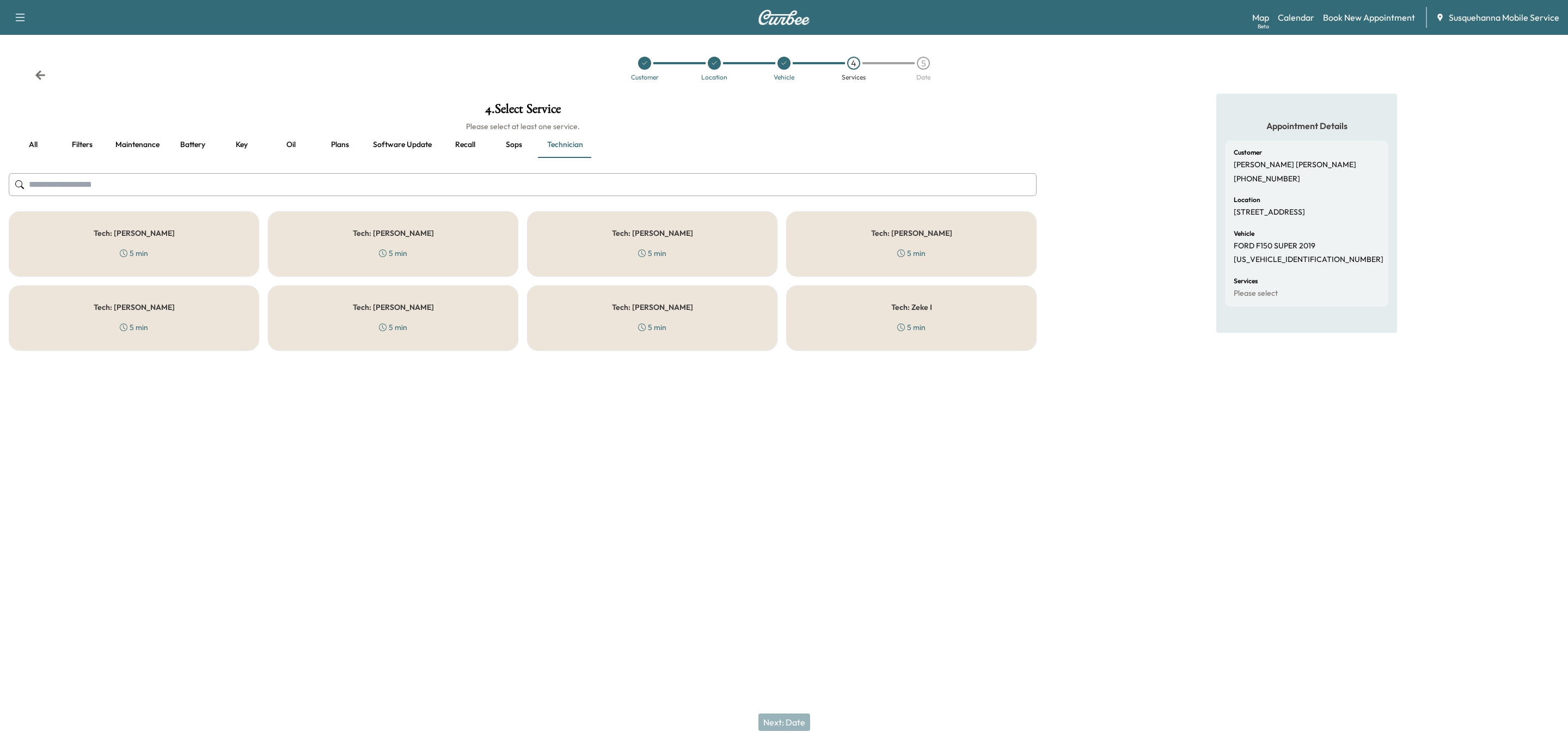
click at [41, 140] on button "all" at bounding box center [33, 144] width 49 height 26
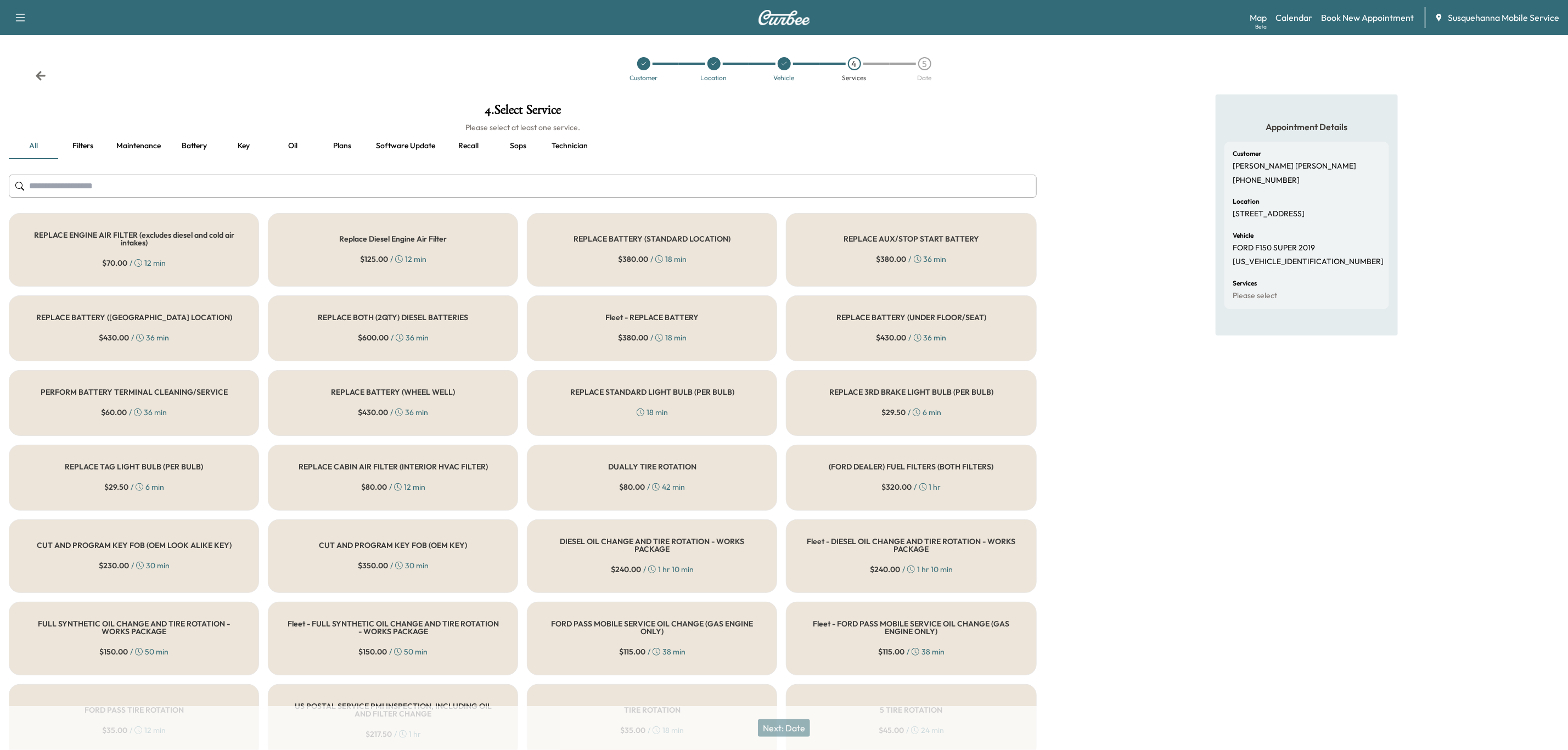
click at [497, 188] on input "text" at bounding box center [523, 186] width 1028 height 23
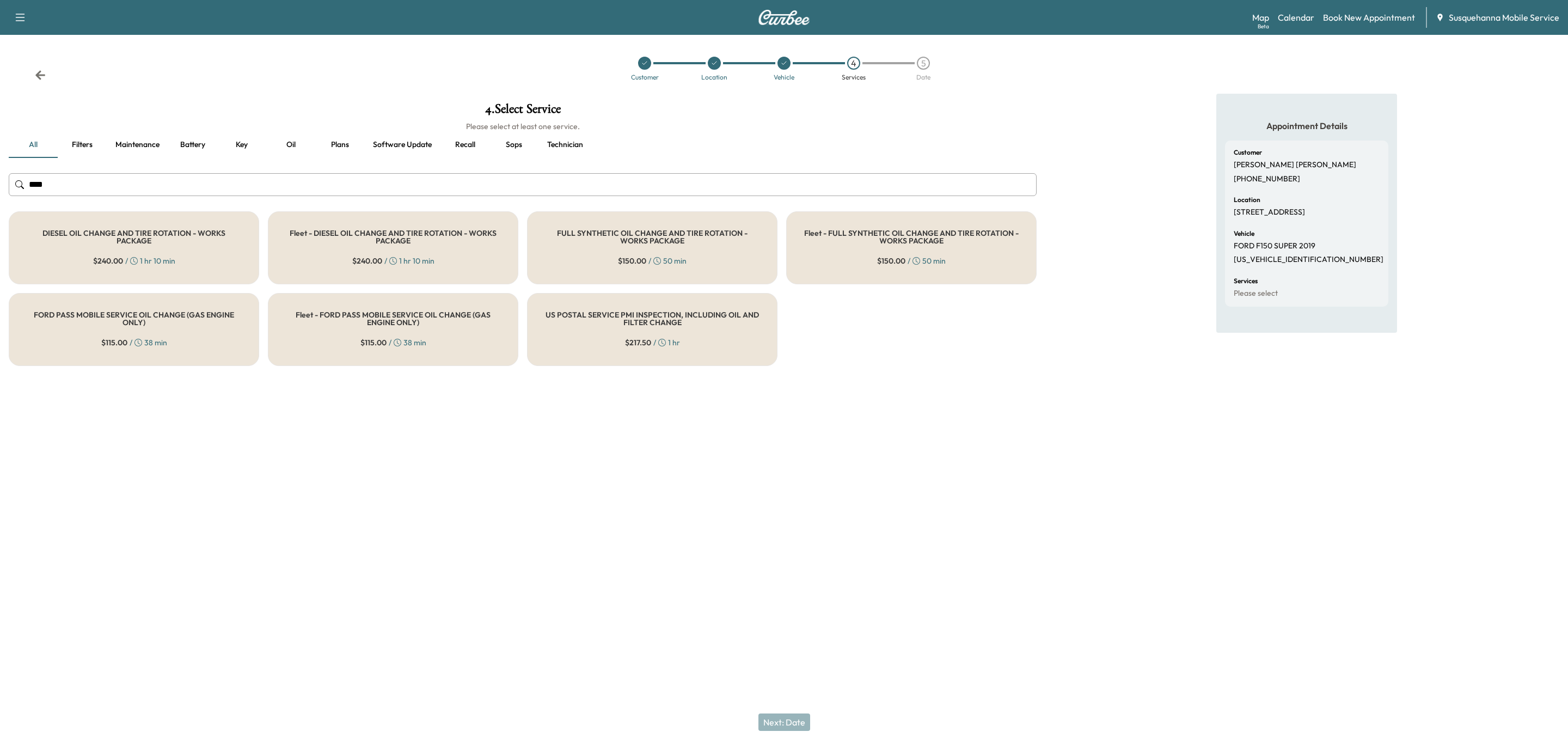
type input "***"
click at [590, 242] on h5 "FULL SYNTHETIC OIL CHANGE AND TIRE ROTATION - WORKS PACKAGE" at bounding box center [652, 236] width 215 height 15
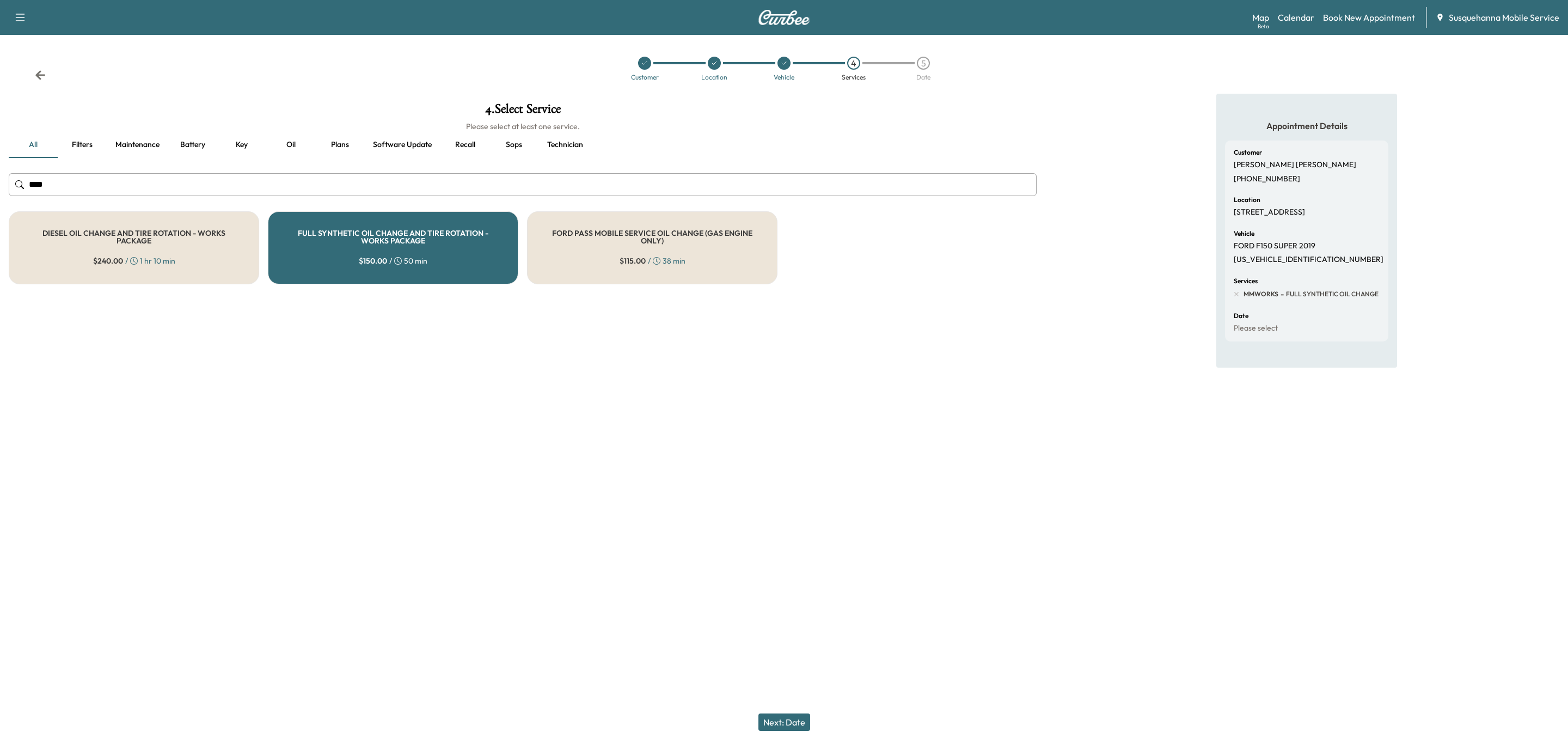
click at [783, 717] on button "Next: Date" at bounding box center [784, 722] width 52 height 18
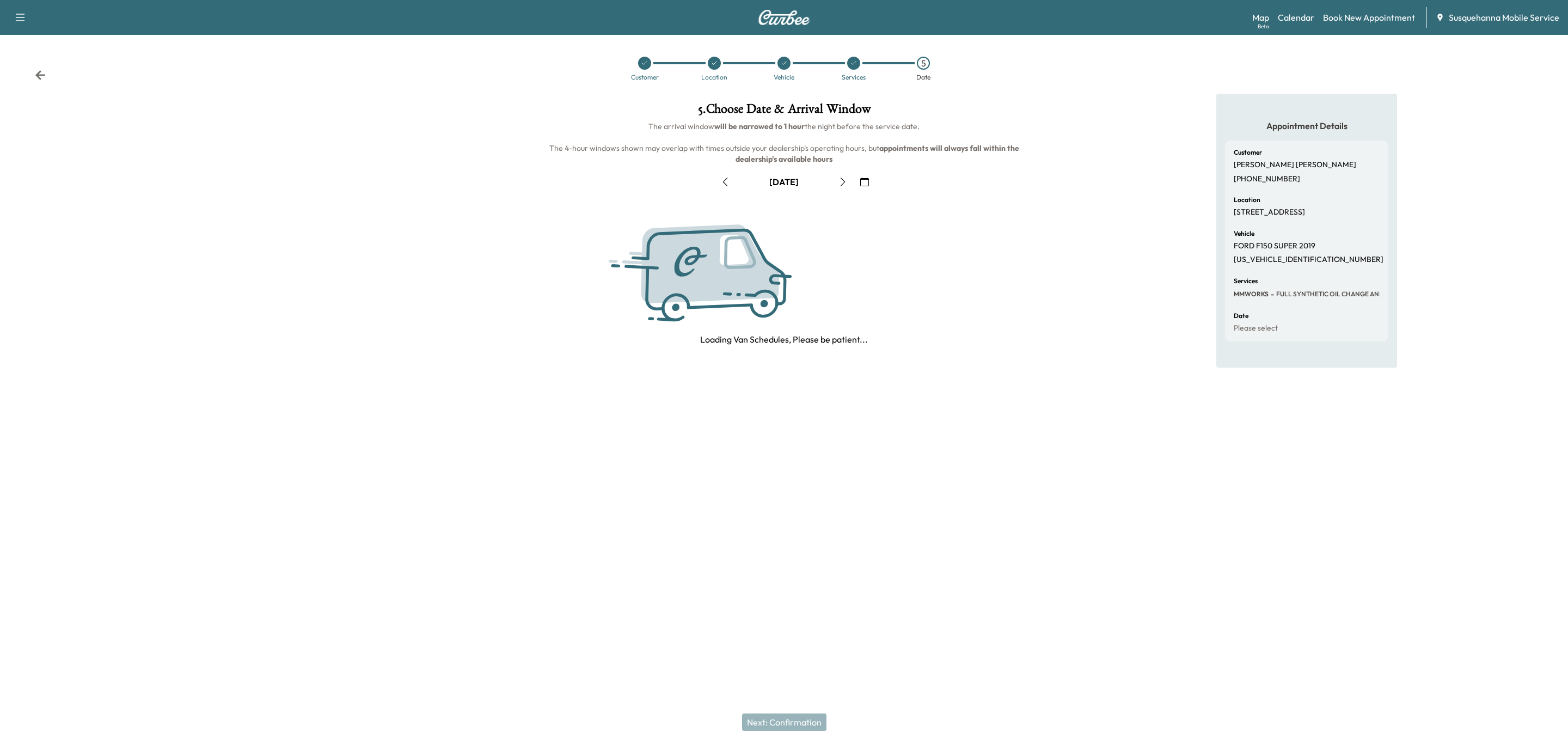
click at [866, 182] on icon "button" at bounding box center [864, 182] width 9 height 9
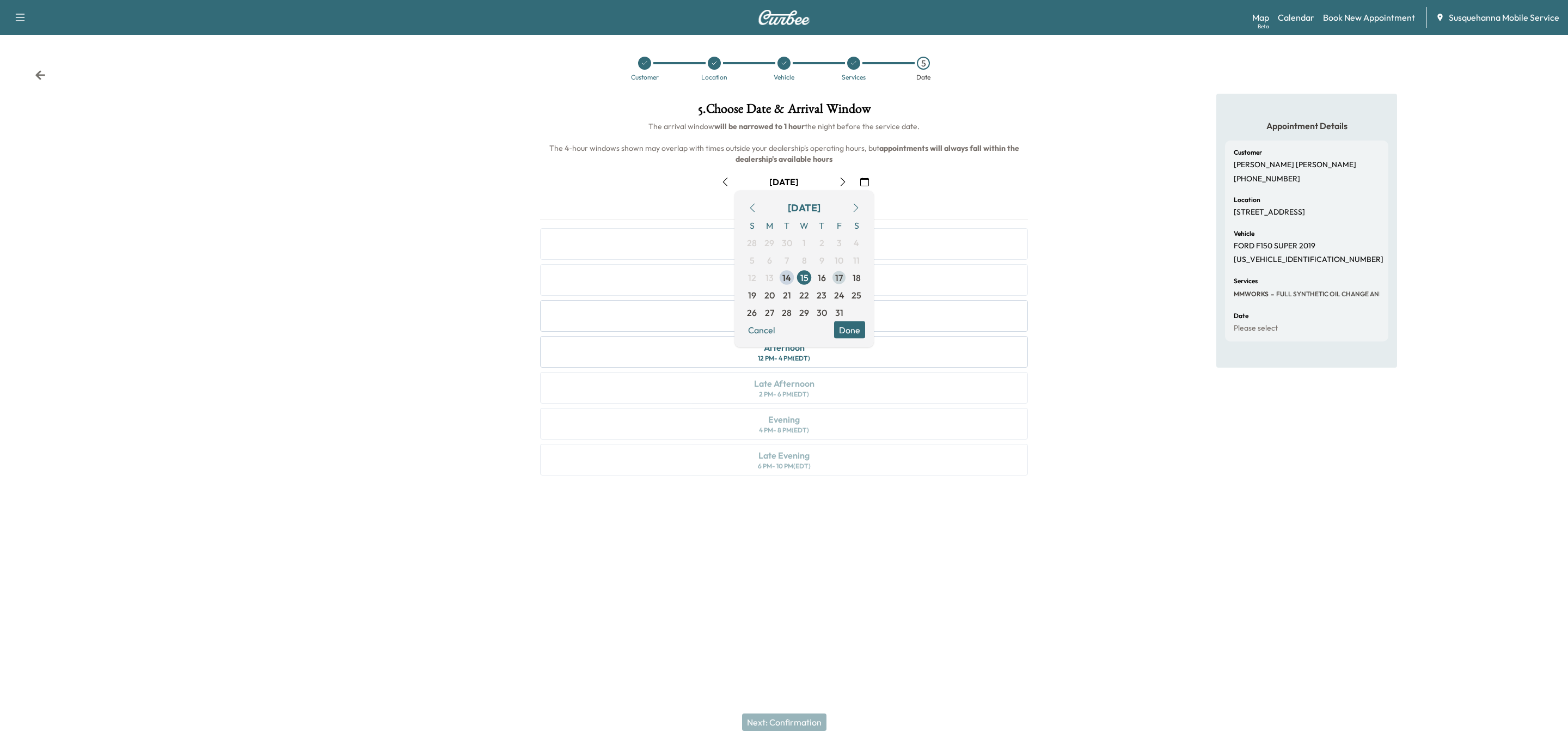
click at [839, 274] on span "17" at bounding box center [838, 278] width 7 height 13
click at [834, 276] on div "Morning 8 AM - 12 PM (EDT)" at bounding box center [784, 279] width 488 height 31
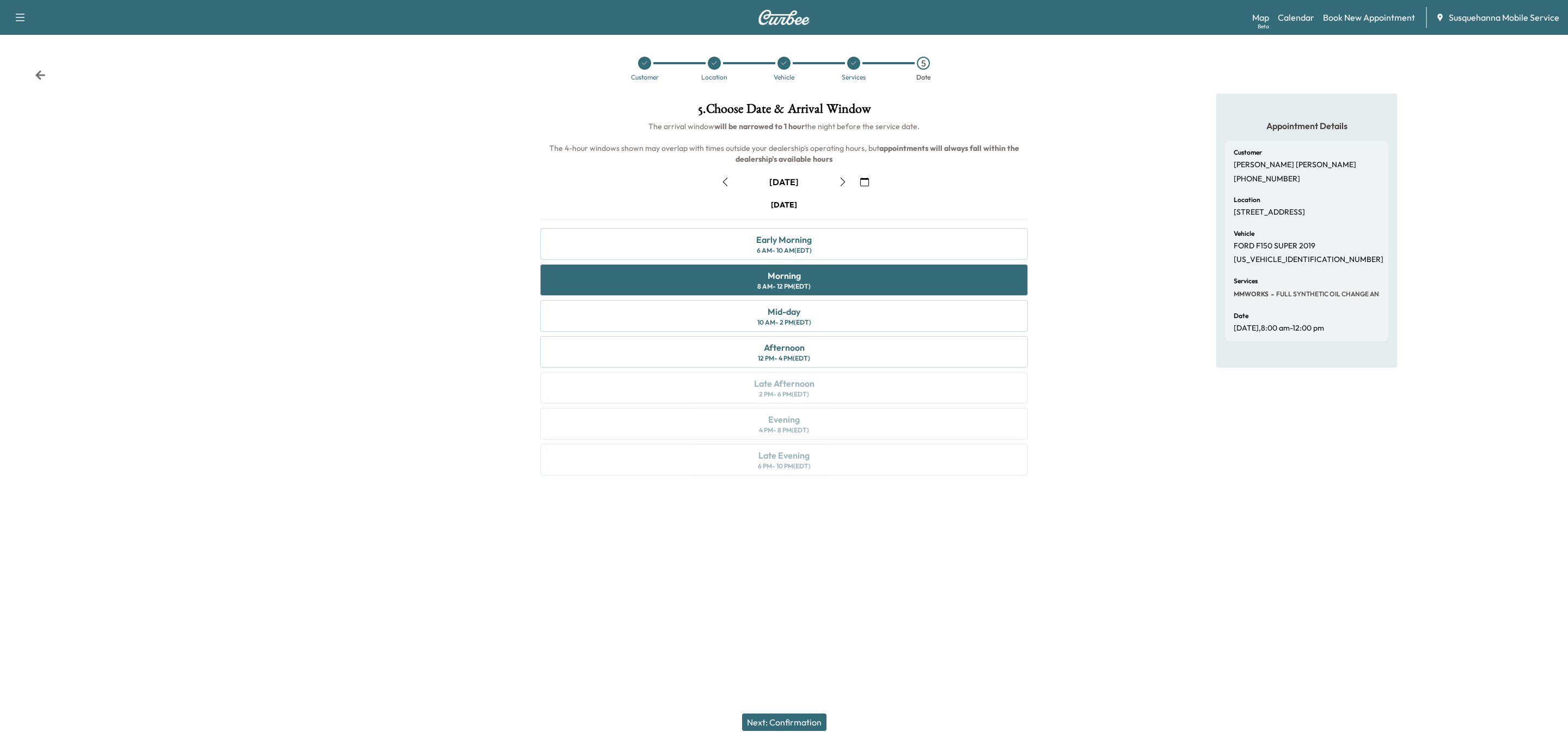
click at [816, 721] on button "Next: Confirmation" at bounding box center [784, 722] width 85 height 18
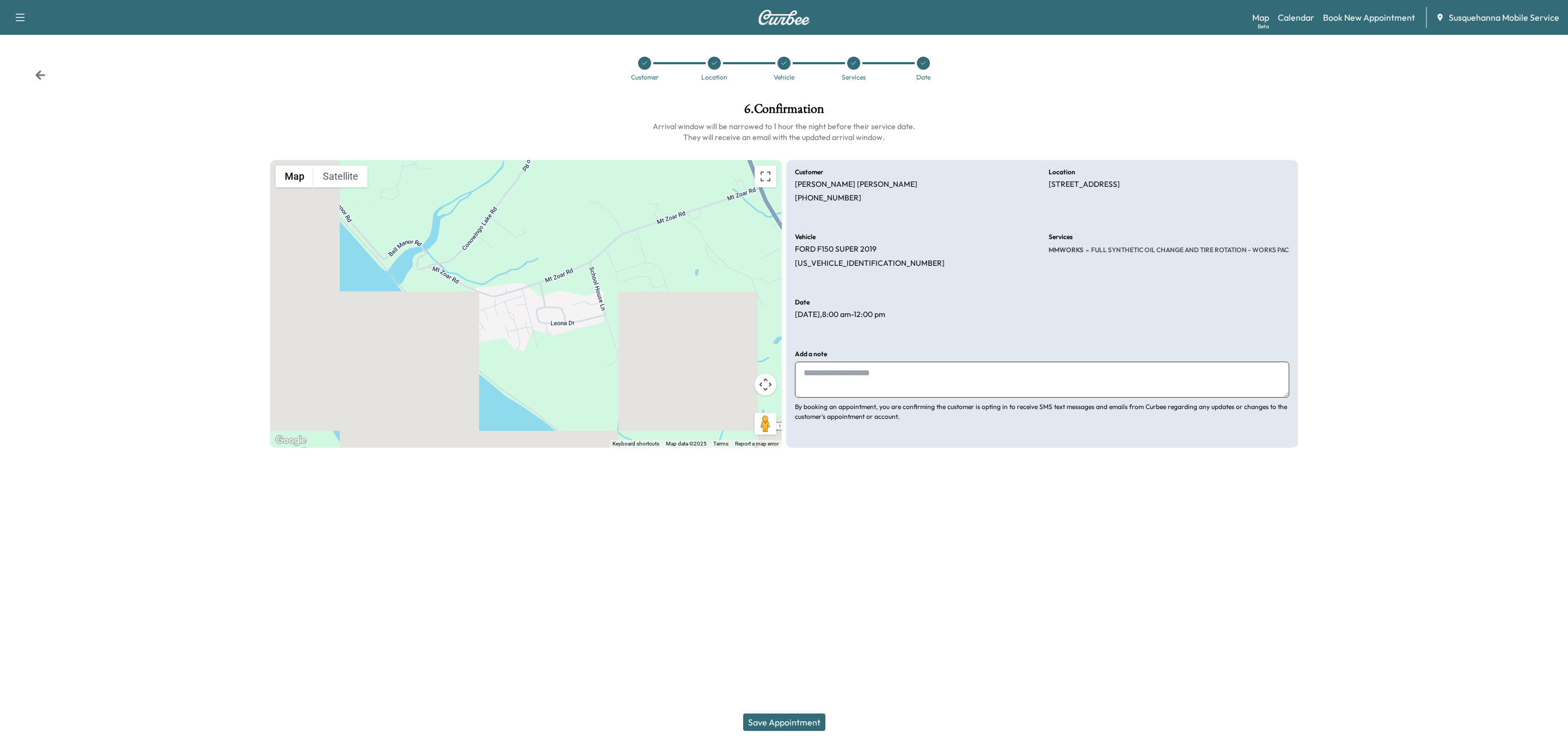
click at [943, 386] on textarea at bounding box center [1042, 379] width 495 height 36
type textarea "**********"
click at [759, 725] on button "Save Appointment" at bounding box center [784, 722] width 82 height 18
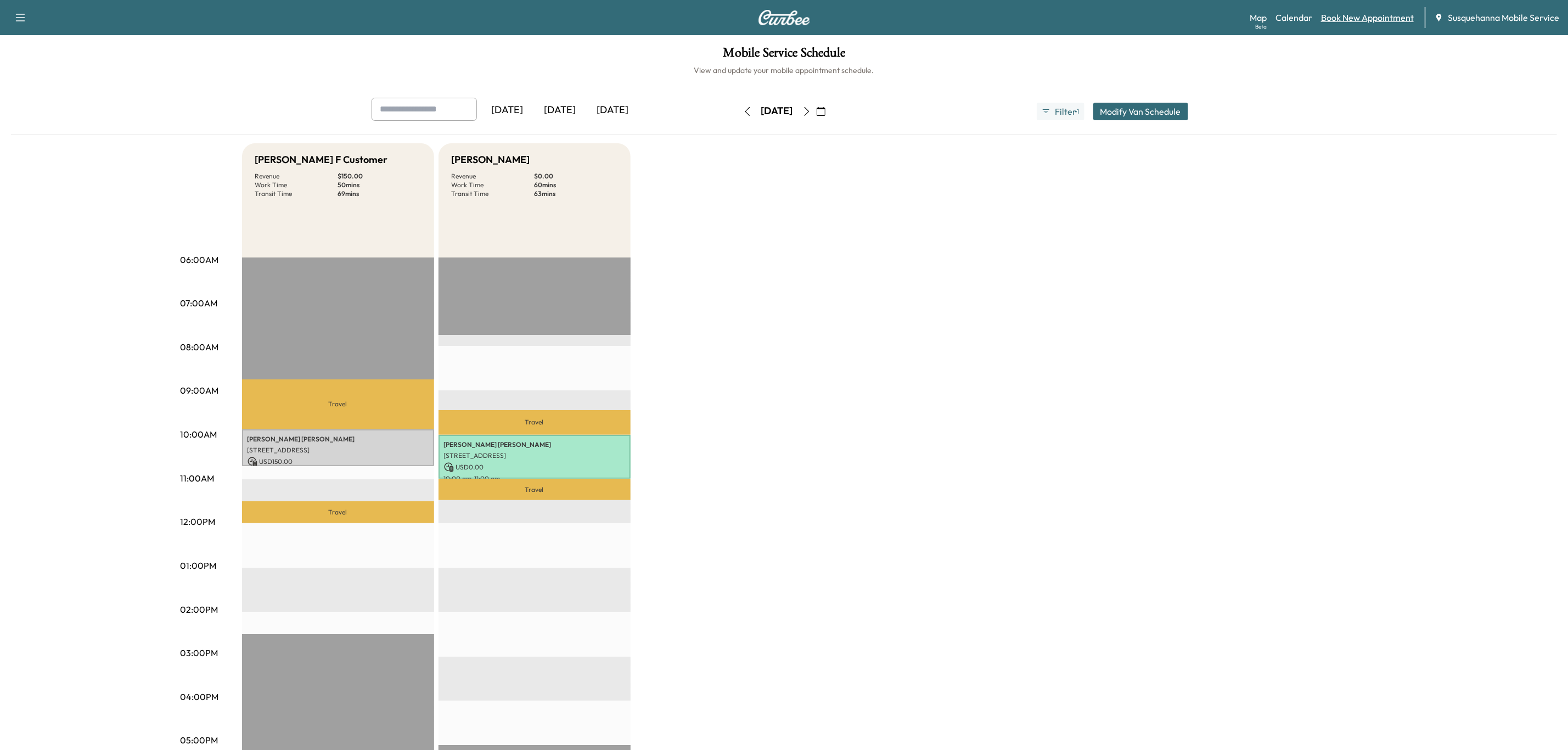
click at [1373, 11] on link "Book New Appointment" at bounding box center [1367, 17] width 93 height 13
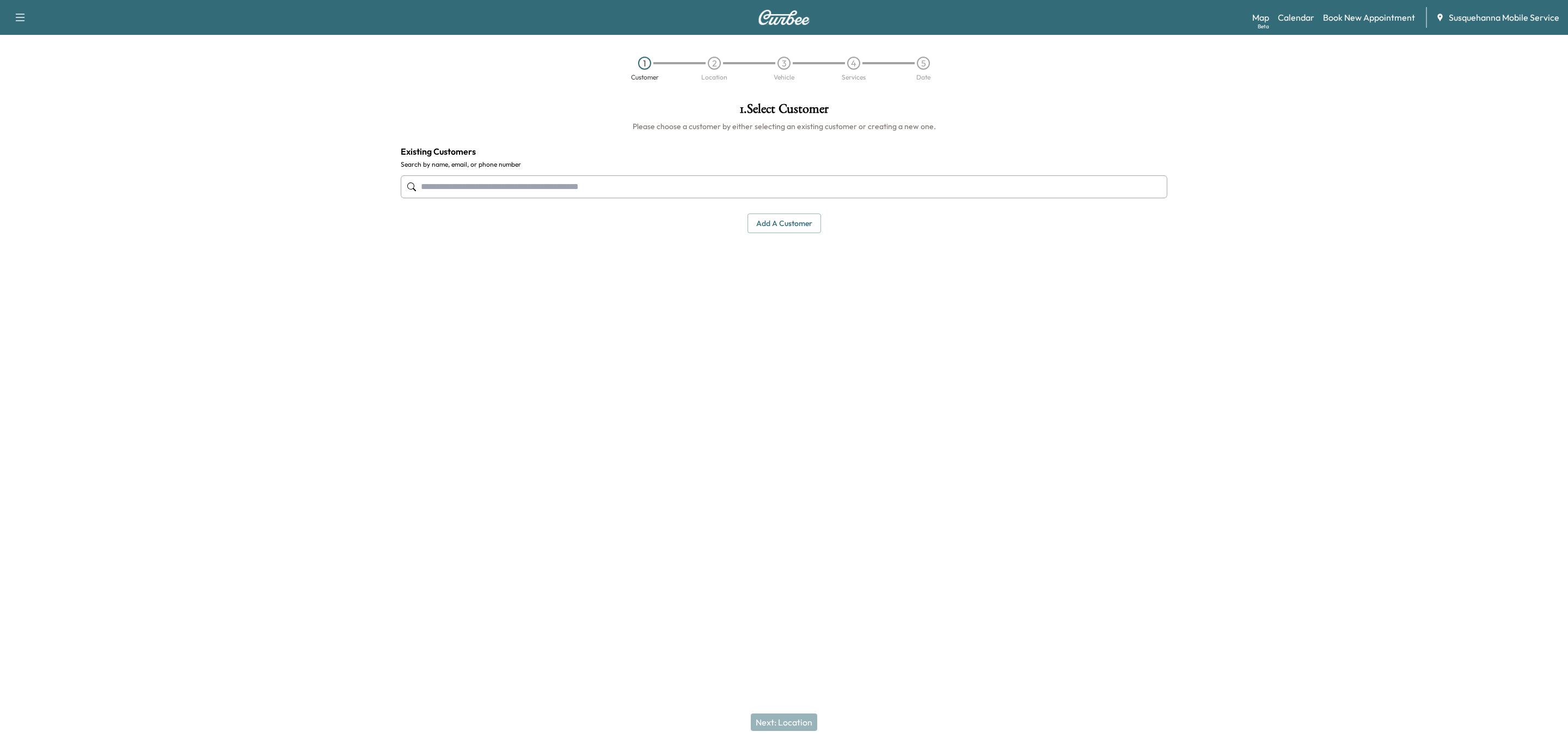
click at [760, 182] on input "text" at bounding box center [784, 186] width 767 height 23
click at [1126, 265] on button "Select" at bounding box center [1131, 261] width 38 height 20
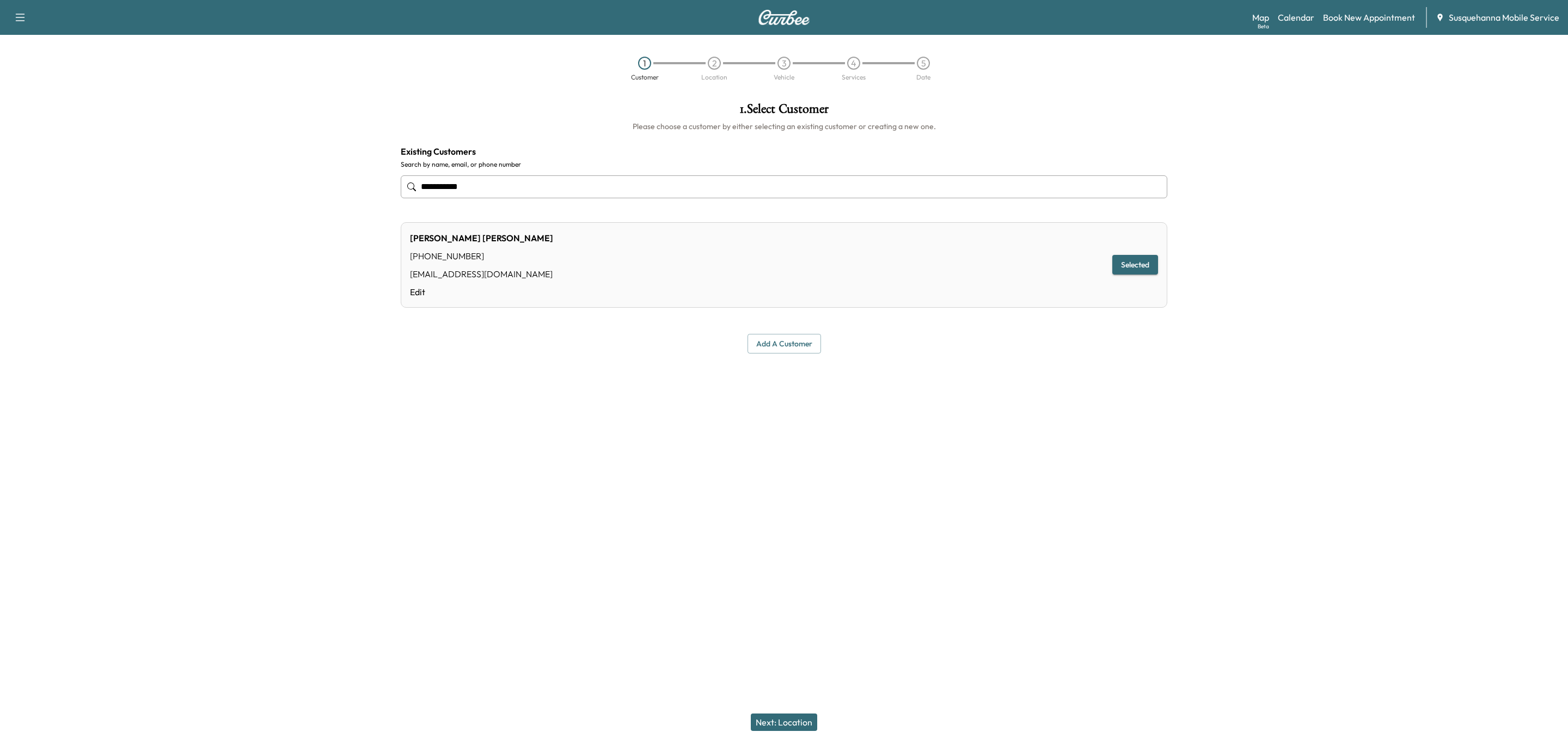
type input "**********"
click at [781, 722] on button "Next: Location" at bounding box center [784, 722] width 66 height 18
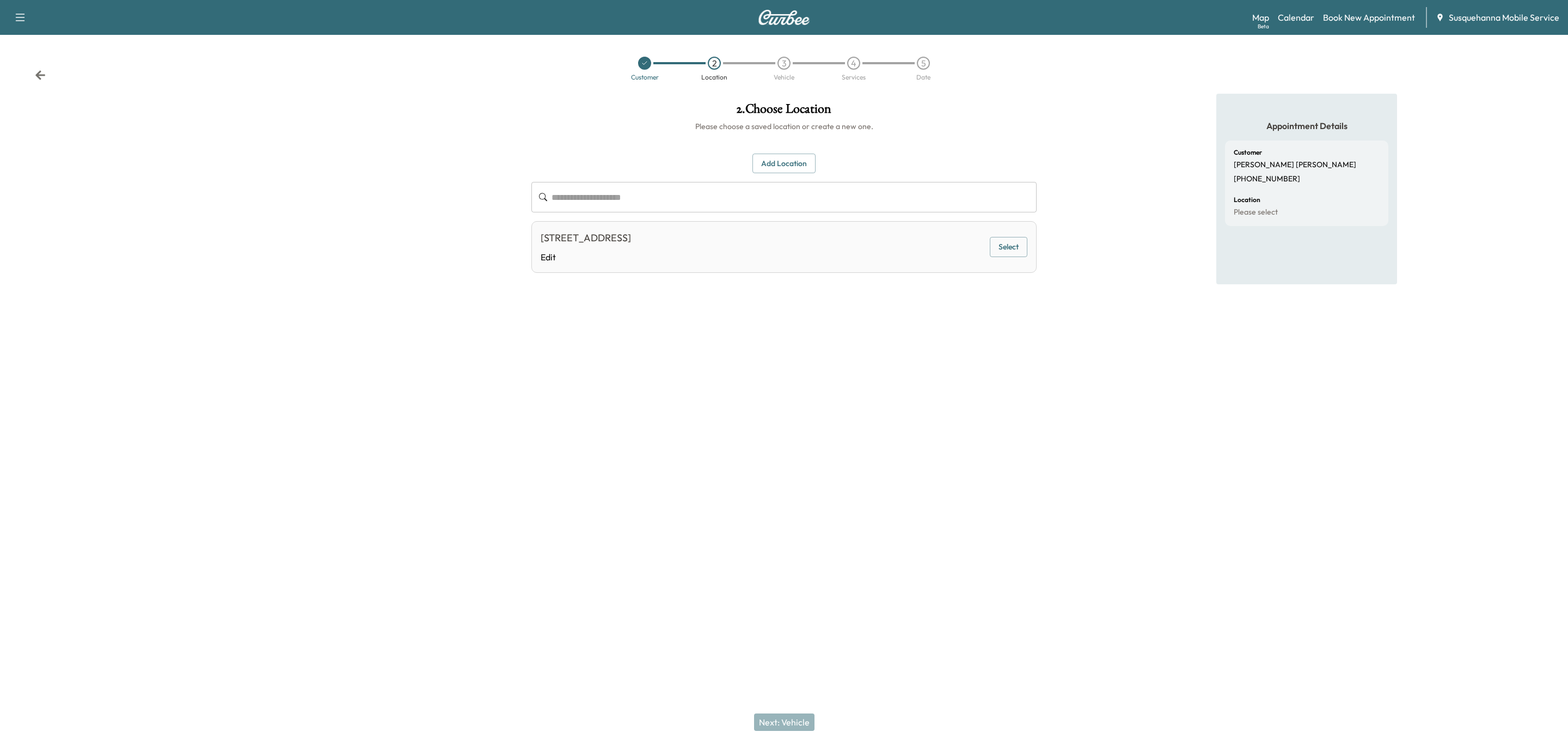
click at [998, 249] on button "Select" at bounding box center [1009, 247] width 38 height 20
click at [804, 722] on button "Next: Vehicle" at bounding box center [784, 722] width 61 height 18
click at [776, 161] on button "Add a Vehicle" at bounding box center [784, 159] width 65 height 20
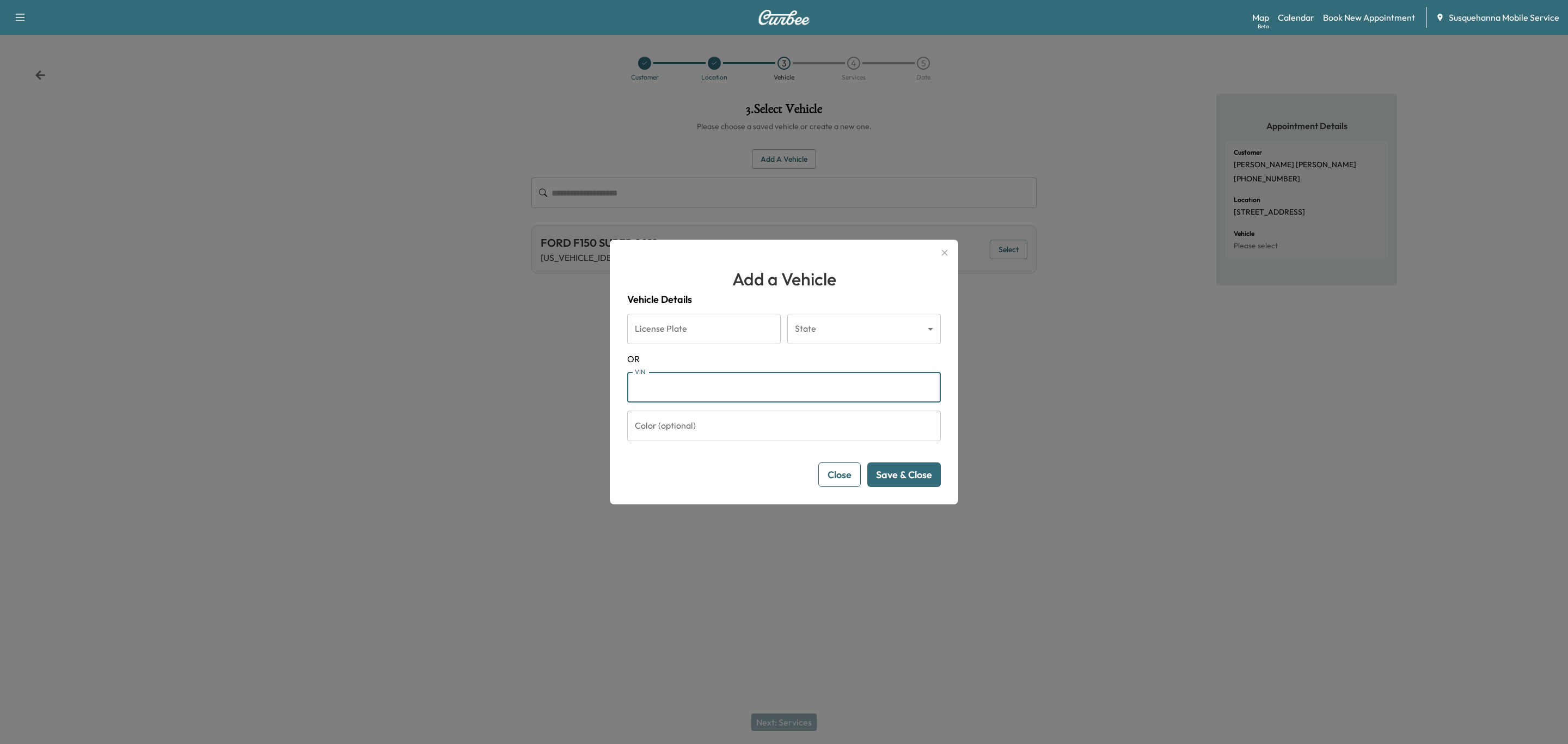
paste input "**********"
type input "**********"
click at [894, 479] on button "Save & Close" at bounding box center [904, 474] width 73 height 24
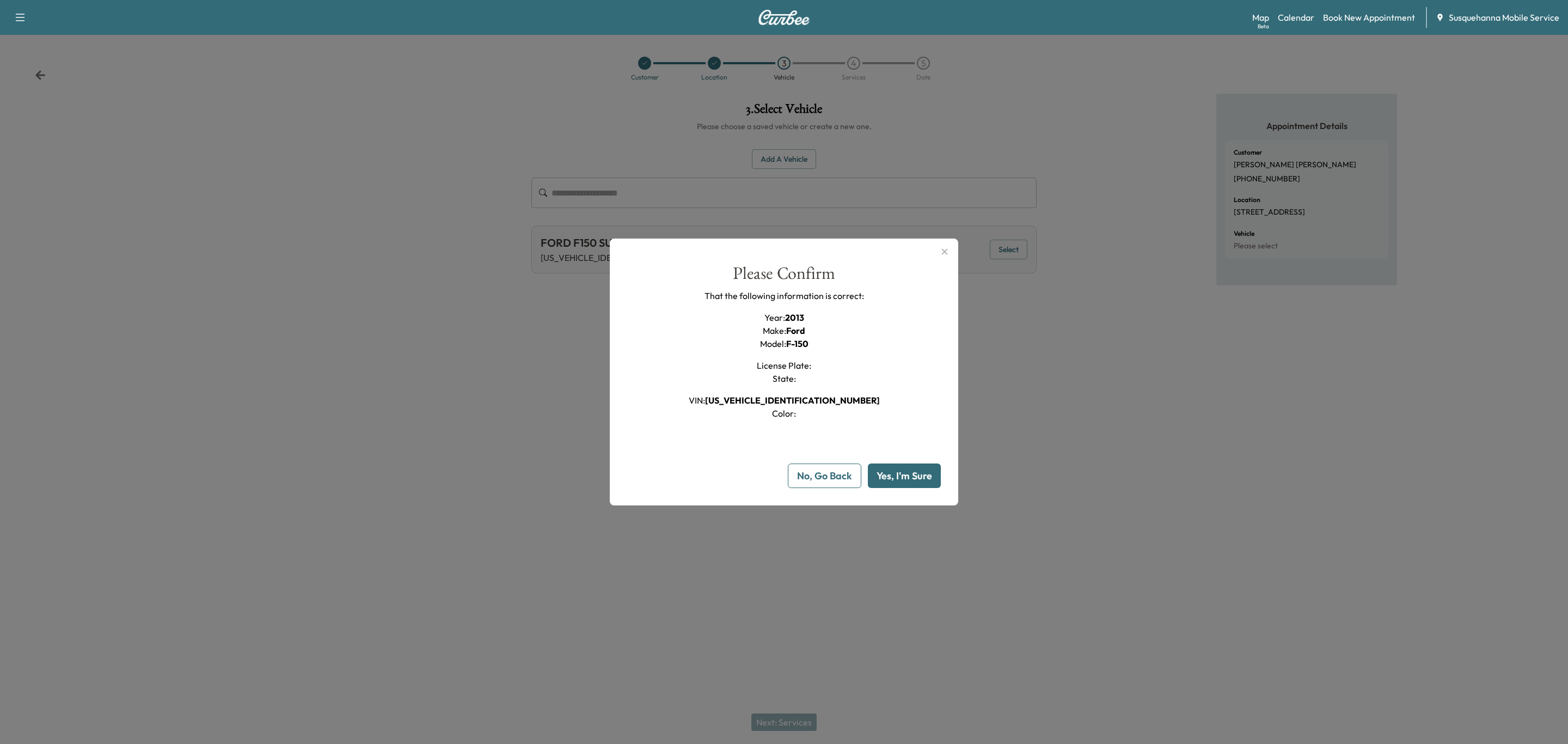
click at [911, 466] on button "Yes, I'm Sure" at bounding box center [905, 475] width 73 height 24
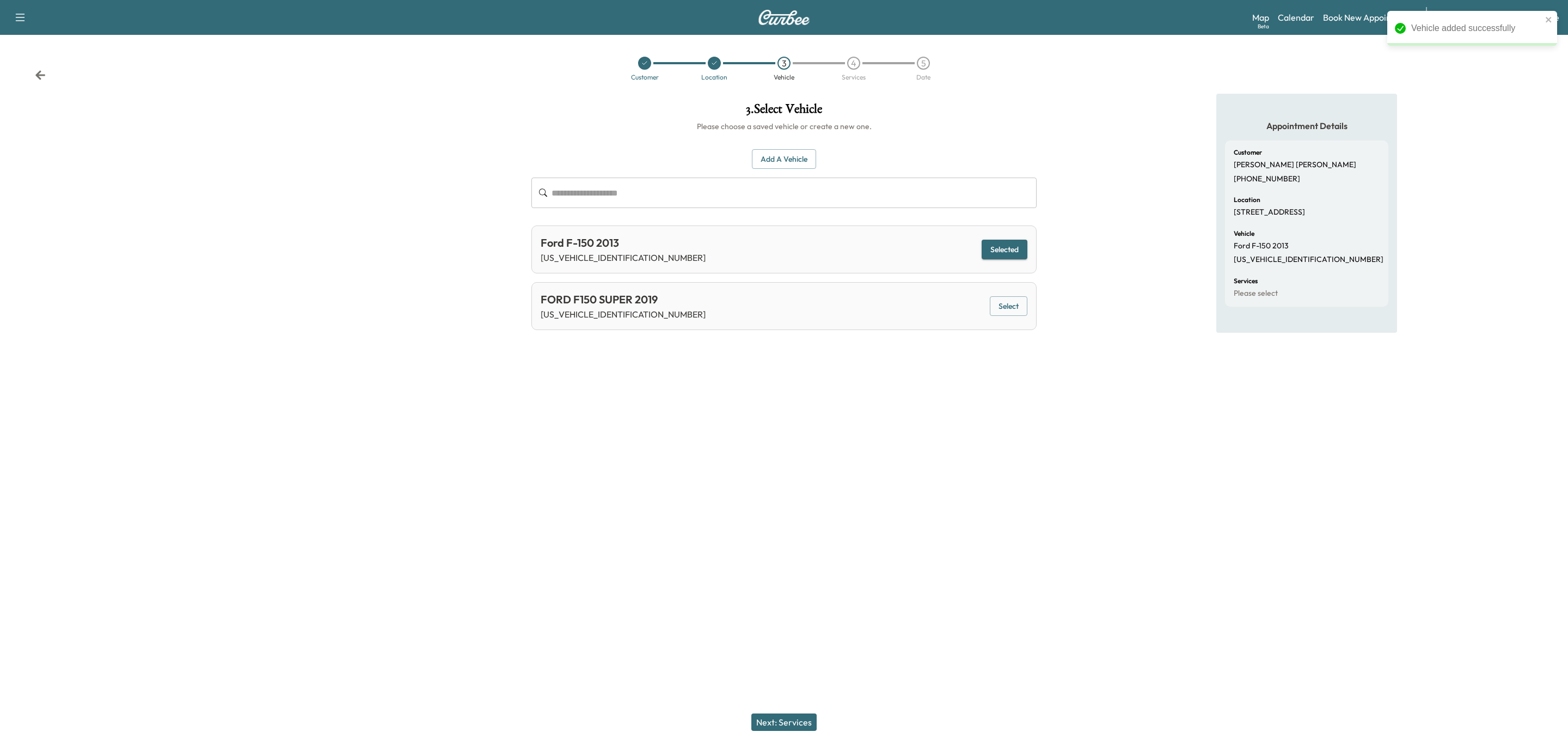
click at [803, 724] on button "Next: Services" at bounding box center [784, 722] width 65 height 18
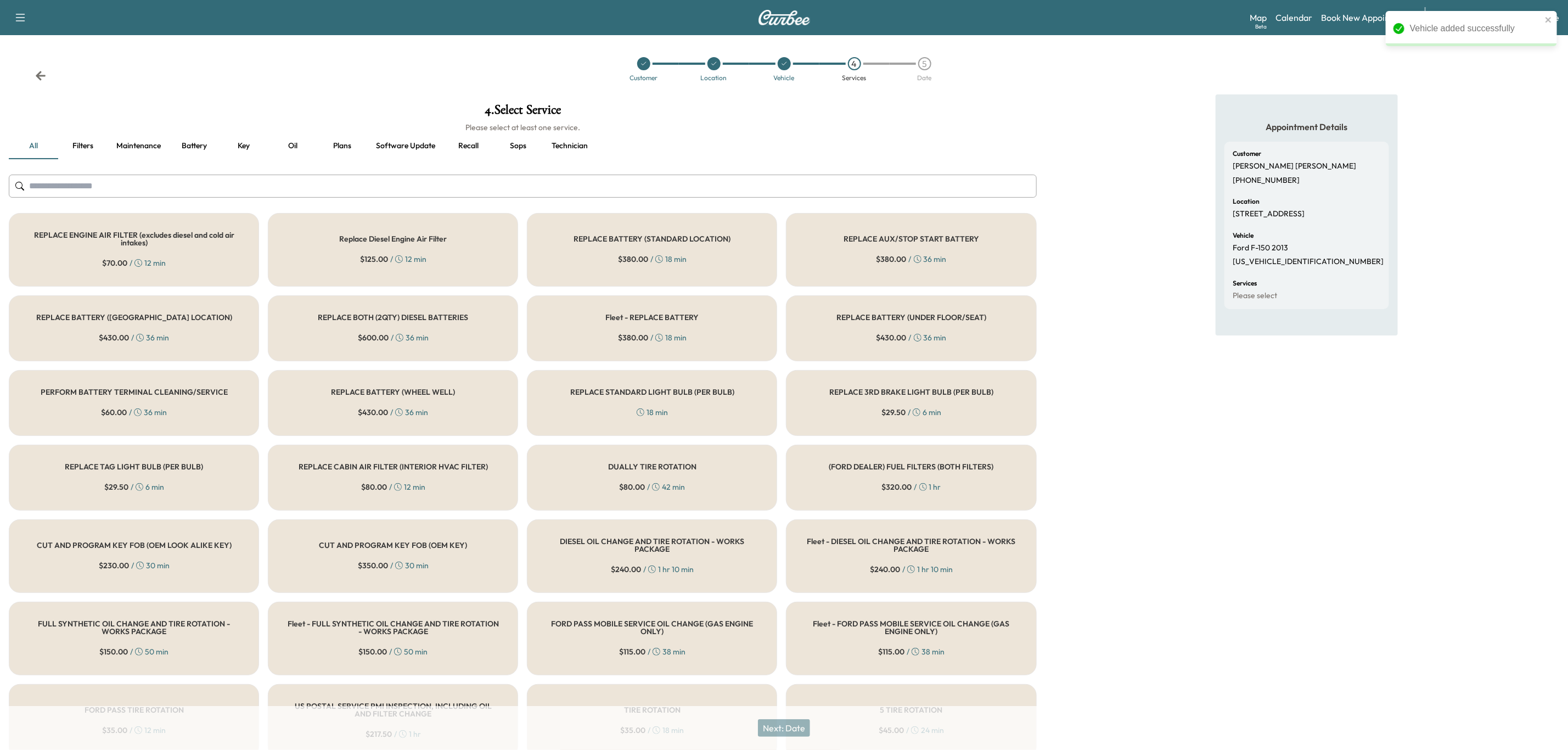
click at [561, 190] on input "text" at bounding box center [523, 186] width 1028 height 23
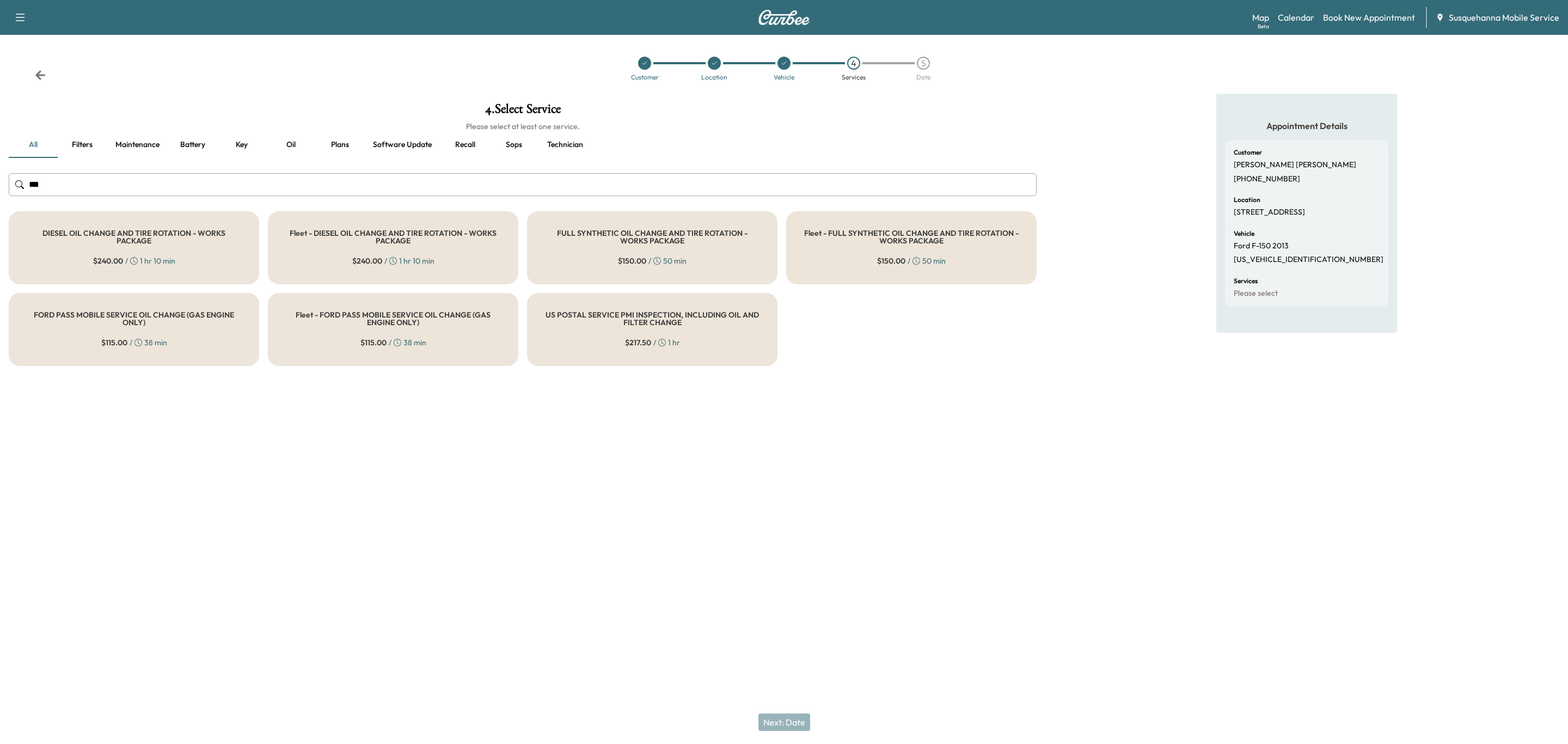
type input "***"
click at [575, 240] on h5 "FULL SYNTHETIC OIL CHANGE AND TIRE ROTATION - WORKS PACKAGE" at bounding box center [652, 236] width 215 height 15
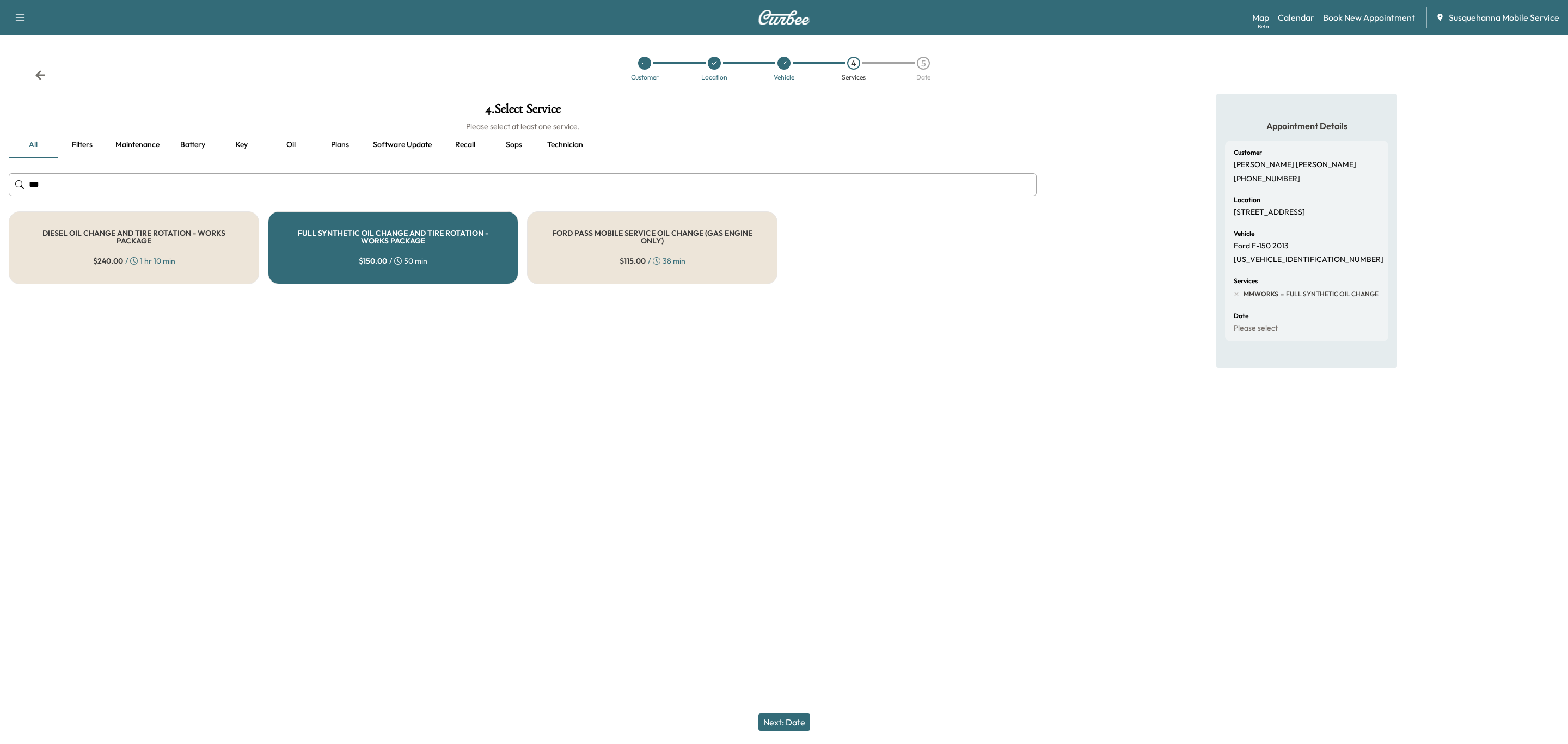
click at [802, 716] on button "Next: Date" at bounding box center [784, 722] width 52 height 18
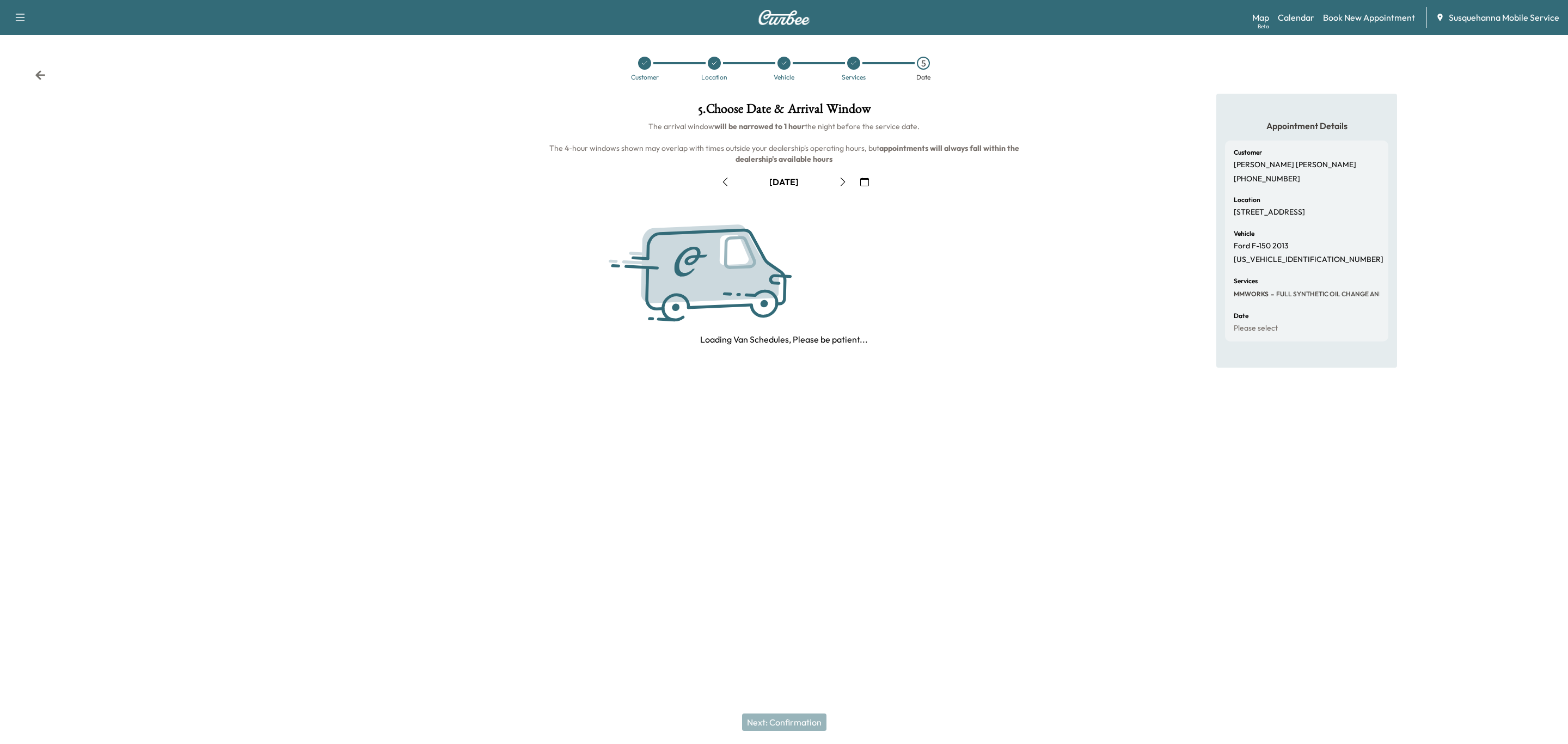
click at [863, 183] on icon "button" at bounding box center [864, 182] width 9 height 9
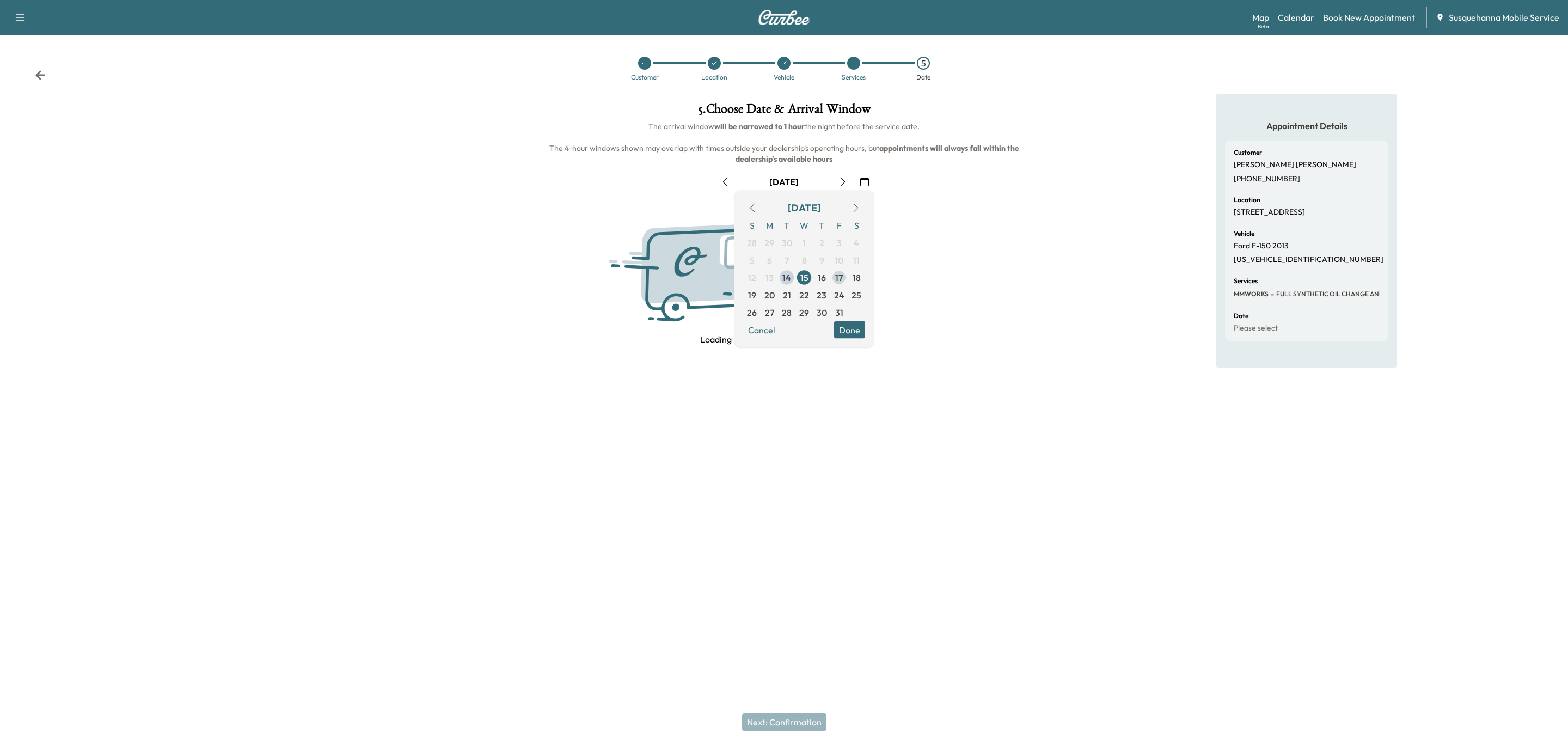
click at [843, 278] on span "17" at bounding box center [838, 278] width 7 height 13
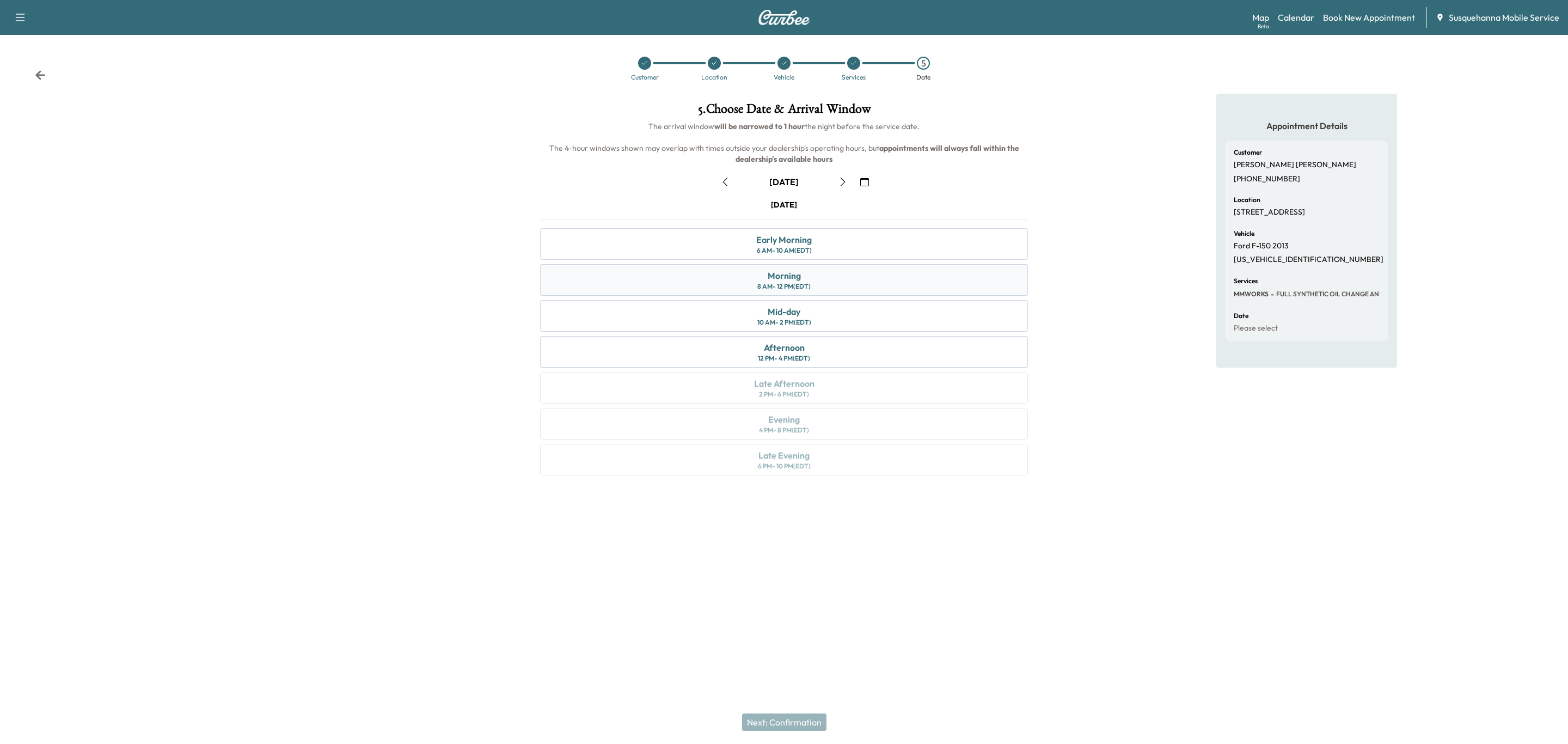
click at [832, 280] on div "Morning 8 AM - 12 PM (EDT)" at bounding box center [784, 279] width 488 height 31
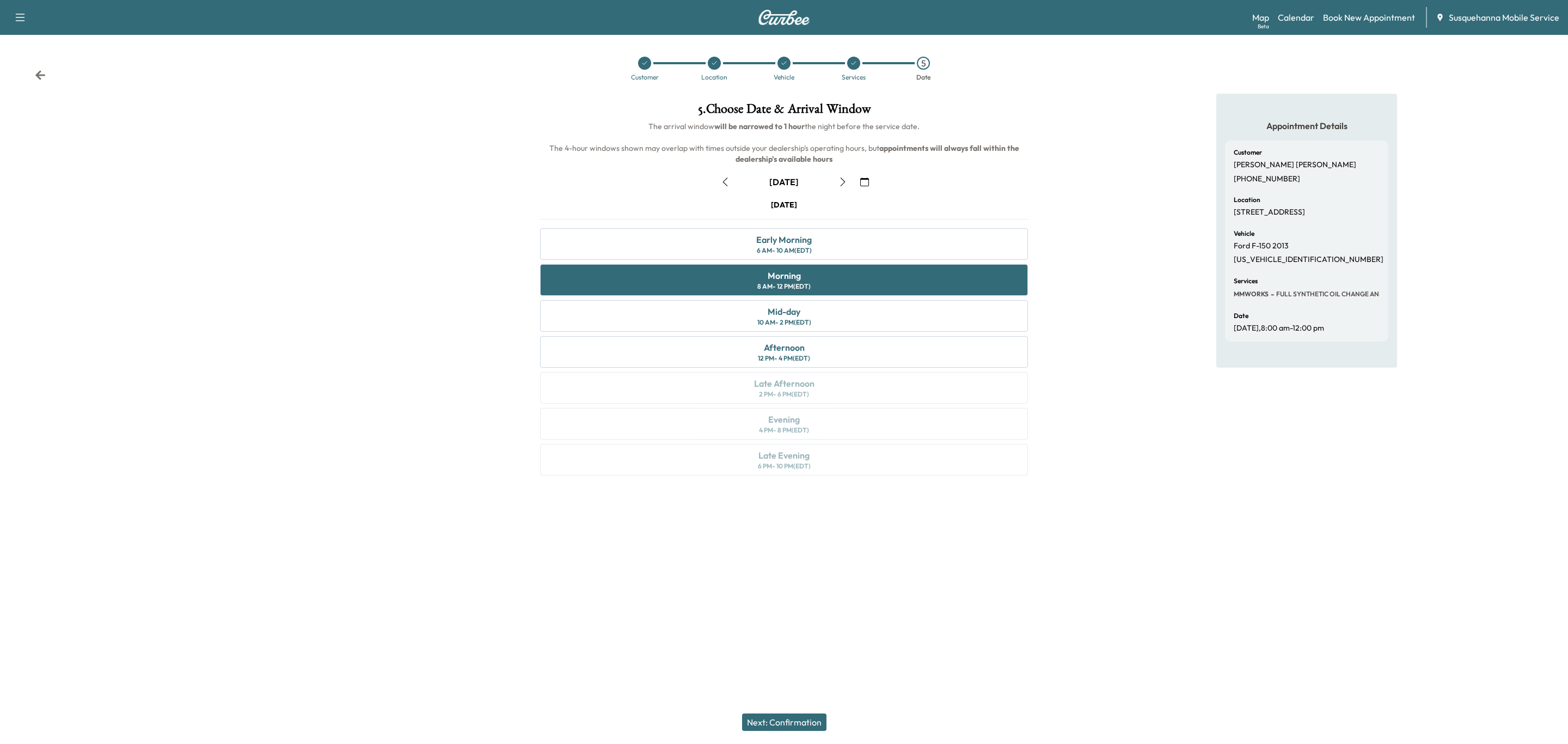
click at [808, 722] on button "Next: Confirmation" at bounding box center [784, 722] width 85 height 18
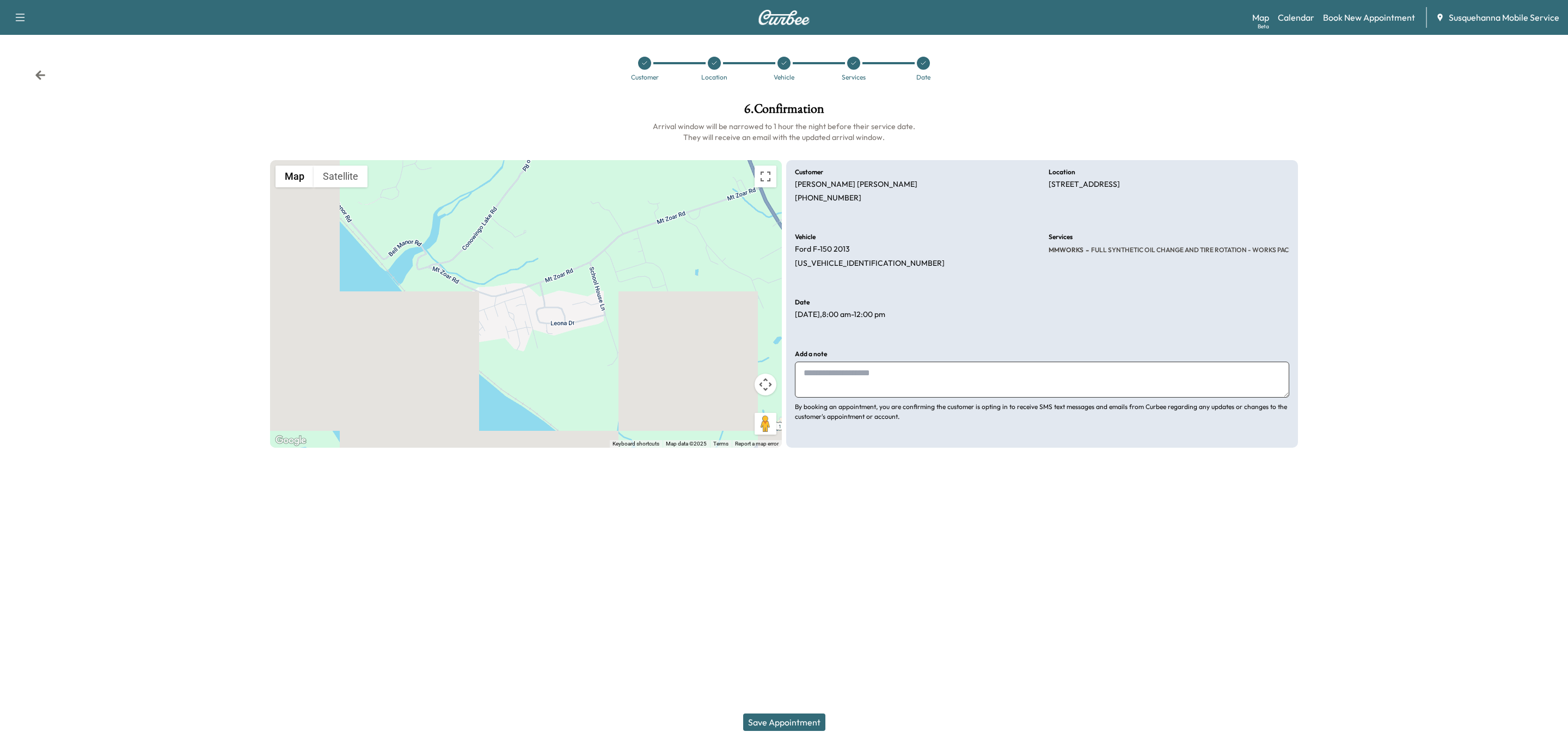
click at [976, 384] on textarea at bounding box center [1042, 379] width 495 height 36
type textarea "**********"
click at [811, 713] on button "Save Appointment" at bounding box center [784, 722] width 82 height 18
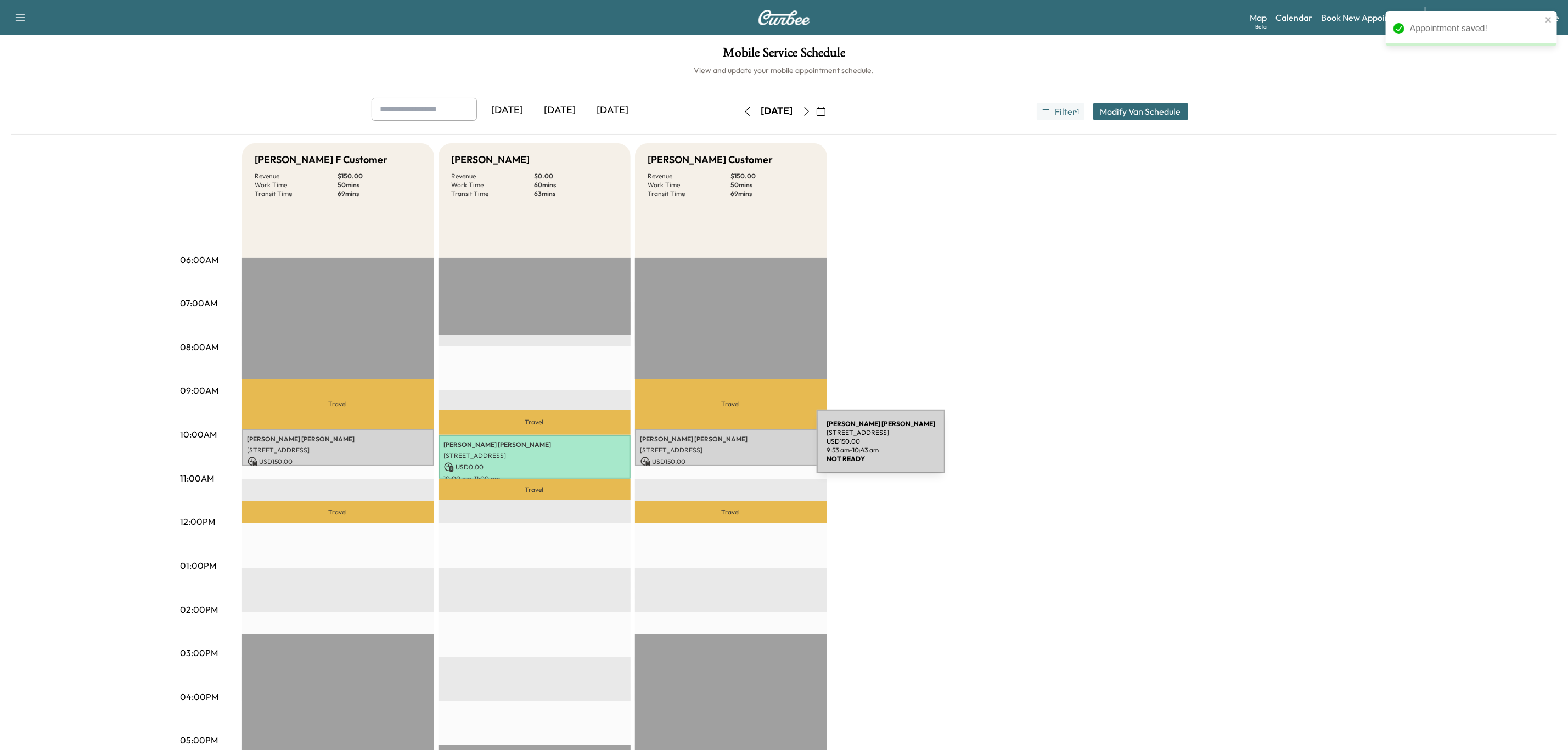
click at [734, 448] on p "[STREET_ADDRESS]" at bounding box center [730, 450] width 181 height 9
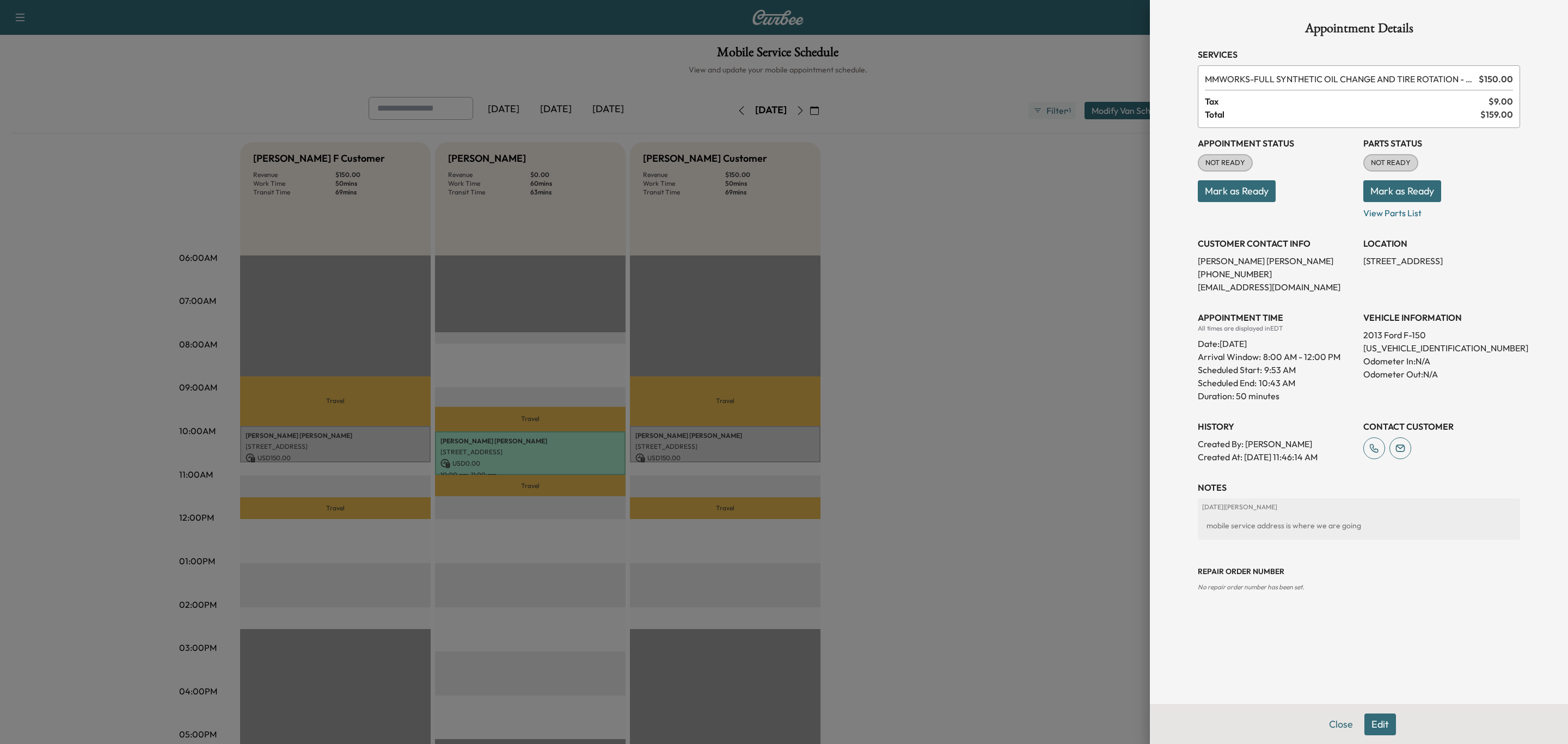
click at [1381, 724] on button "Edit" at bounding box center [1380, 724] width 31 height 22
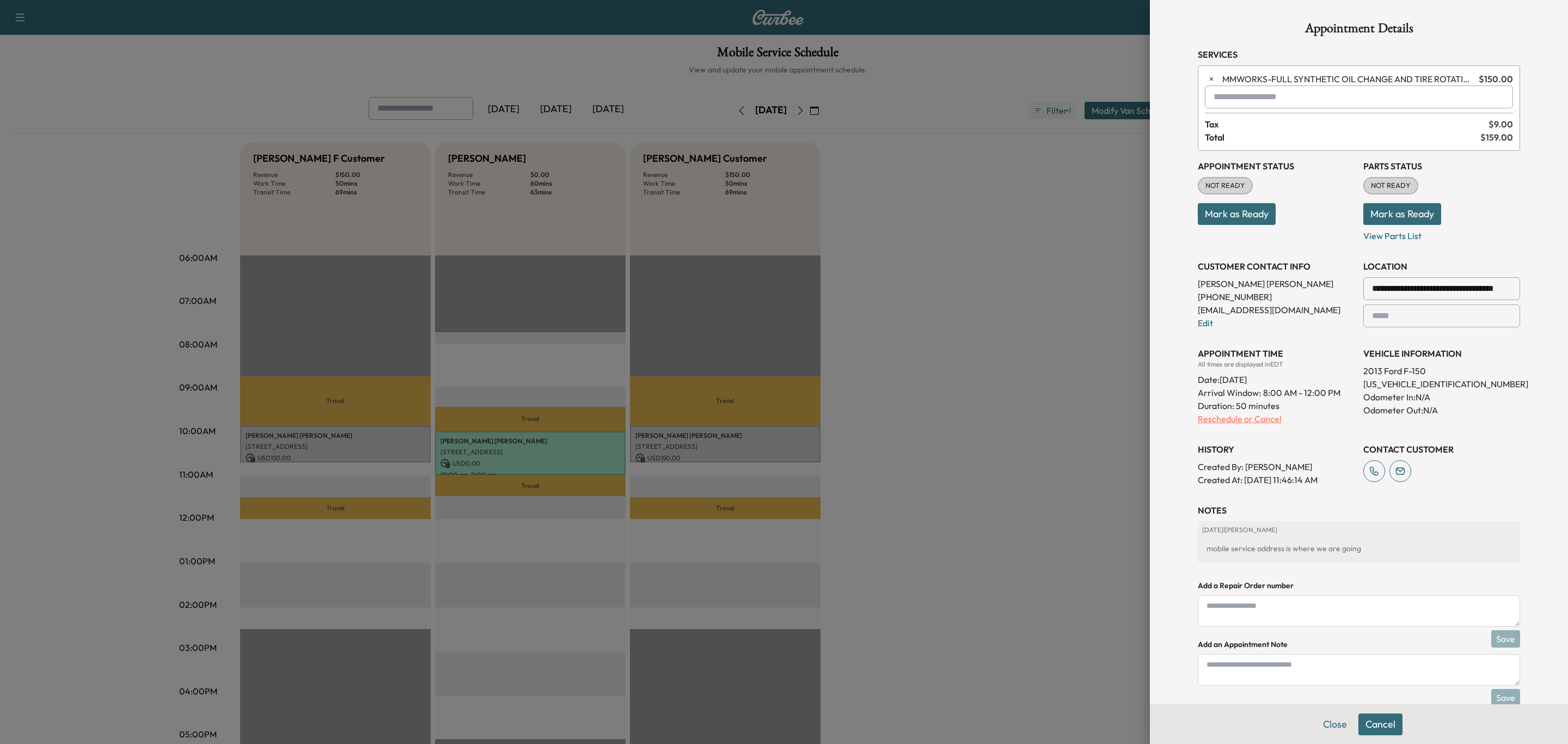
click at [1260, 423] on p "Reschedule or Cancel" at bounding box center [1276, 419] width 157 height 13
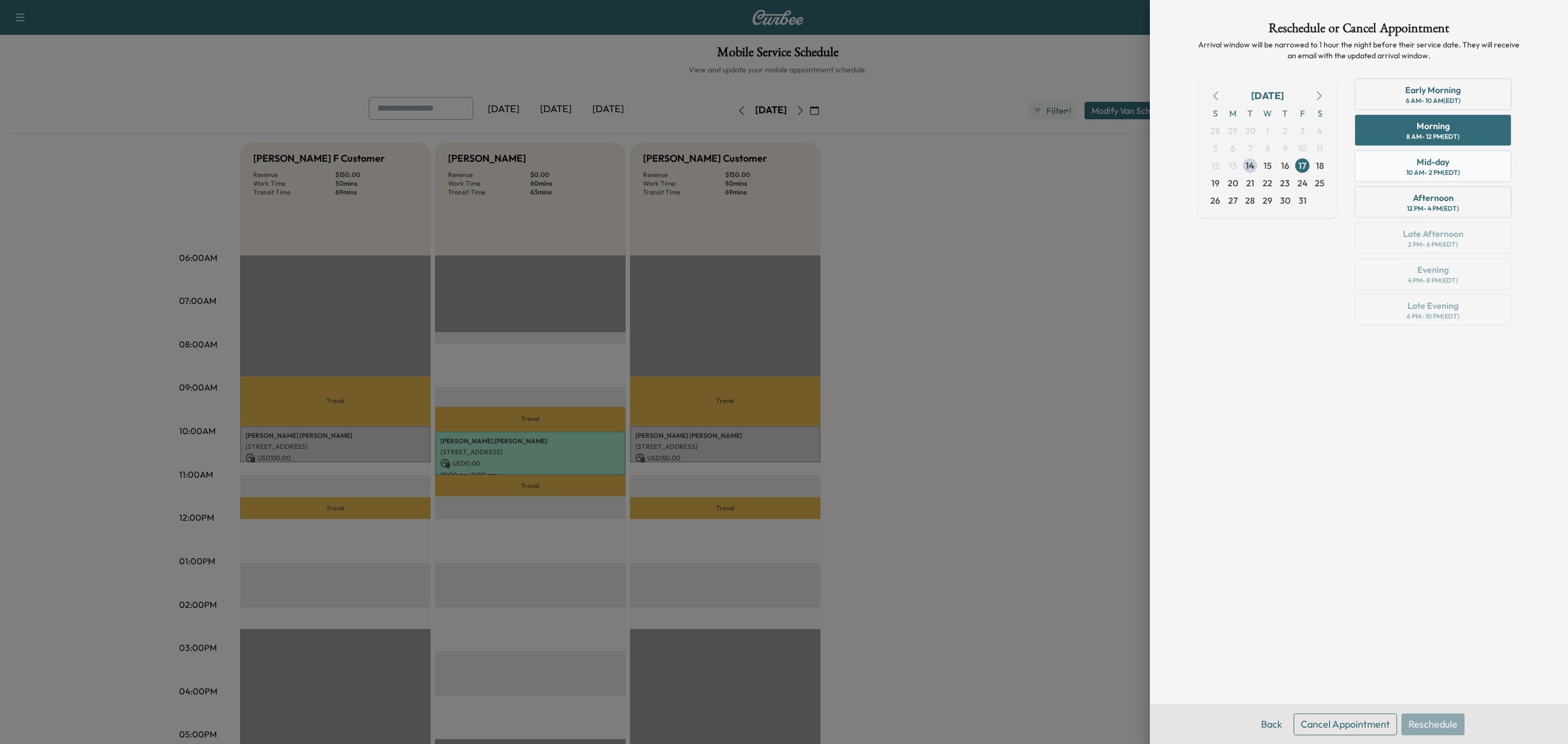
click at [1432, 157] on div "Mid-day" at bounding box center [1433, 161] width 32 height 13
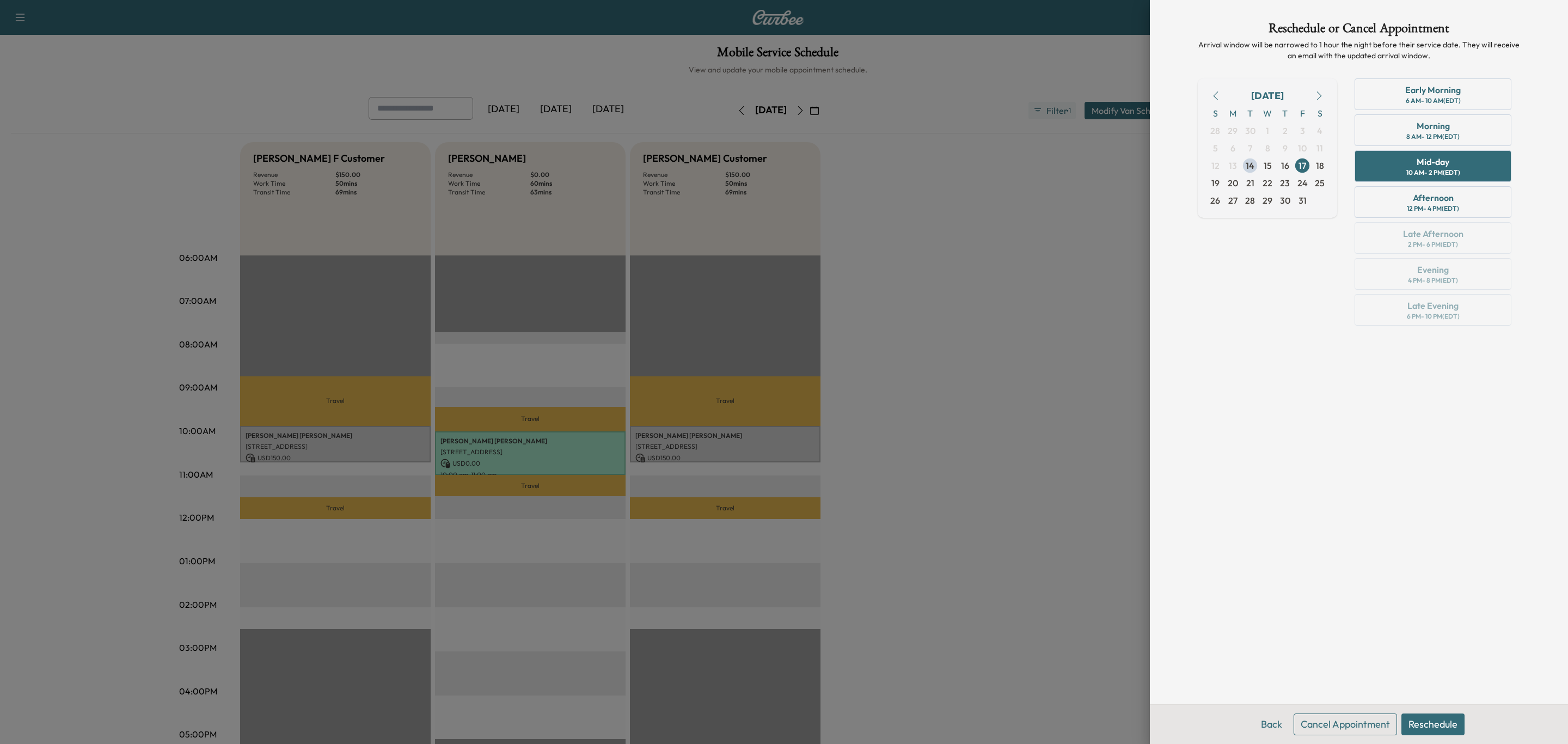
click at [1361, 724] on button "Cancel Appointment" at bounding box center [1345, 724] width 103 height 22
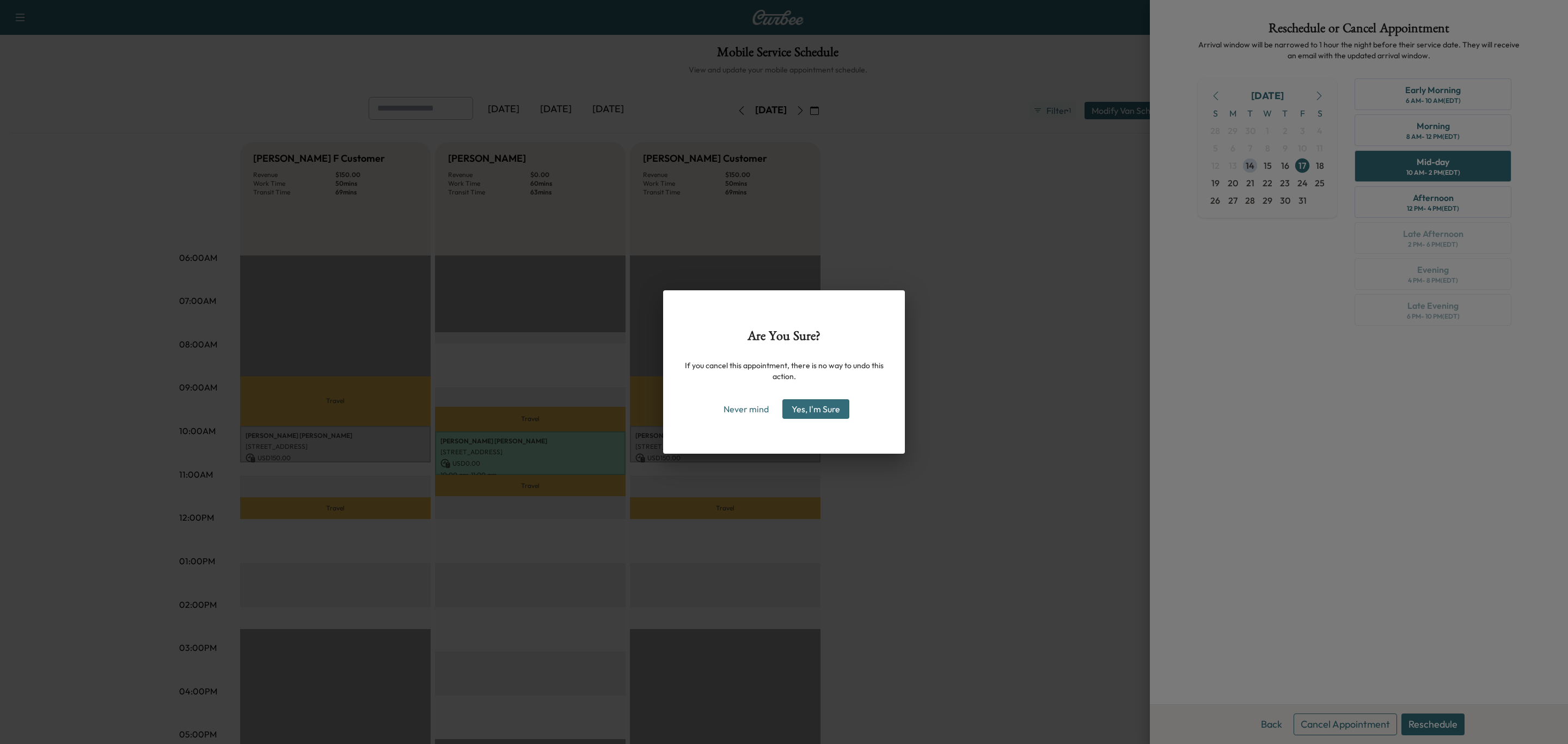
click at [803, 409] on button "Yes, I'm Sure" at bounding box center [816, 409] width 67 height 19
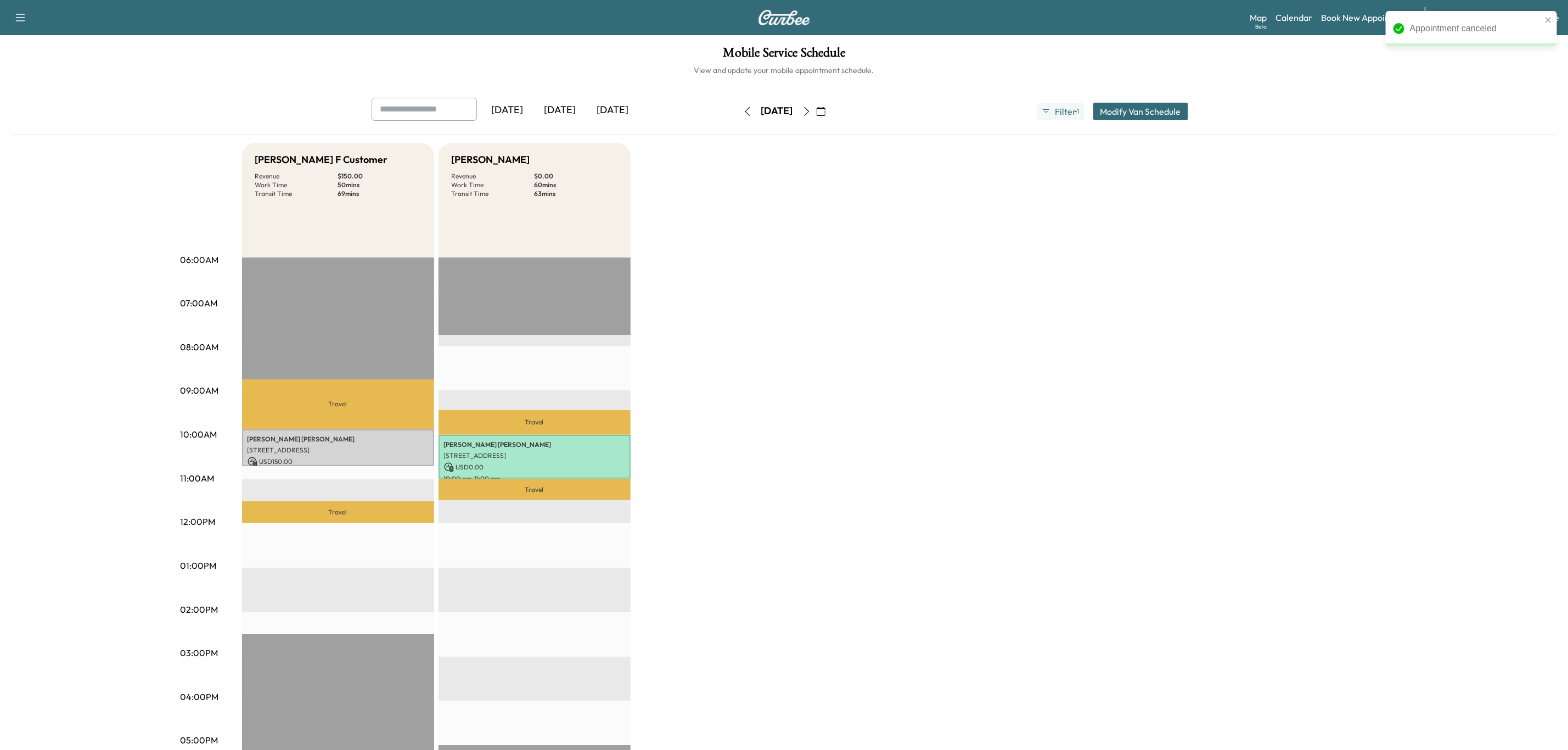
click at [1379, 191] on div "[PERSON_NAME] F Customer Revenue $ 150.00 Work Time 50 mins Transit Time 69 min…" at bounding box center [815, 555] width 1146 height 823
click at [1359, 20] on link "Book New Appointment" at bounding box center [1367, 17] width 93 height 13
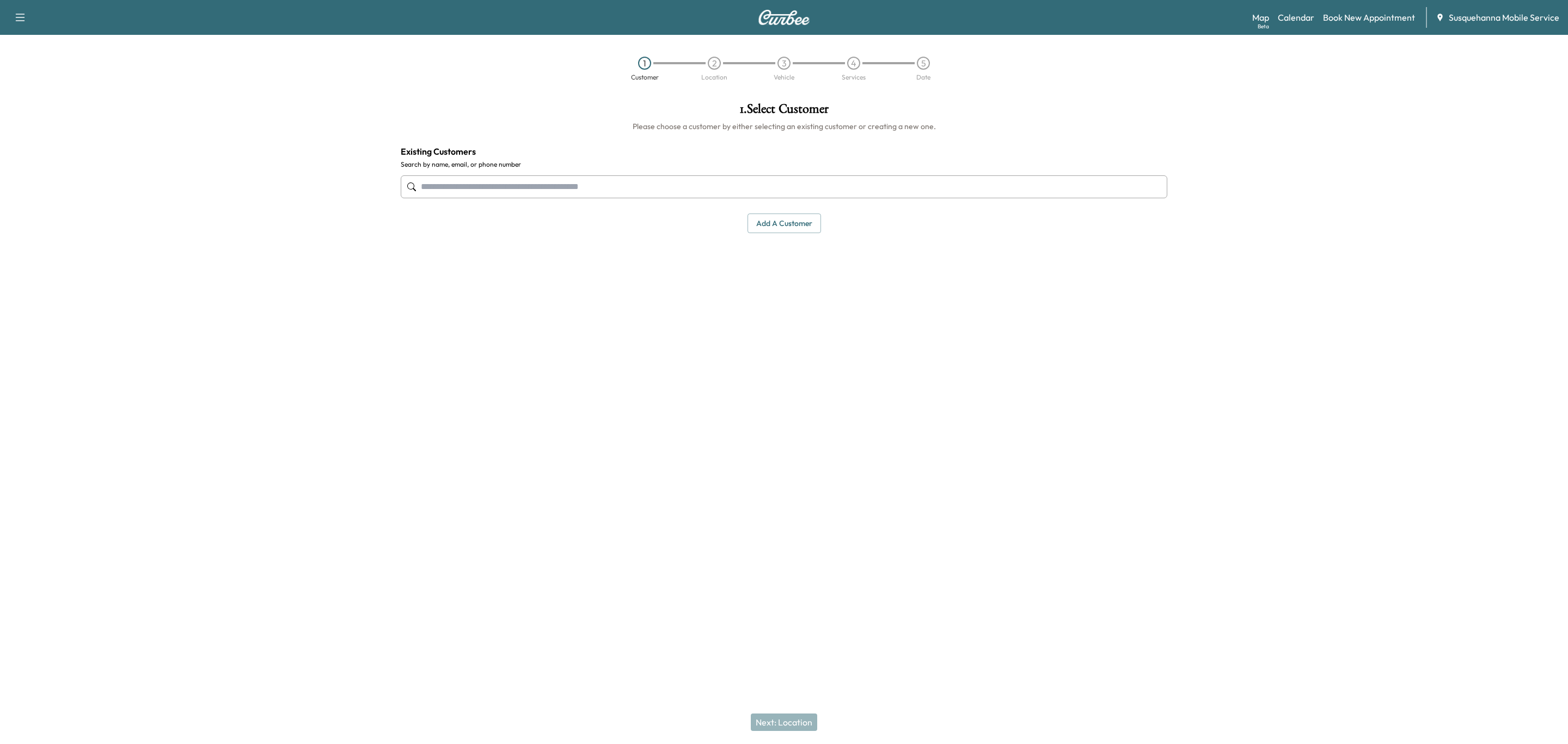
click at [783, 183] on input "text" at bounding box center [784, 186] width 767 height 23
click at [1134, 257] on button "Select" at bounding box center [1131, 261] width 38 height 20
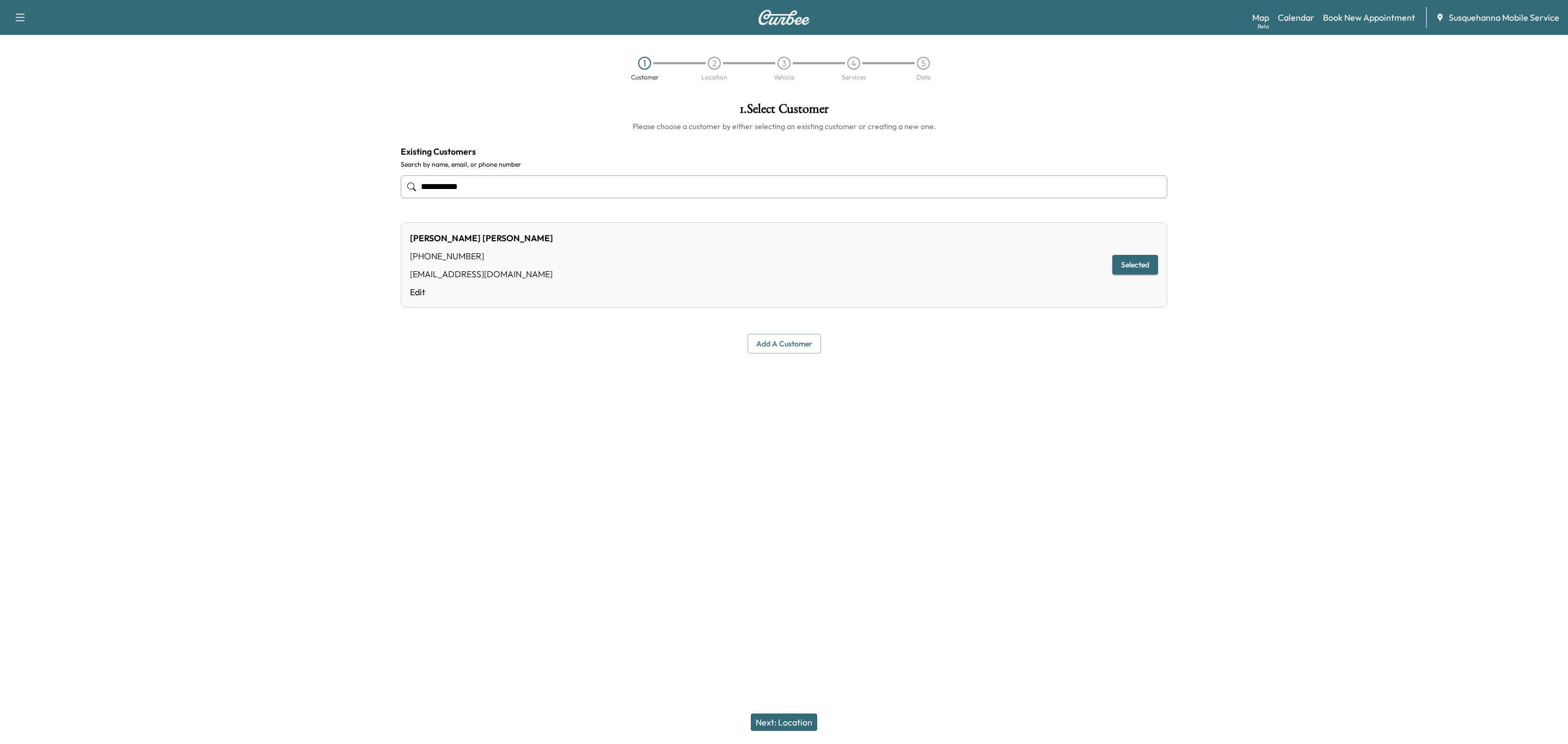
type input "**********"
click at [801, 725] on button "Next: Location" at bounding box center [784, 722] width 66 height 18
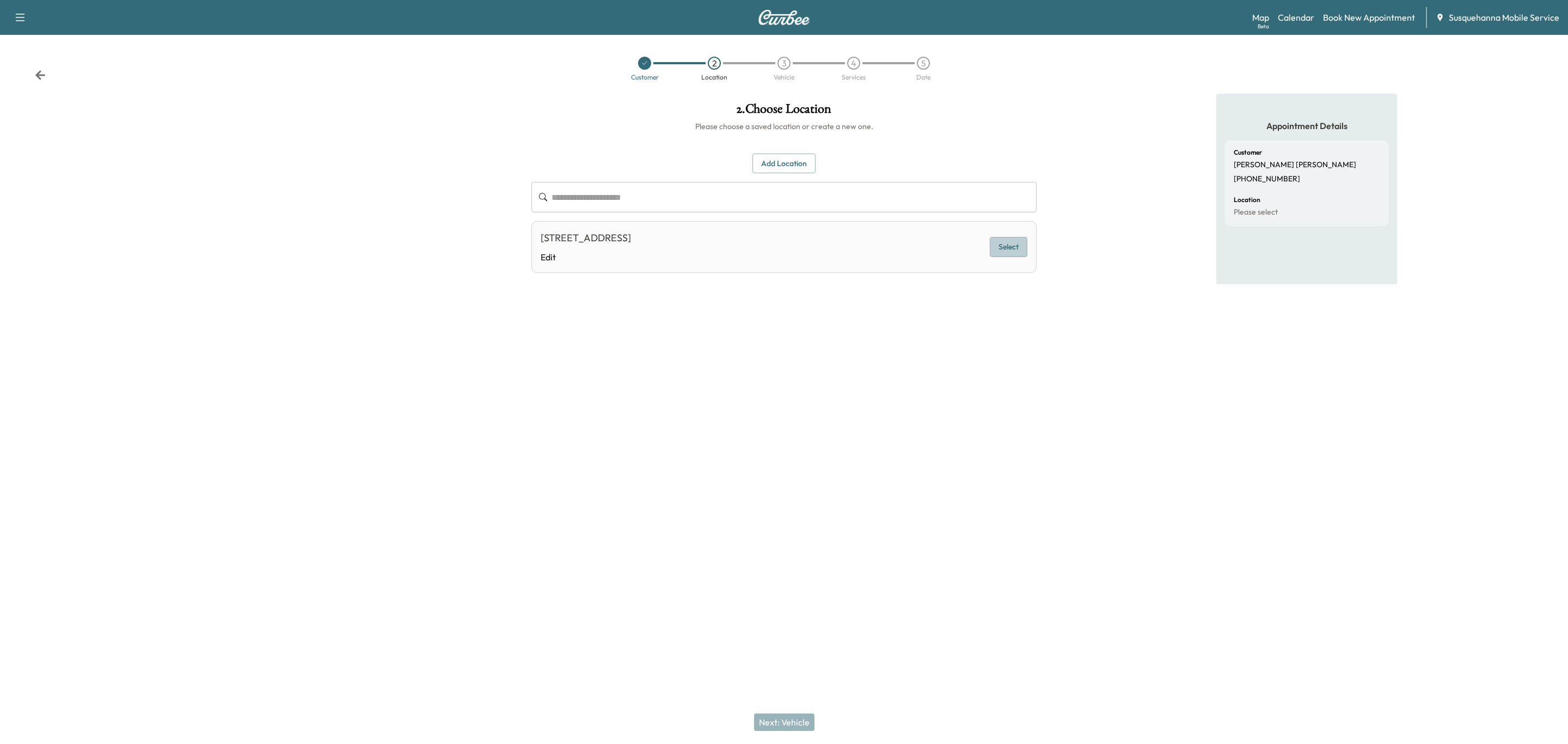
click at [1010, 245] on button "Select" at bounding box center [1009, 247] width 38 height 20
click at [805, 716] on button "Next: Vehicle" at bounding box center [784, 722] width 61 height 18
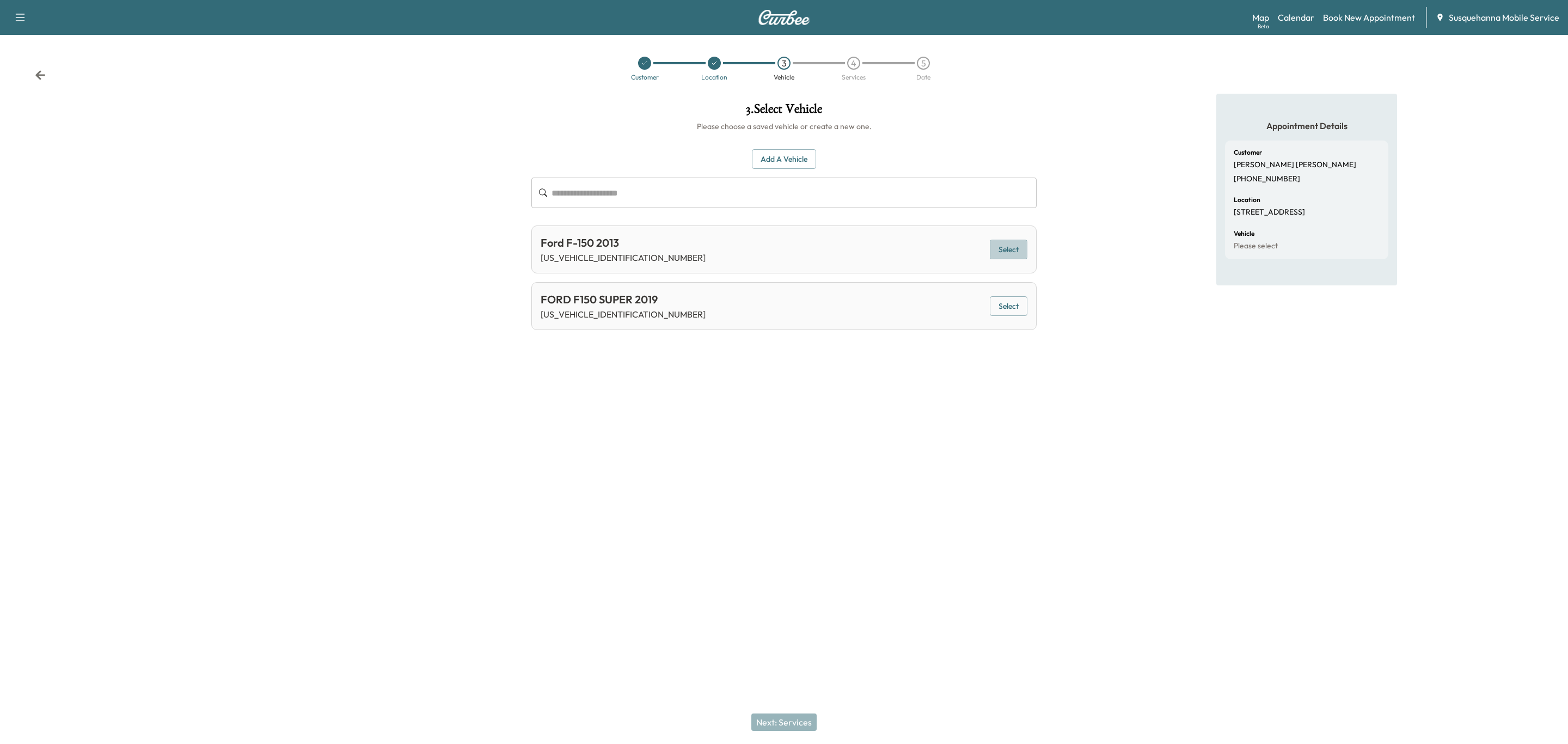
click at [997, 242] on button "Select" at bounding box center [1009, 249] width 38 height 20
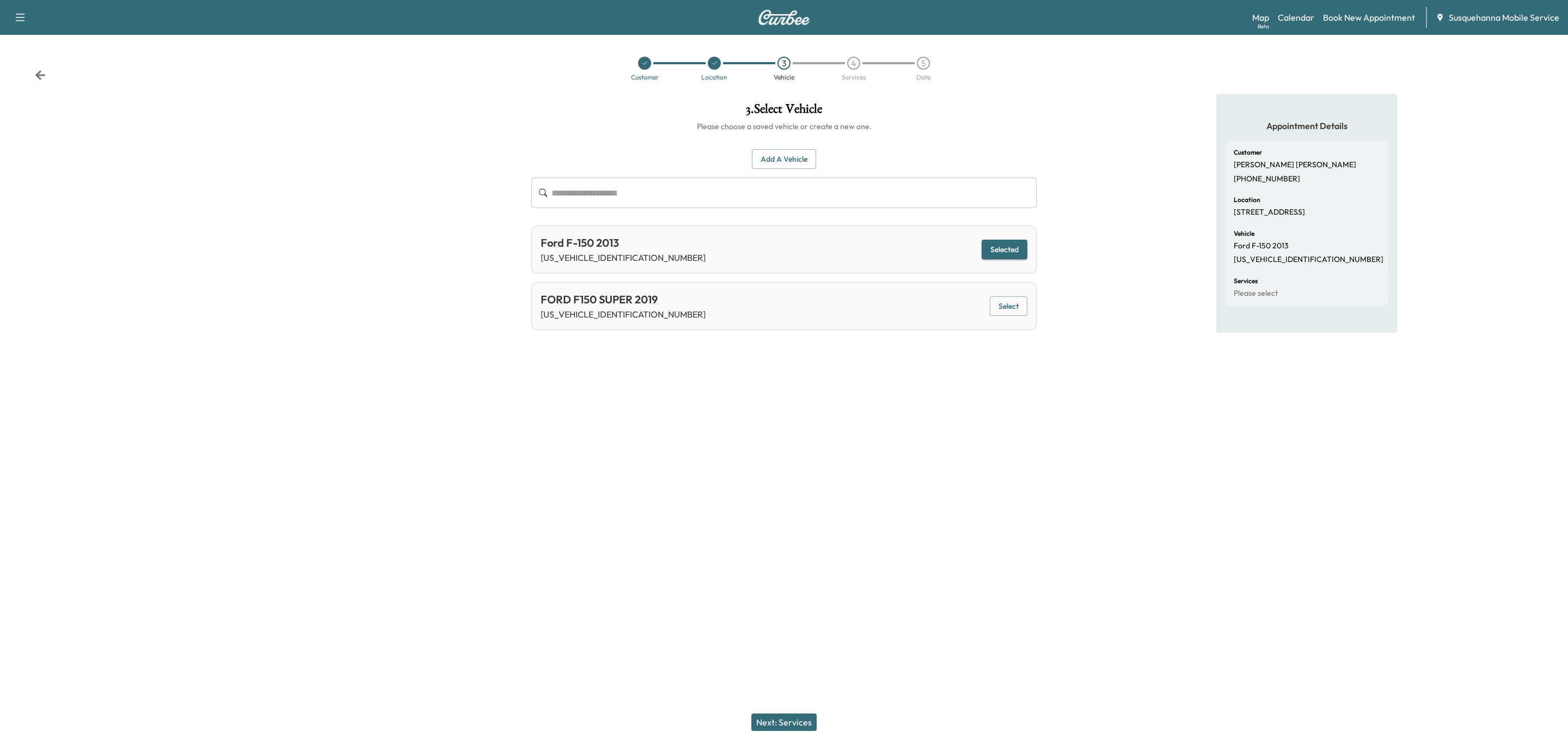
click at [781, 722] on button "Next: Services" at bounding box center [784, 722] width 65 height 18
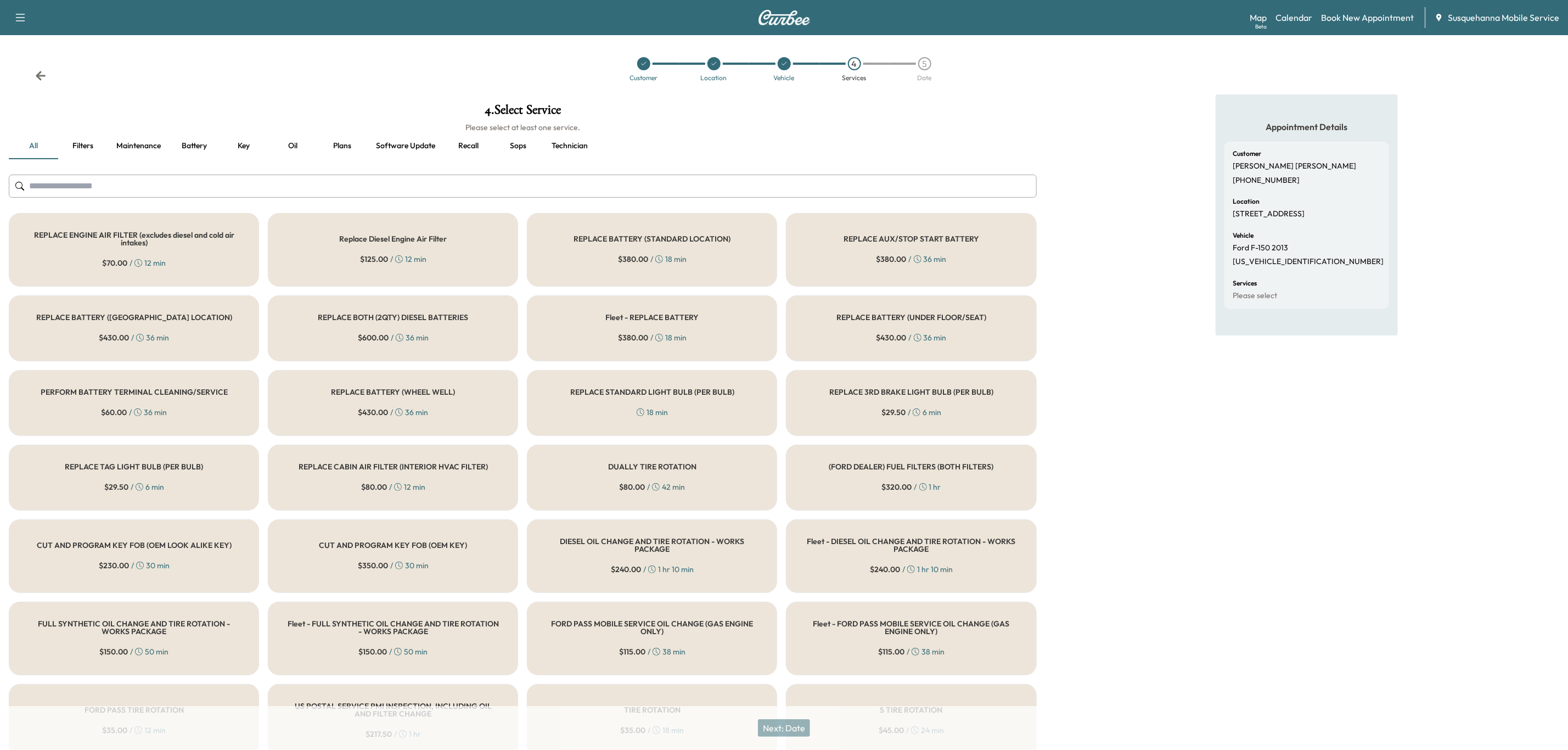
click at [445, 183] on input "text" at bounding box center [523, 186] width 1028 height 23
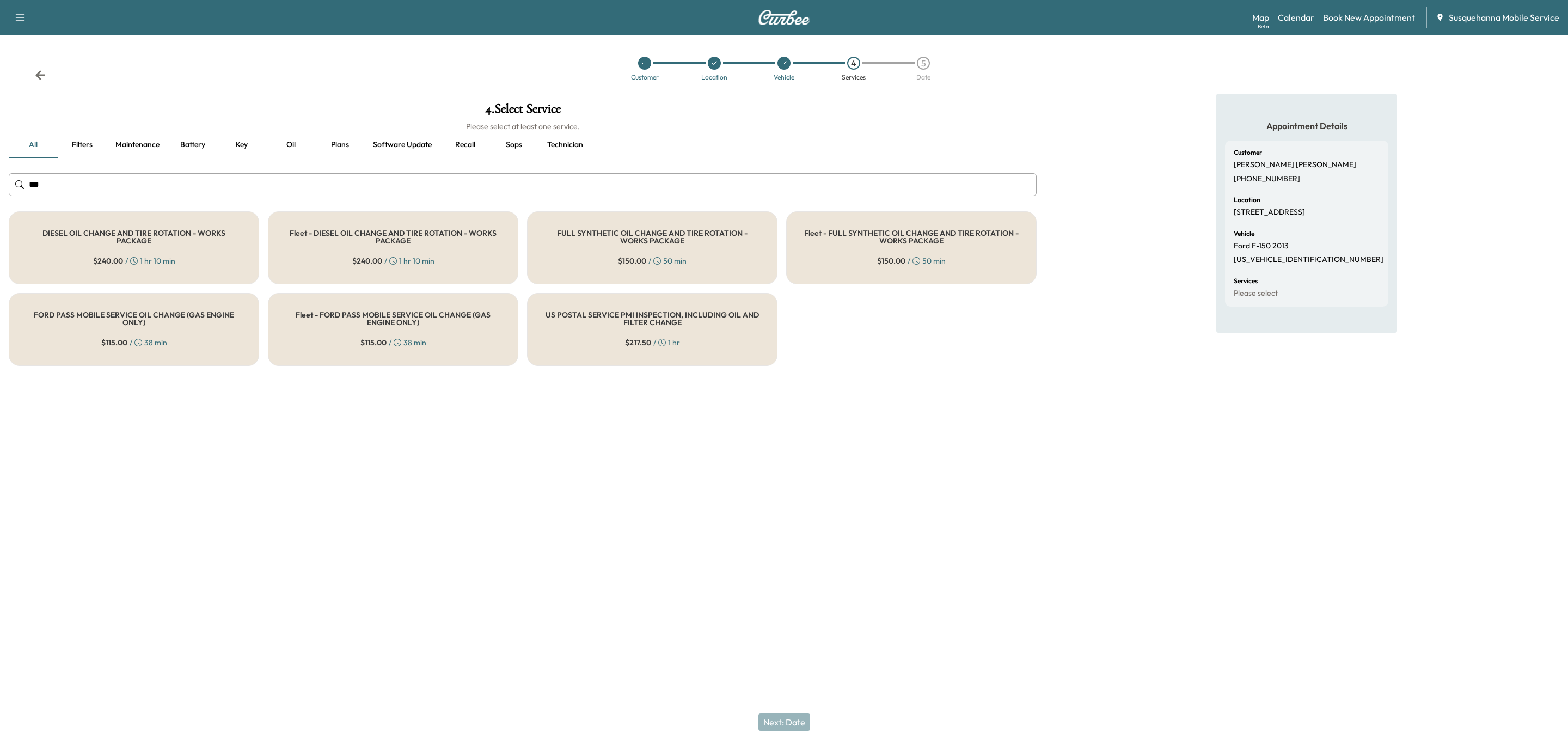
type input "***"
click at [595, 253] on div "FULL SYNTHETIC OIL CHANGE AND TIRE ROTATION - WORKS PACKAGE $ 150.00 / 50 min" at bounding box center [652, 248] width 250 height 73
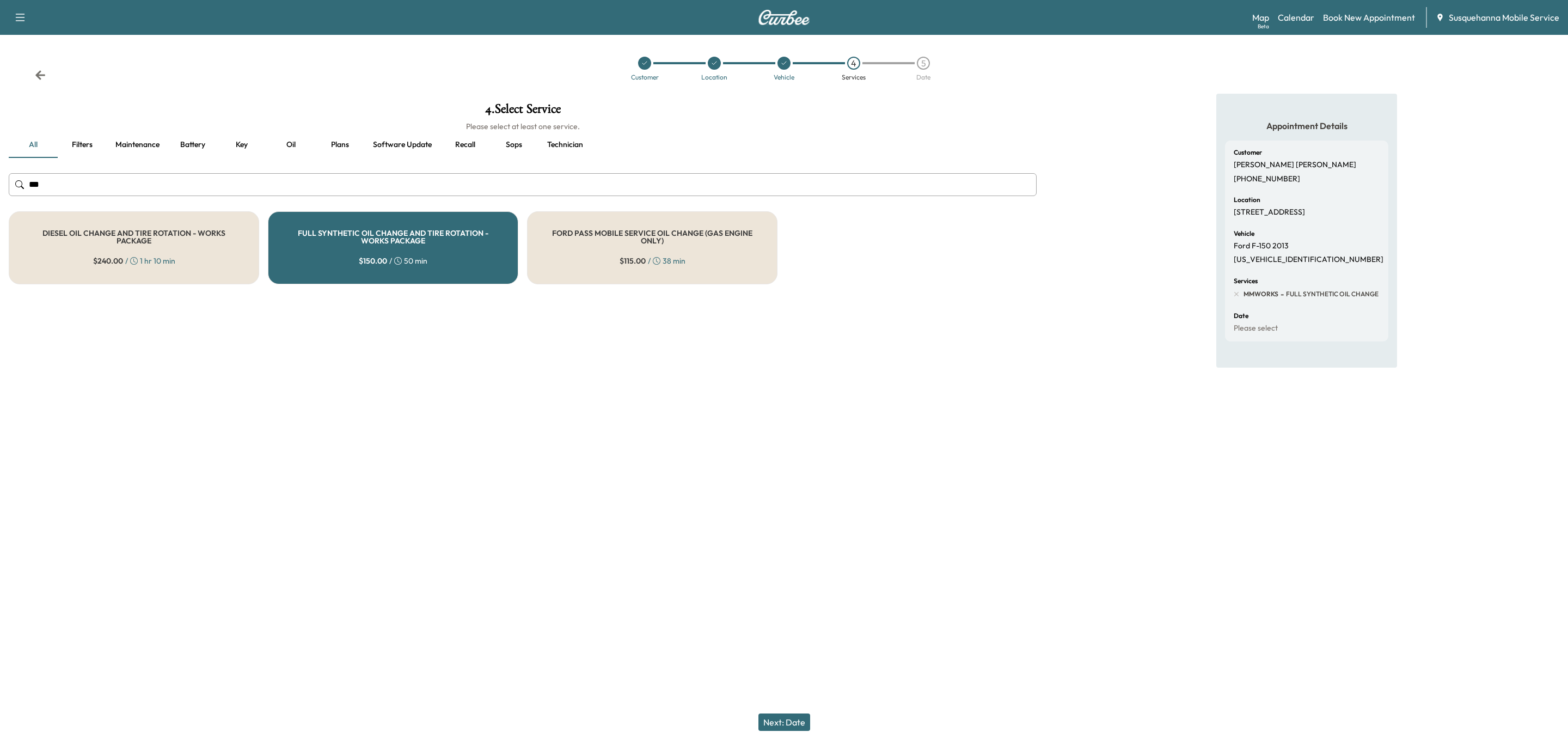
click at [780, 719] on button "Next: Date" at bounding box center [784, 722] width 52 height 18
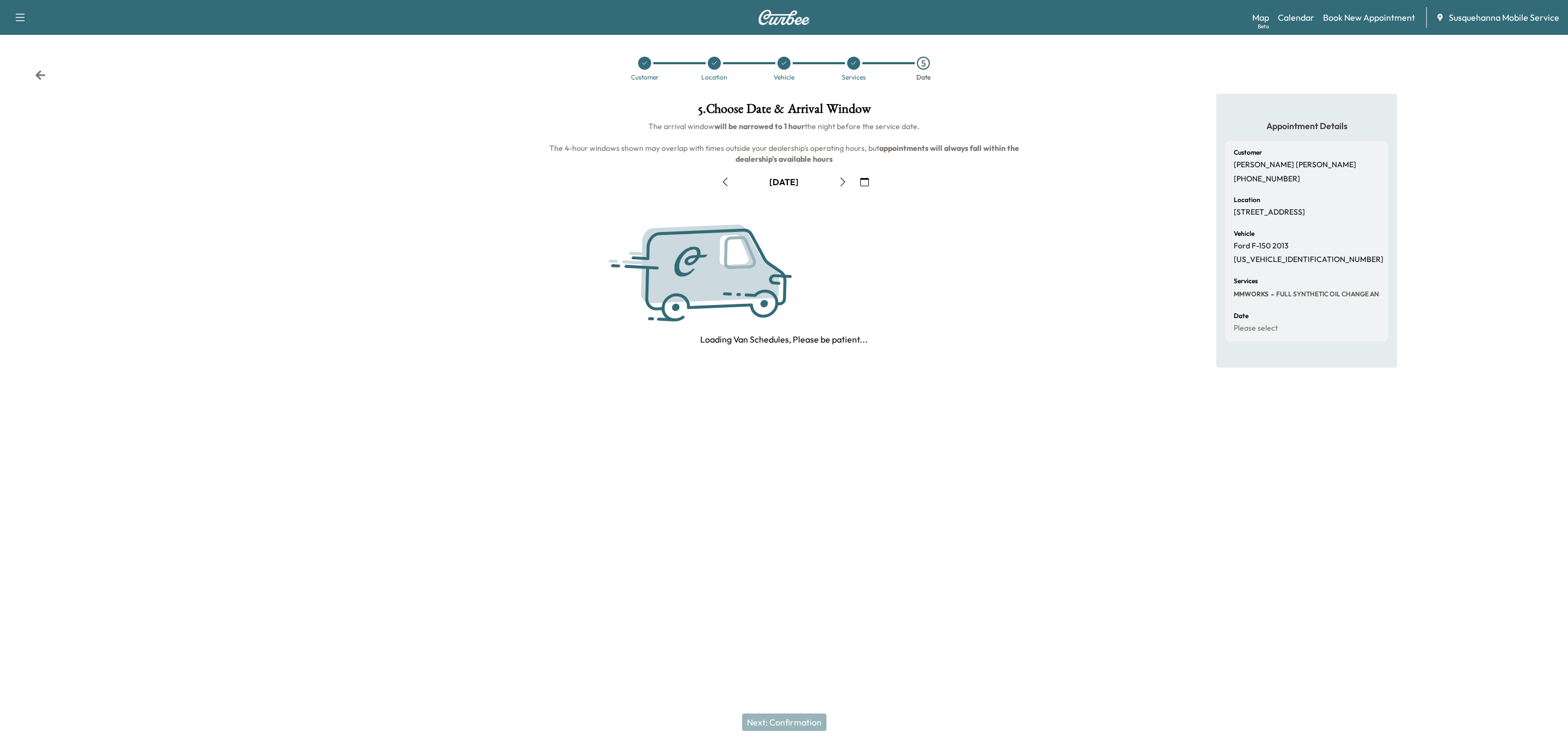
click at [863, 186] on button "button" at bounding box center [864, 182] width 19 height 18
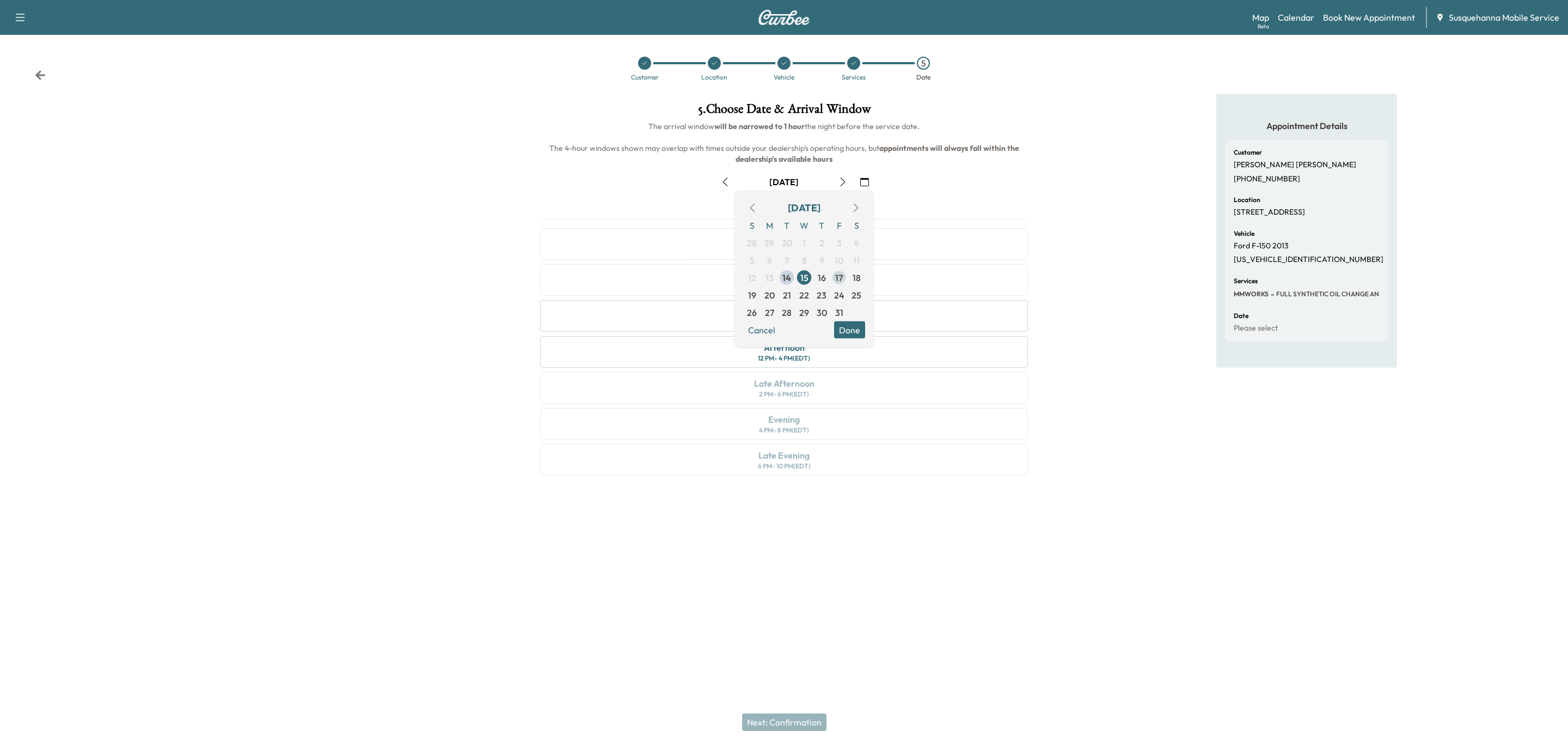
click at [841, 278] on span "17" at bounding box center [838, 278] width 7 height 13
click at [827, 322] on div "Mid-day 10 AM - 2 PM (EDT)" at bounding box center [784, 316] width 488 height 31
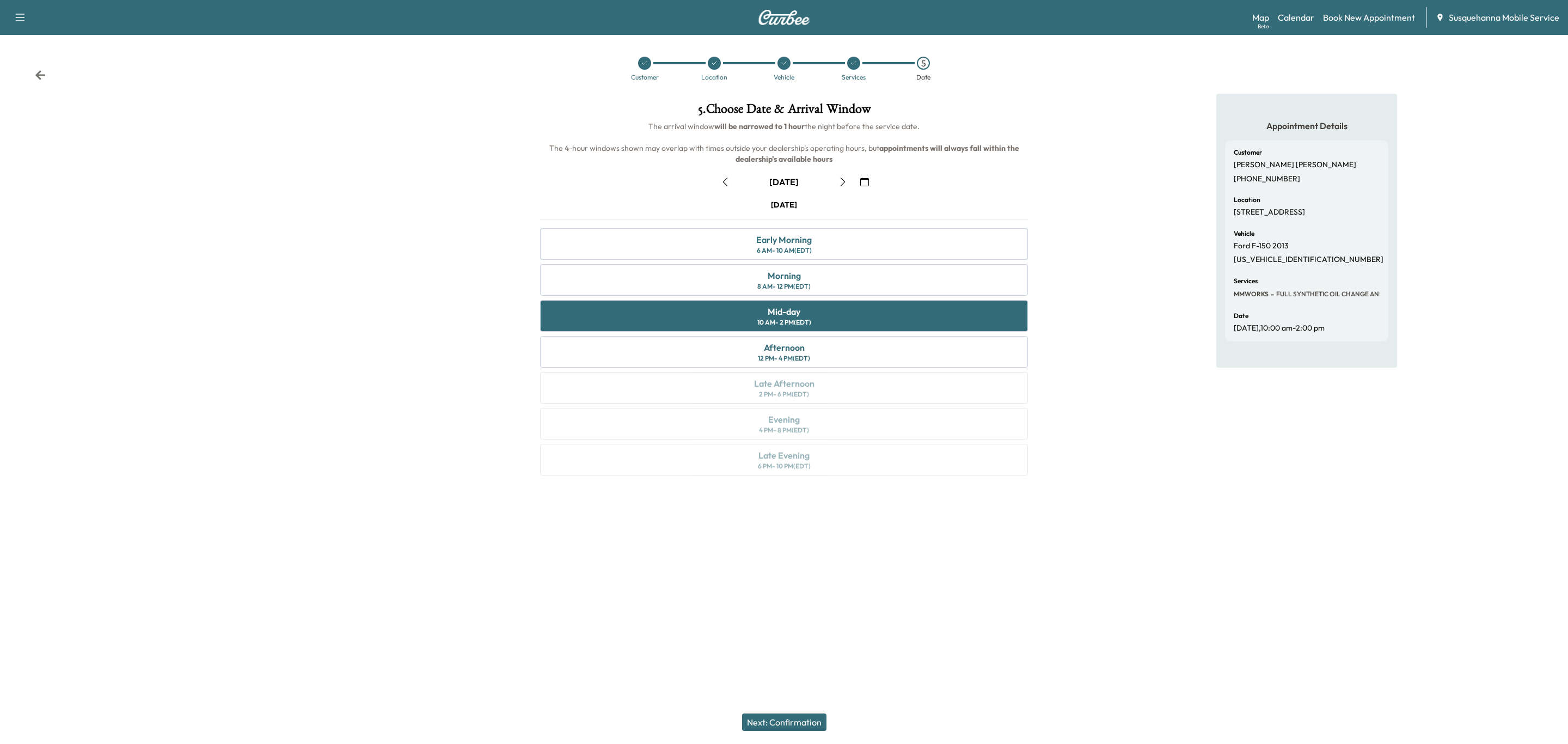
click at [818, 716] on button "Next: Confirmation" at bounding box center [784, 722] width 85 height 18
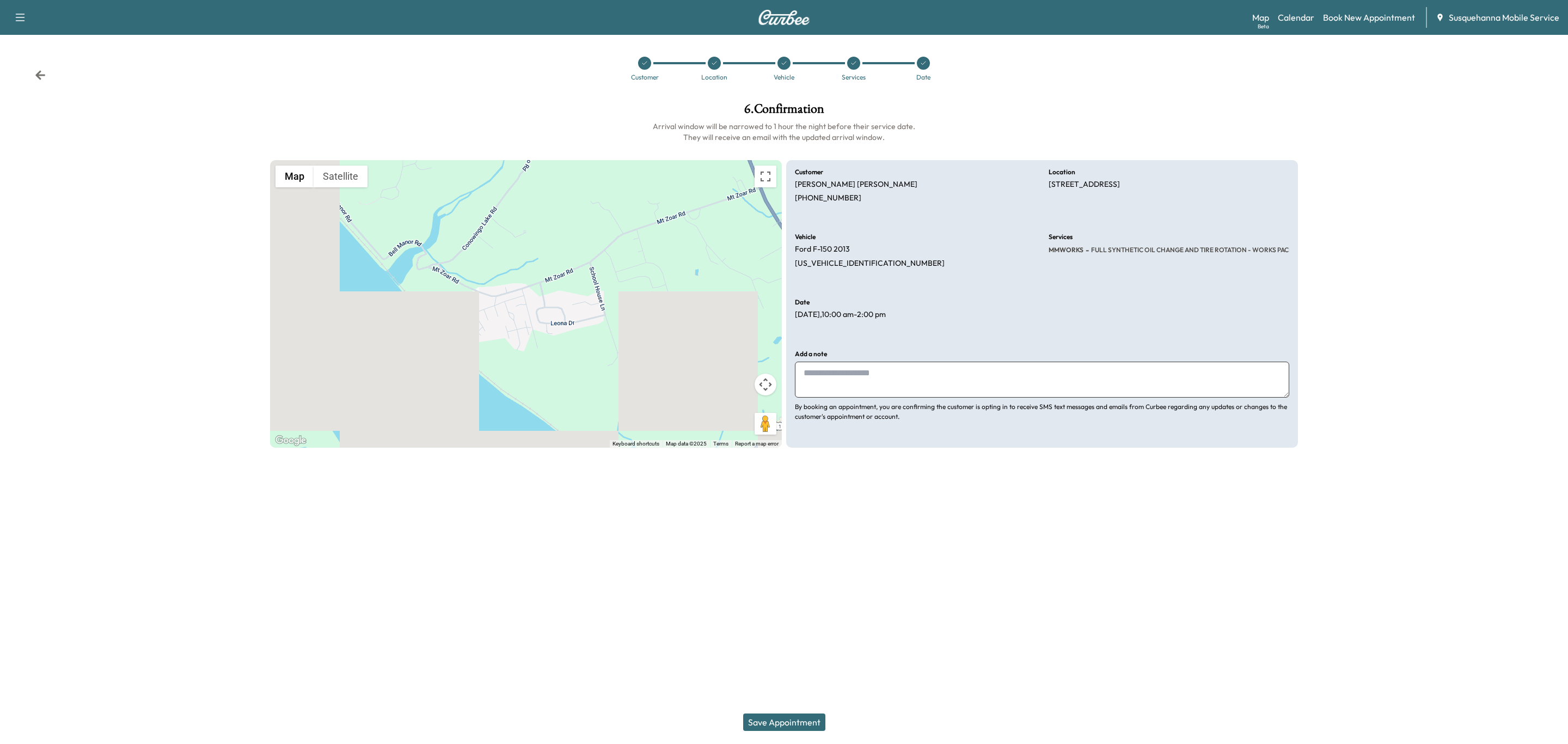
click at [892, 370] on textarea at bounding box center [1042, 379] width 495 height 36
type textarea "**********"
click at [791, 721] on button "Save Appointment" at bounding box center [784, 722] width 82 height 18
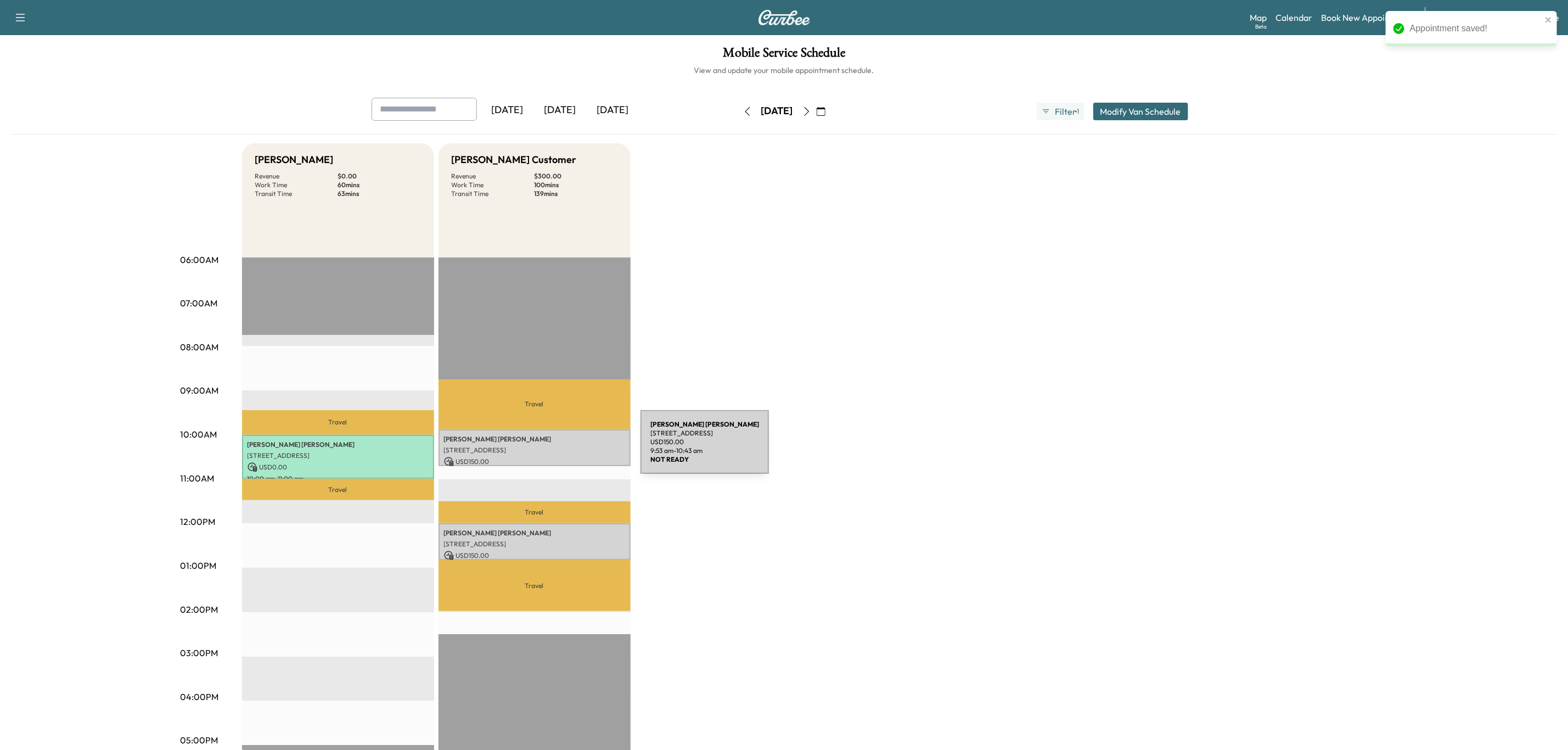
click at [558, 448] on p "[STREET_ADDRESS]" at bounding box center [534, 450] width 181 height 9
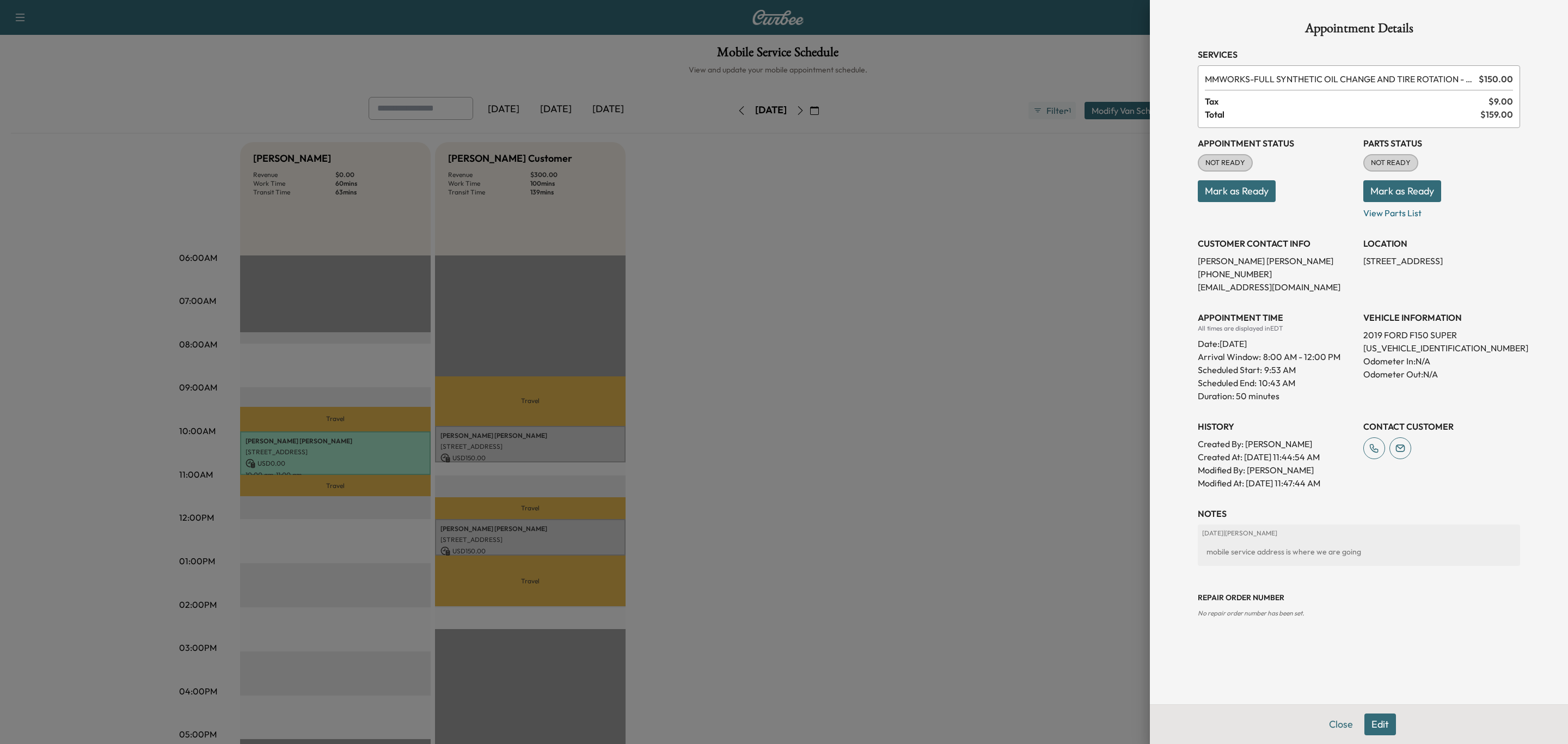
click at [1413, 195] on button "Mark as Ready" at bounding box center [1403, 190] width 77 height 22
click at [1274, 204] on div "Appointment Status NOT READY Mark as Ready" at bounding box center [1276, 173] width 157 height 91
click at [1255, 192] on button "Mark as Ready" at bounding box center [1236, 190] width 77 height 22
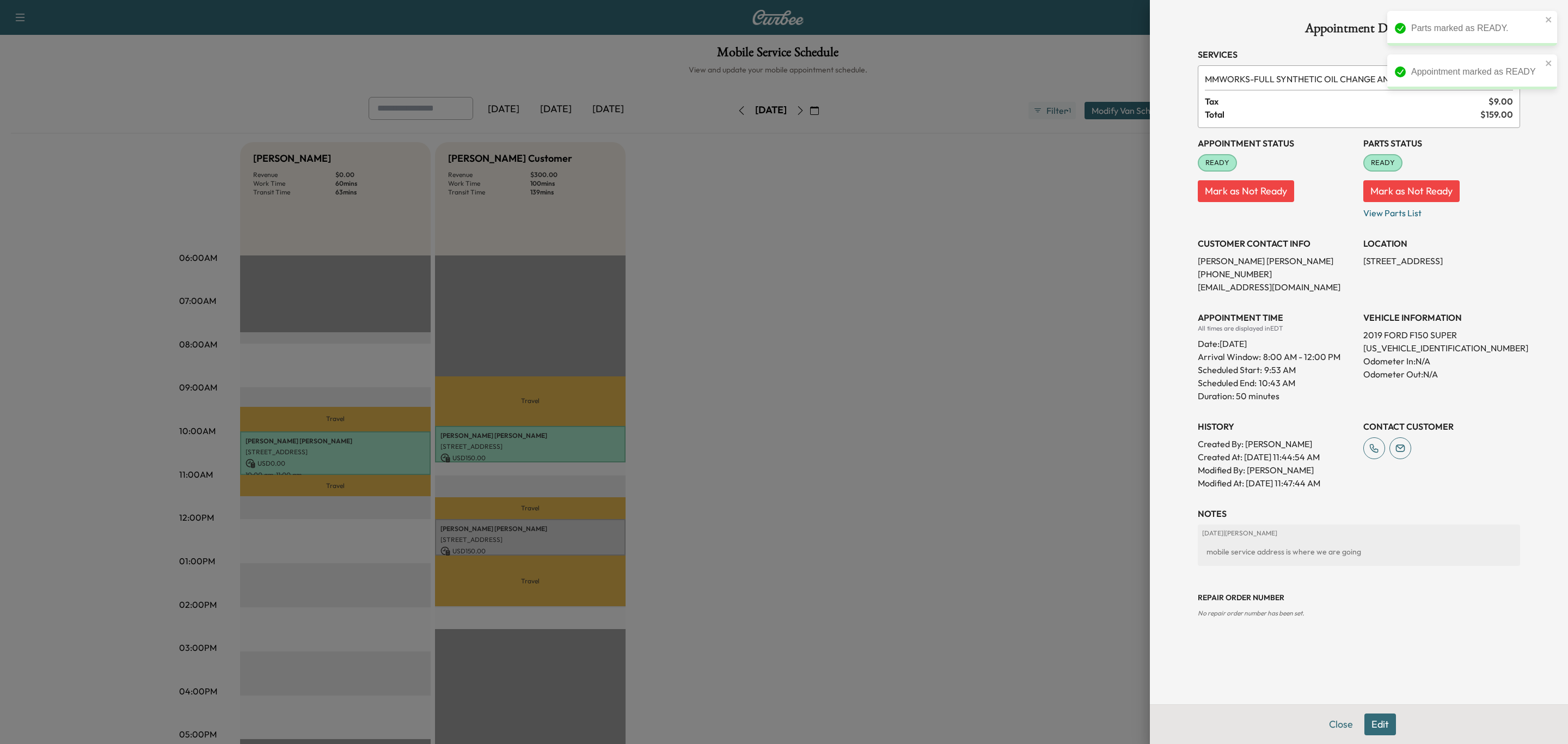
click at [579, 542] on div at bounding box center [784, 372] width 1568 height 744
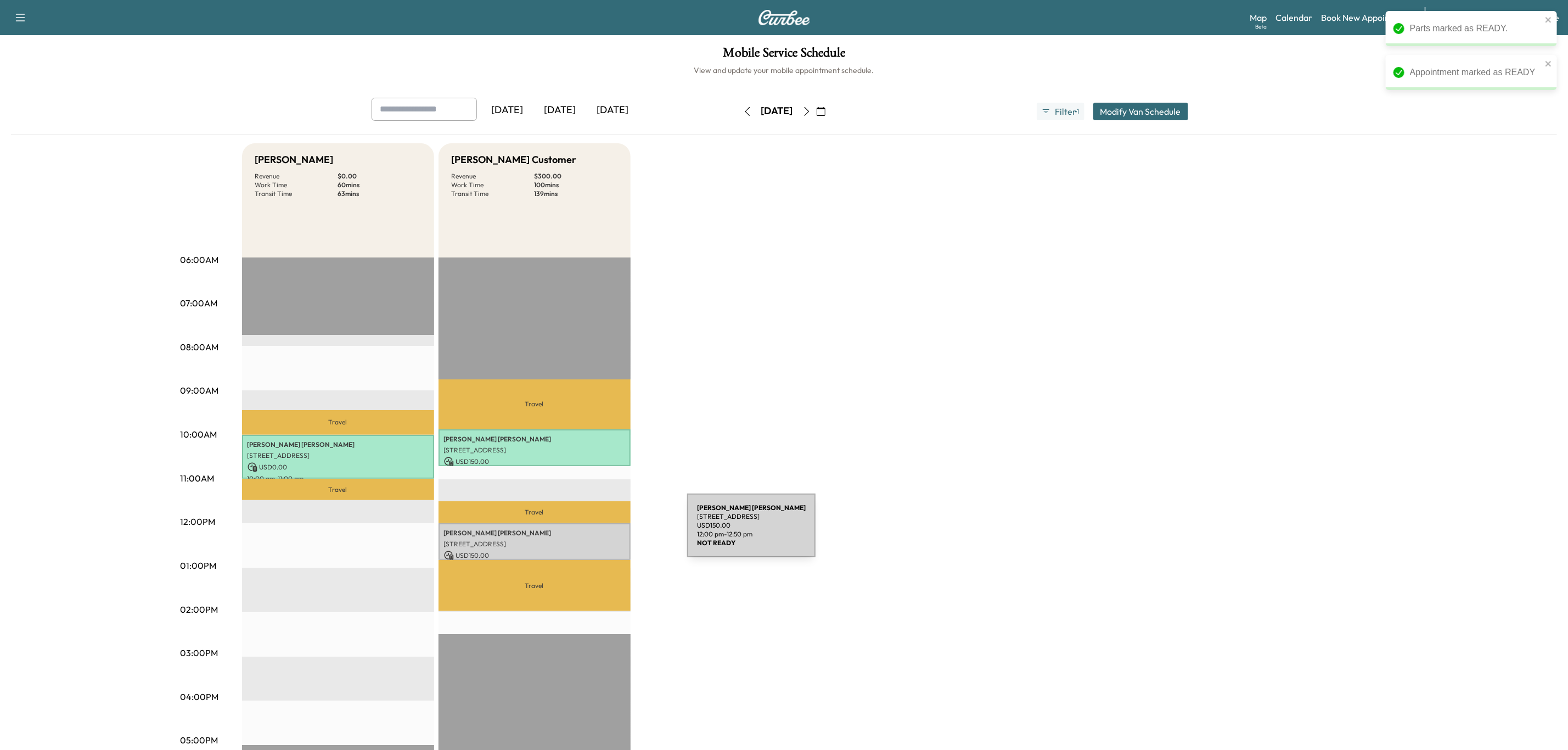
click at [580, 534] on div "[PERSON_NAME] [STREET_ADDRESS][PERSON_NAME][PERSON_NAME] USD 150.00 12:00 pm - …" at bounding box center [534, 541] width 192 height 37
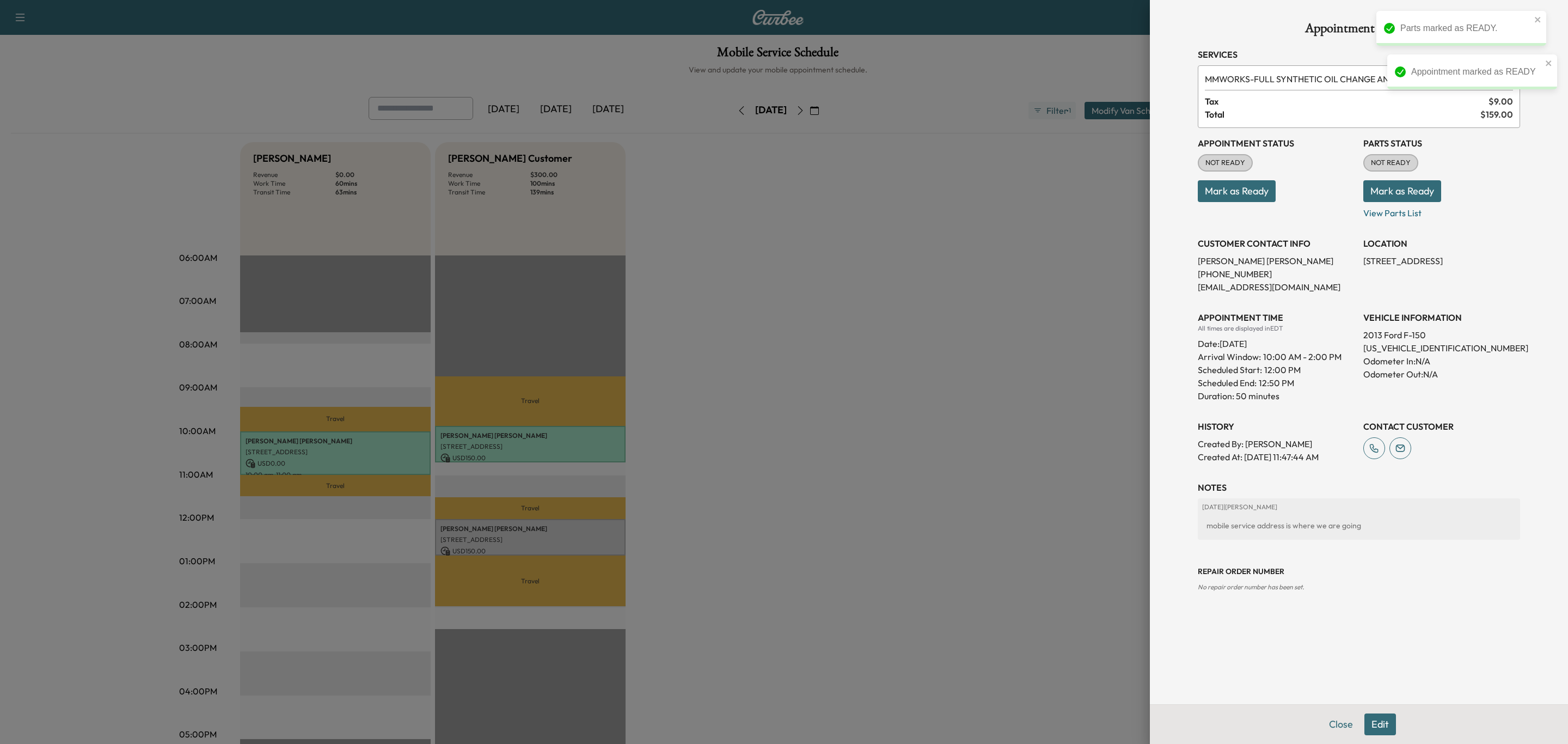
click at [1407, 193] on button "Mark as Ready" at bounding box center [1403, 190] width 77 height 22
click at [1269, 192] on button "Mark as Ready" at bounding box center [1236, 190] width 77 height 22
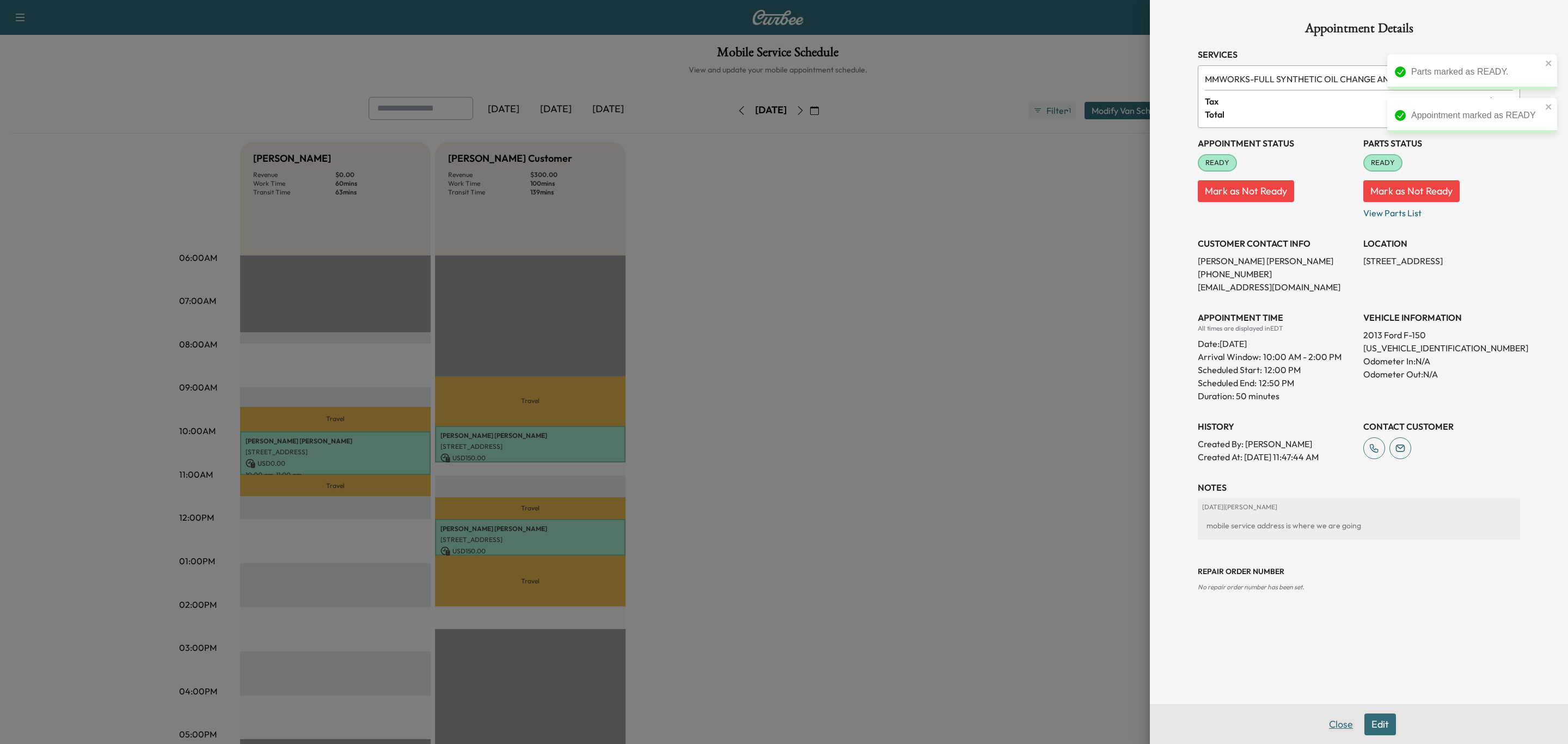
click at [1346, 721] on button "Close" at bounding box center [1340, 724] width 38 height 22
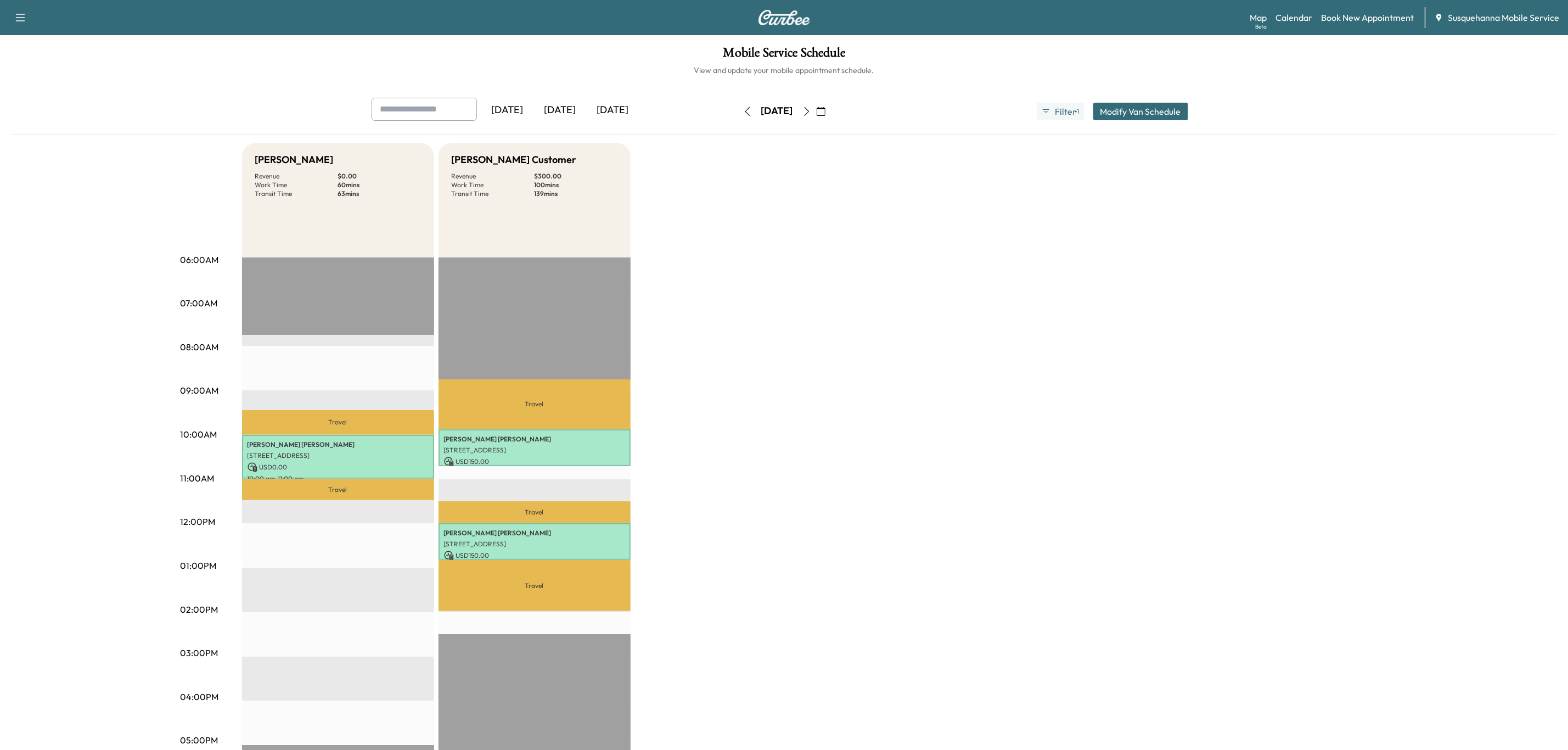
click at [738, 107] on button "button" at bounding box center [747, 111] width 19 height 18
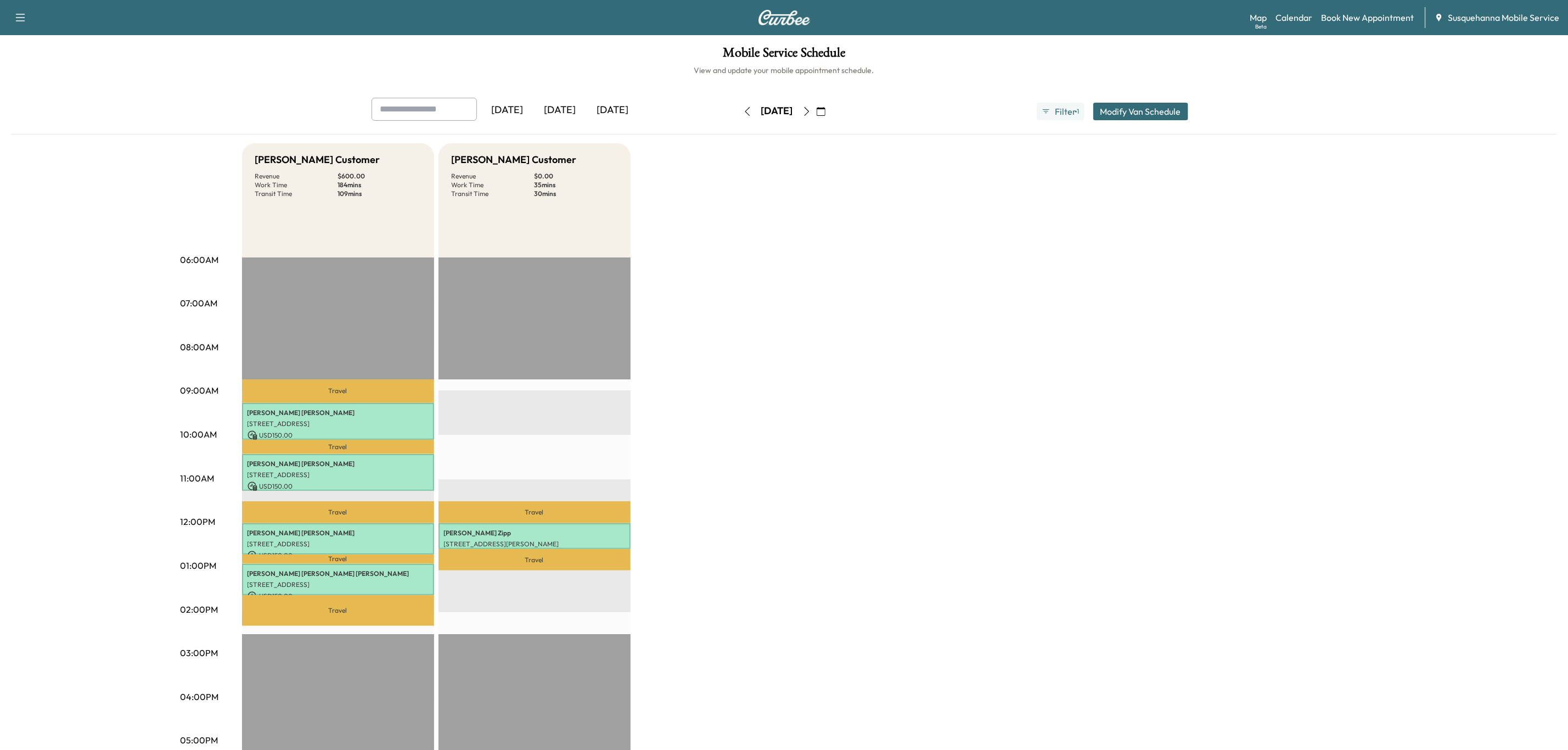
click at [745, 111] on icon "button" at bounding box center [747, 111] width 5 height 9
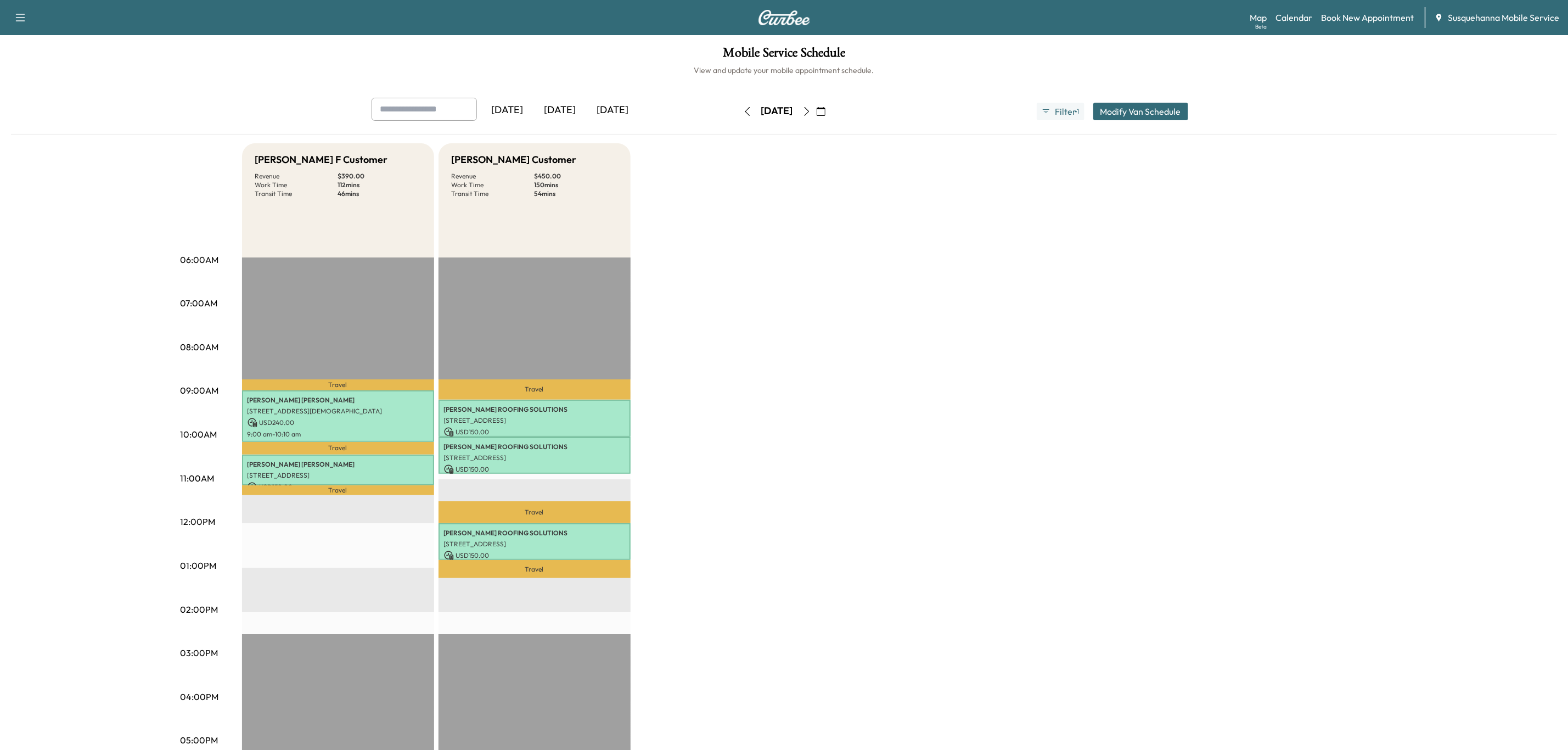
click at [738, 114] on button "button" at bounding box center [747, 111] width 19 height 18
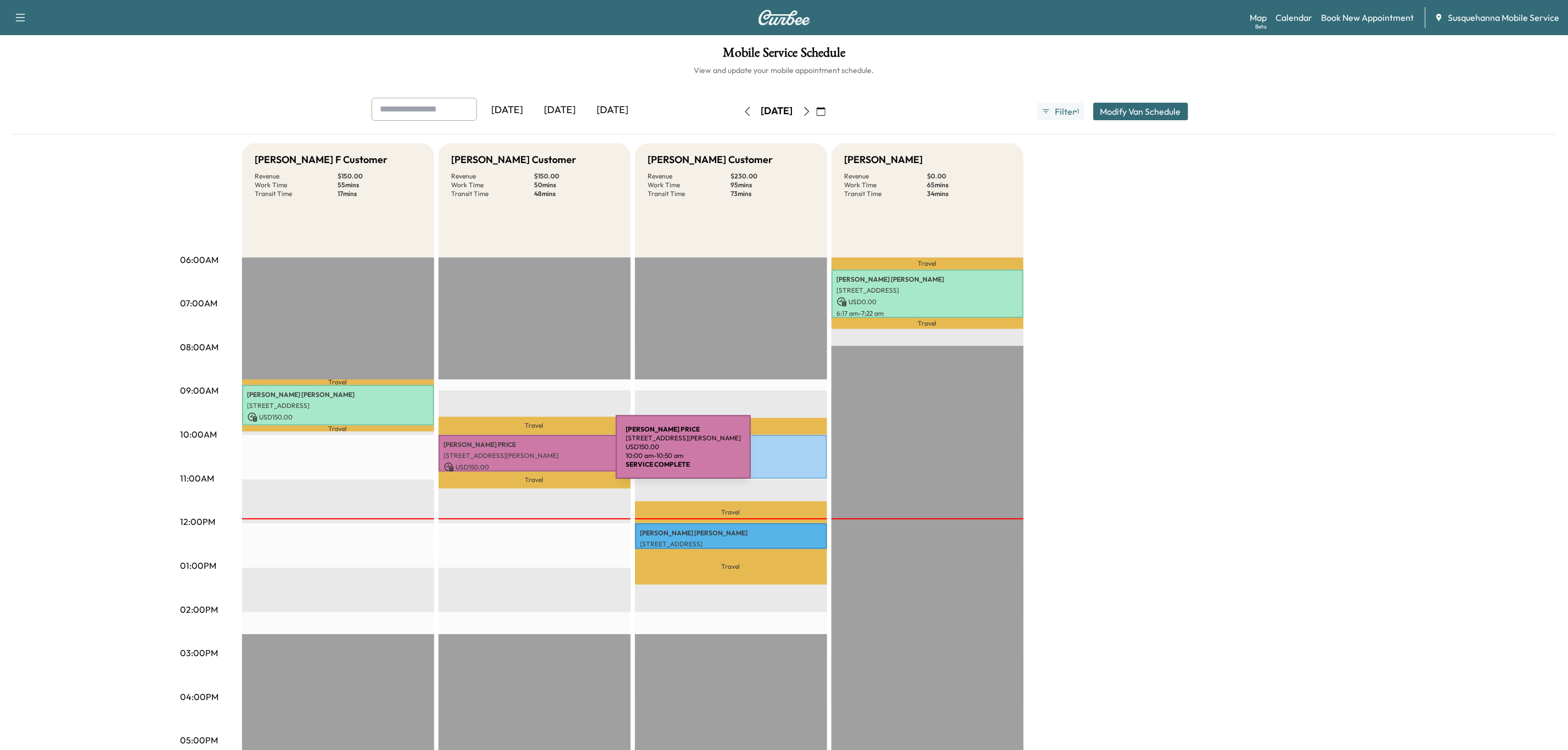
click at [534, 453] on p "[STREET_ADDRESS][PERSON_NAME]" at bounding box center [534, 456] width 181 height 9
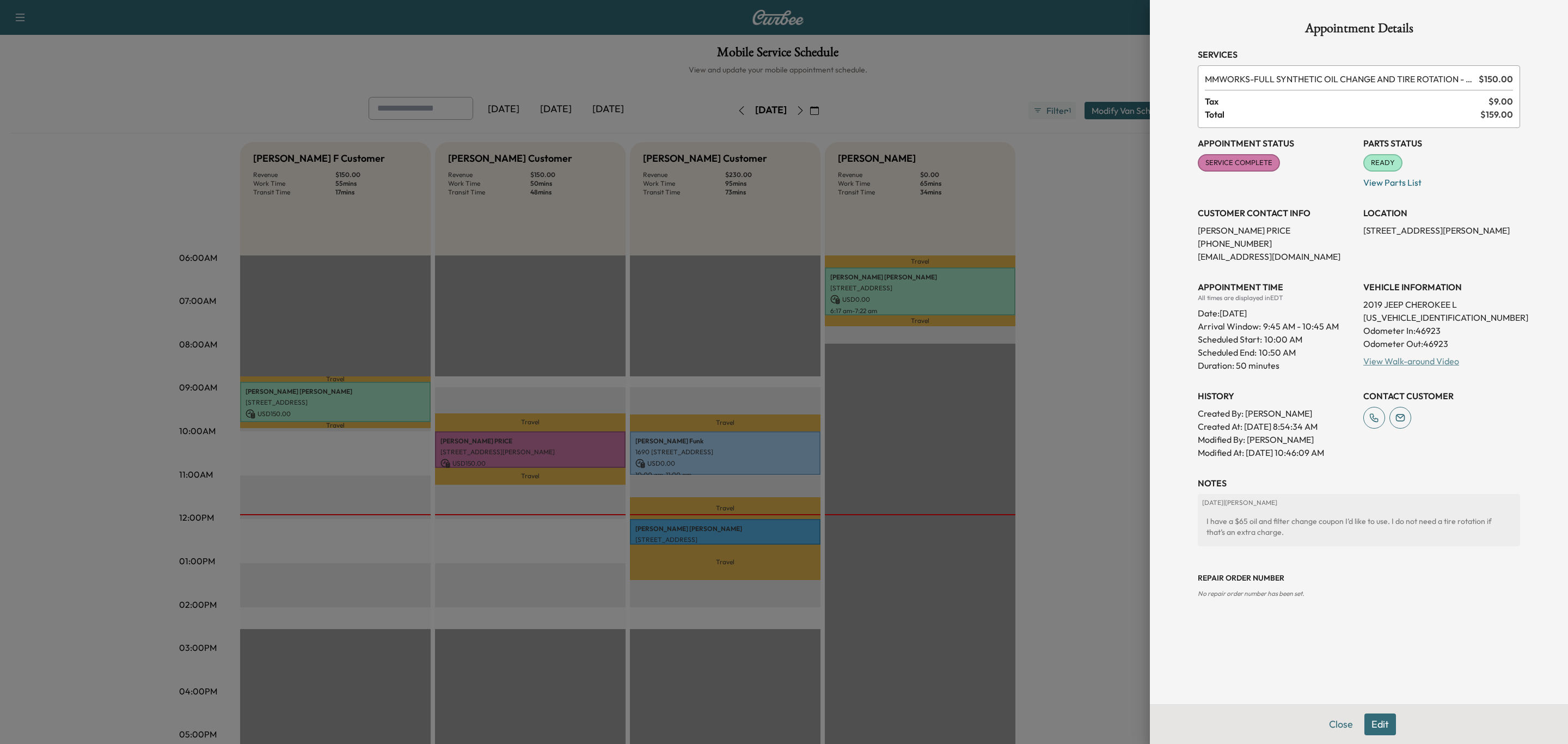
click at [1397, 357] on link "View Walk-around Video" at bounding box center [1411, 361] width 96 height 10
click at [789, 526] on div at bounding box center [784, 372] width 1568 height 744
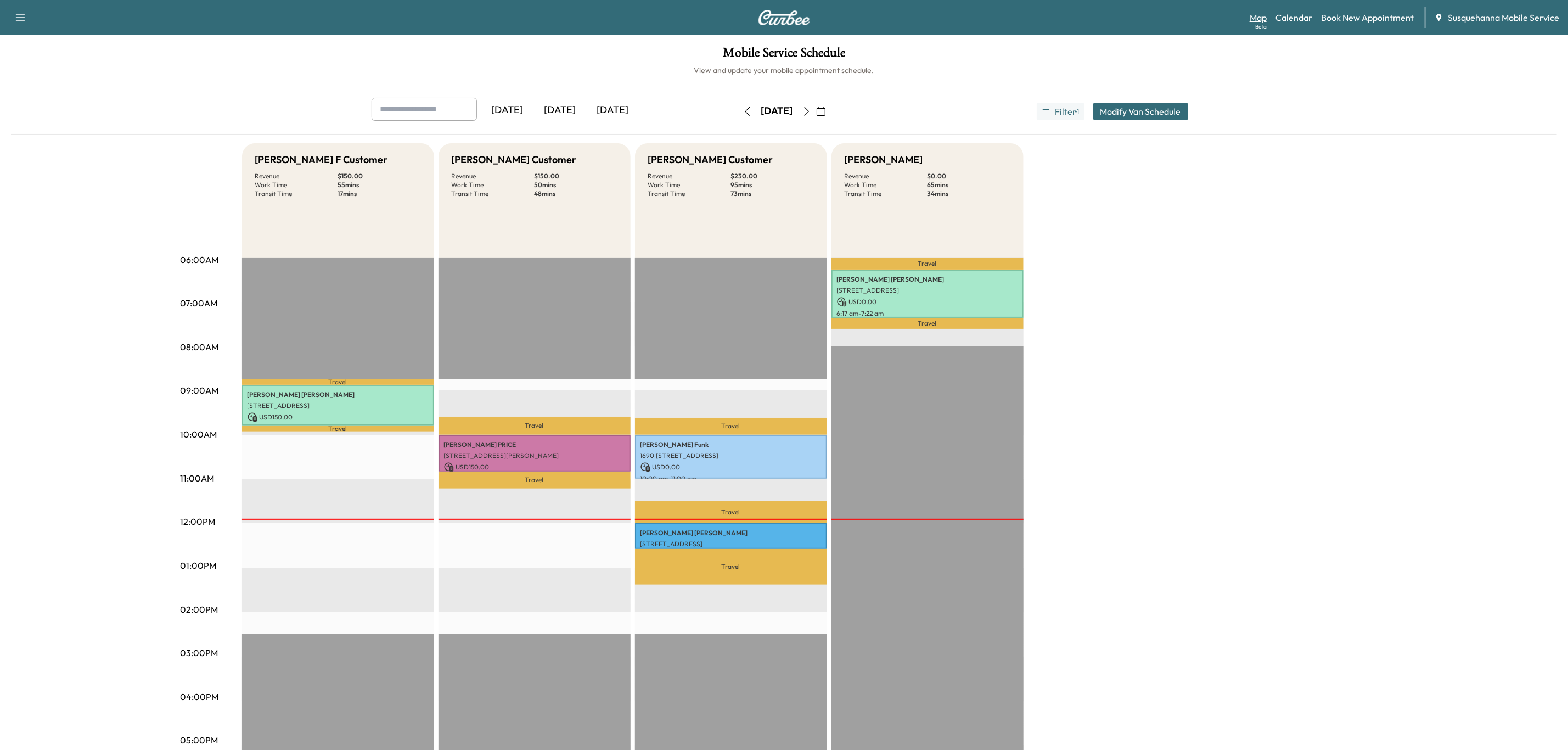
click at [1261, 19] on link "Map Beta" at bounding box center [1257, 17] width 17 height 13
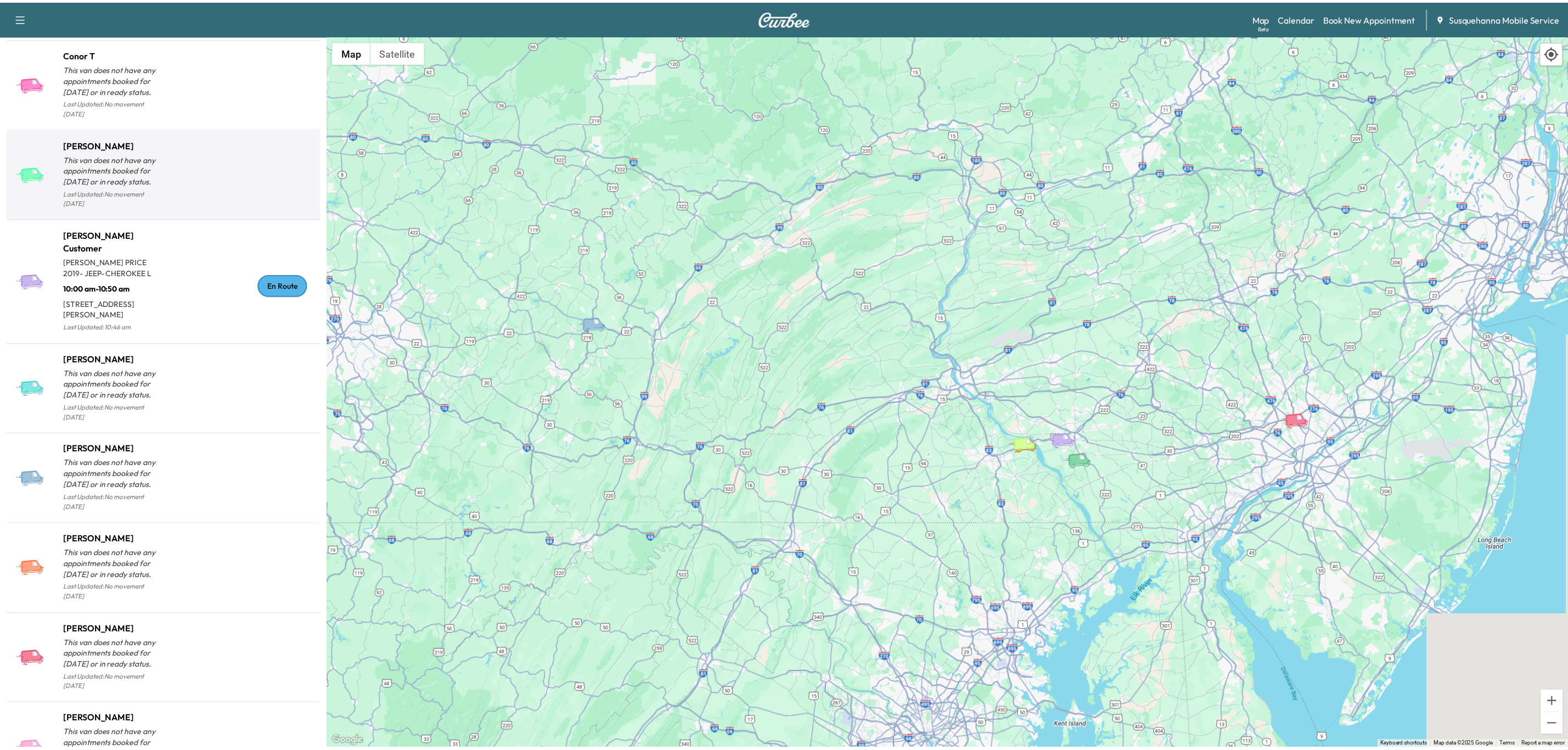
scroll to position [615, 0]
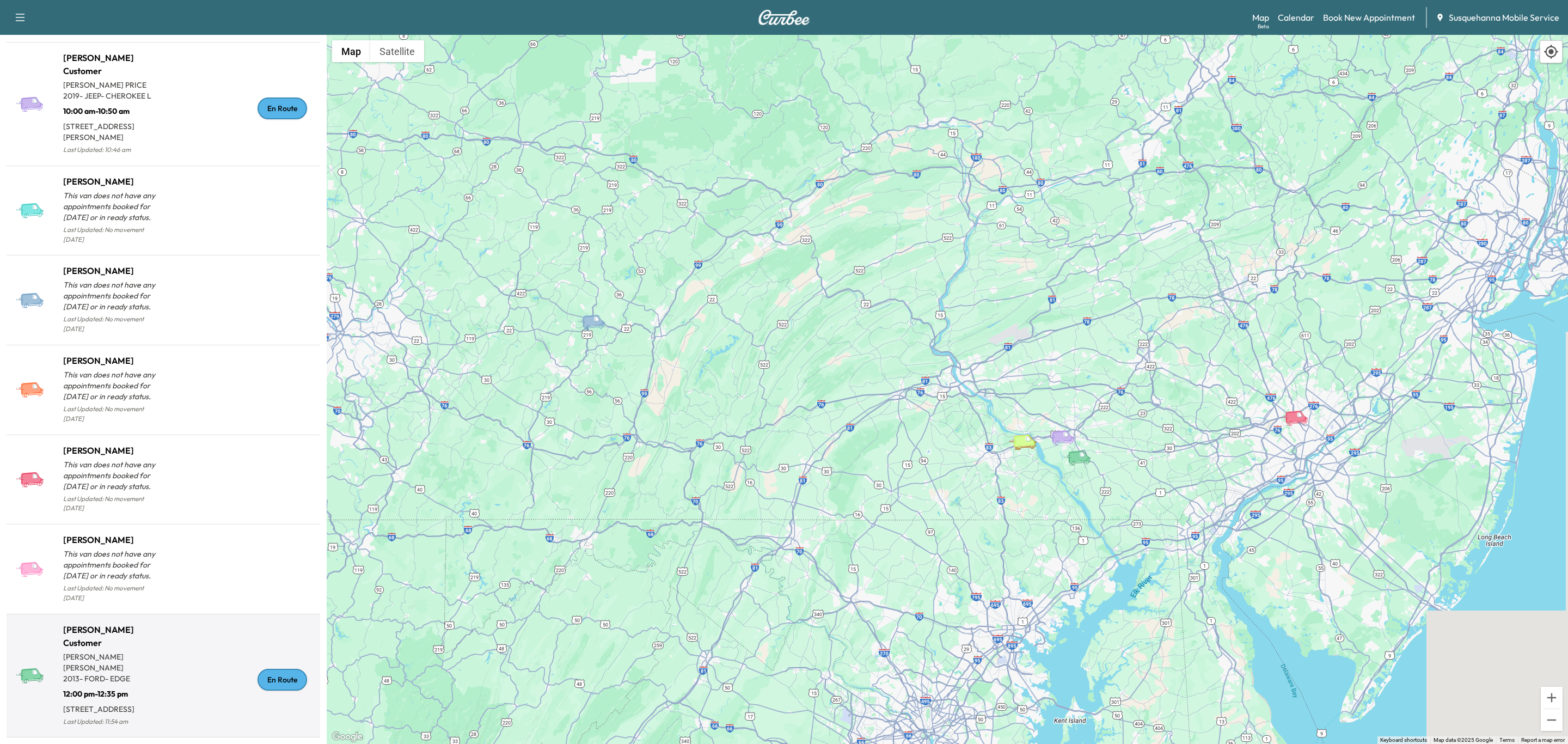
click at [274, 669] on div "En Route" at bounding box center [282, 679] width 49 height 22
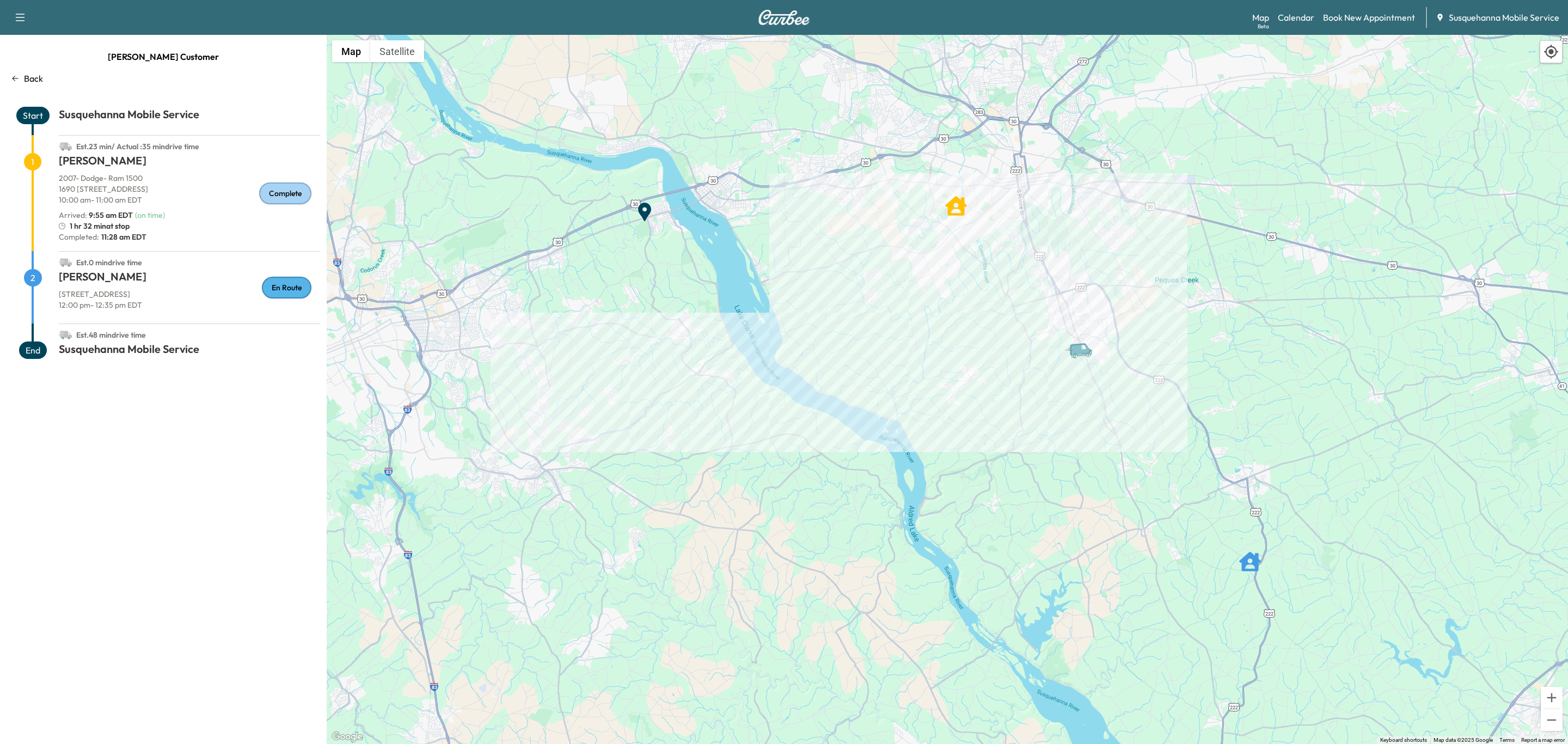
click at [36, 76] on p "Back" at bounding box center [34, 78] width 19 height 13
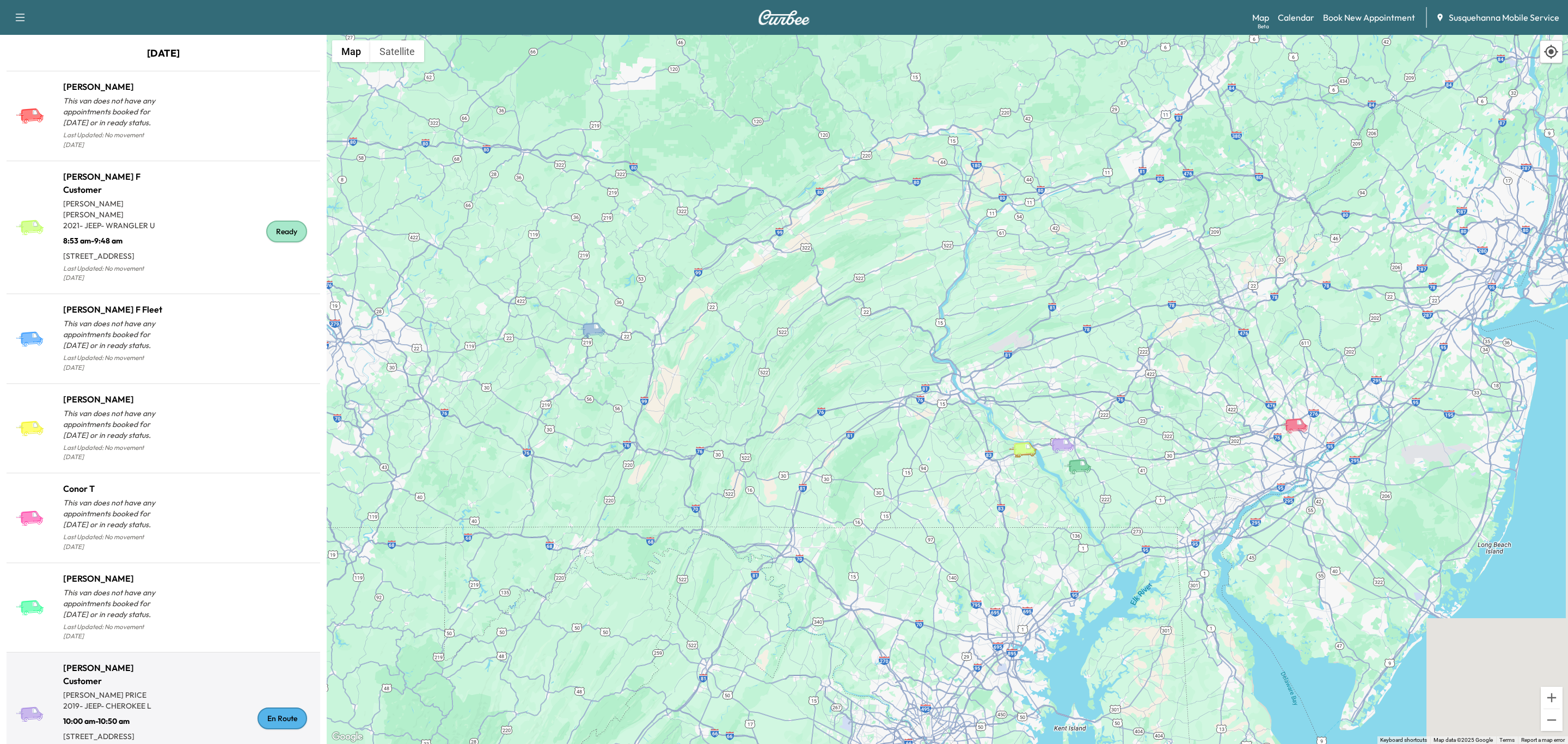
click at [290, 713] on div "En Route" at bounding box center [282, 717] width 49 height 22
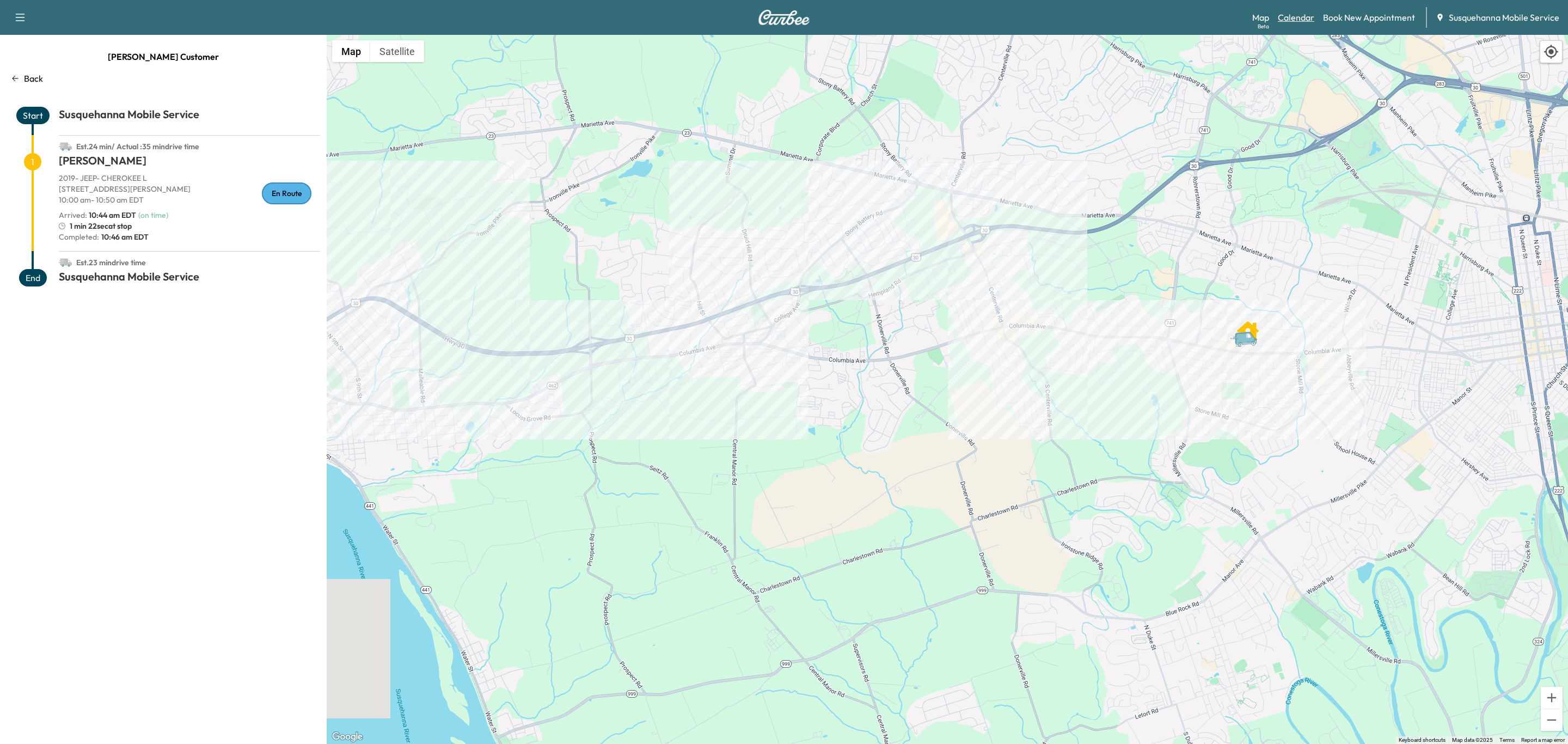
click at [1307, 15] on link "Calendar" at bounding box center [1296, 17] width 36 height 13
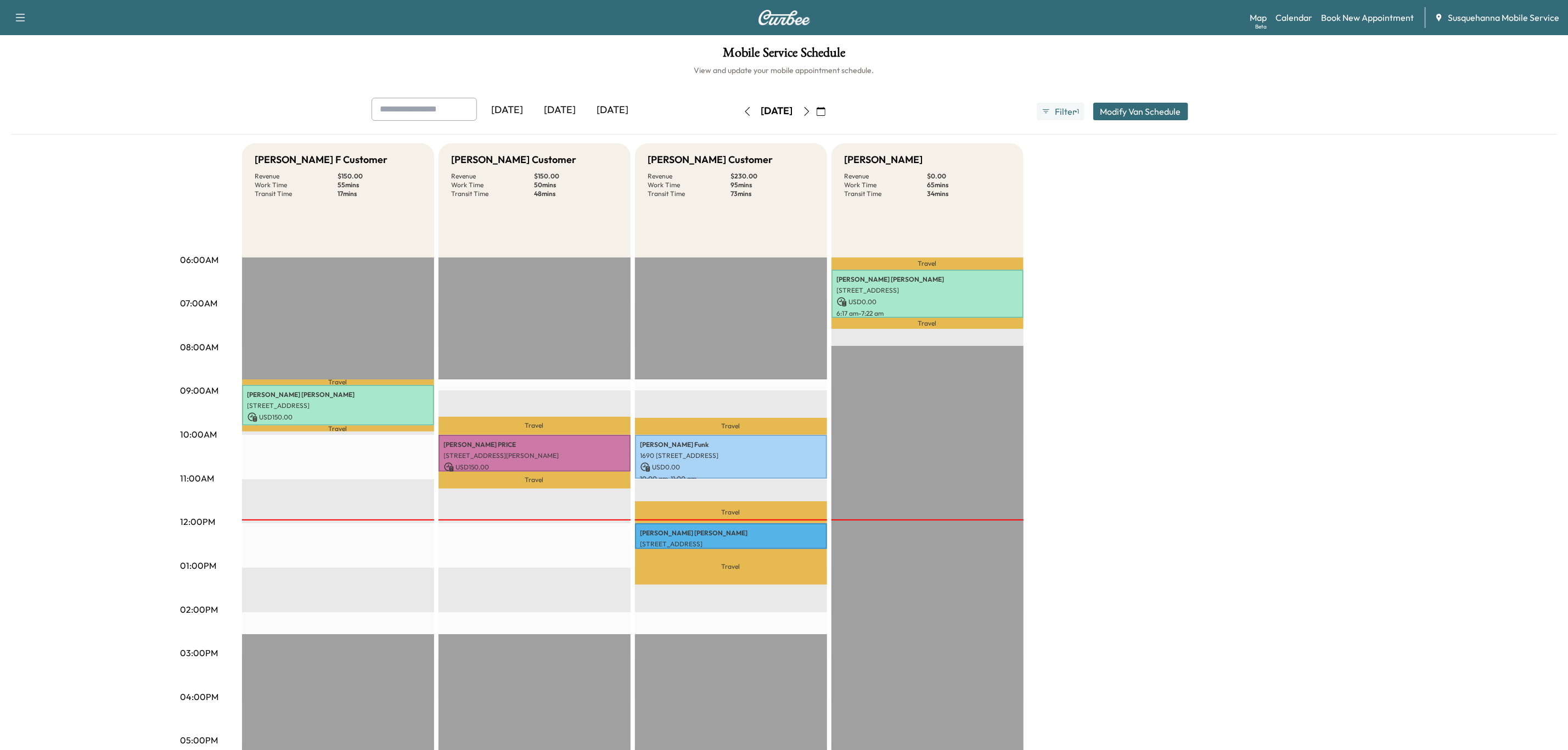
click at [816, 116] on button "button" at bounding box center [806, 111] width 19 height 18
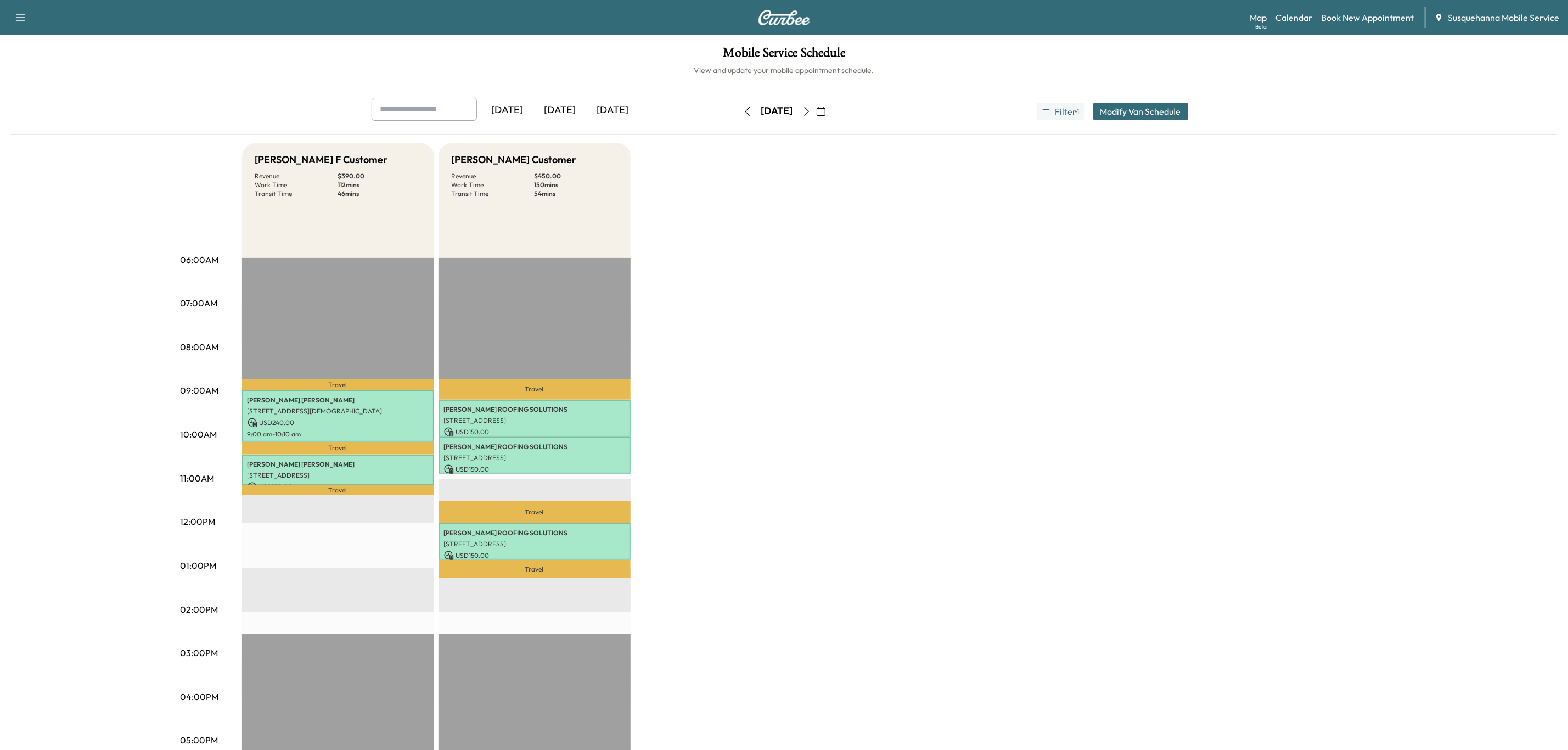
click at [816, 112] on button "button" at bounding box center [806, 111] width 19 height 18
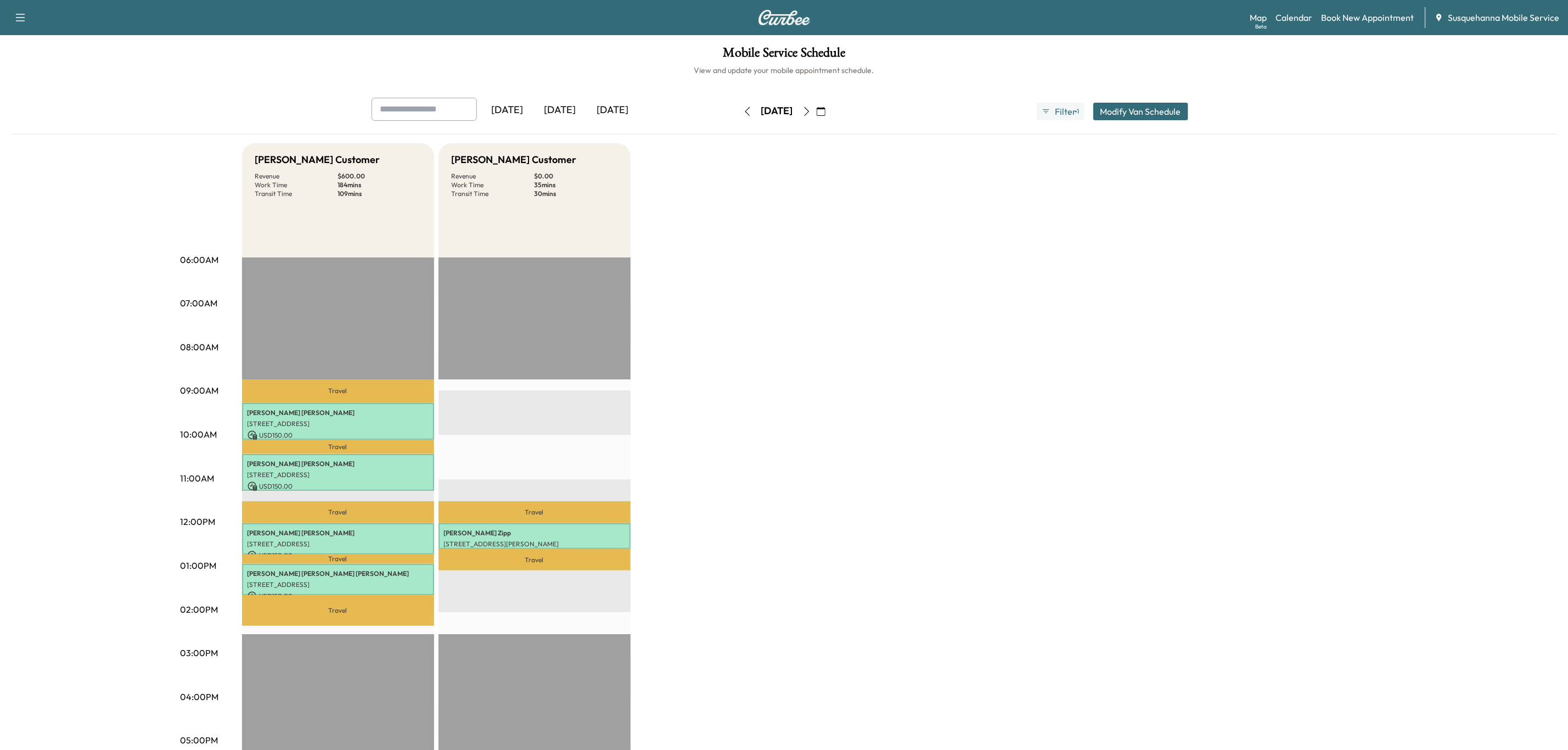
click at [743, 114] on icon "button" at bounding box center [747, 111] width 9 height 9
